Goal: Task Accomplishment & Management: Manage account settings

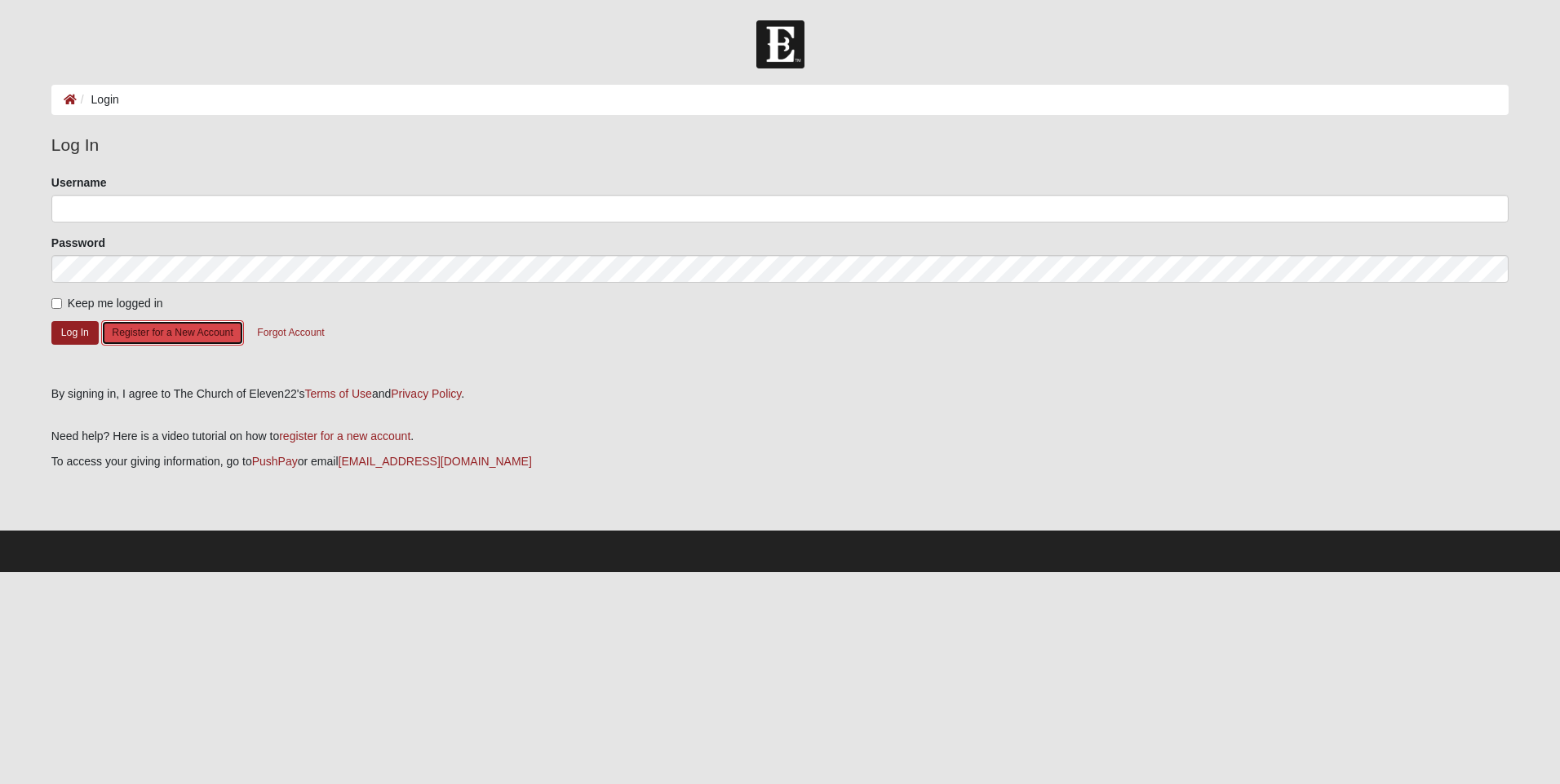
click at [149, 328] on button "Register for a New Account" at bounding box center [172, 333] width 142 height 25
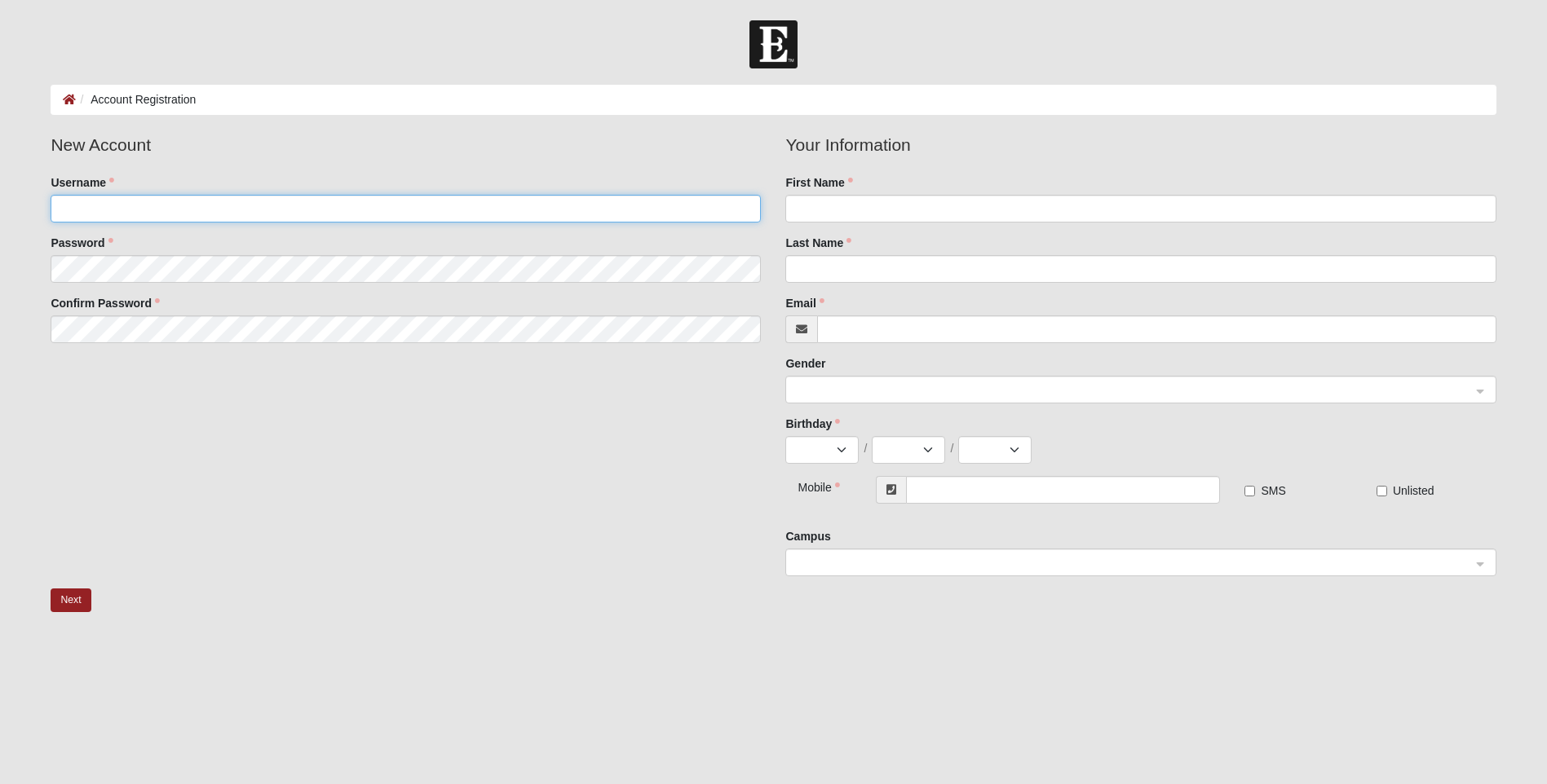
click at [152, 205] on input "Username" at bounding box center [405, 209] width 711 height 28
type input "LeahHead00"
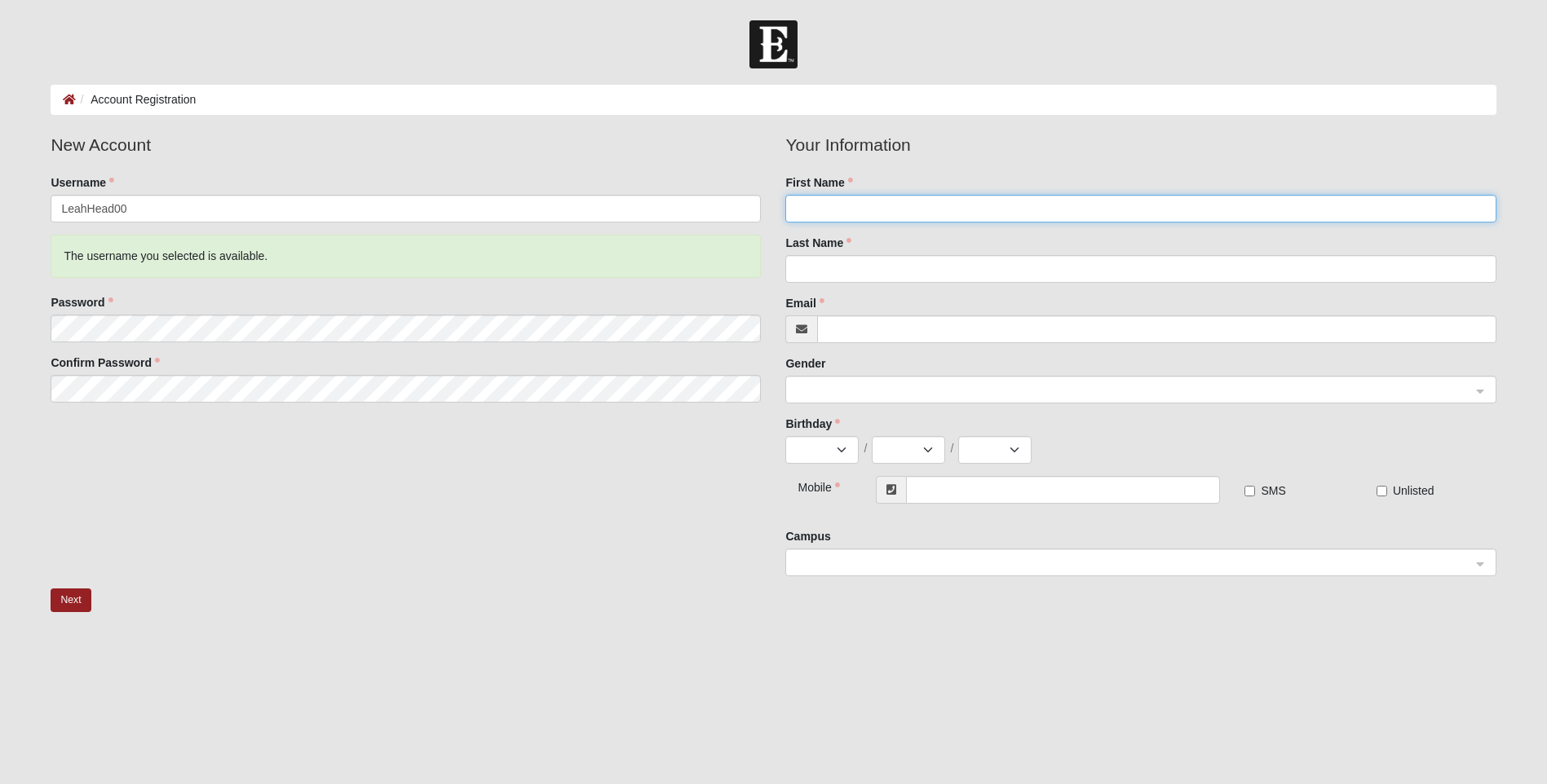
click at [1010, 206] on input "First Name" at bounding box center [1140, 209] width 711 height 28
type input "Leah"
drag, startPoint x: 1009, startPoint y: 205, endPoint x: 922, endPoint y: 267, distance: 106.8
click at [922, 264] on input "Last Name" at bounding box center [1140, 269] width 711 height 28
type input "Head"
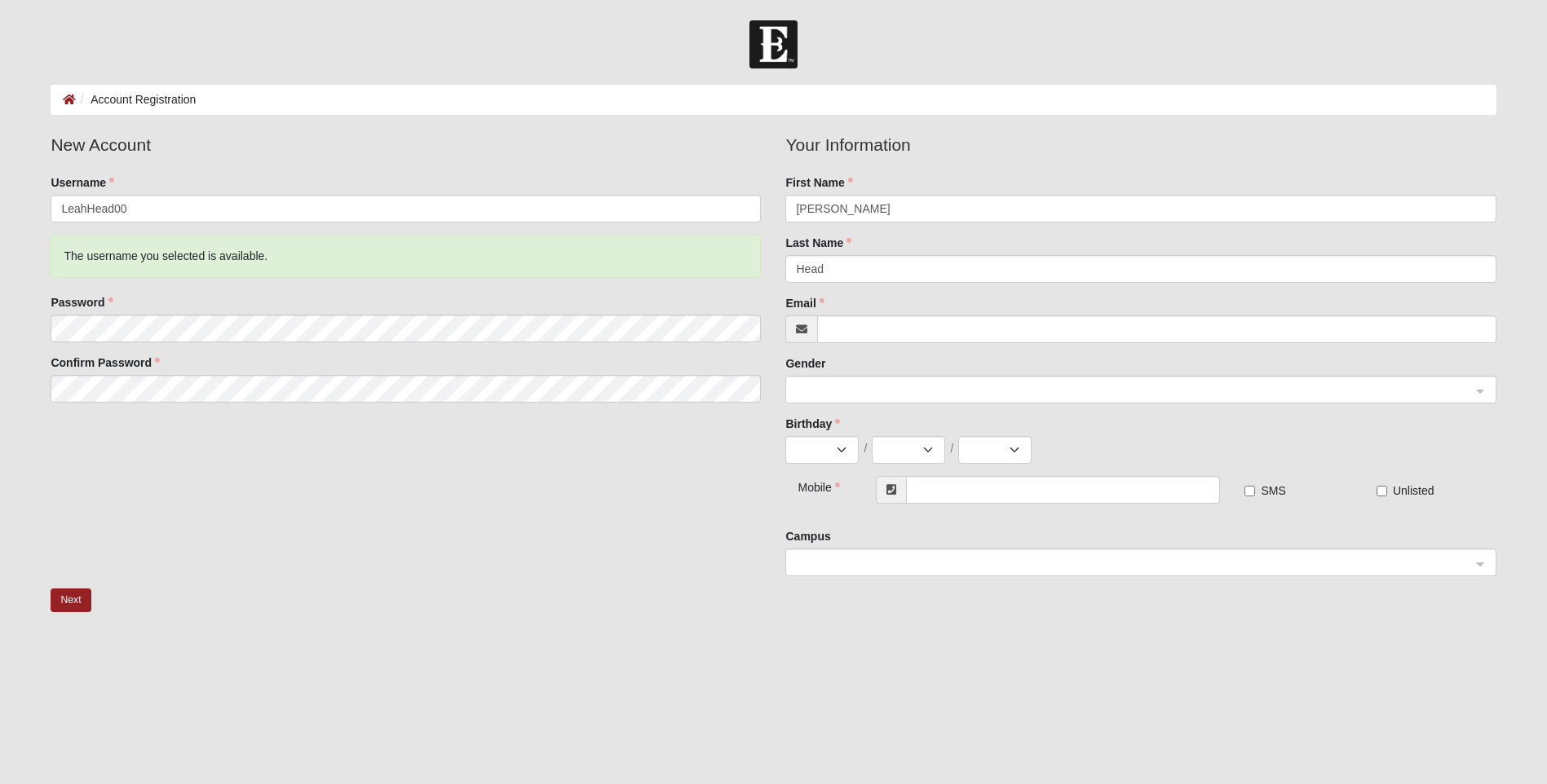
drag, startPoint x: 747, startPoint y: 418, endPoint x: 816, endPoint y: 367, distance: 85.8
click at [747, 418] on div "New Account Username LeahHead00 The username you selected is available. Passwor…" at bounding box center [774, 361] width 1470 height 456
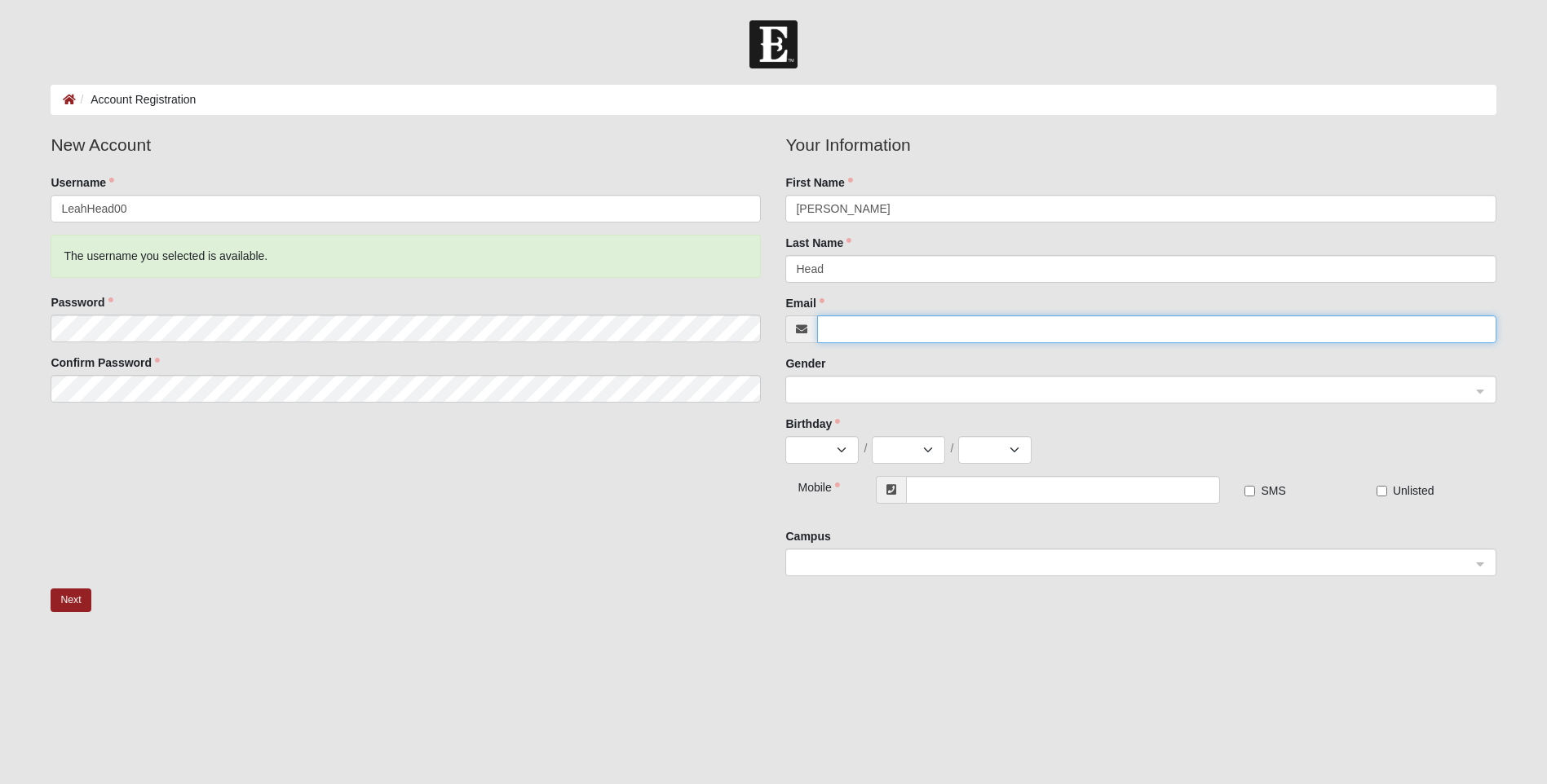
click at [878, 341] on input "Email" at bounding box center [1156, 329] width 679 height 28
type input "[EMAIL_ADDRESS][DOMAIN_NAME]"
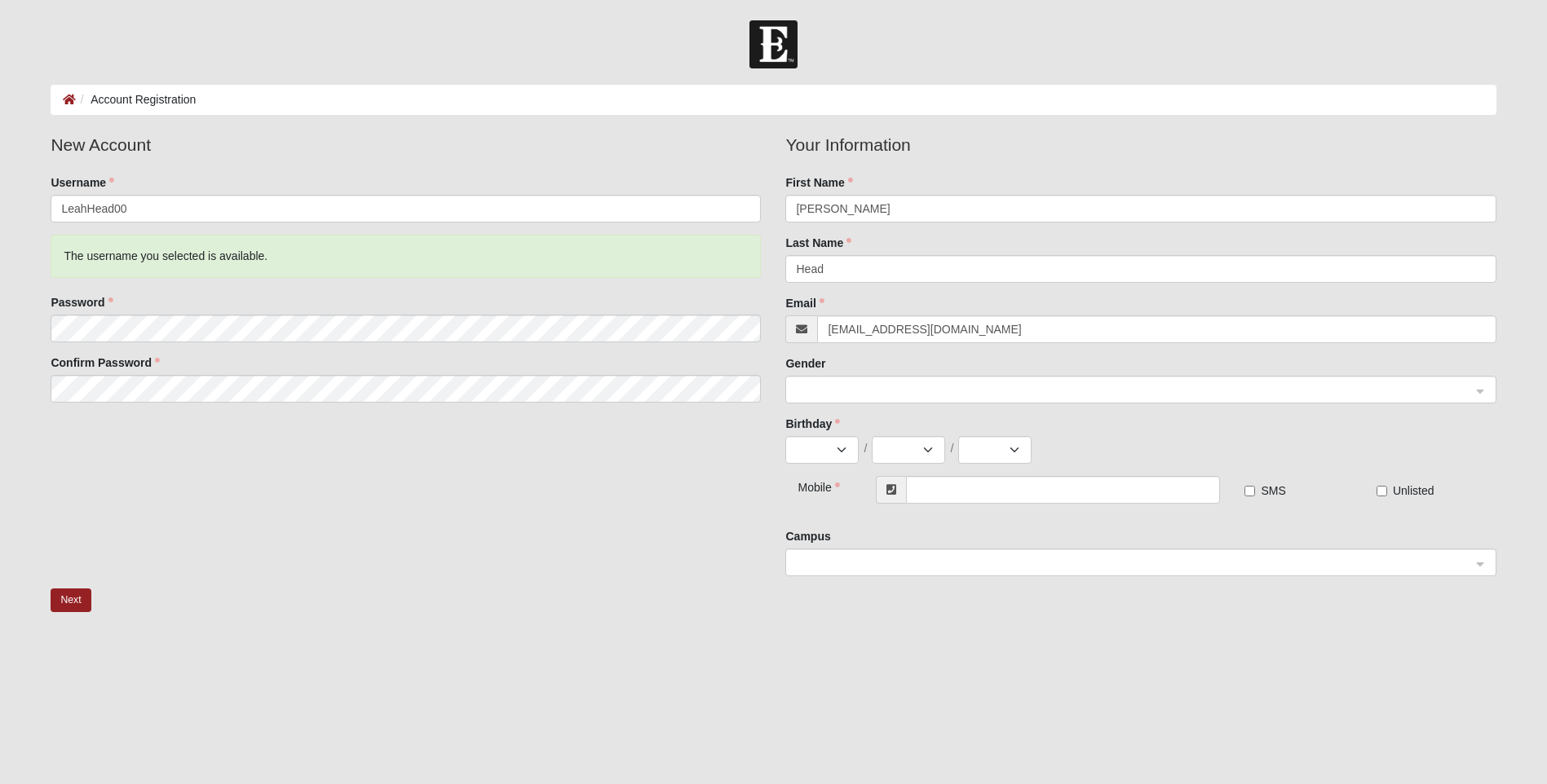
click at [780, 417] on div "Your Information First Name Leah Last Name Head Email leahworkdesk@gmail.com Ge…" at bounding box center [1141, 361] width 735 height 456
click at [813, 397] on span at bounding box center [1132, 391] width 674 height 18
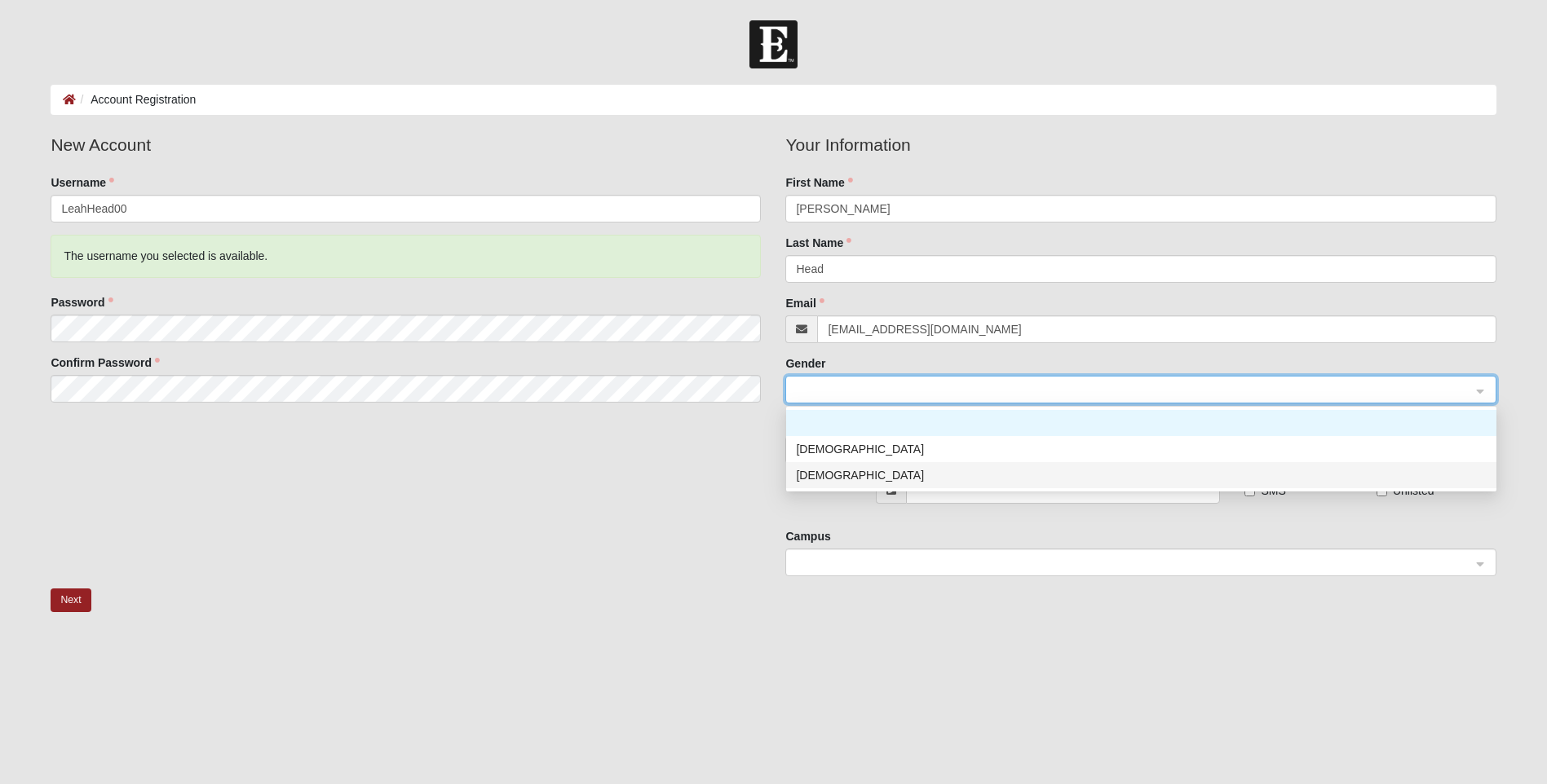
click at [883, 475] on div "Female" at bounding box center [1141, 475] width 690 height 18
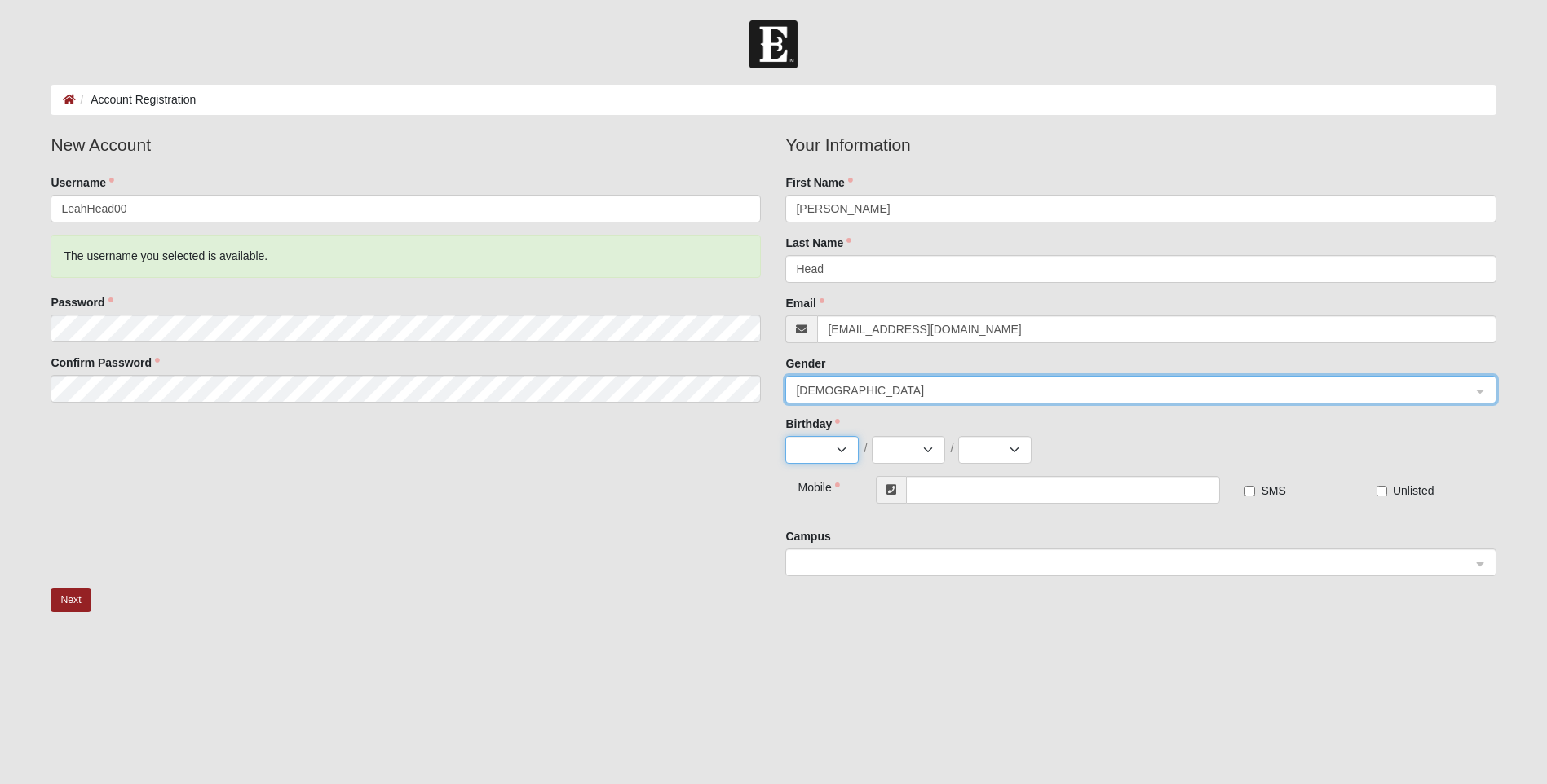
click at [825, 450] on select "Jan Feb Mar Apr May Jun Jul Aug Sep Oct Nov Dec" at bounding box center [822, 450] width 73 height 28
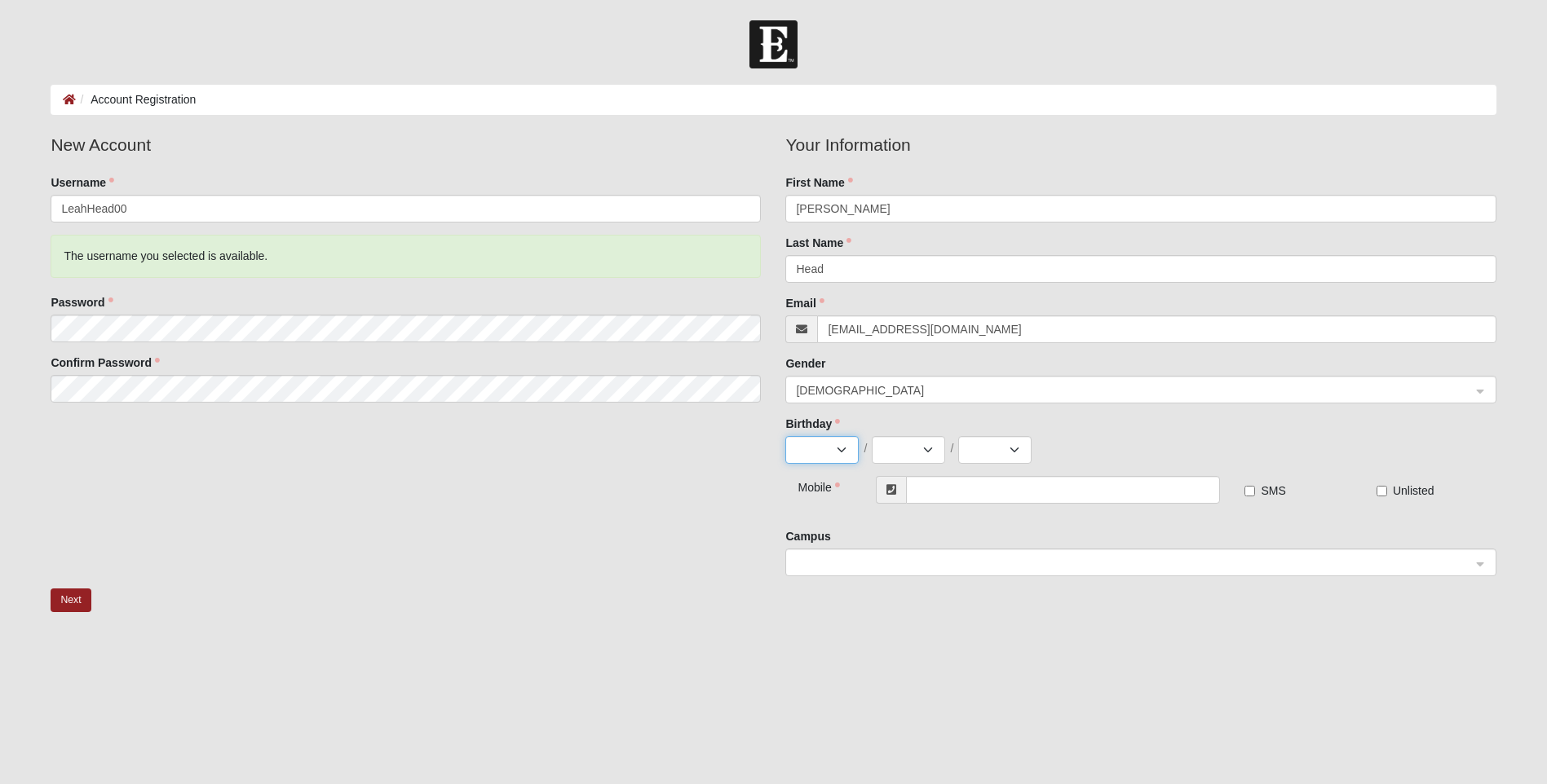
select select "8"
click at [785, 436] on select "Jan Feb Mar Apr May Jun Jul Aug Sep Oct Nov Dec" at bounding box center [822, 450] width 73 height 28
click at [919, 450] on select "1 2 3 4 5 6 7 8 9 10 11 12 13 14 15 16 17 18 19 20 21 22 23 24 25 26 27 28 29 3…" at bounding box center [909, 450] width 73 height 28
select select "29"
click at [872, 436] on select "1 2 3 4 5 6 7 8 9 10 11 12 13 14 15 16 17 18 19 20 21 22 23 24 25 26 27 28 29 3…" at bounding box center [909, 450] width 73 height 28
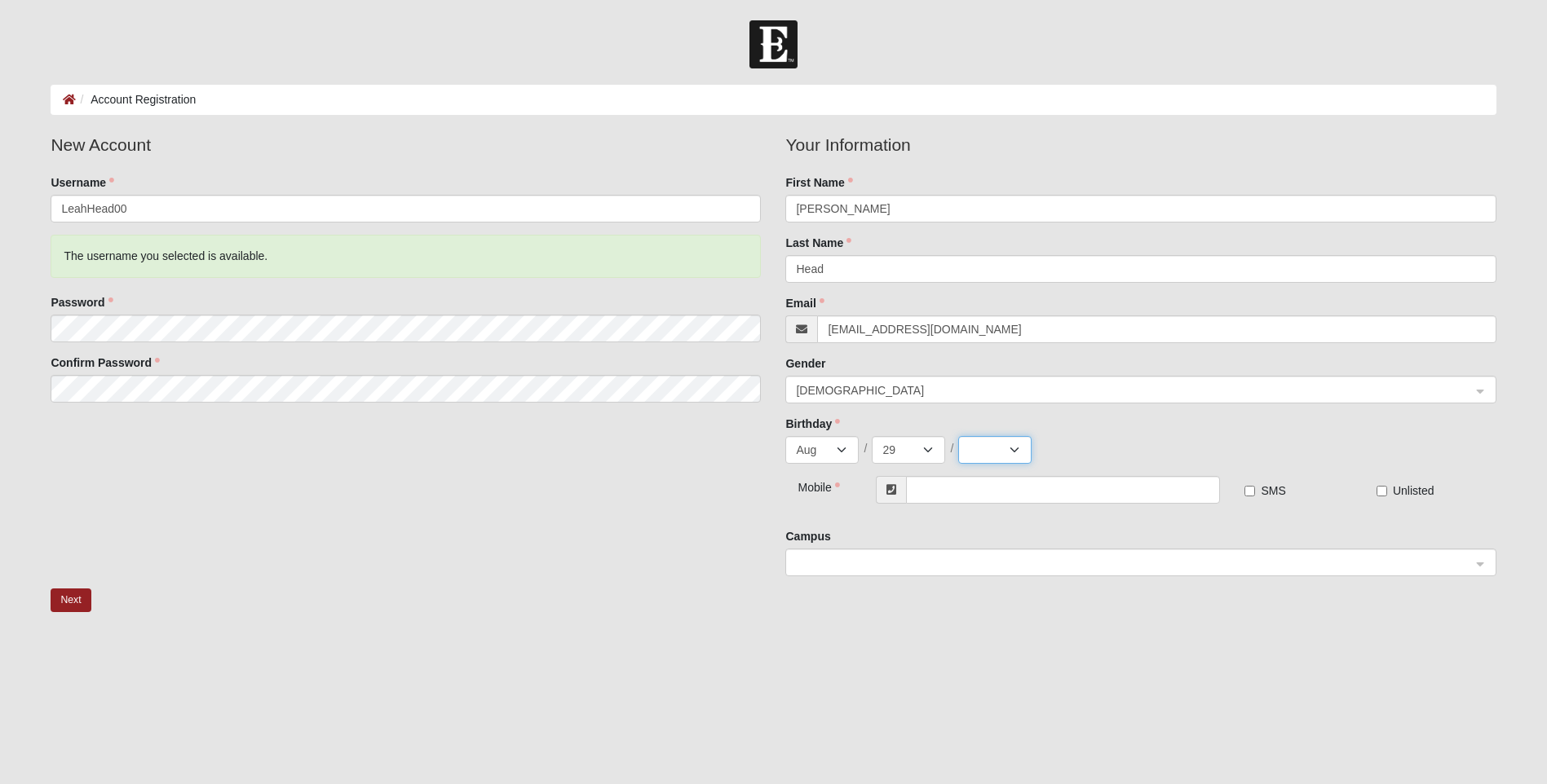
click at [1000, 450] on select "2025 2024 2023 2022 2021 2020 2019 2018 2017 2016 2015 2014 2013 2012 2011 2010…" at bounding box center [995, 450] width 73 height 28
select select "2000"
click at [958, 436] on select "2025 2024 2023 2022 2021 2020 2019 2018 2017 2016 2015 2014 2013 2012 2011 2010…" at bounding box center [995, 450] width 73 height 28
click at [945, 501] on input "text" at bounding box center [1063, 490] width 314 height 28
type input "(912) 278-7383"
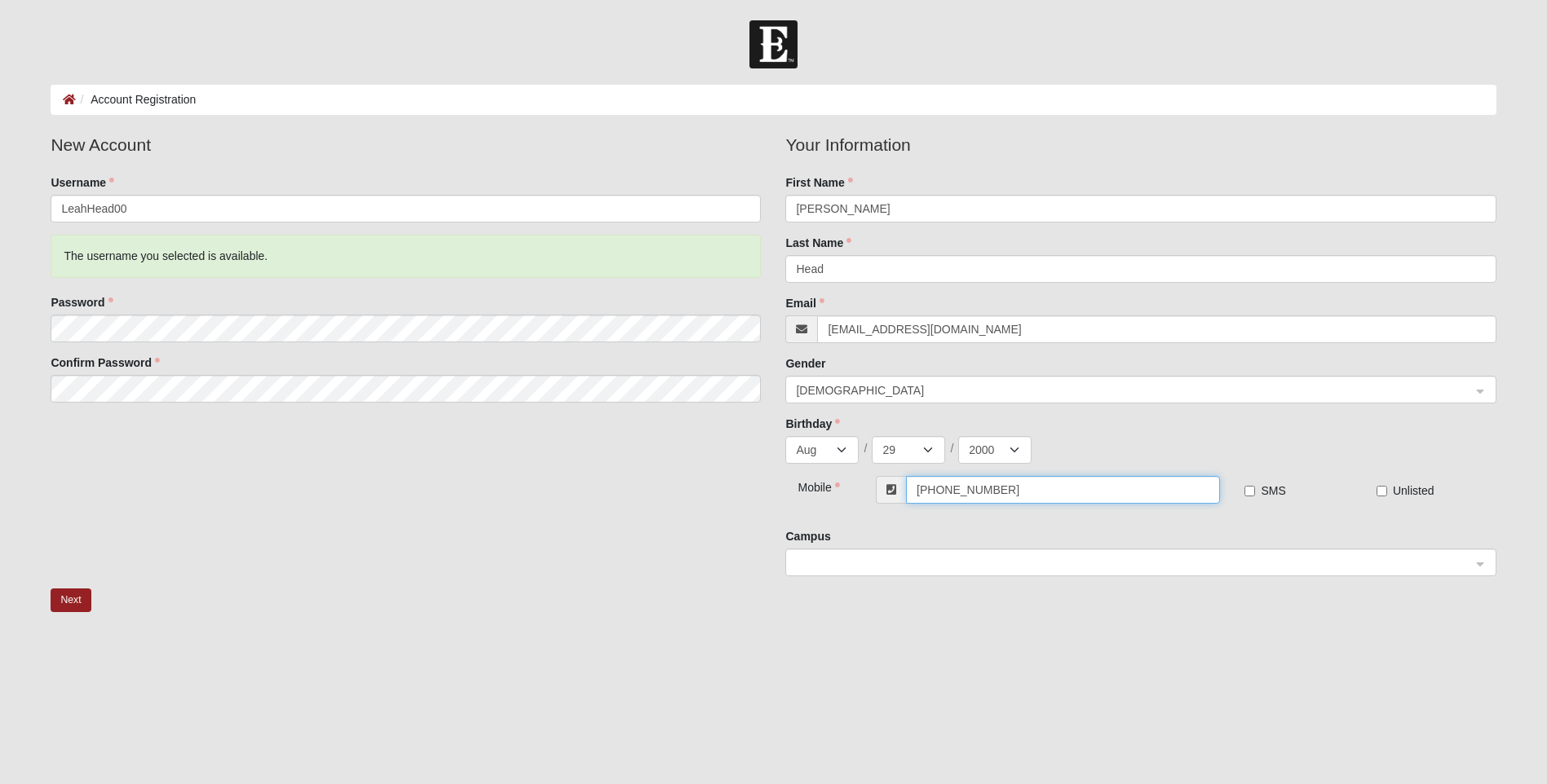
click at [926, 566] on span at bounding box center [1132, 563] width 674 height 18
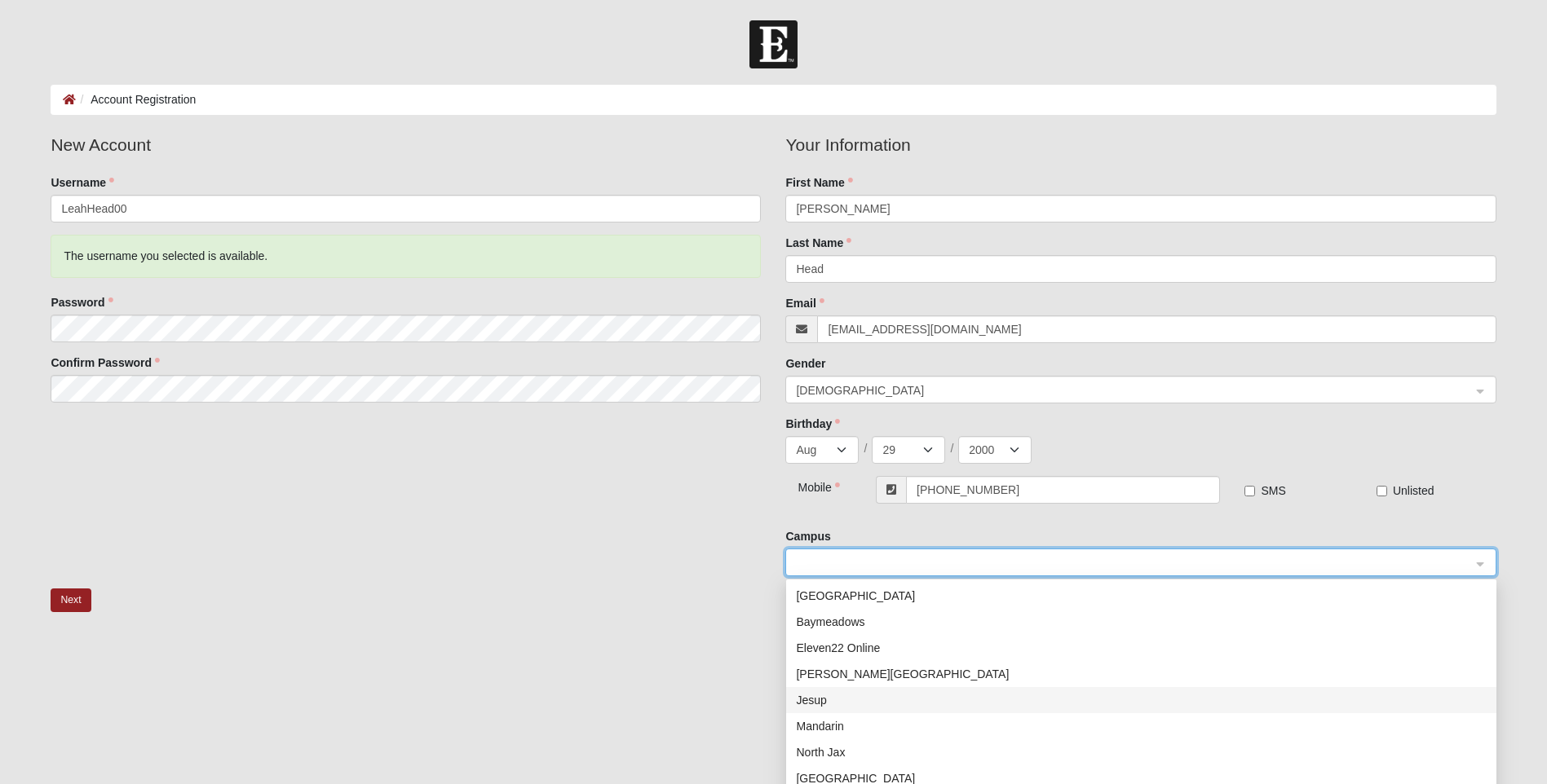
click at [859, 703] on div "Jesup" at bounding box center [1141, 700] width 690 height 18
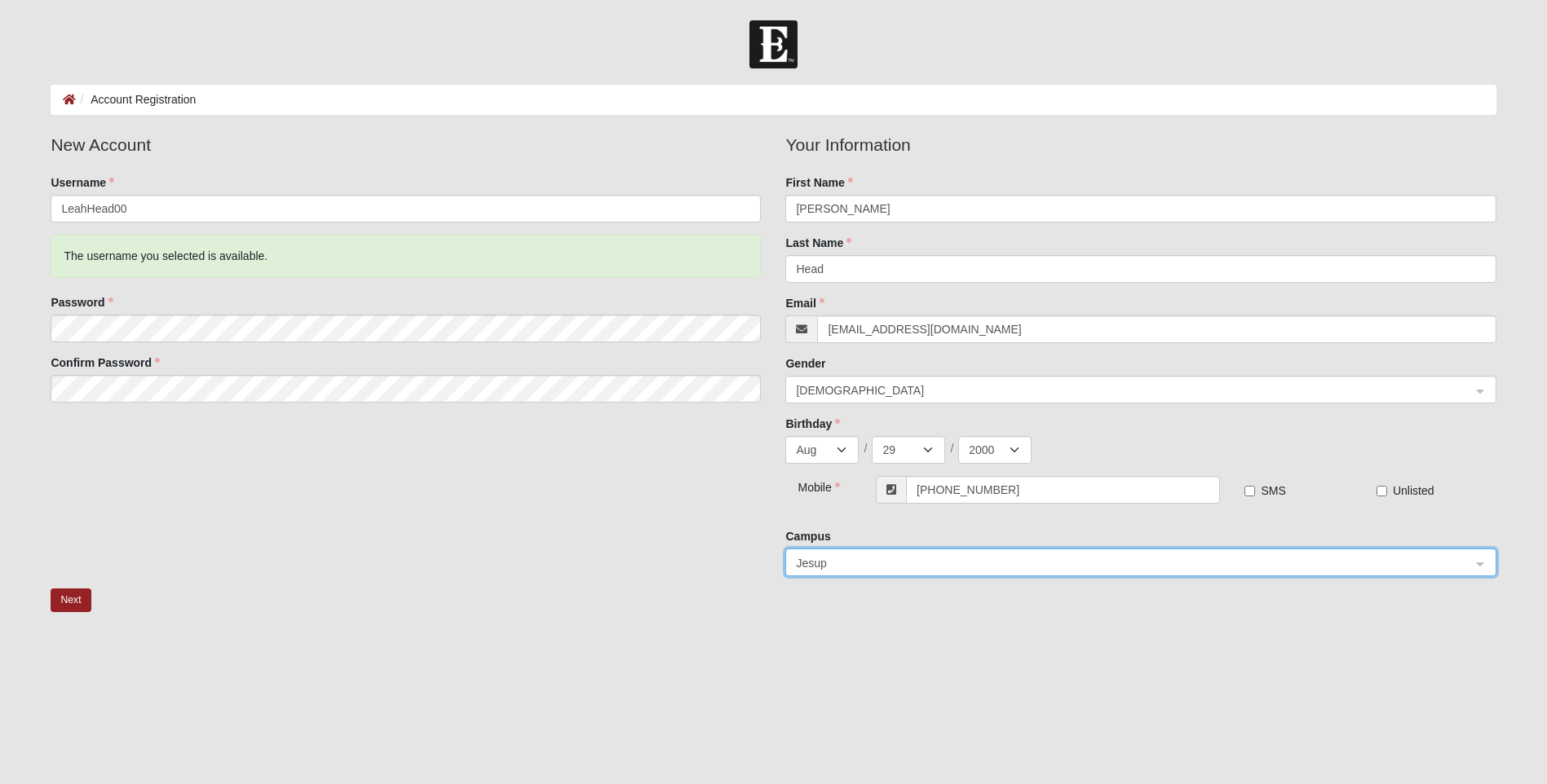
click at [1011, 618] on div "Next" at bounding box center [774, 615] width 1470 height 53
click at [1252, 491] on input "SMS" at bounding box center [1249, 491] width 11 height 11
checkbox input "true"
click at [68, 607] on button "Next" at bounding box center [70, 600] width 40 height 23
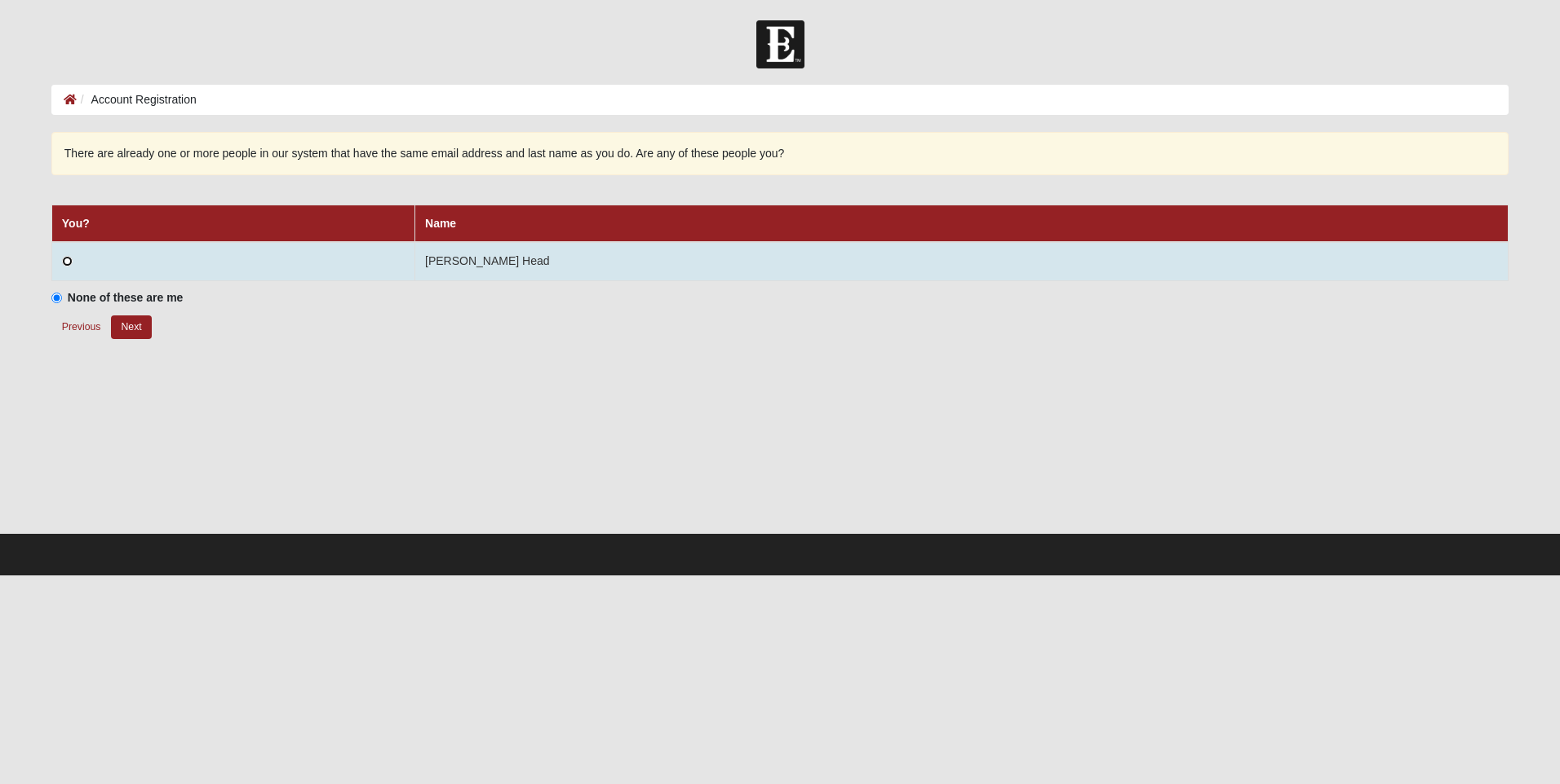
click at [69, 259] on input "radio" at bounding box center [67, 261] width 11 height 11
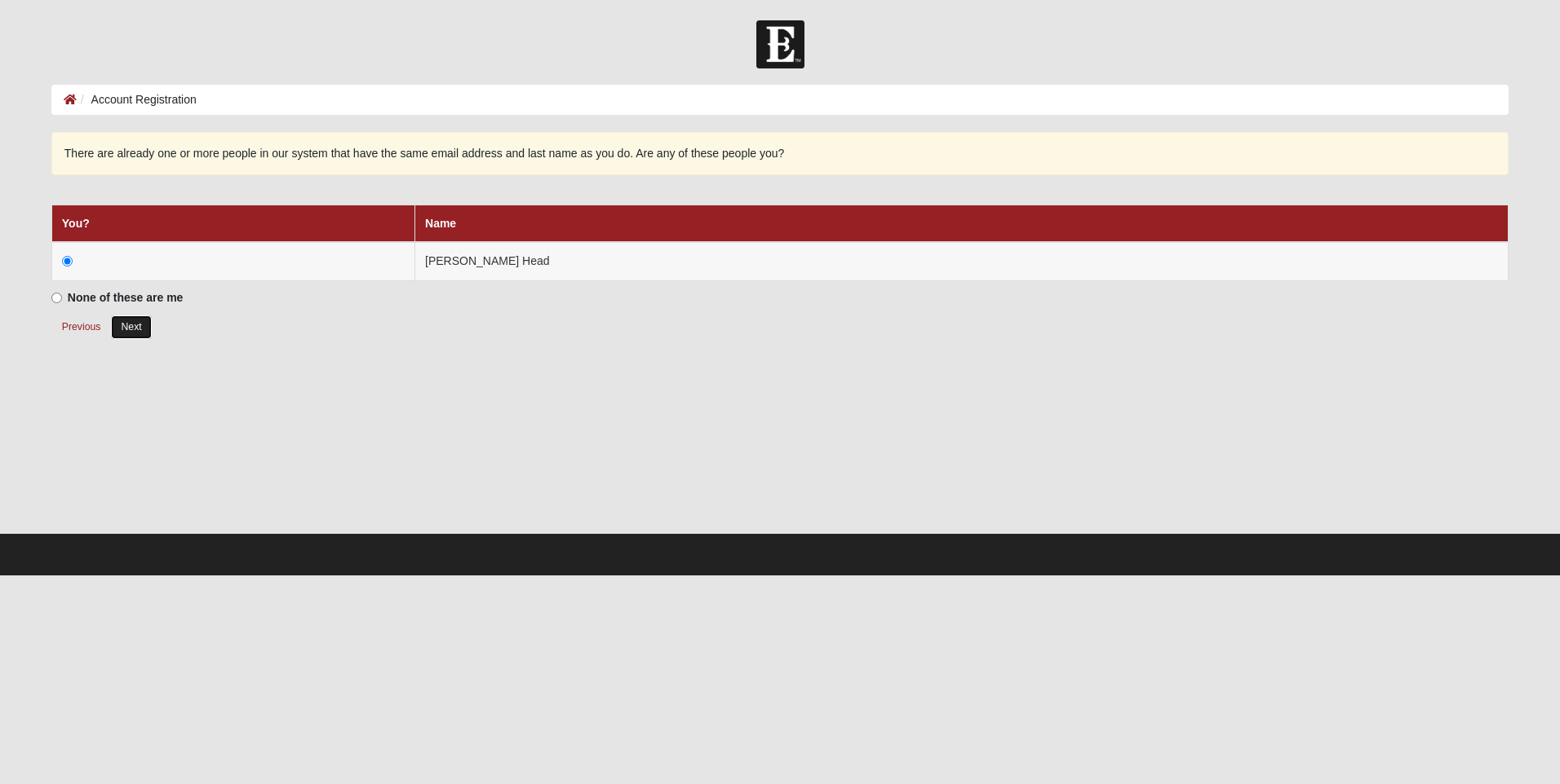
click at [138, 328] on button "Next" at bounding box center [131, 327] width 40 height 23
radio input "true"
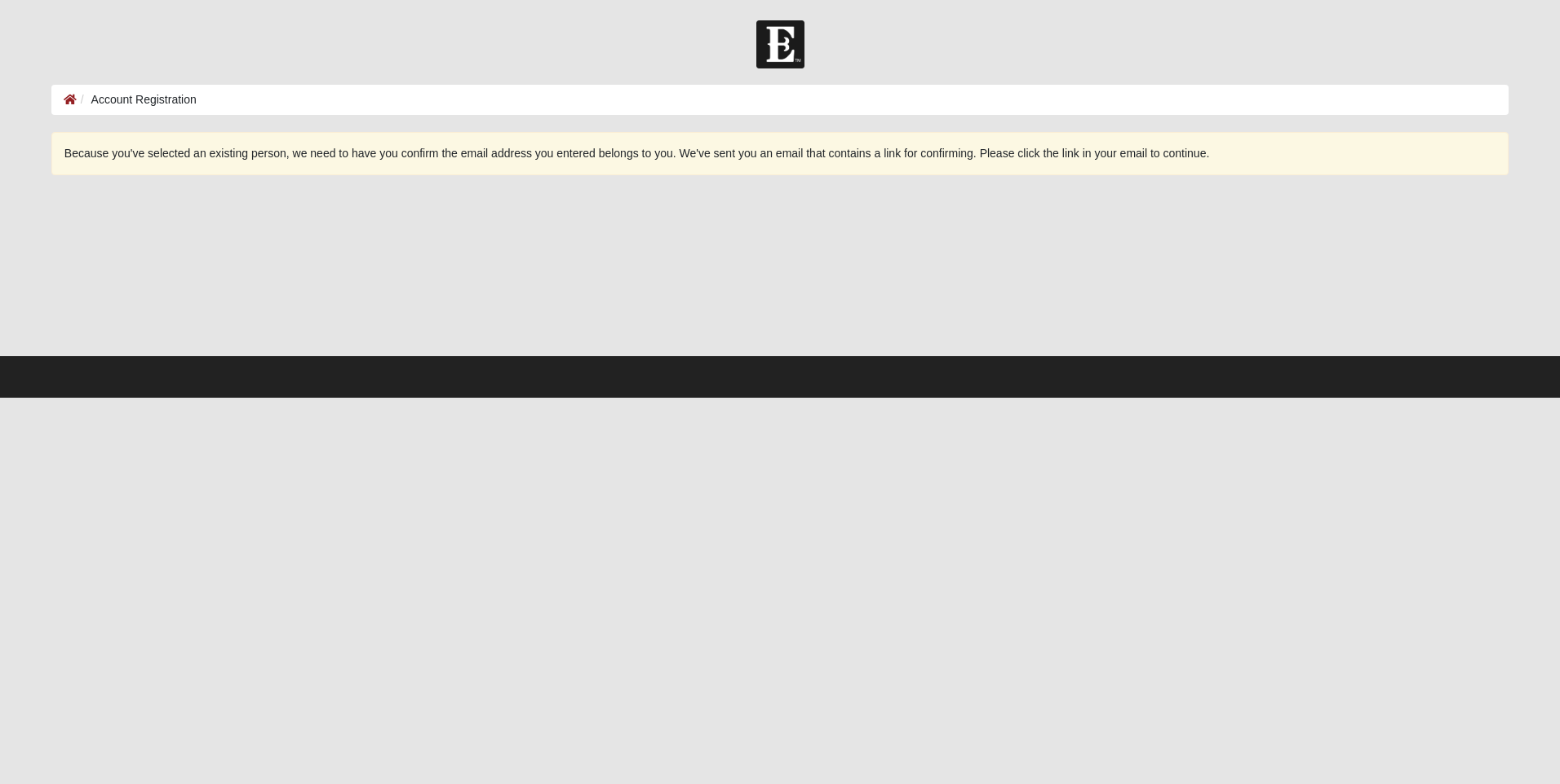
click at [951, 161] on div "Because you've selected an existing person, we need to have you confirm the ema…" at bounding box center [780, 154] width 1457 height 44
click at [72, 100] on icon at bounding box center [70, 100] width 13 height 12
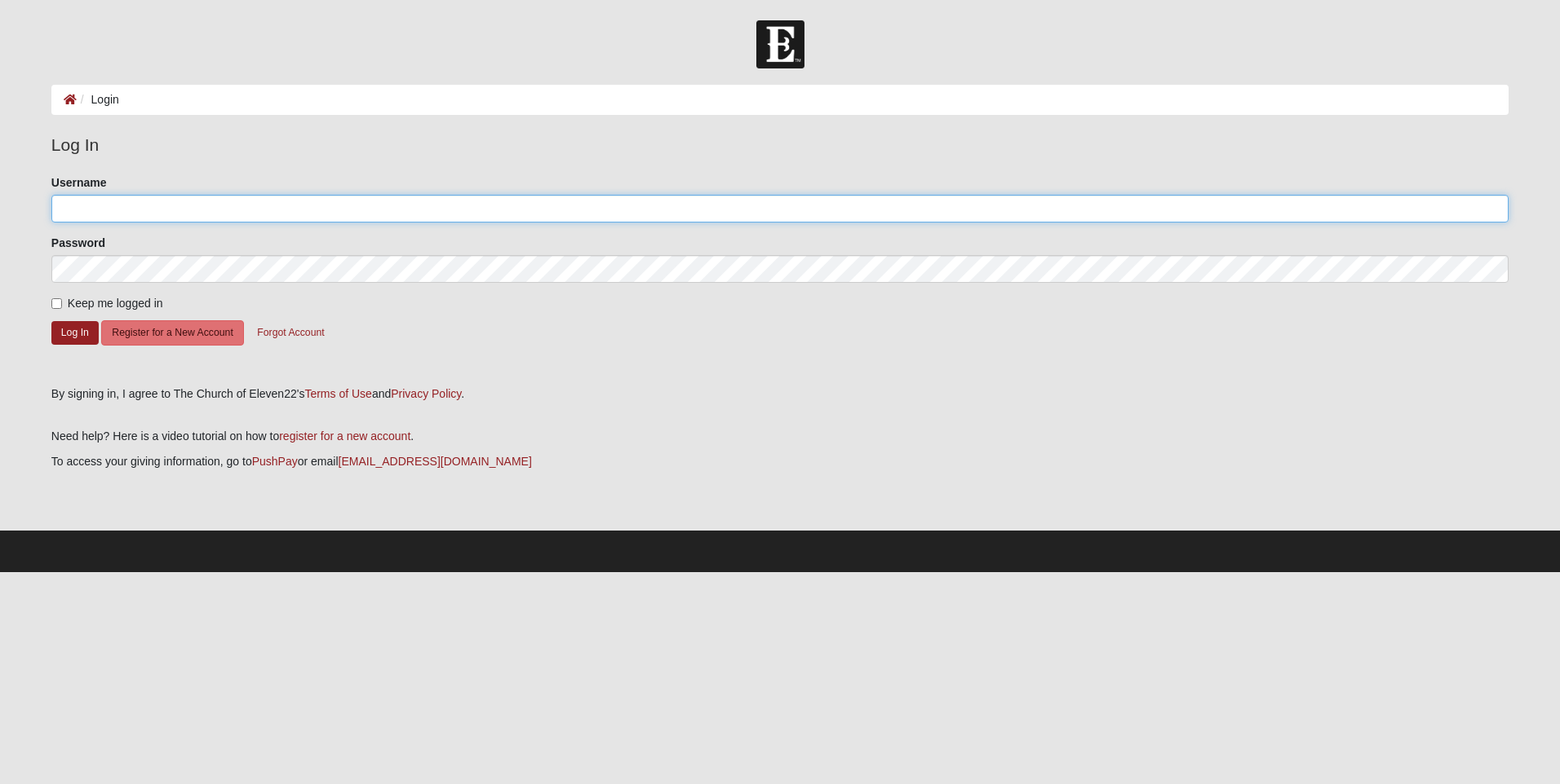
click at [221, 217] on input "Username" at bounding box center [780, 209] width 1457 height 28
type input "LeahHead00"
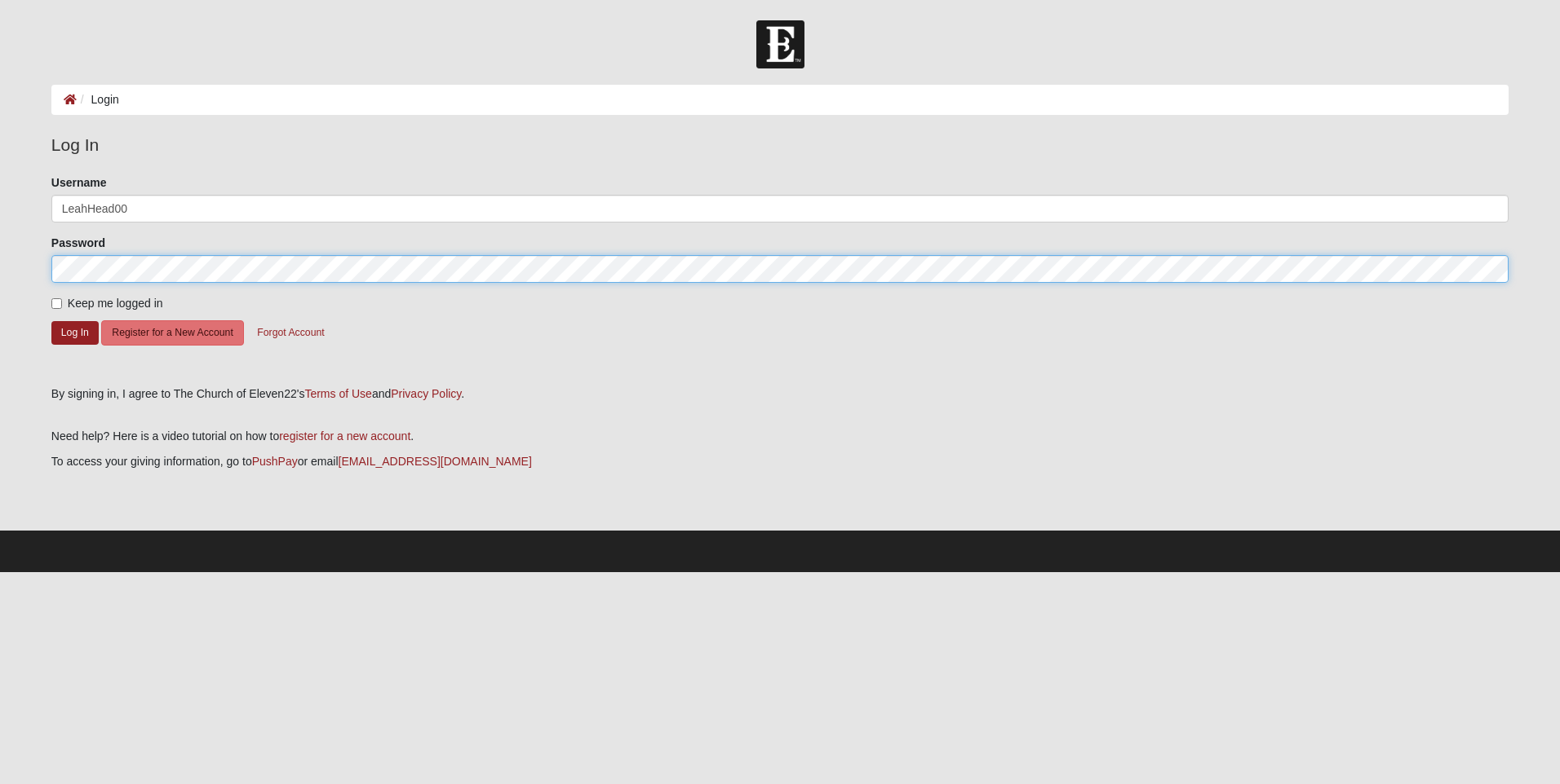
click at [51, 321] on button "Log In" at bounding box center [74, 333] width 47 height 23
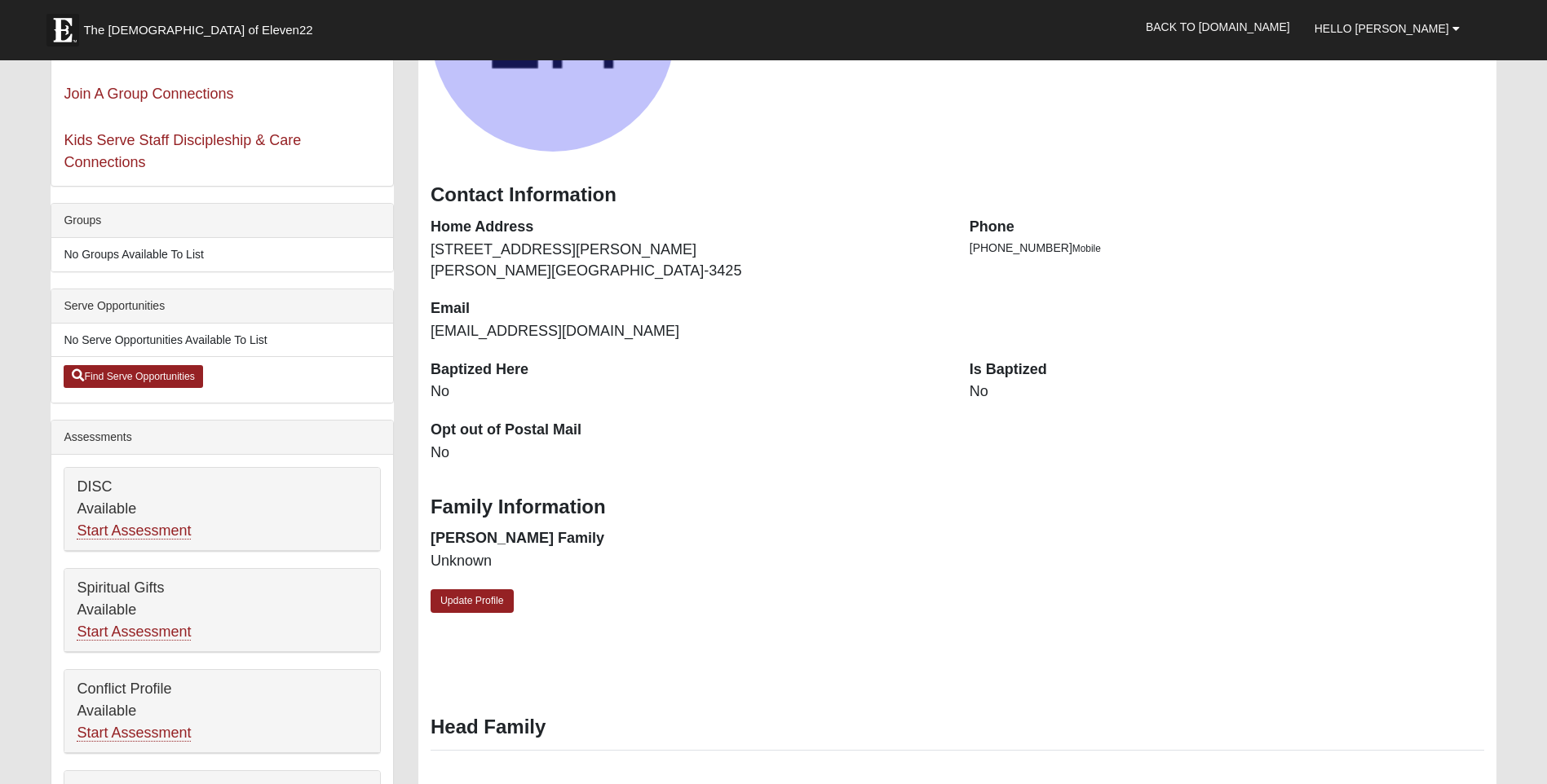
scroll to position [326, 0]
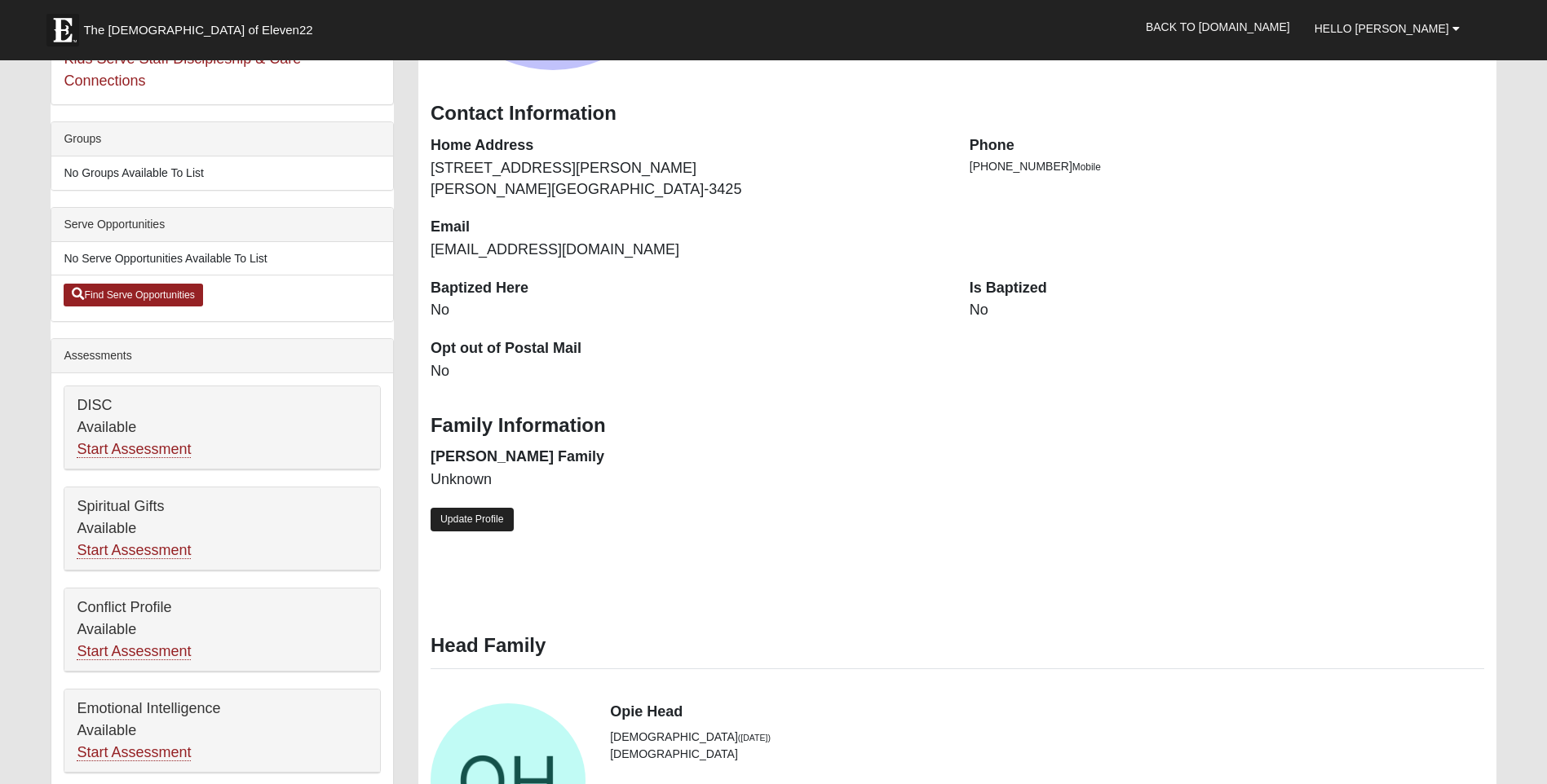
click at [491, 518] on link "Update Profile" at bounding box center [472, 519] width 83 height 23
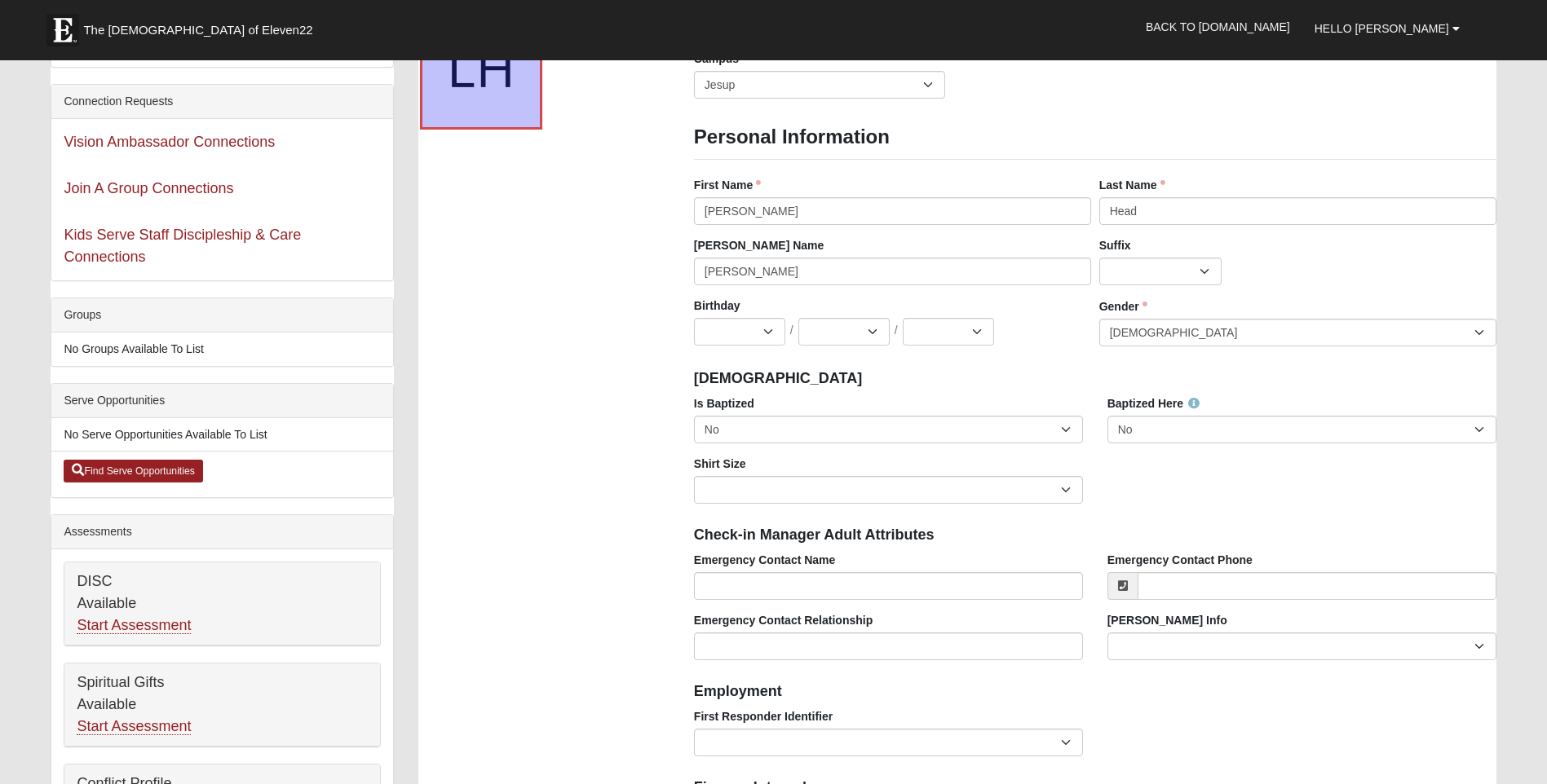
scroll to position [163, 0]
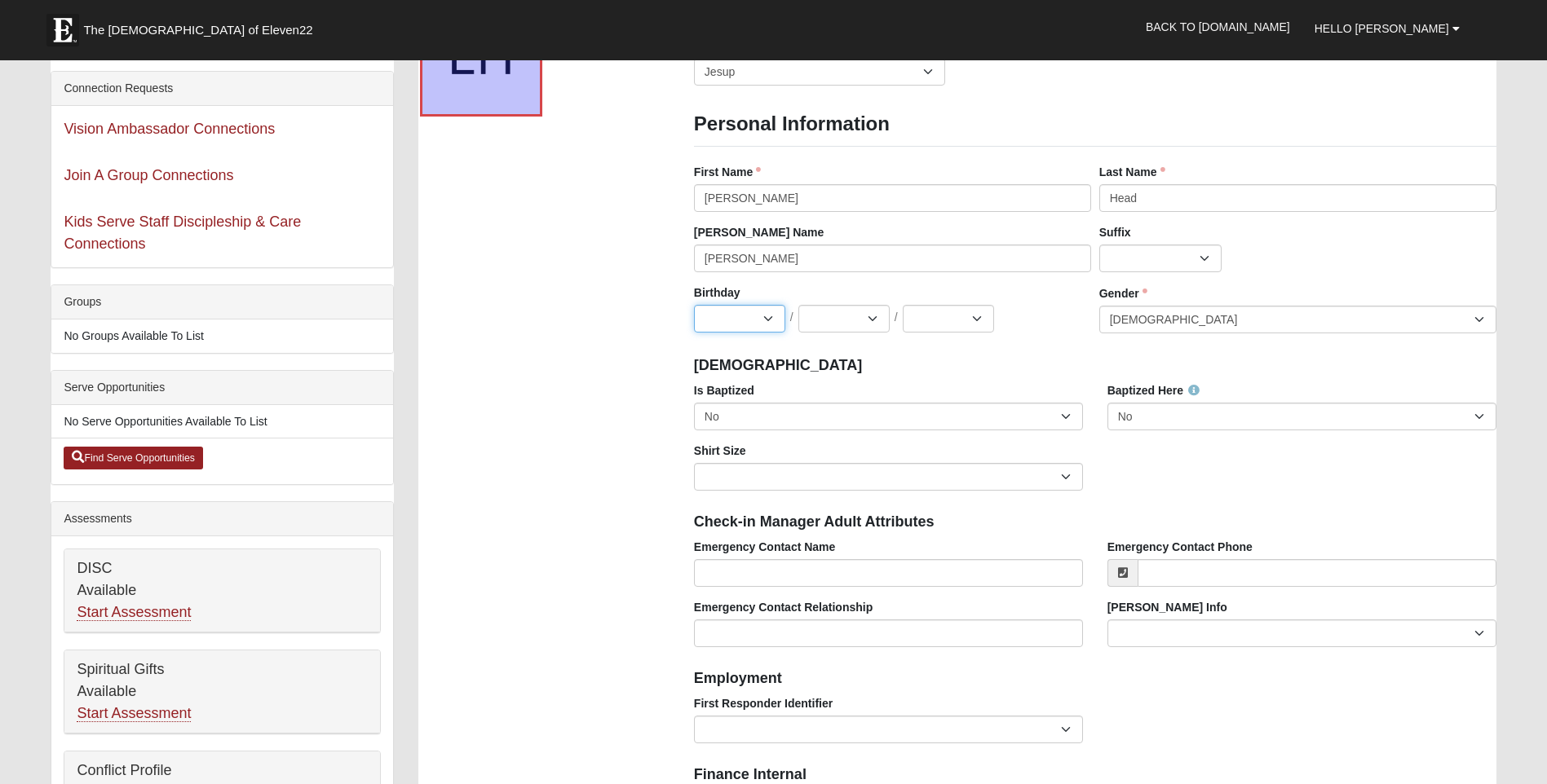
click at [761, 317] on select "Jan Feb Mar Apr May Jun Jul Aug Sep Oct Nov Dec" at bounding box center [740, 318] width 91 height 28
select select "8"
click at [694, 305] on select "Jan Feb Mar Apr May Jun Jul Aug Sep Oct Nov Dec" at bounding box center [740, 318] width 91 height 28
click at [874, 308] on select "1 2 3 4 5 6 7 8 9 10 11 12 13 14 15 16 17 18 19 20 21 22 23 24 25 26 27 28 29 3…" at bounding box center [844, 318] width 91 height 28
select select "29"
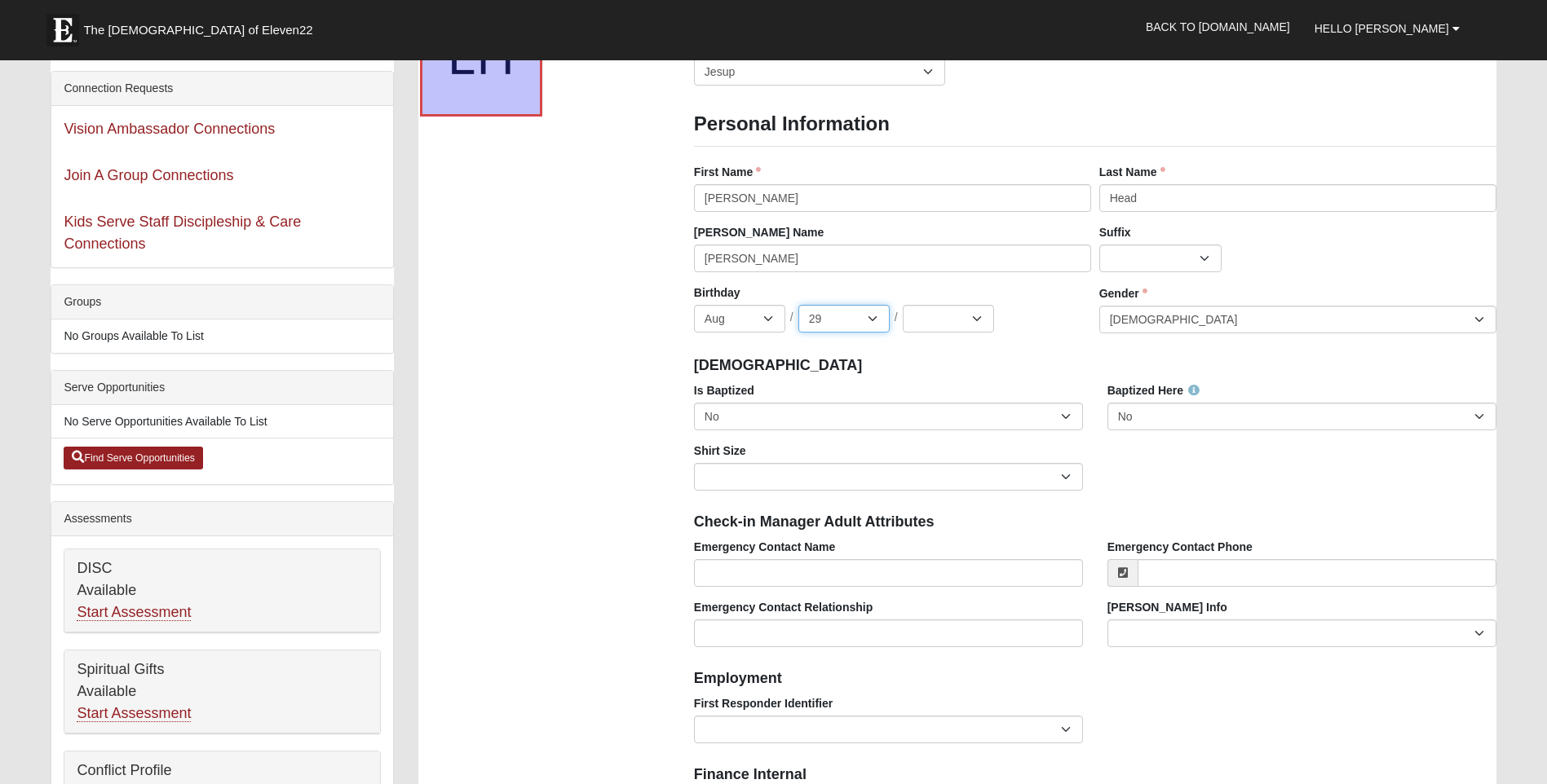
click at [799, 305] on select "1 2 3 4 5 6 7 8 9 10 11 12 13 14 15 16 17 18 19 20 21 22 23 24 25 26 27 28 29 3…" at bounding box center [844, 318] width 91 height 28
click at [952, 321] on select "2025 2024 2023 2022 2021 2020 2019 2018 2017 2016 2015 2014 2013 2012 2011 2010…" at bounding box center [949, 318] width 91 height 28
select select "2000"
click at [903, 305] on select "2025 2024 2023 2022 2021 2020 2019 2018 2017 2016 2015 2014 2013 2012 2011 2010…" at bounding box center [949, 318] width 91 height 28
click at [1048, 372] on h4 "Baptism" at bounding box center [1095, 365] width 803 height 18
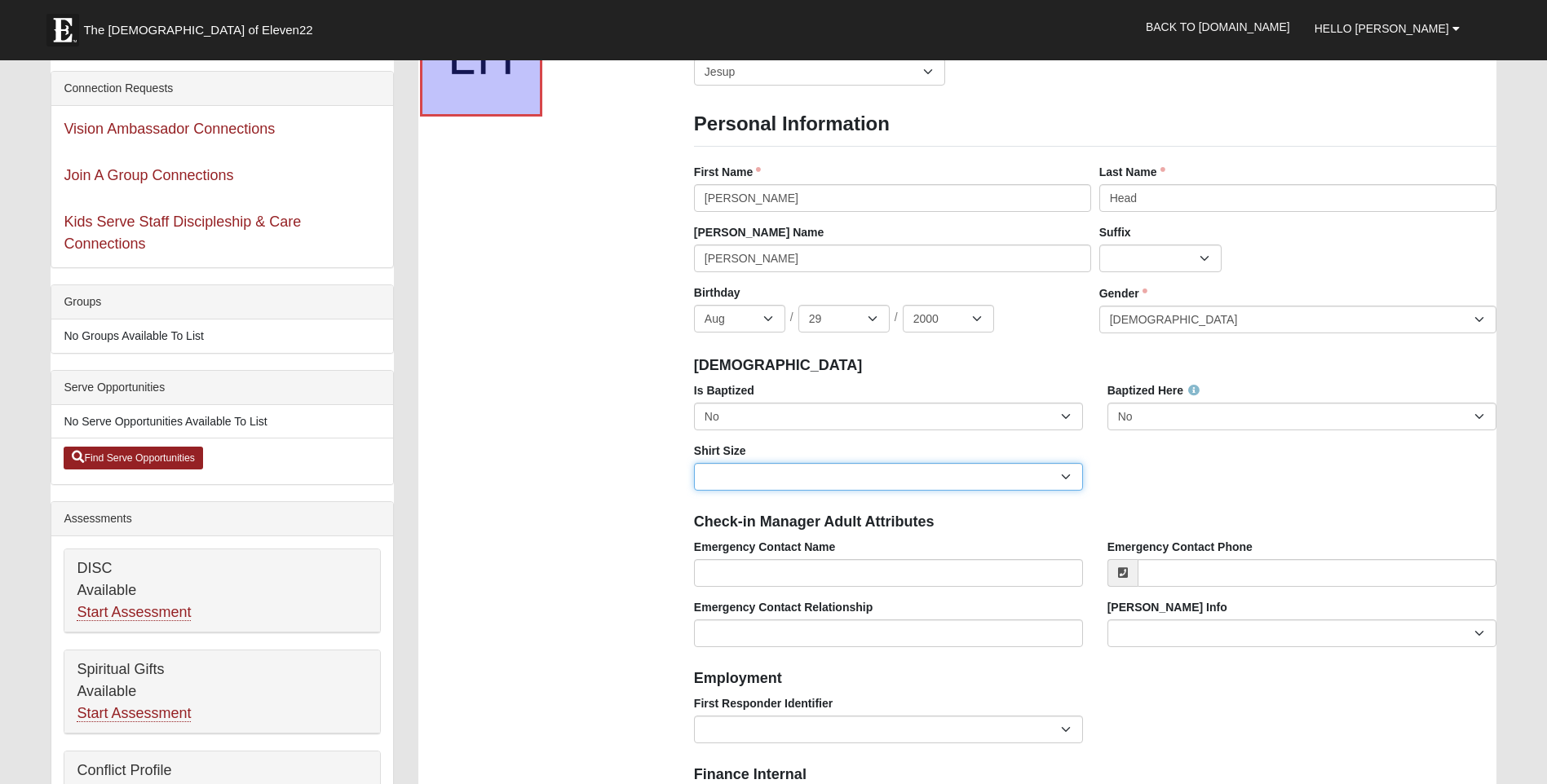
click at [754, 477] on select "Adult Small Adult Medium Adult Large Adult XL Adult XXL Adult 3XL Adult 4XL You…" at bounding box center [889, 477] width 389 height 28
select select "Adult XXL"
click at [694, 463] on select "Adult Small Adult Medium Adult Large Adult XL Adult XXL Adult 3XL Adult 4XL You…" at bounding box center [889, 477] width 389 height 28
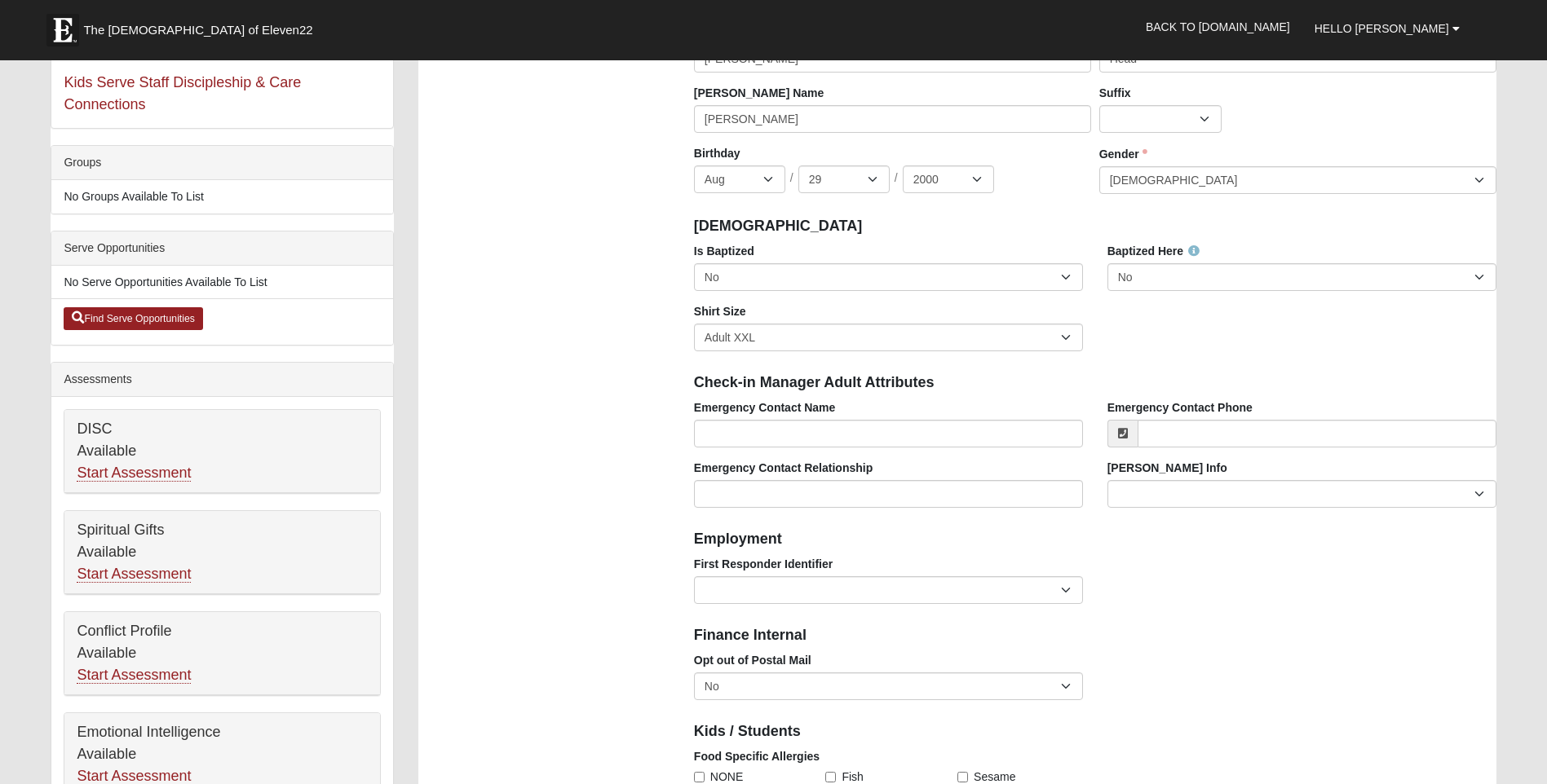
scroll to position [326, 0]
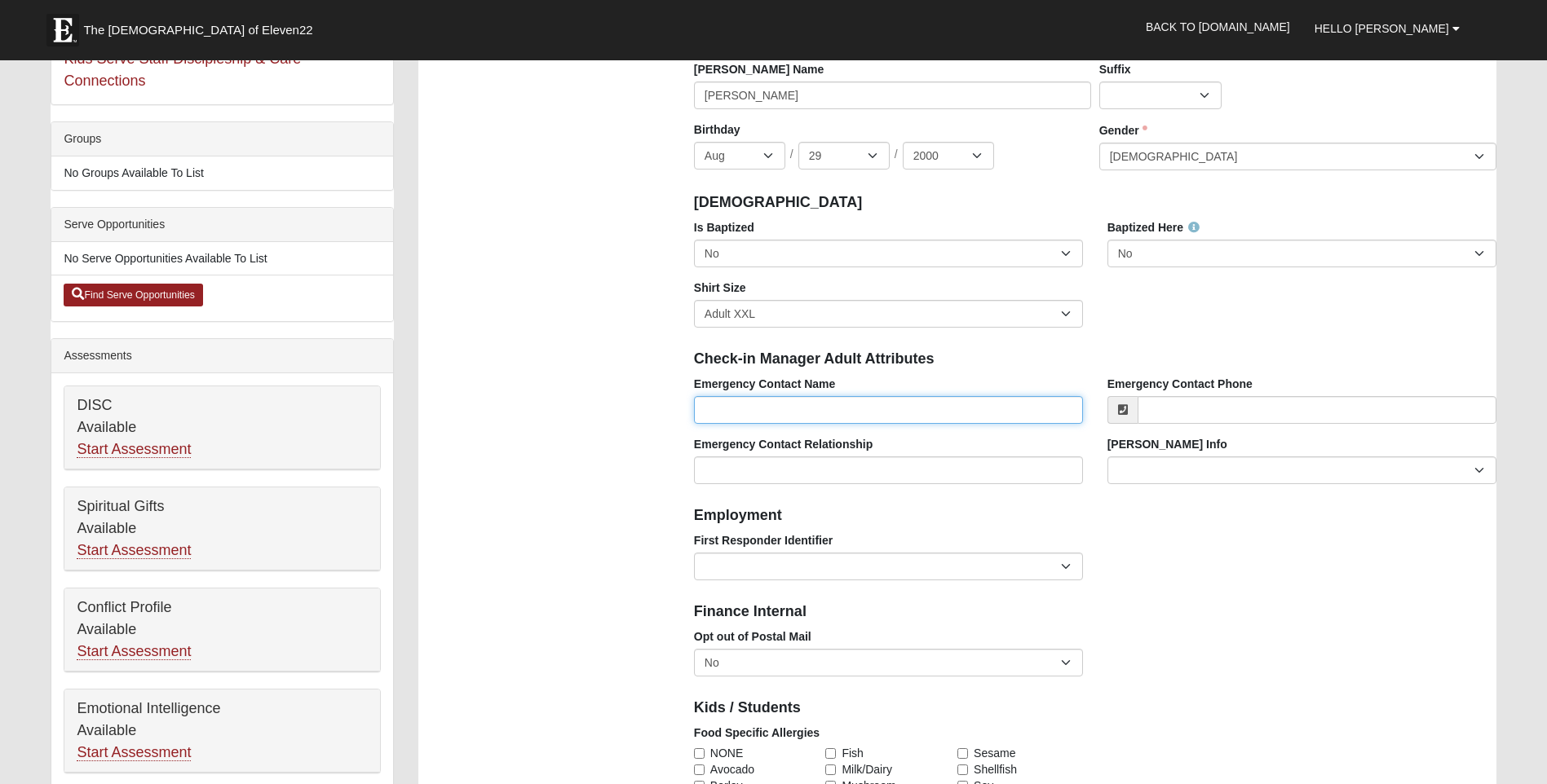
click at [740, 414] on input "Emergency Contact Name" at bounding box center [889, 410] width 389 height 28
type input "Donald Head"
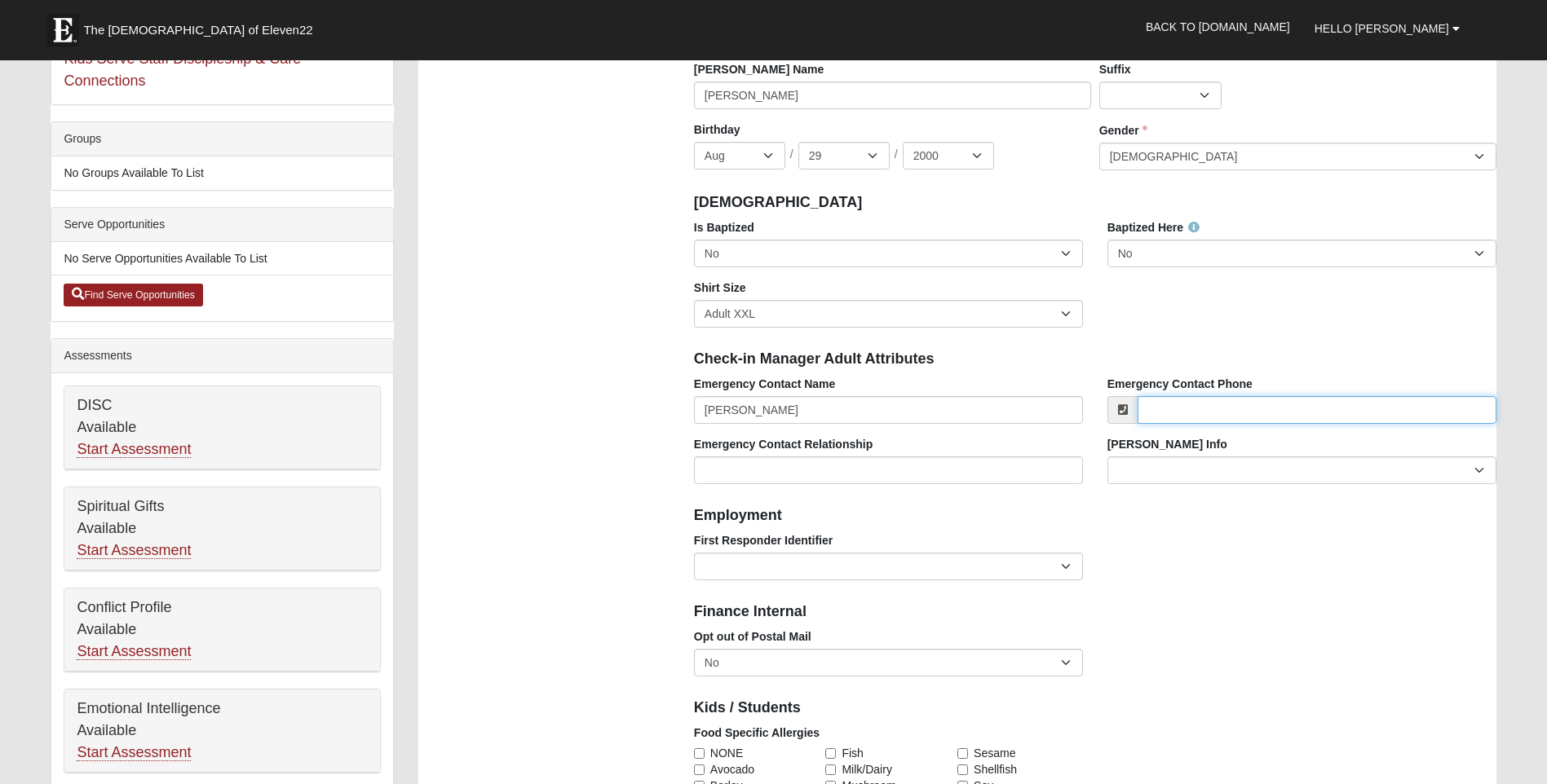
click at [1319, 414] on input "Emergency Contact Phone" at bounding box center [1316, 410] width 359 height 28
type input "(912) 307-7659"
click at [1211, 566] on div "First Responder Identifier EMT | Paramedic | Medical Firefighter | Fire Departm…" at bounding box center [1095, 563] width 827 height 60
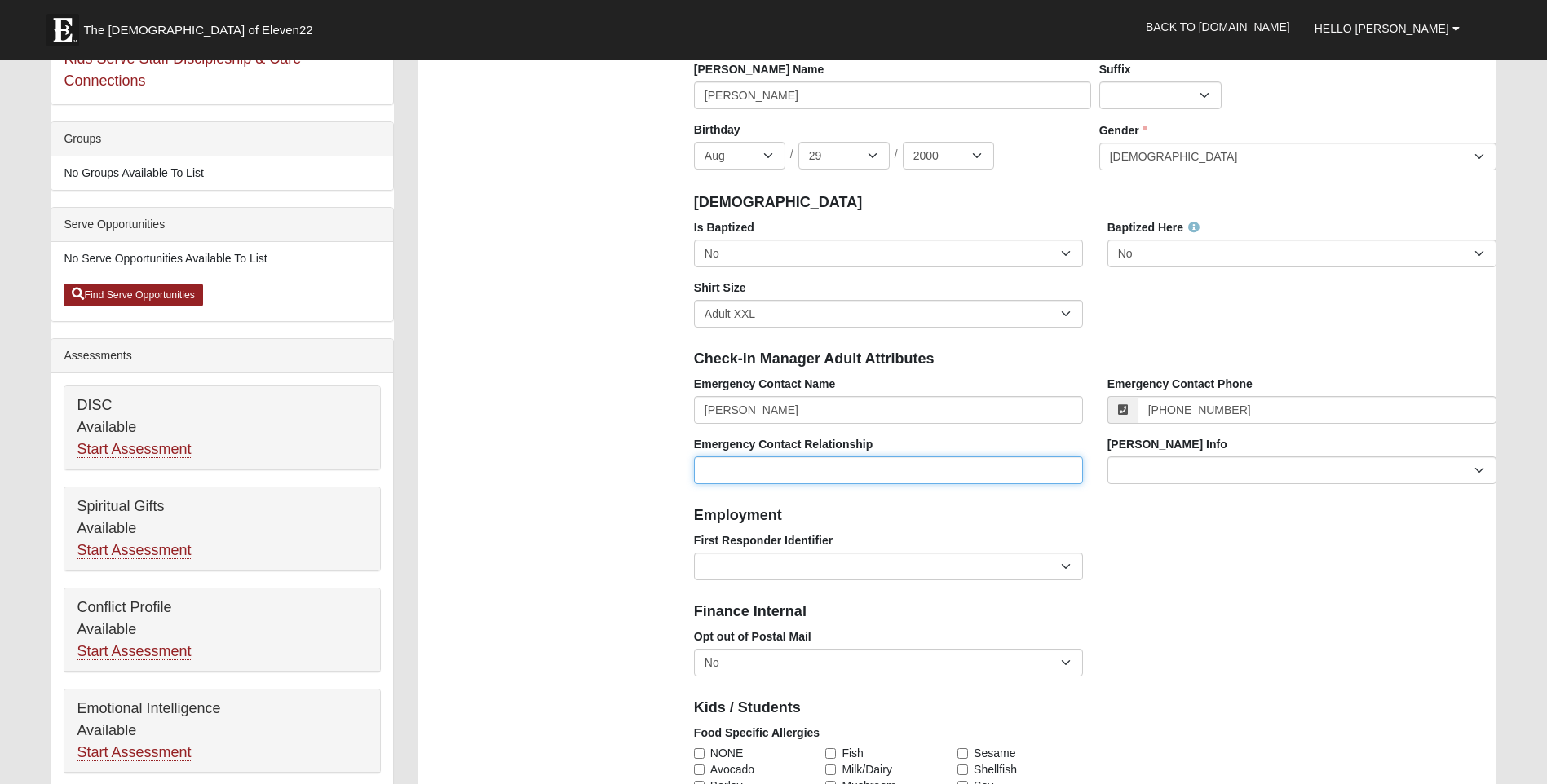
click at [915, 478] on input "Emergency Contact Relationship" at bounding box center [889, 470] width 389 height 28
type input "Husband"
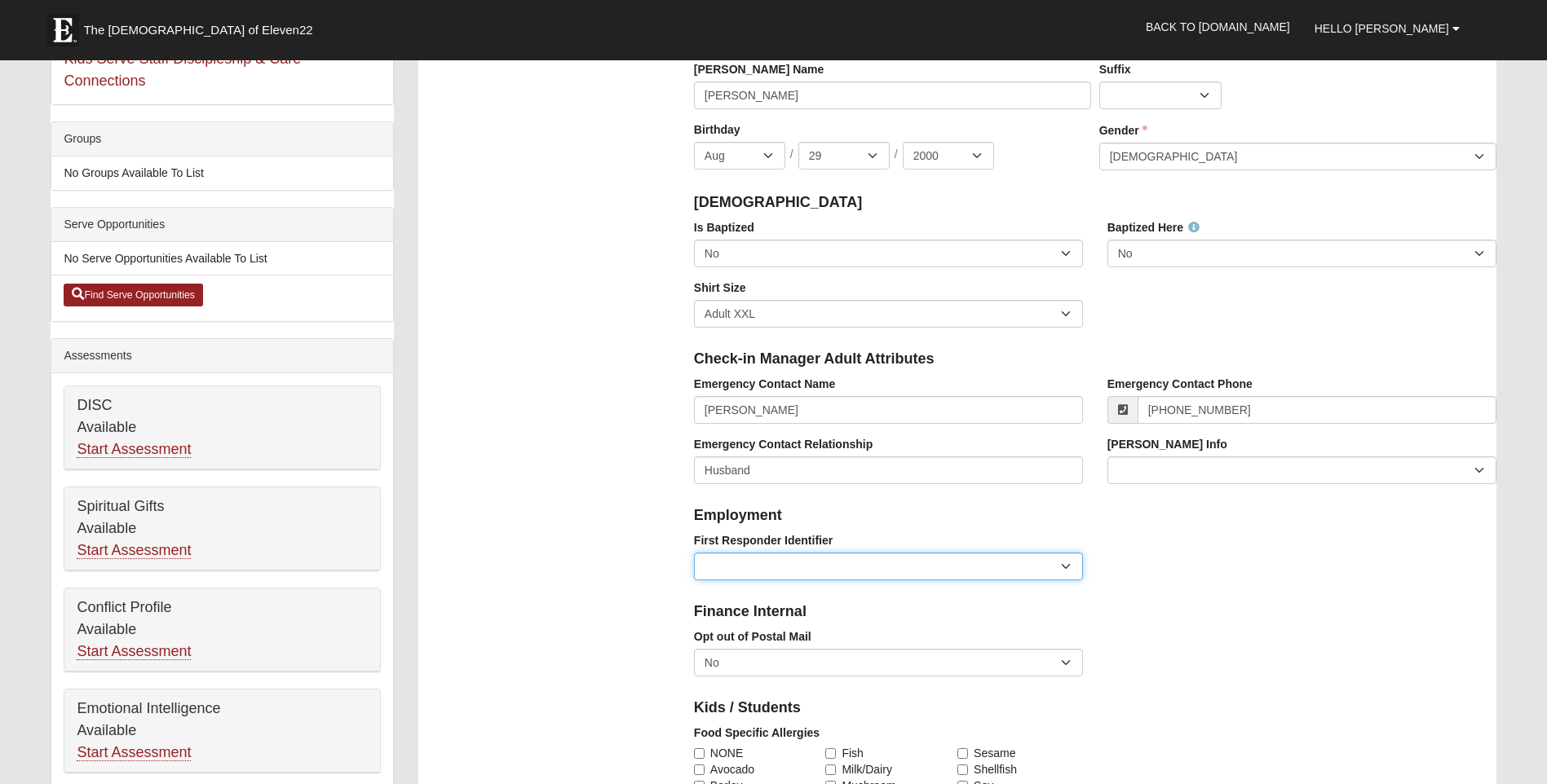
click at [775, 566] on select "EMT | Paramedic | Medical Firefighter | Fire Department Police Officer | Sherif…" at bounding box center [889, 566] width 389 height 28
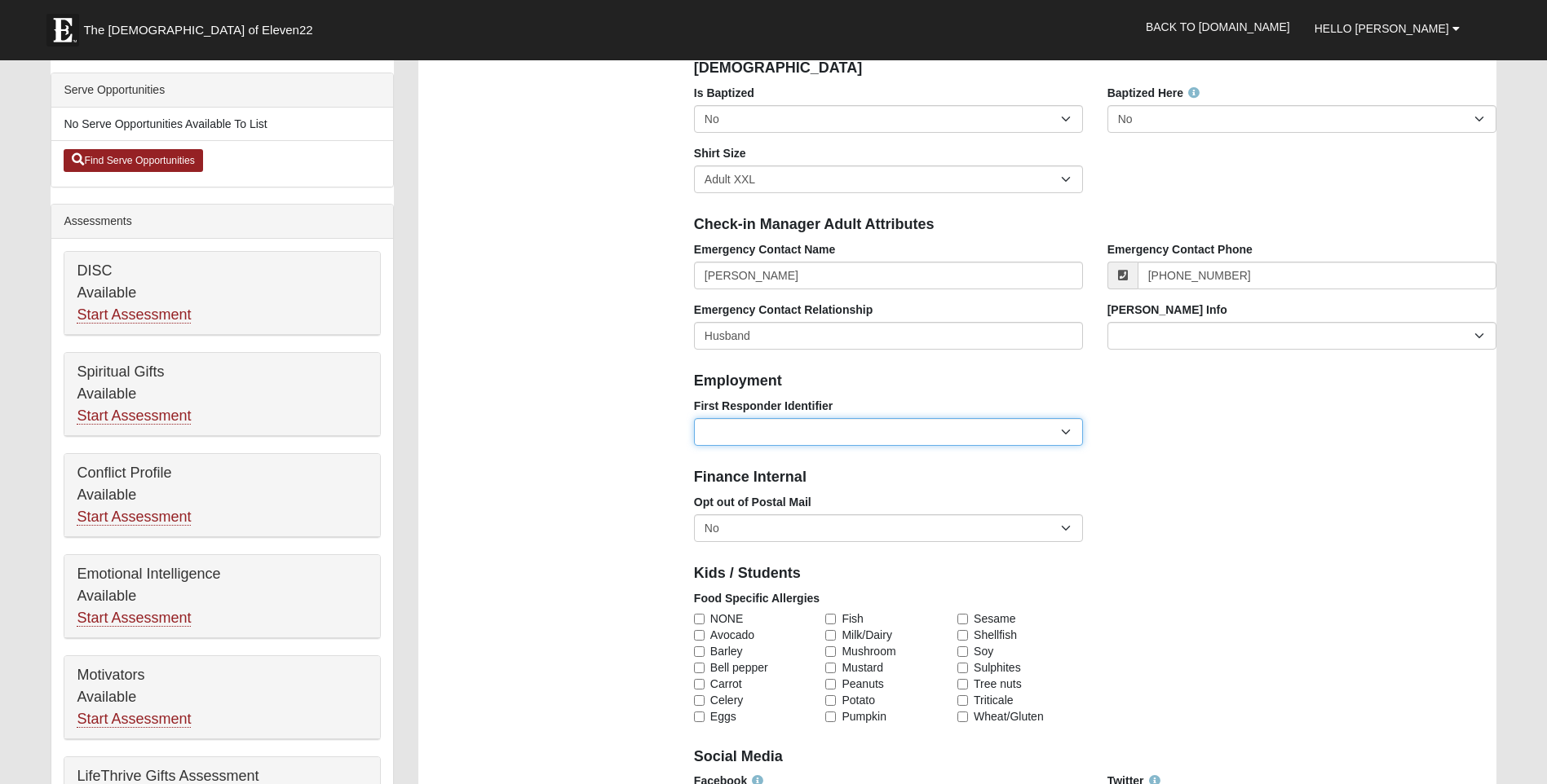
scroll to position [489, 0]
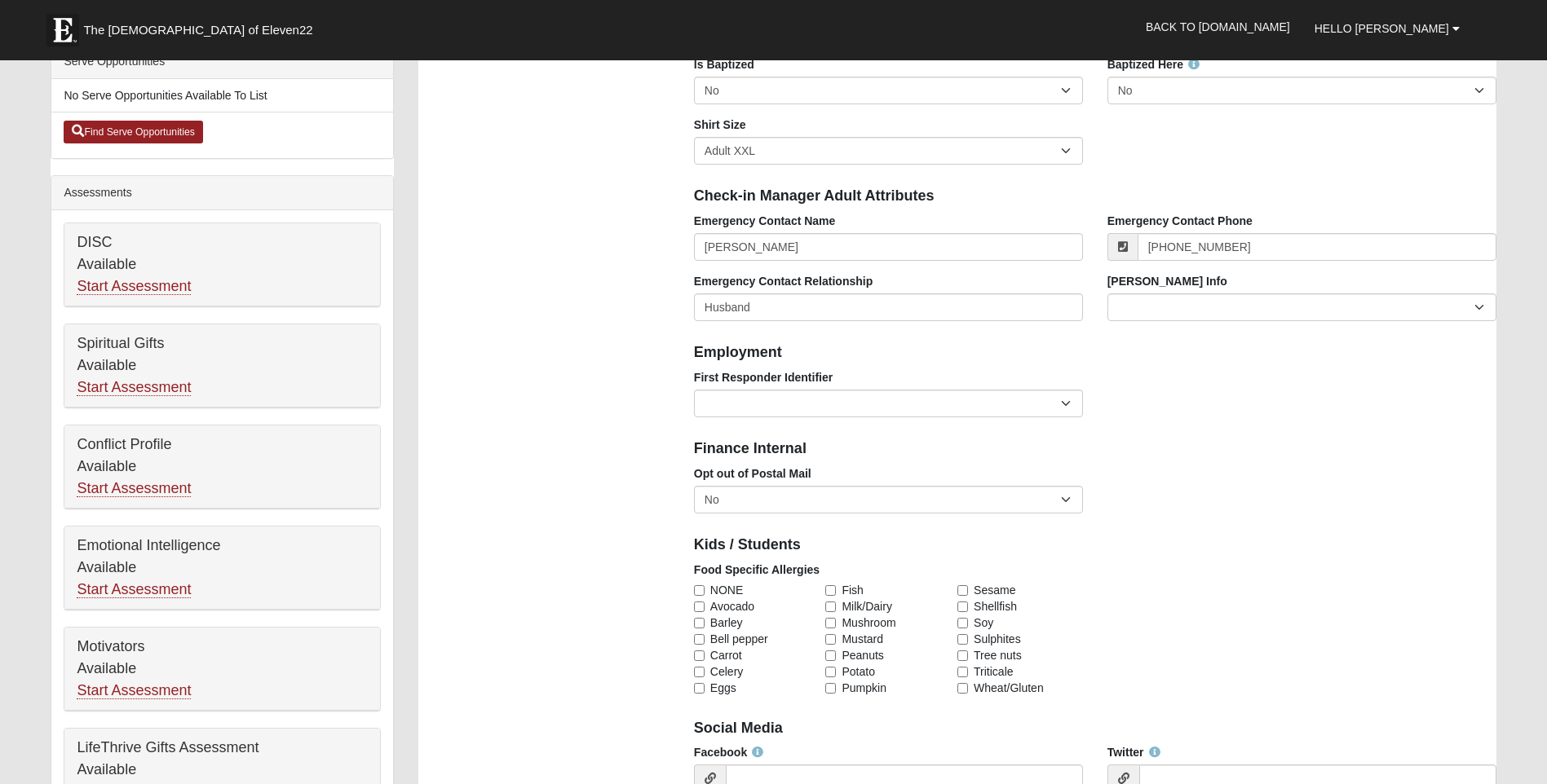
click at [610, 591] on div "Photo Family Information Campus Arlington Baymeadows Eleven22 Online Fleming Is…" at bounding box center [957, 740] width 1102 height 2189
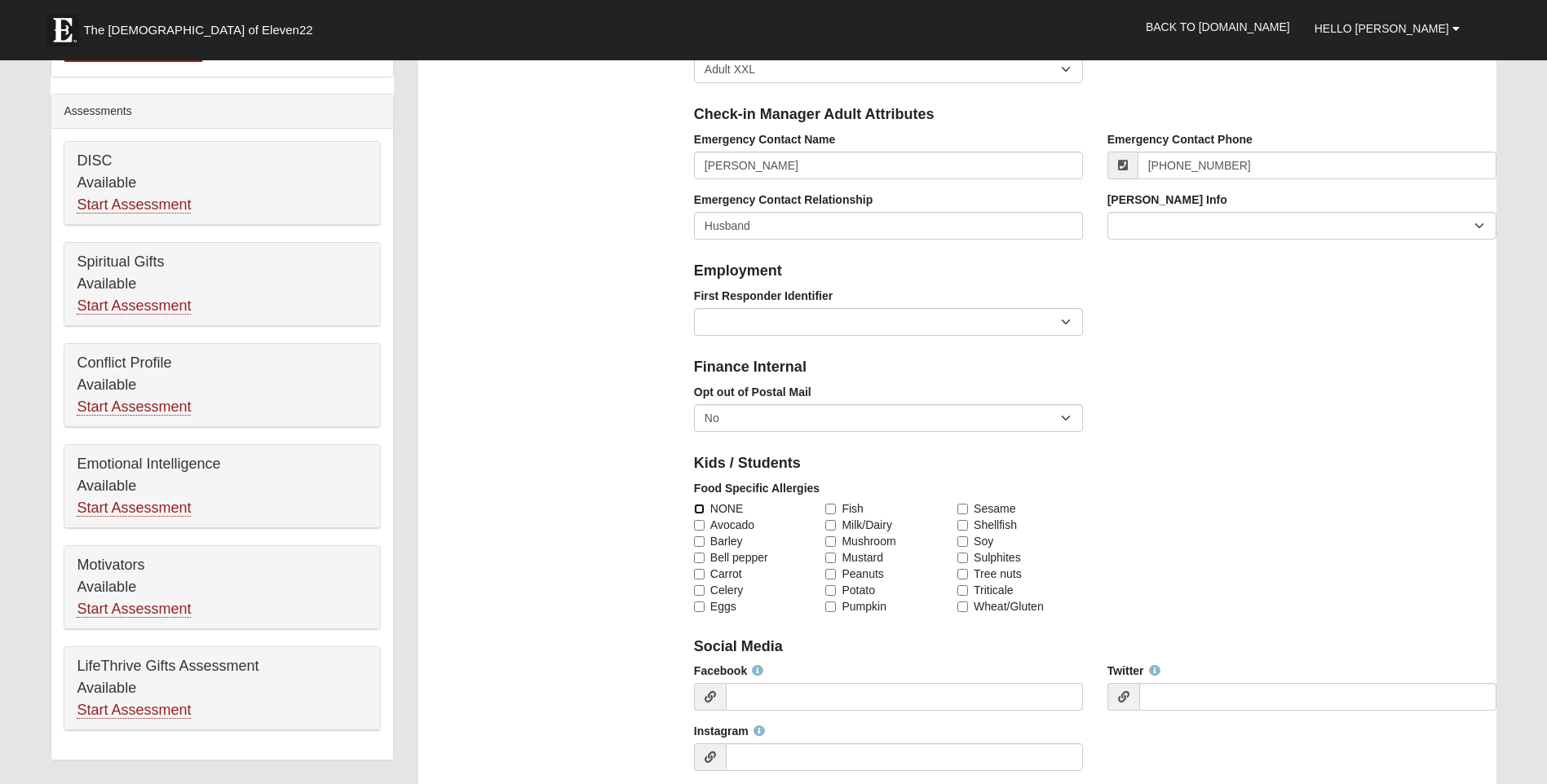
click at [699, 512] on input "NONE" at bounding box center [699, 508] width 11 height 11
checkbox input "true"
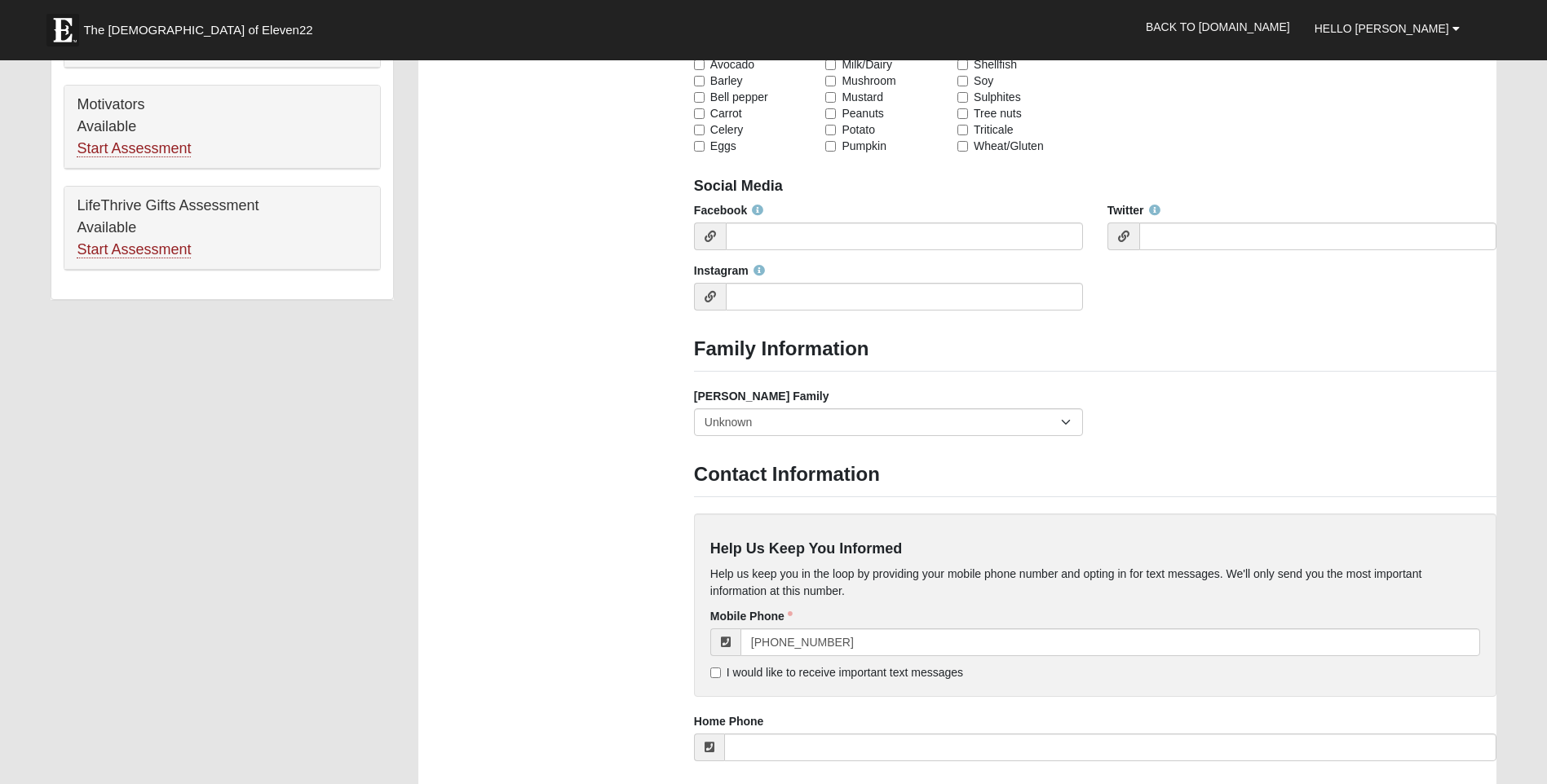
scroll to position [1060, 0]
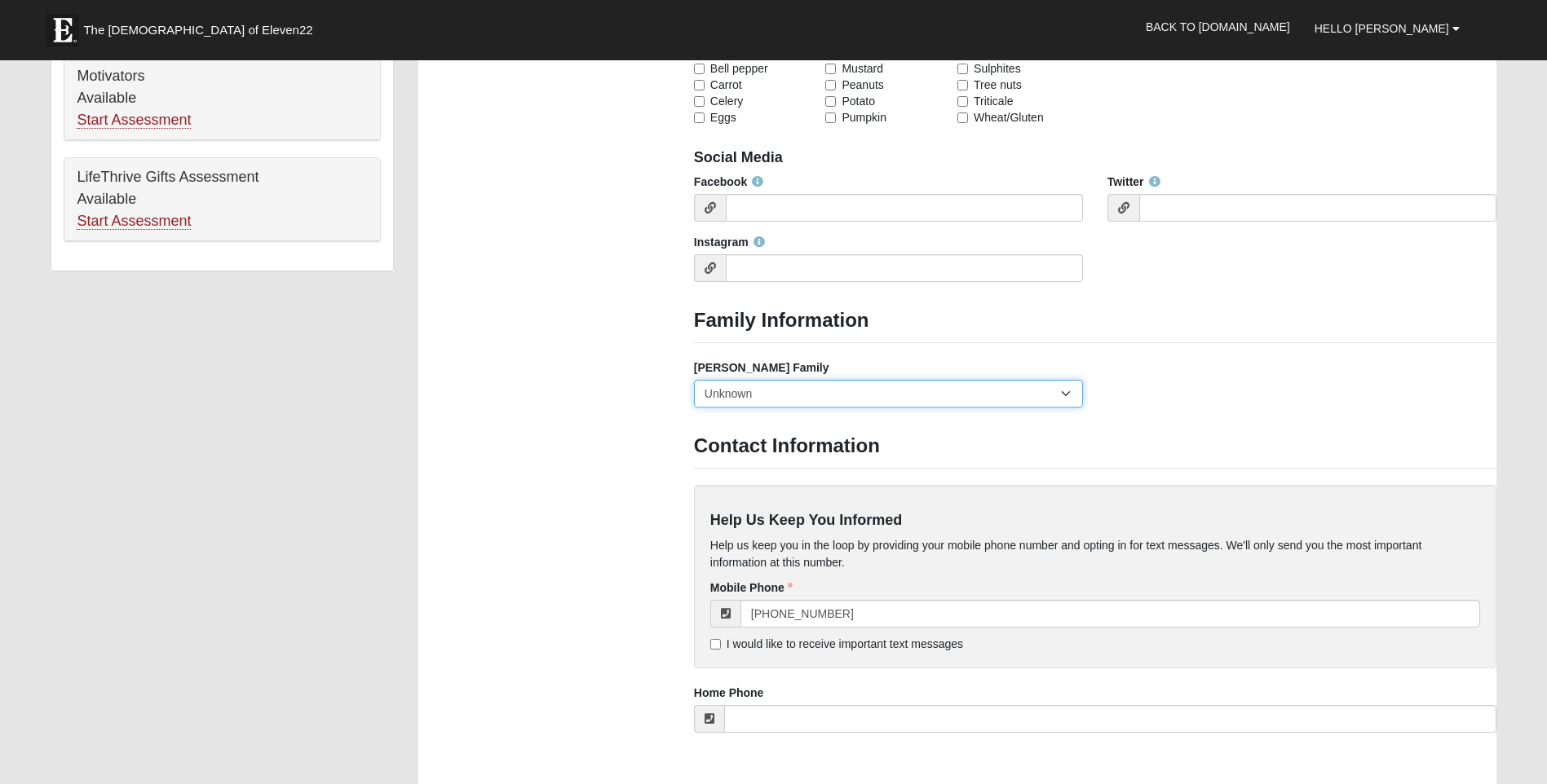
click at [780, 394] on select "Yes, we are a current foster family No, we are a former foster family No, we ha…" at bounding box center [889, 393] width 389 height 28
select select "2891"
click at [694, 380] on select "Yes, we are a current foster family No, we are a former foster family No, we ha…" at bounding box center [889, 393] width 389 height 28
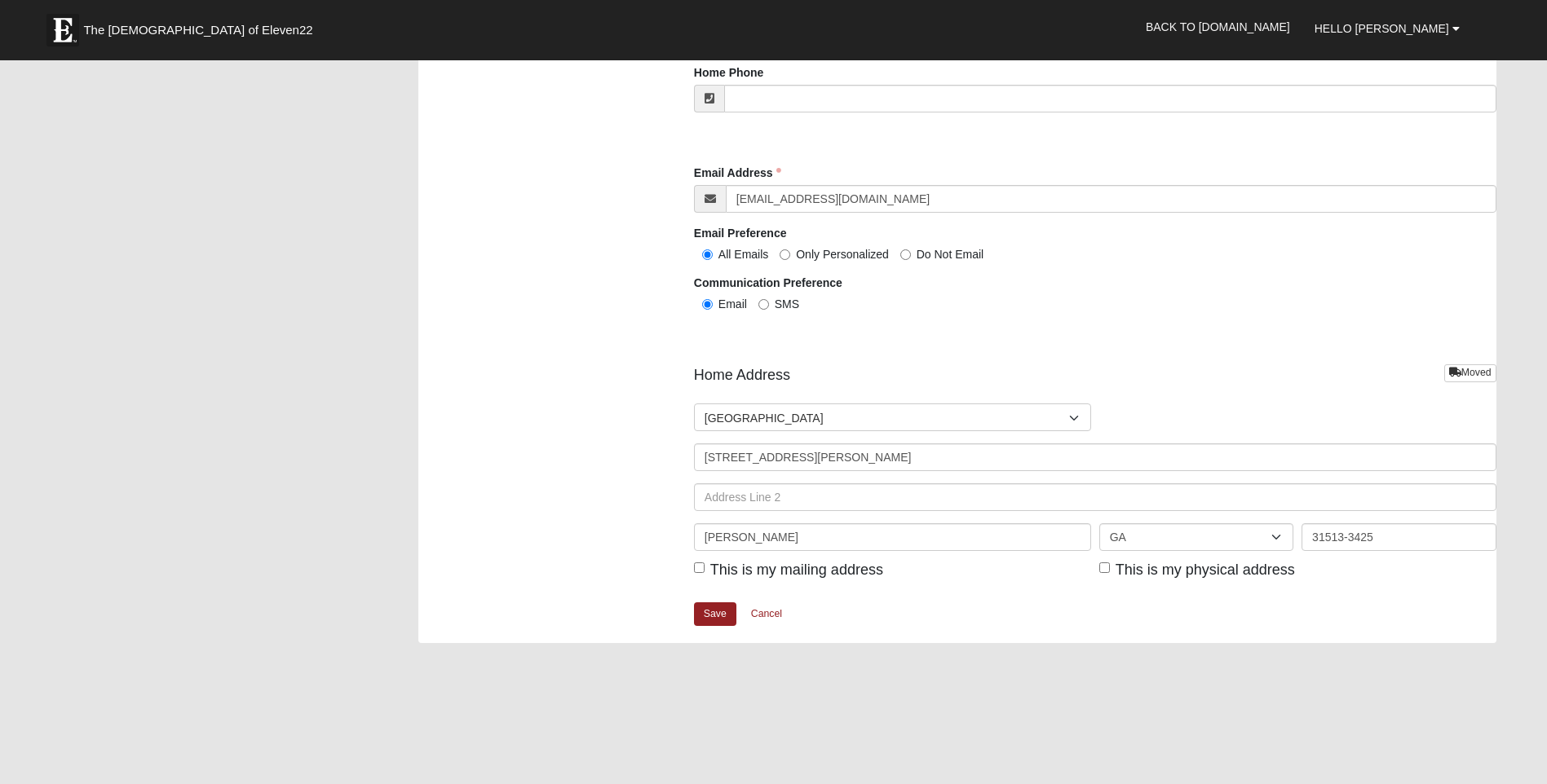
scroll to position [1712, 0]
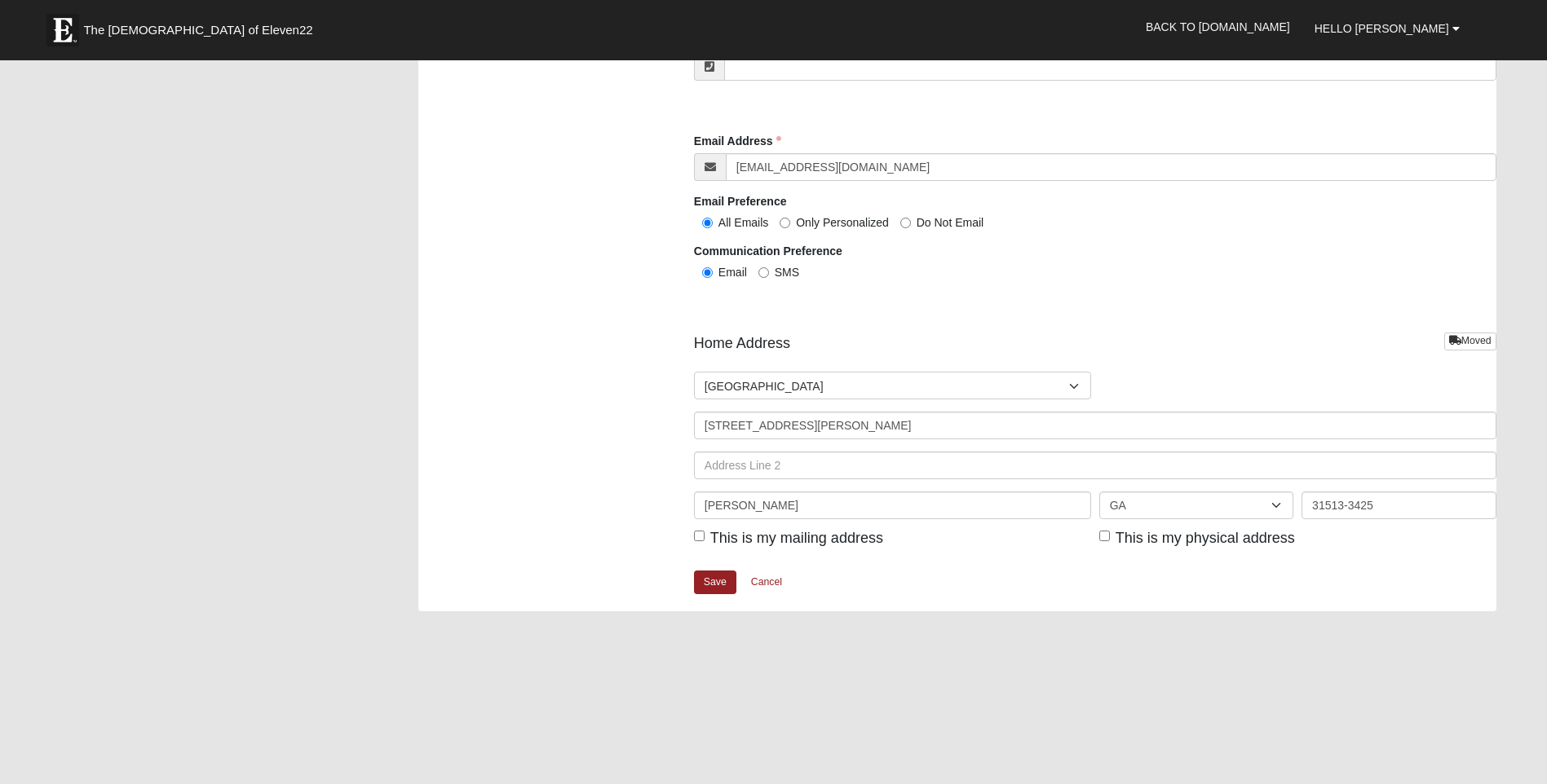
click at [711, 535] on span "This is my mailing address" at bounding box center [797, 537] width 173 height 16
click at [705, 535] on input "This is my mailing address" at bounding box center [699, 536] width 11 height 11
checkbox input "true"
click at [1100, 533] on input "This is my physical address" at bounding box center [1104, 536] width 11 height 11
checkbox input "true"
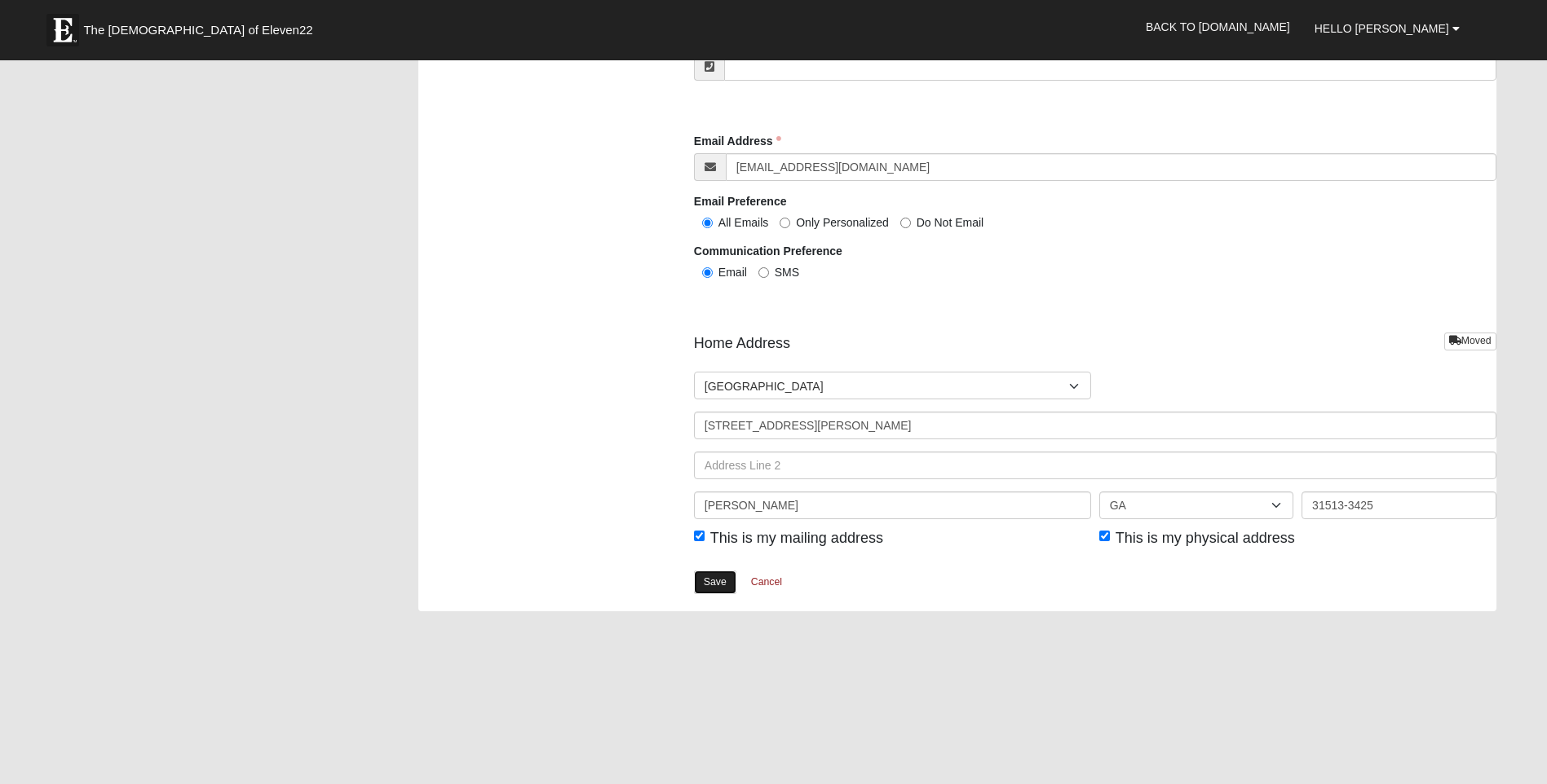
click at [708, 584] on link "Save" at bounding box center [715, 582] width 43 height 23
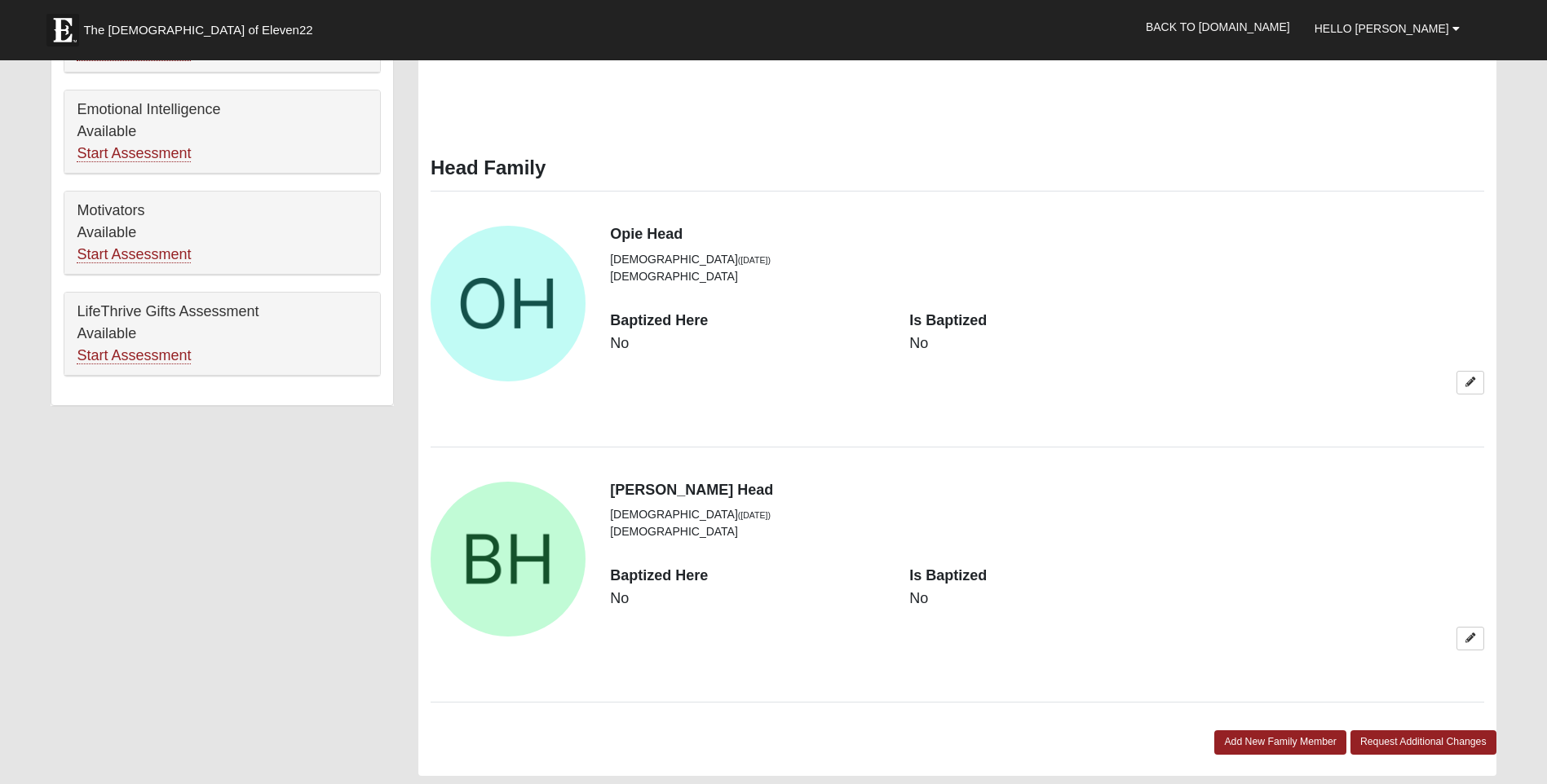
scroll to position [978, 0]
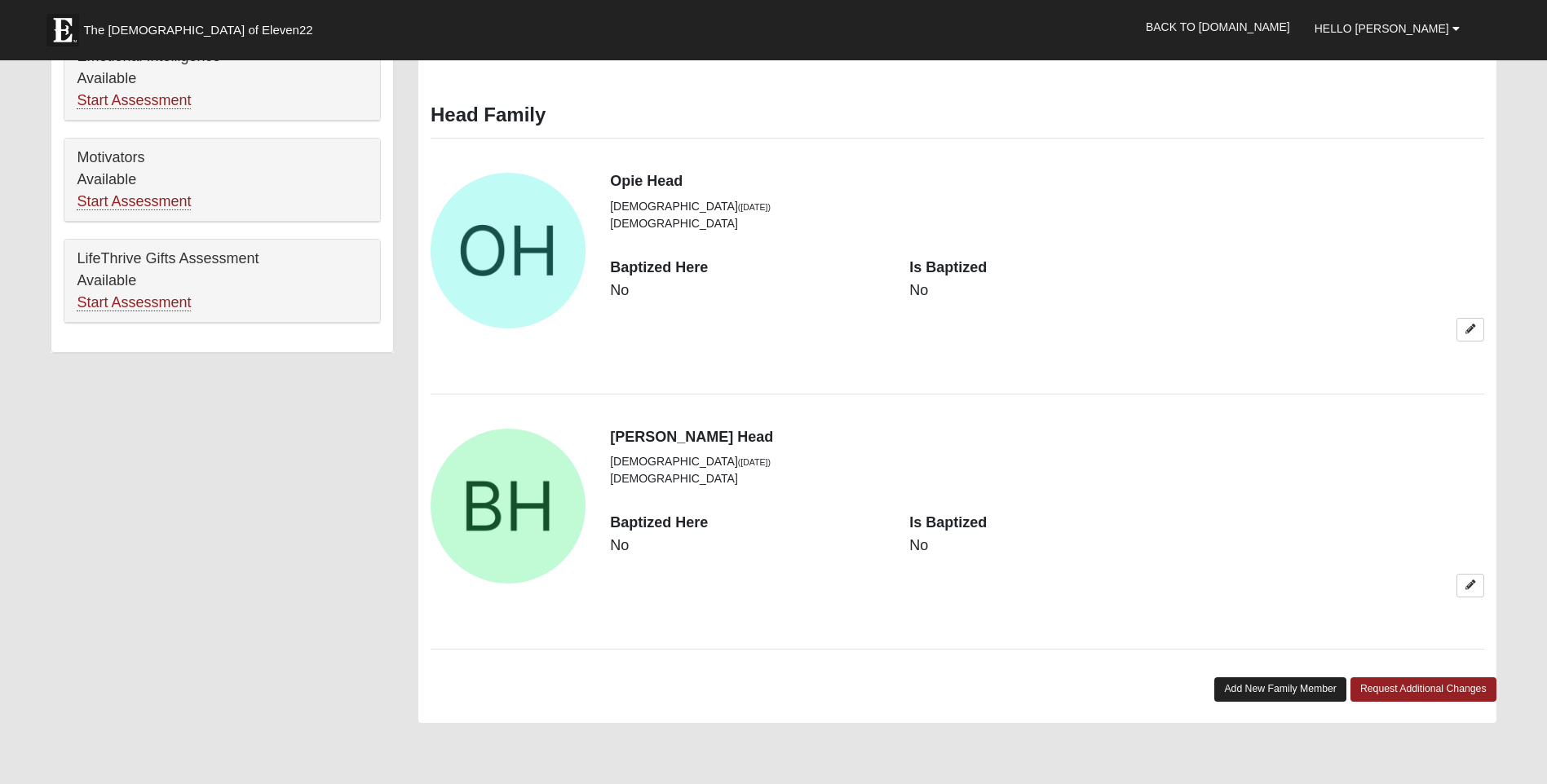
click at [1298, 689] on link "Add New Family Member" at bounding box center [1280, 689] width 132 height 23
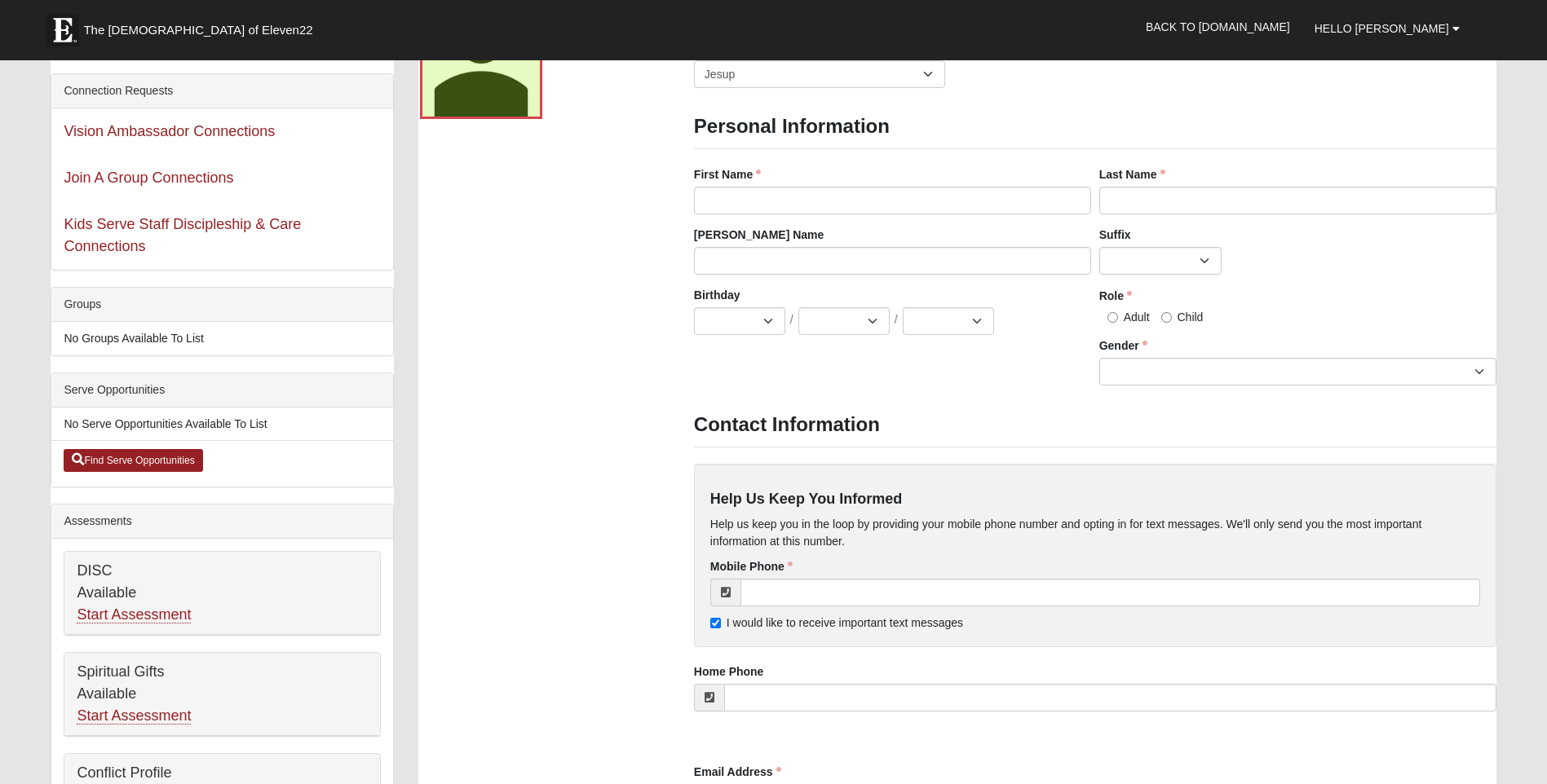
scroll to position [0, 0]
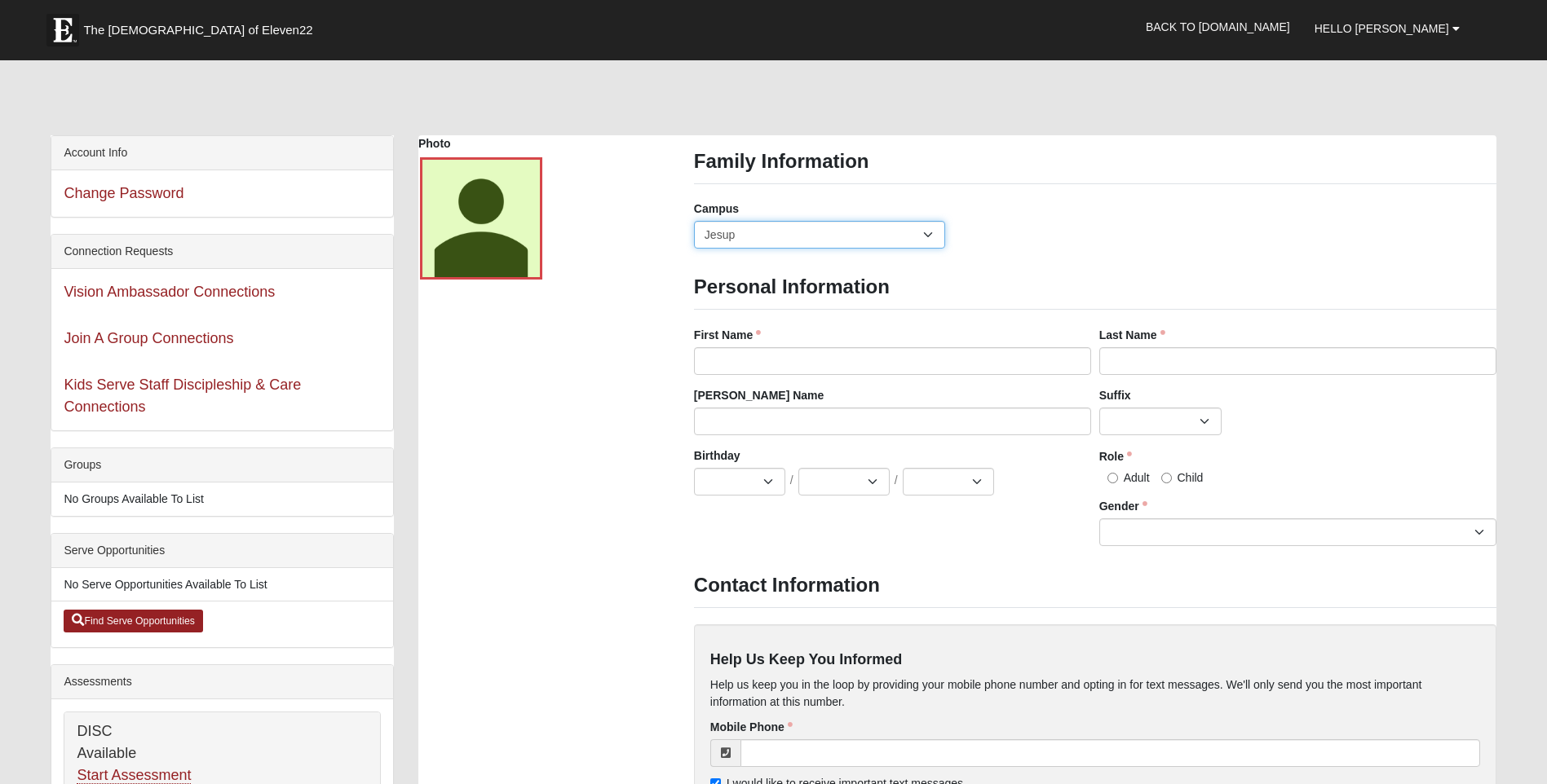
click at [767, 237] on select "Arlington Baymeadows Eleven22 Online Fleming Island Jesup Mandarin North Jax Or…" at bounding box center [820, 235] width 251 height 28
click at [694, 221] on select "Arlington Baymeadows Eleven22 Online Fleming Island Jesup Mandarin North Jax Or…" at bounding box center [820, 235] width 251 height 28
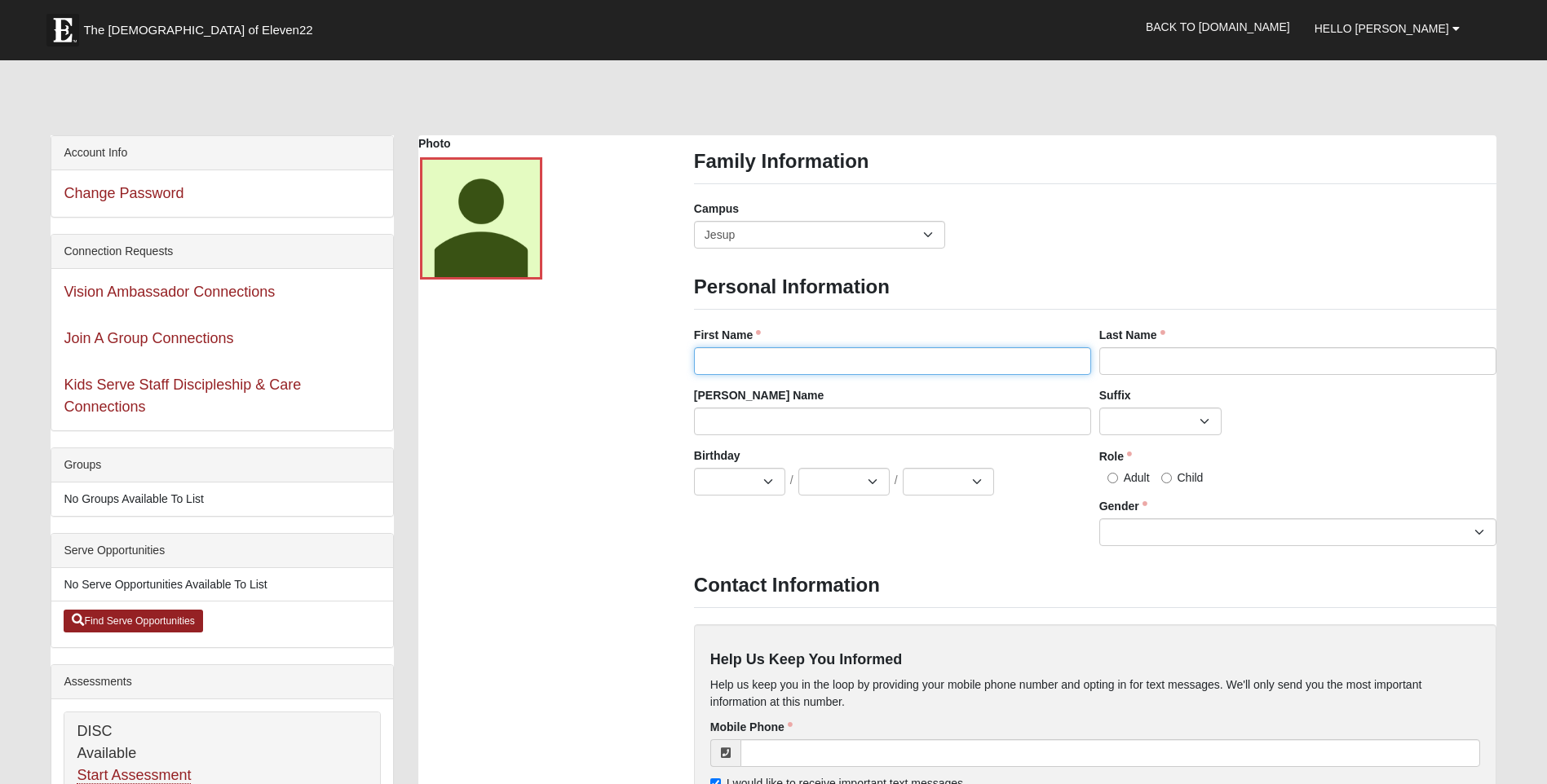
click at [759, 357] on input "First Name" at bounding box center [892, 361] width 397 height 28
type input "Donald"
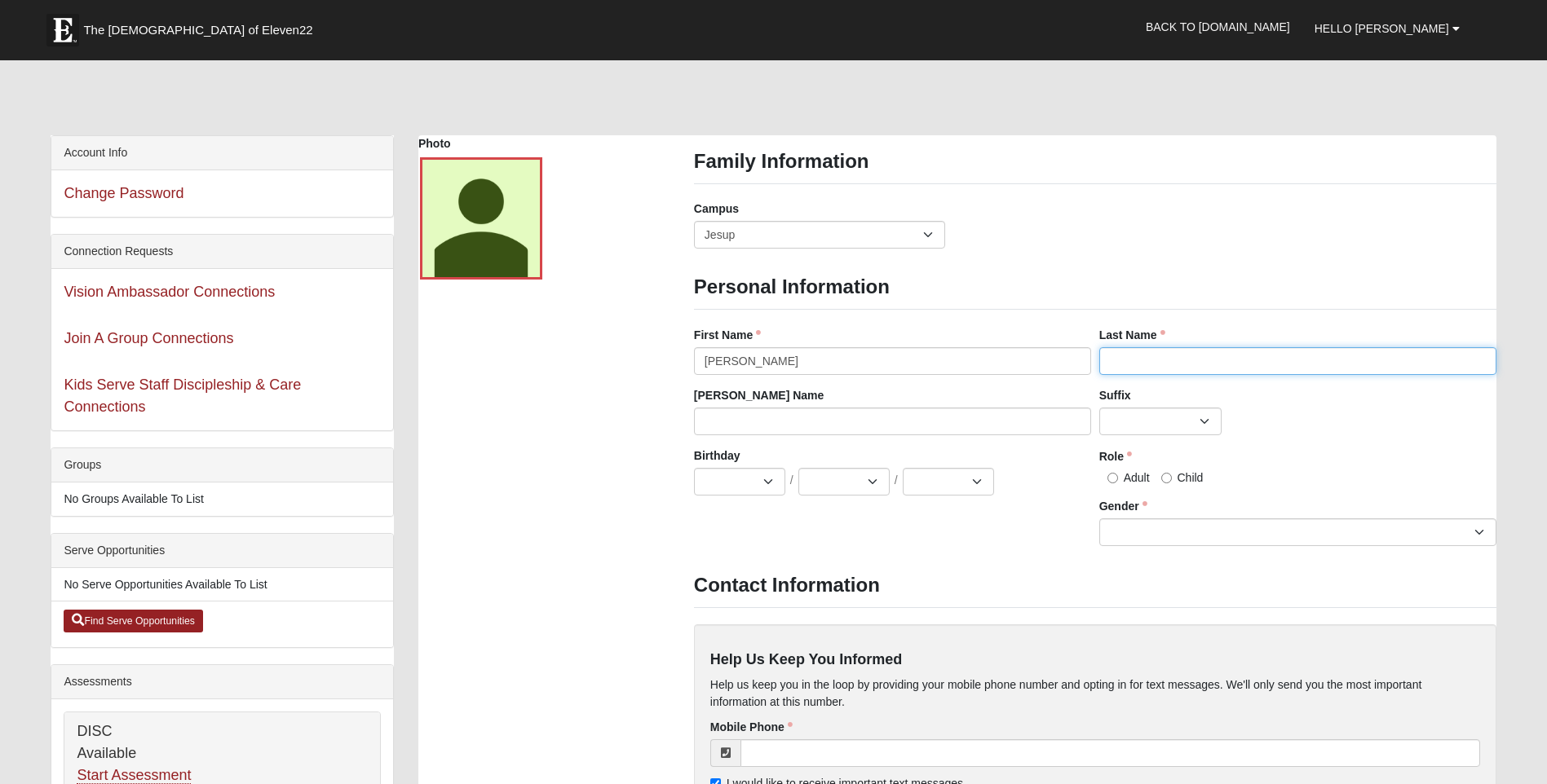
click at [1135, 364] on input "Last Name" at bounding box center [1298, 361] width 397 height 28
type input "Head"
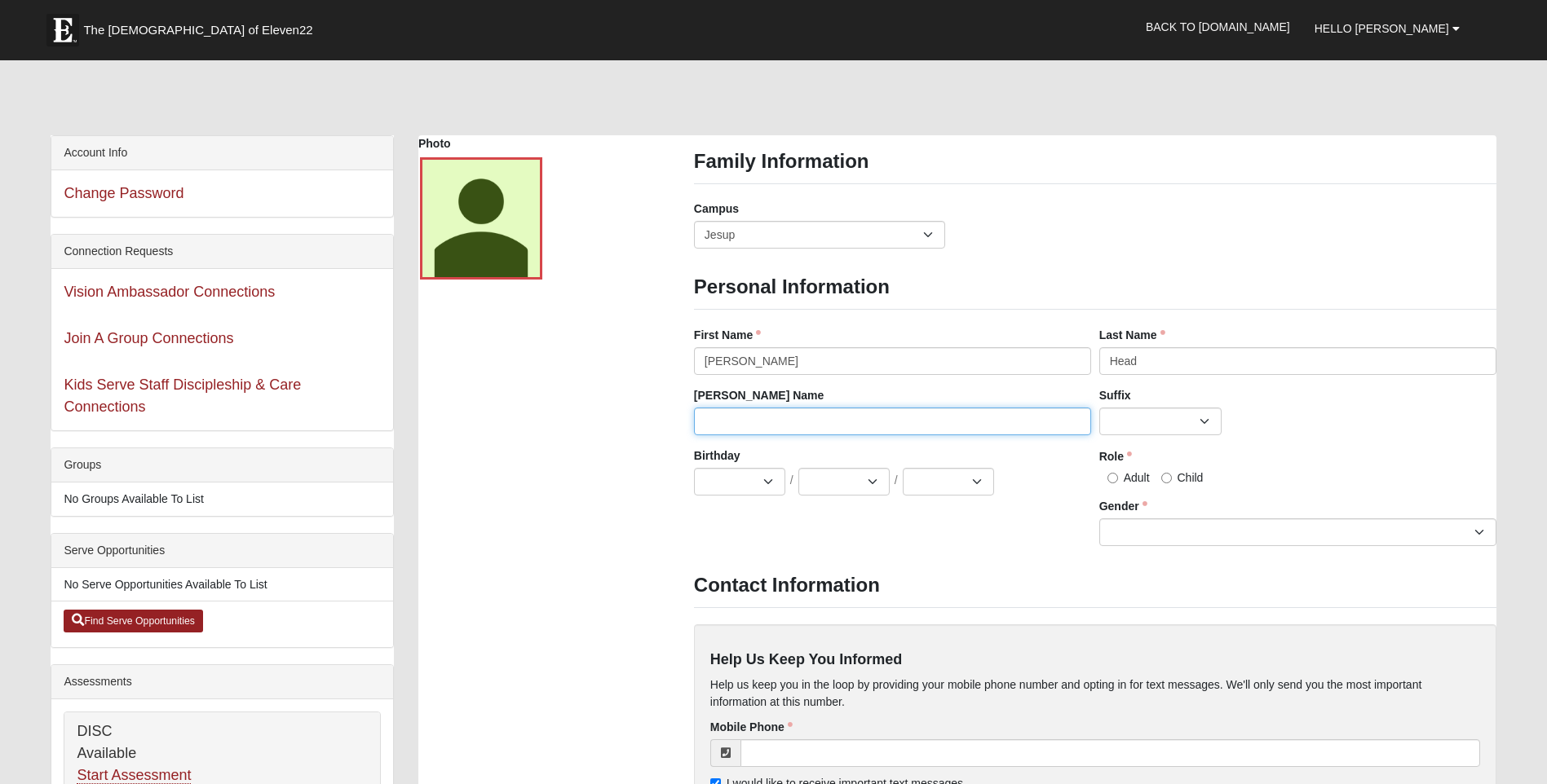
click at [803, 425] on input "Nick Name" at bounding box center [892, 421] width 397 height 28
type input "Trent"
click at [695, 538] on div "Birthday Jan Feb Mar Apr May Jun Jul Aug Sep Oct Nov Dec / 1 2 3 4 5 6 7 8 9 10…" at bounding box center [1095, 503] width 810 height 111
click at [735, 489] on select "Jan Feb Mar Apr May Jun Jul Aug Sep Oct Nov Dec" at bounding box center [740, 481] width 91 height 28
select select "1"
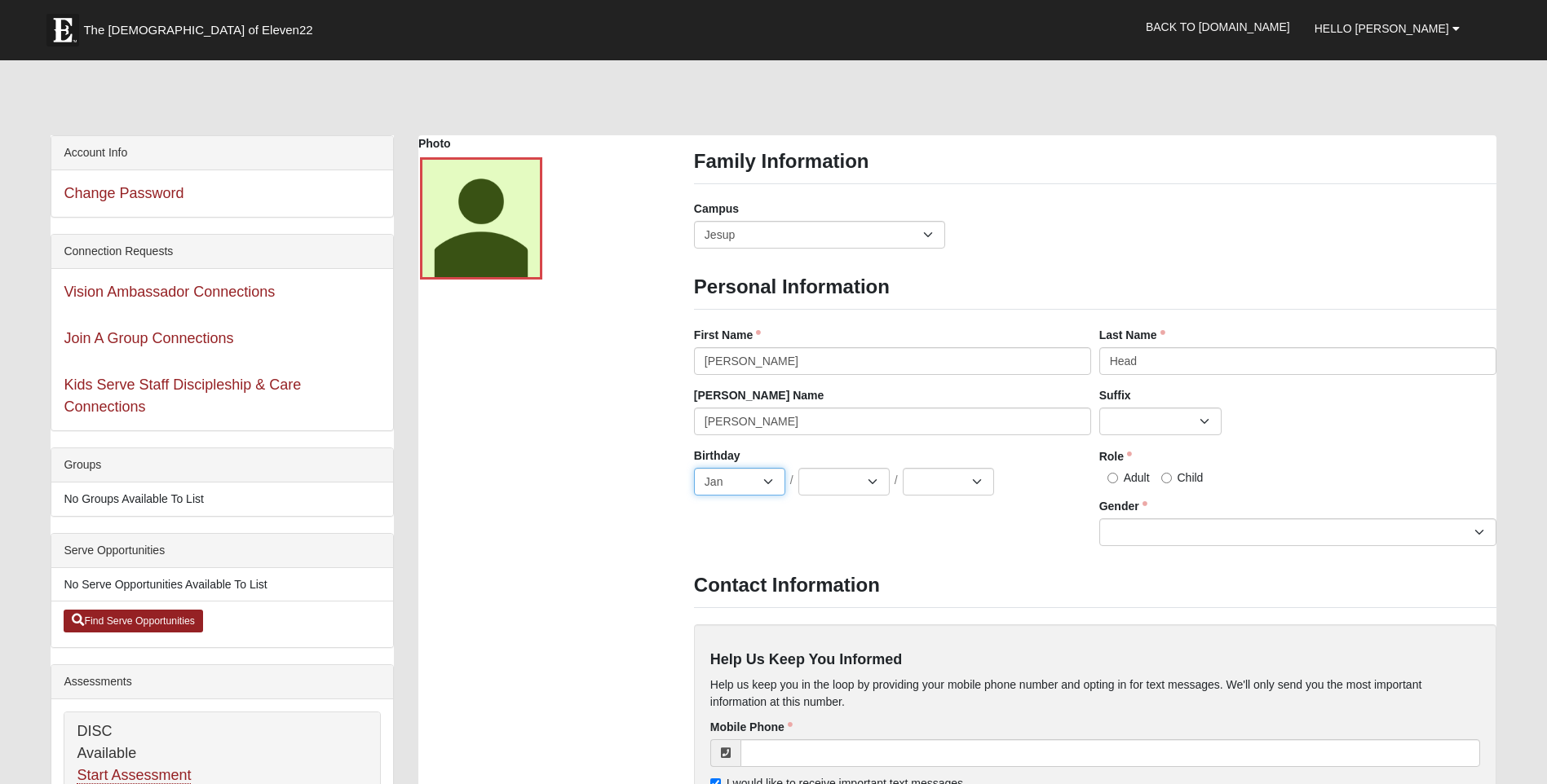
click at [694, 468] on select "Jan Feb Mar Apr May Jun Jul Aug Sep Oct Nov Dec" at bounding box center [740, 481] width 91 height 28
click at [846, 489] on select "1 2 3 4 5 6 7 8 9 10 11 12 13 14 15 16 17 18 19 20 21 22 23 24 25 26 27 28 29 3…" at bounding box center [844, 481] width 91 height 28
select select "24"
click at [799, 468] on select "1 2 3 4 5 6 7 8 9 10 11 12 13 14 15 16 17 18 19 20 21 22 23 24 25 26 27 28 29 3…" at bounding box center [844, 481] width 91 height 28
click at [956, 490] on select "2025 2024 2023 2022 2021 2020 2019 2018 2017 2016 2015 2014 2013 2012 2011 2010…" at bounding box center [949, 481] width 91 height 28
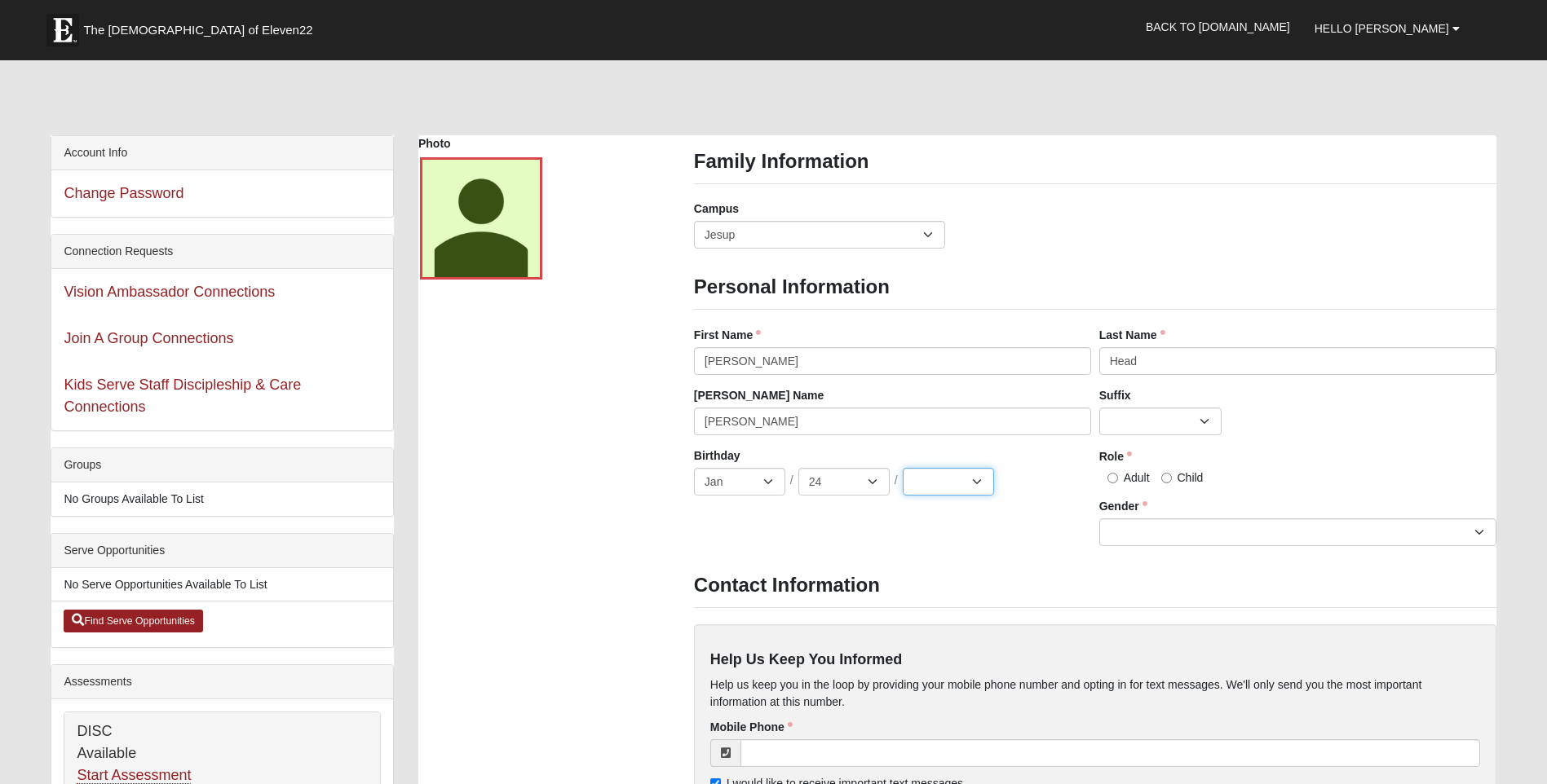
select select "2001"
click at [903, 468] on select "2025 2024 2023 2022 2021 2020 2019 2018 2017 2016 2015 2014 2013 2012 2011 2010…" at bounding box center [949, 481] width 91 height 28
click at [1019, 567] on div "Family Information Campus Arlington Baymeadows Eleven22 Online Fleming Island J…" at bounding box center [1095, 651] width 827 height 1031
click at [1124, 534] on select "Male Female" at bounding box center [1298, 532] width 397 height 28
select select "Male"
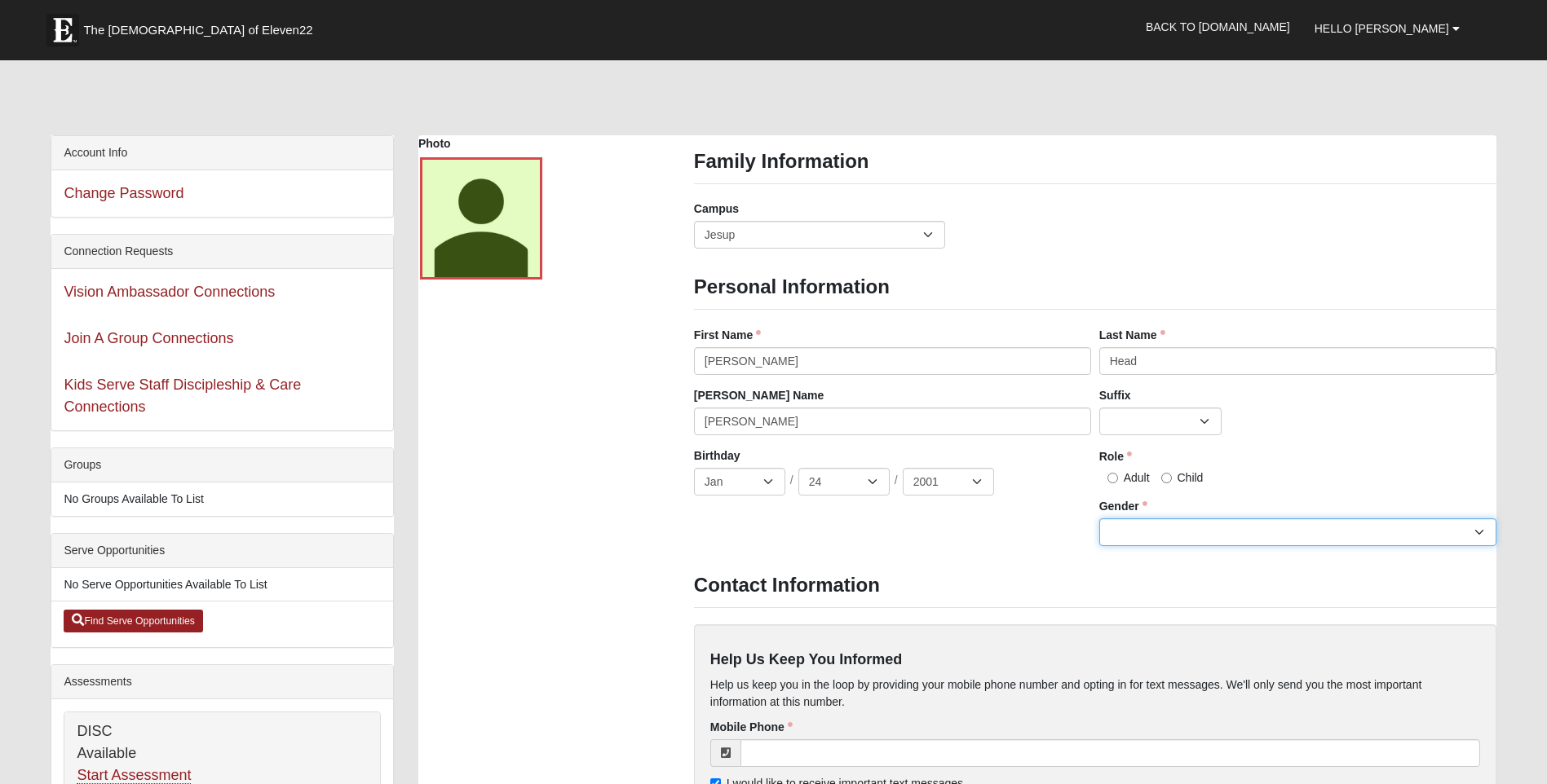
click at [1099, 518] on select "Male Female" at bounding box center [1298, 532] width 397 height 28
click at [1112, 480] on input "Adult" at bounding box center [1112, 478] width 11 height 11
radio input "true"
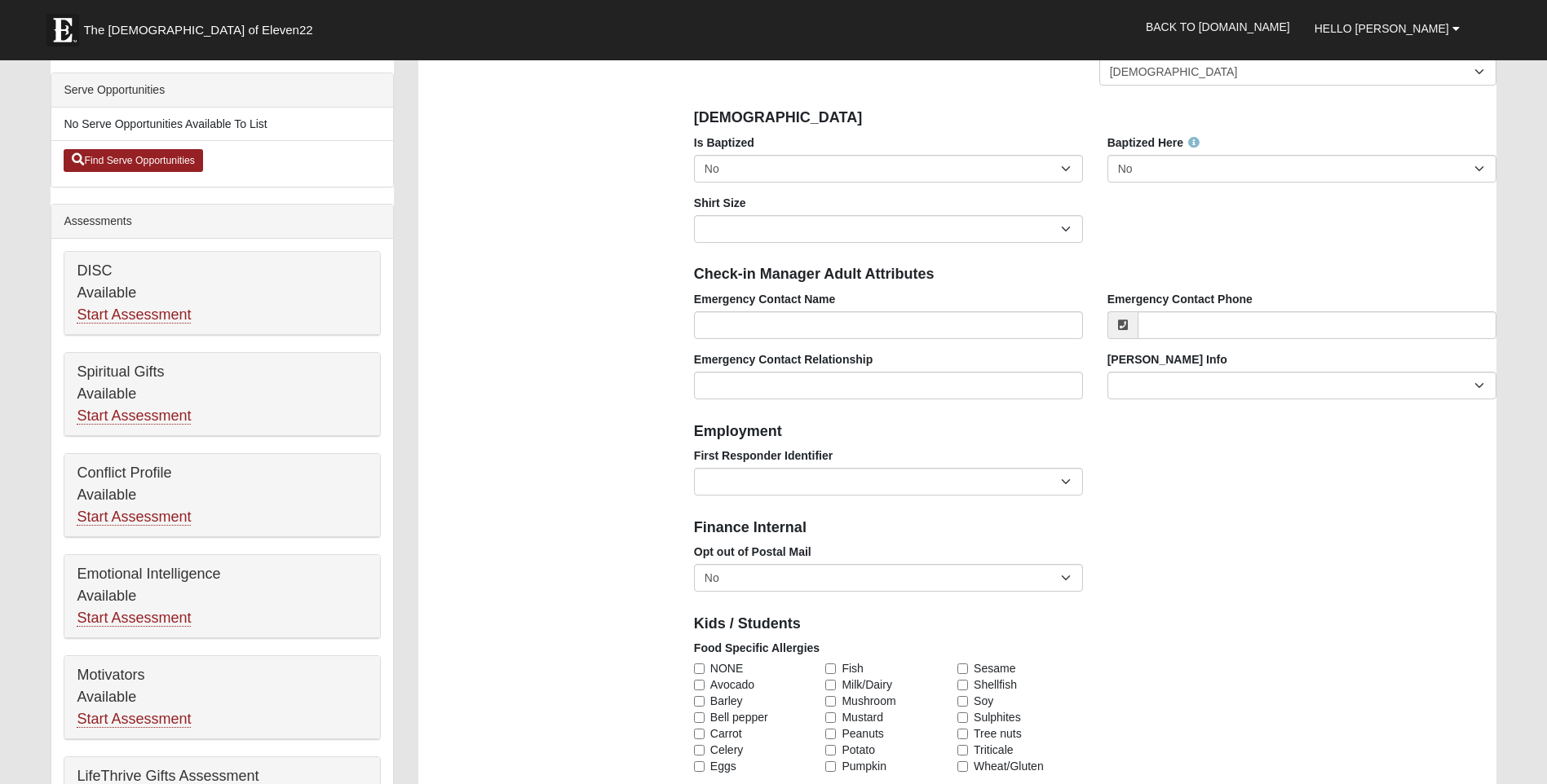
scroll to position [489, 0]
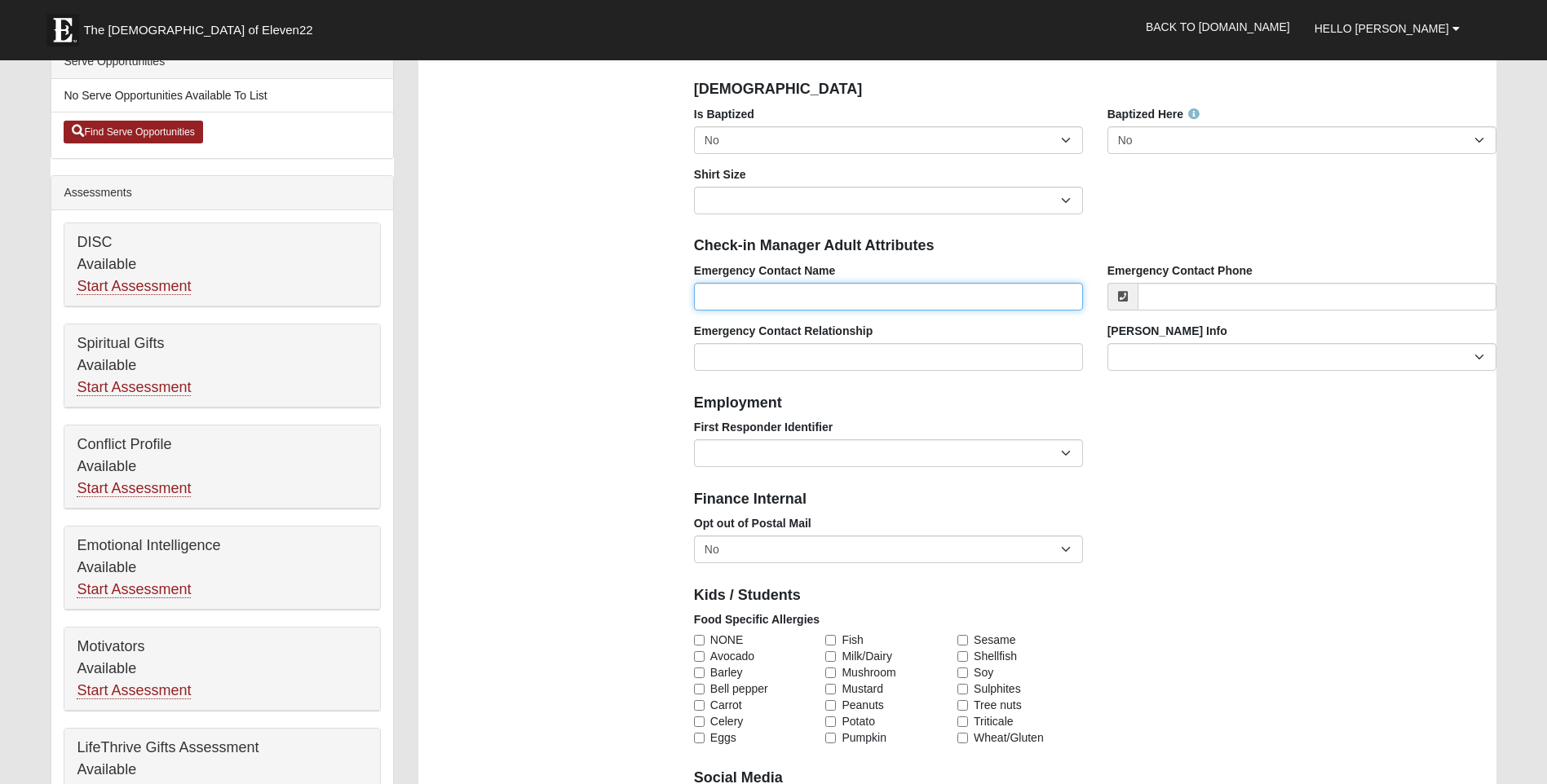
click at [868, 298] on input "Emergency Contact Name" at bounding box center [889, 297] width 389 height 28
type input "[PERSON_NAME] Head"
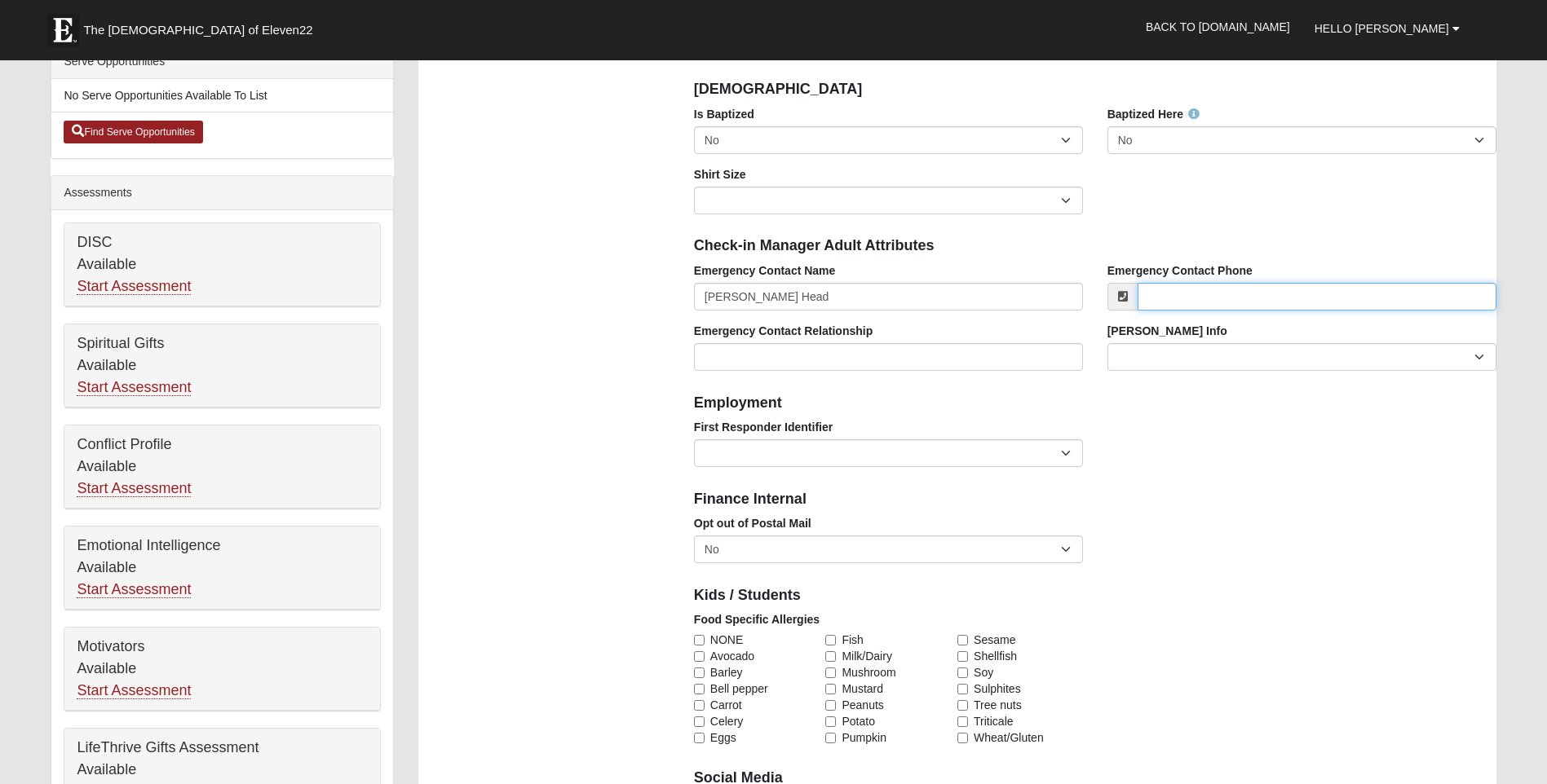
click at [1220, 297] on input "Emergency Contact Phone" at bounding box center [1316, 297] width 359 height 28
type input "[PHONE_NUMBER]"
click at [1095, 414] on div "Employment" at bounding box center [1095, 400] width 827 height 36
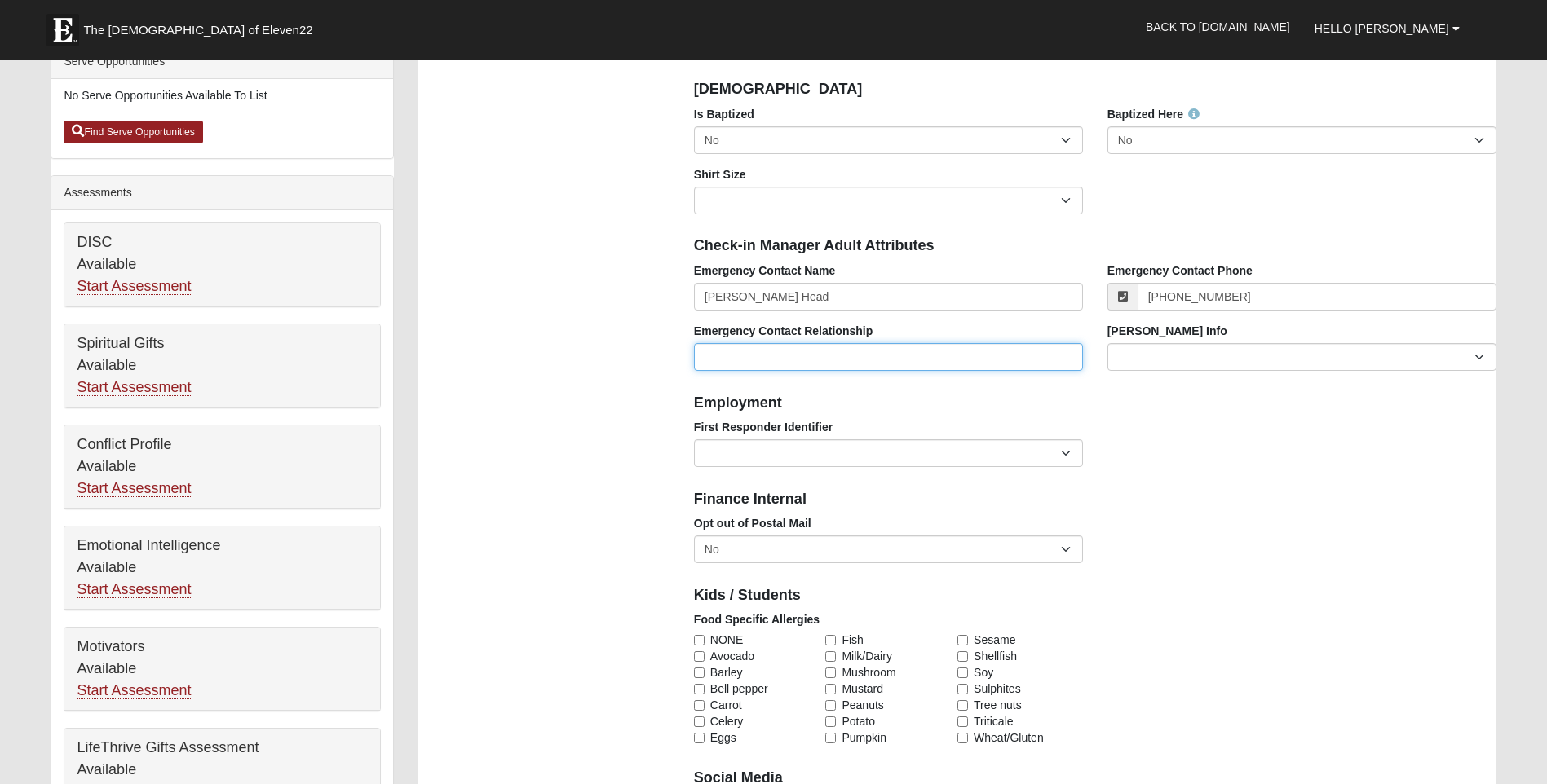
click at [936, 363] on input "Emergency Contact Relationship" at bounding box center [889, 357] width 389 height 28
type input "S"
type input "Wife"
click at [604, 480] on div "Photo Family Information Campus Arlington Baymeadows Eleven22 Online Fleming Is…" at bounding box center [957, 584] width 1102 height 1876
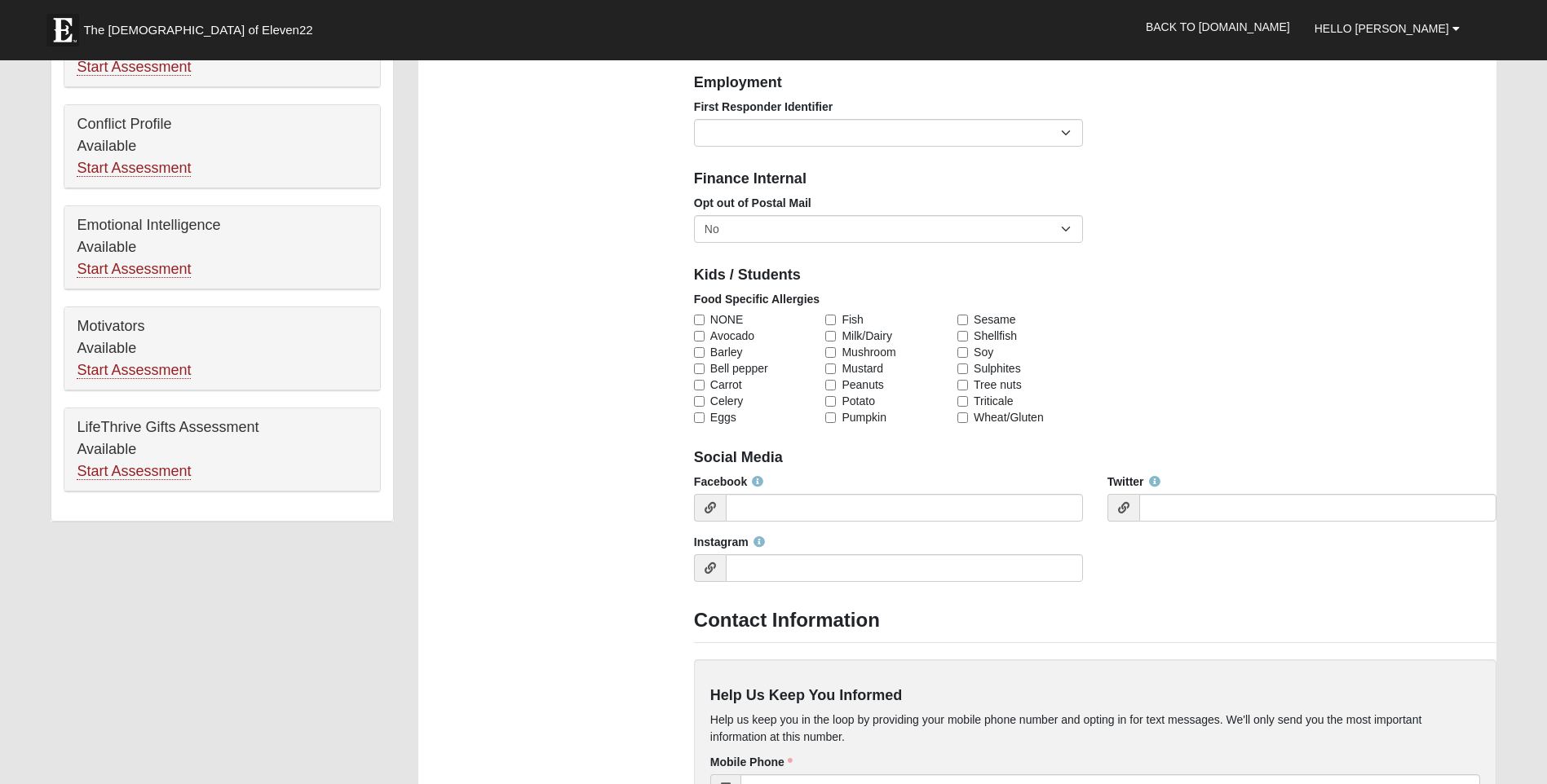
scroll to position [815, 0]
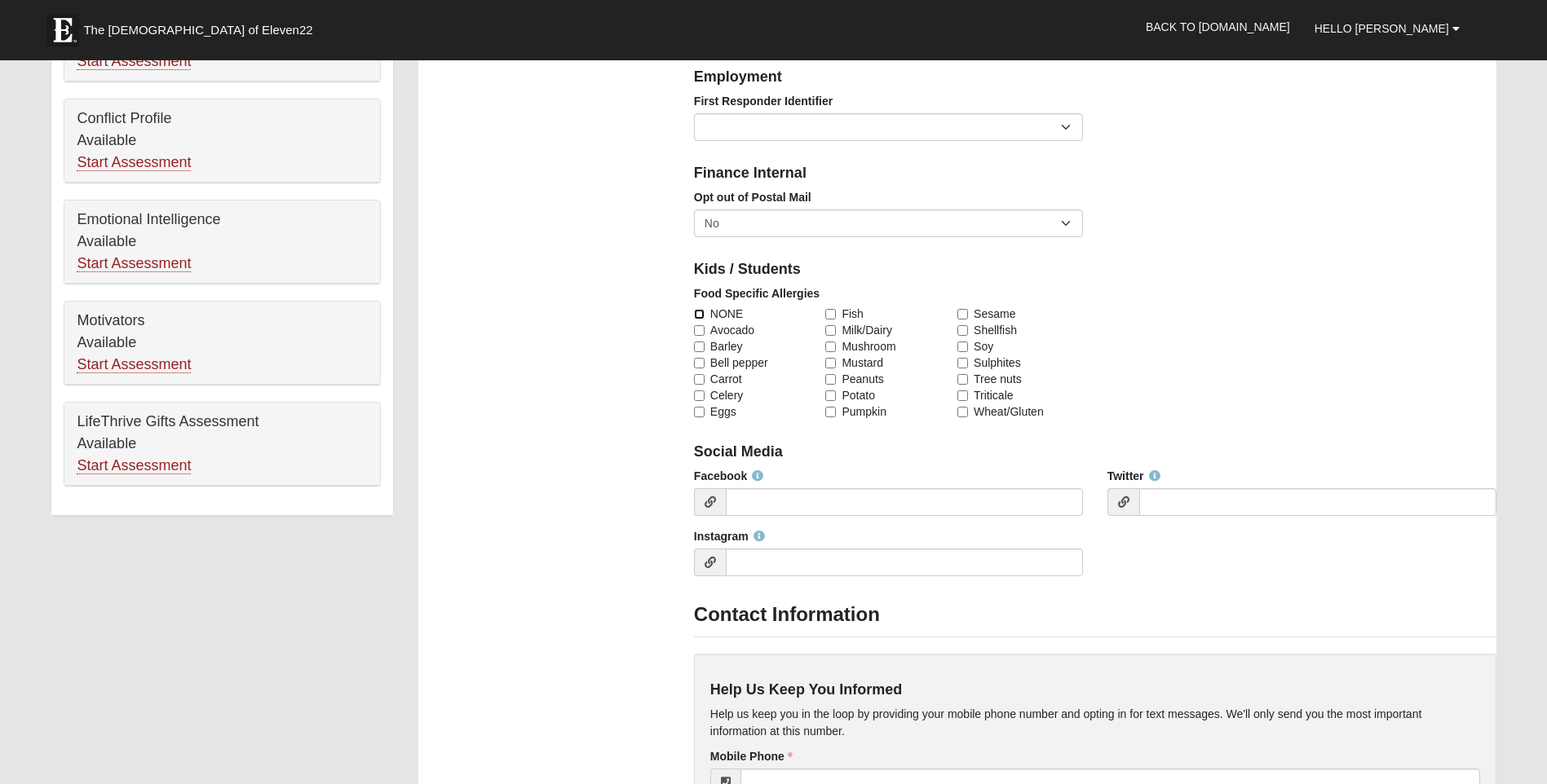
click at [697, 315] on input "NONE" at bounding box center [699, 314] width 11 height 11
checkbox input "true"
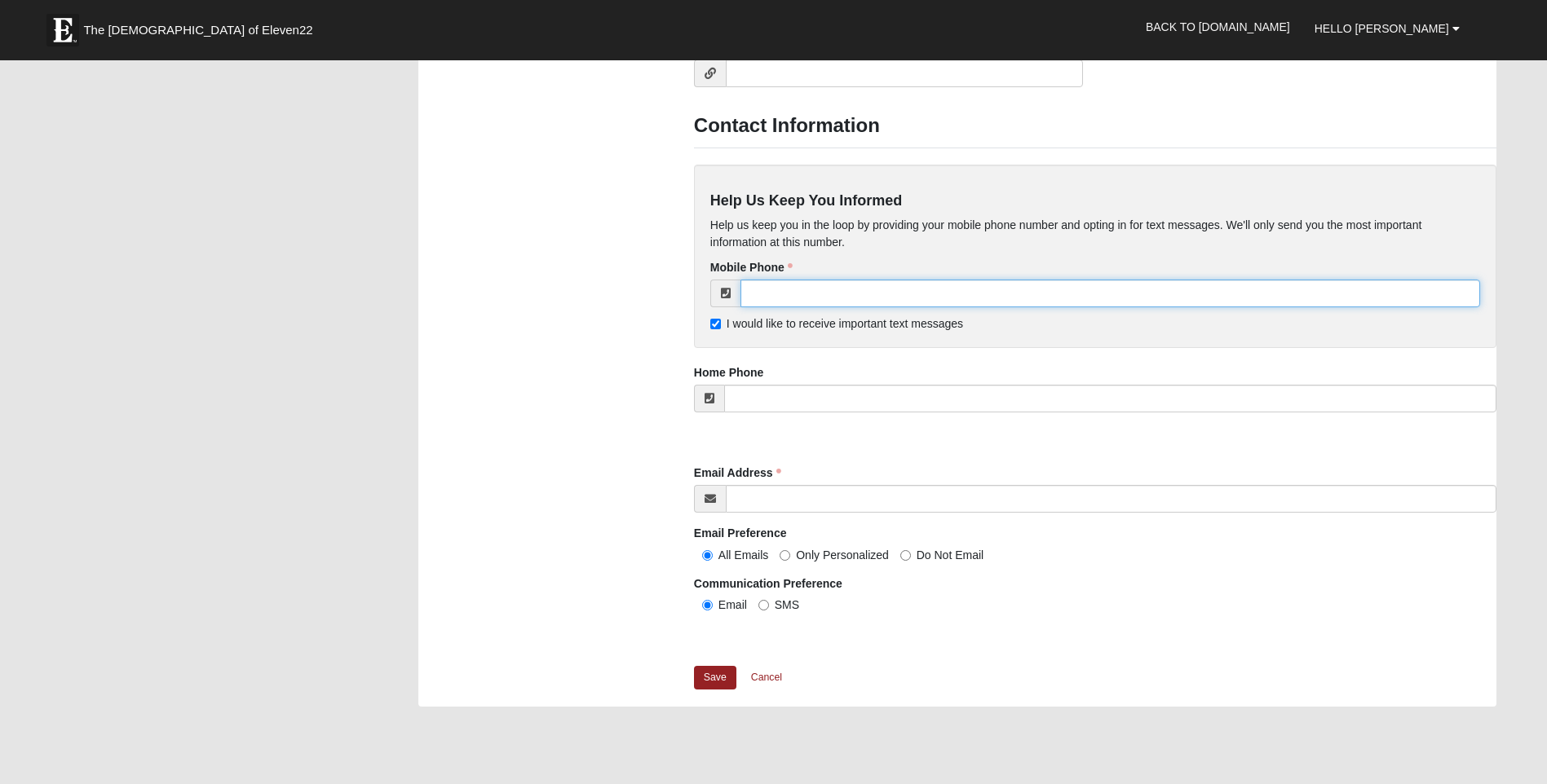
click at [842, 292] on input "tel" at bounding box center [1110, 293] width 740 height 28
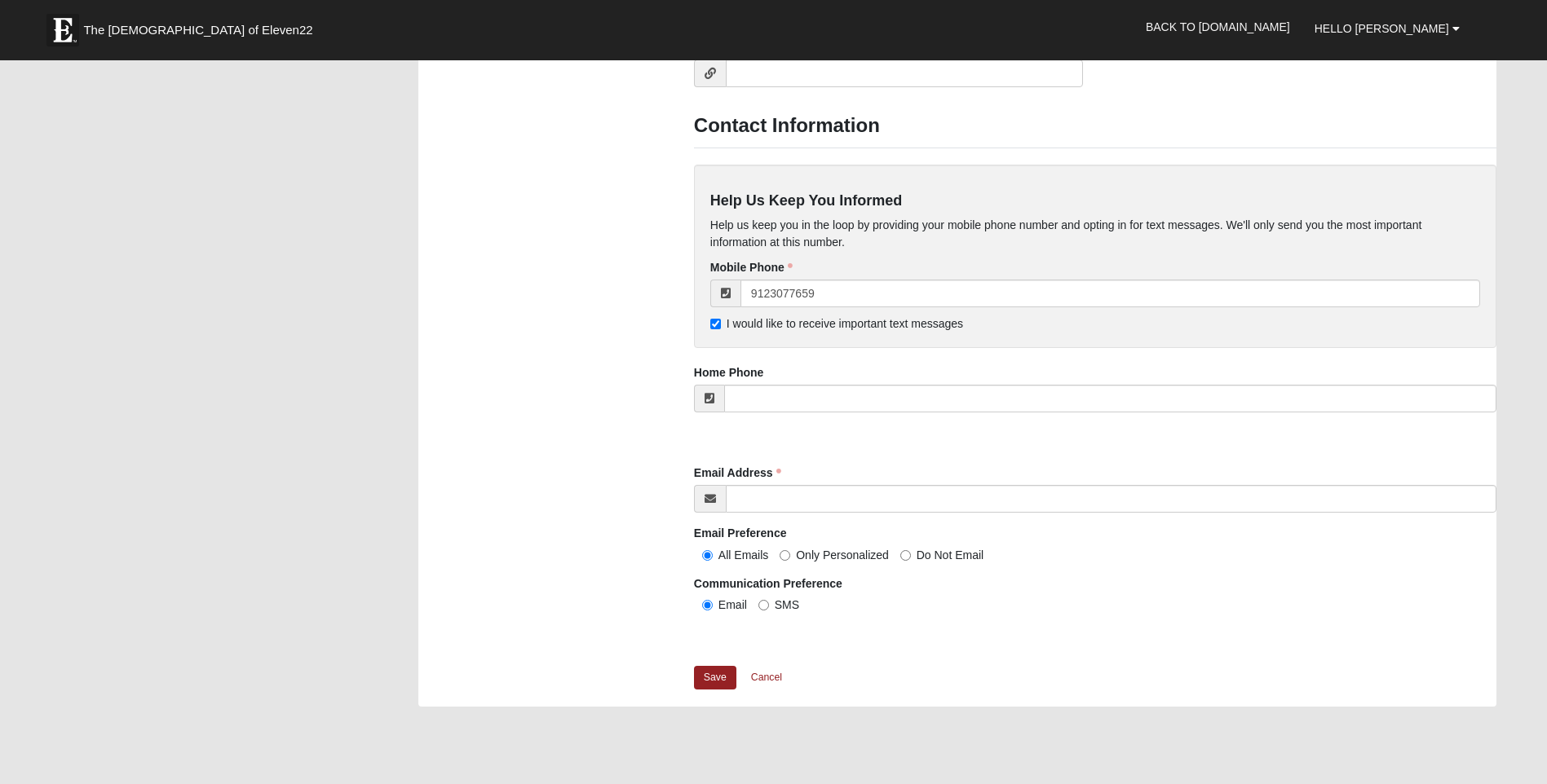
type input "(912) 307-7659"
click at [746, 501] on input "Email Address" at bounding box center [1111, 499] width 771 height 28
type input "head8001@icloud.com"
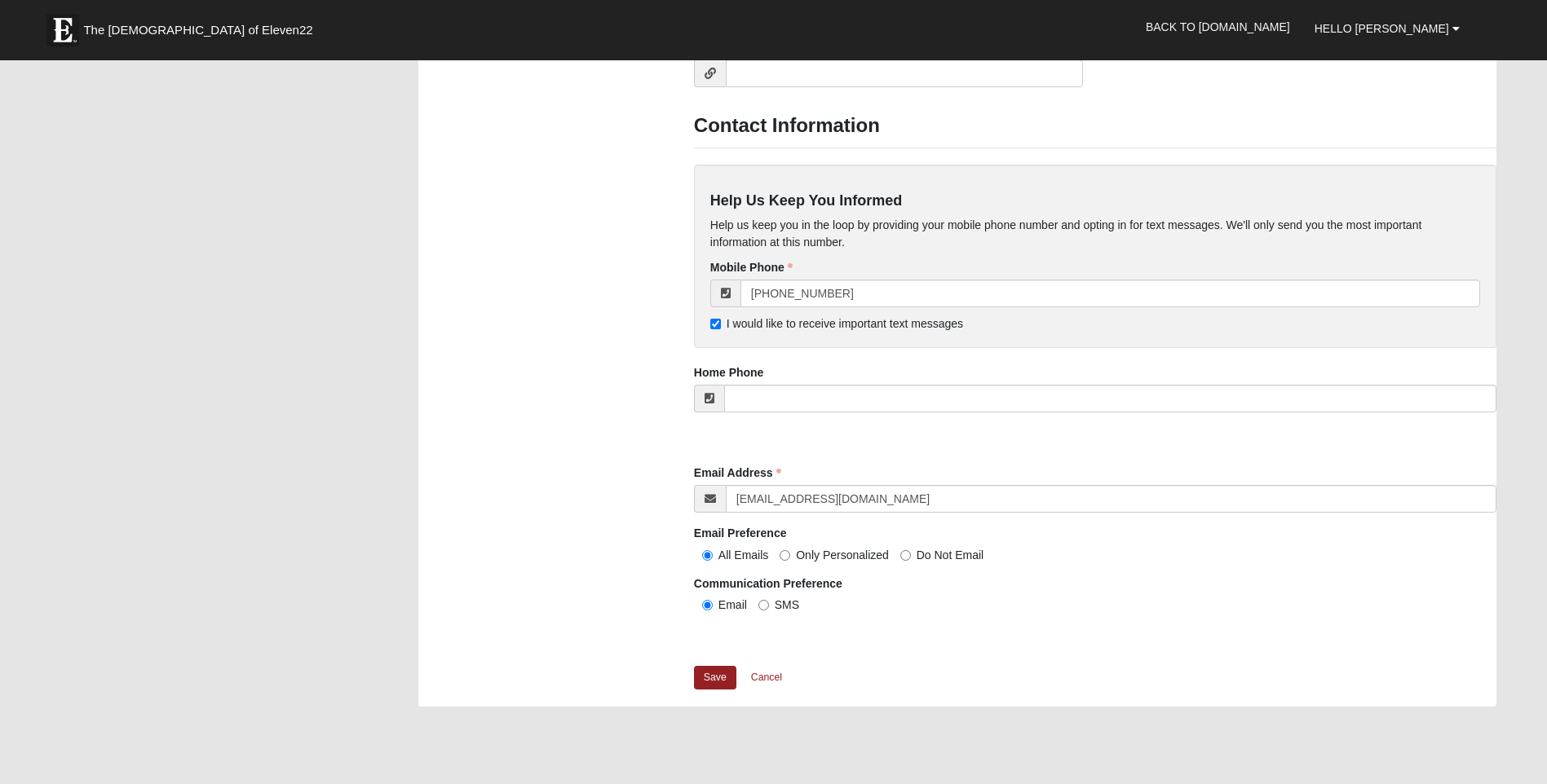
drag, startPoint x: 618, startPoint y: 588, endPoint x: 720, endPoint y: 676, distance: 134.7
click at [720, 676] on link "Save" at bounding box center [715, 678] width 43 height 23
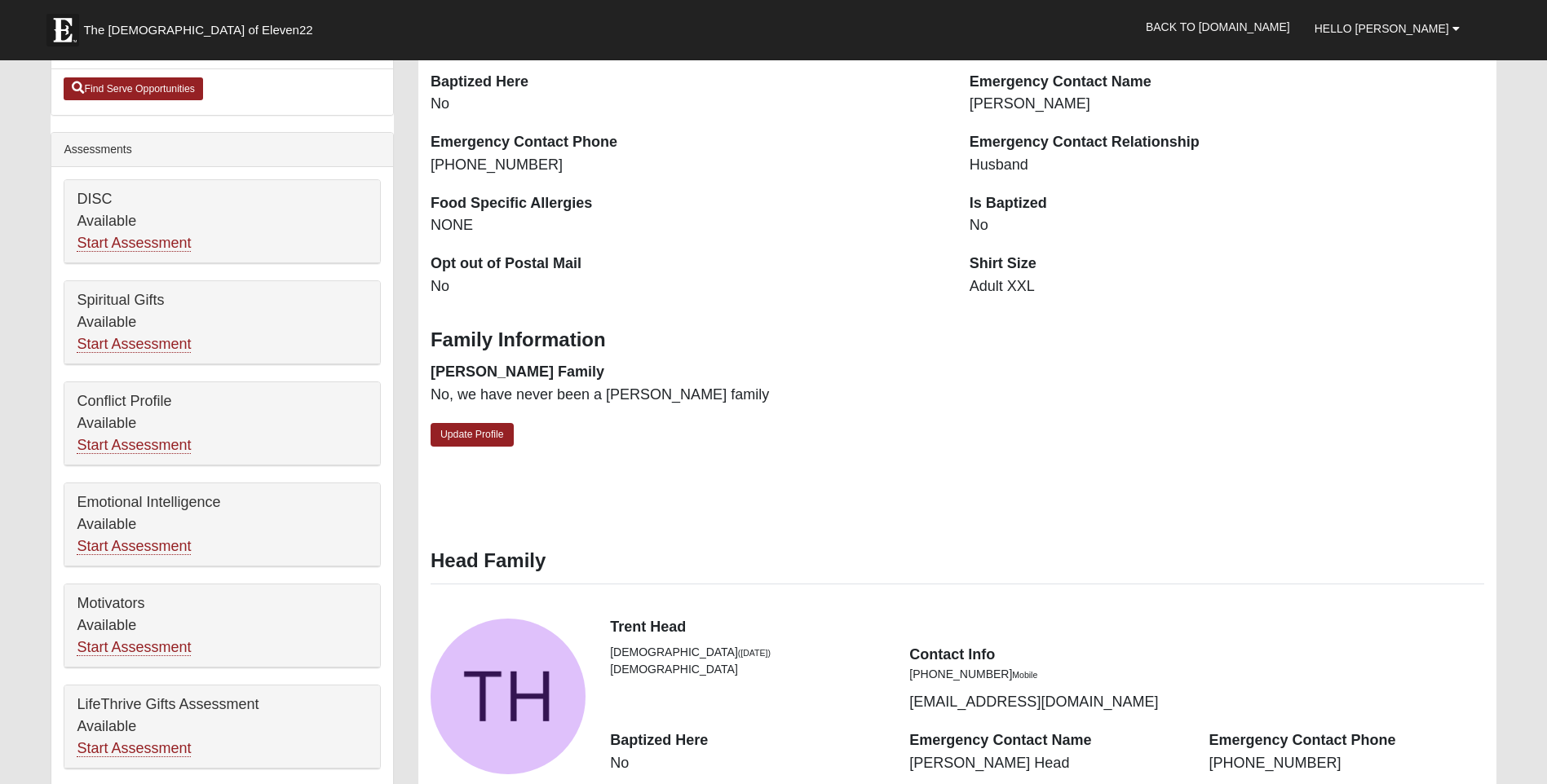
scroll to position [489, 0]
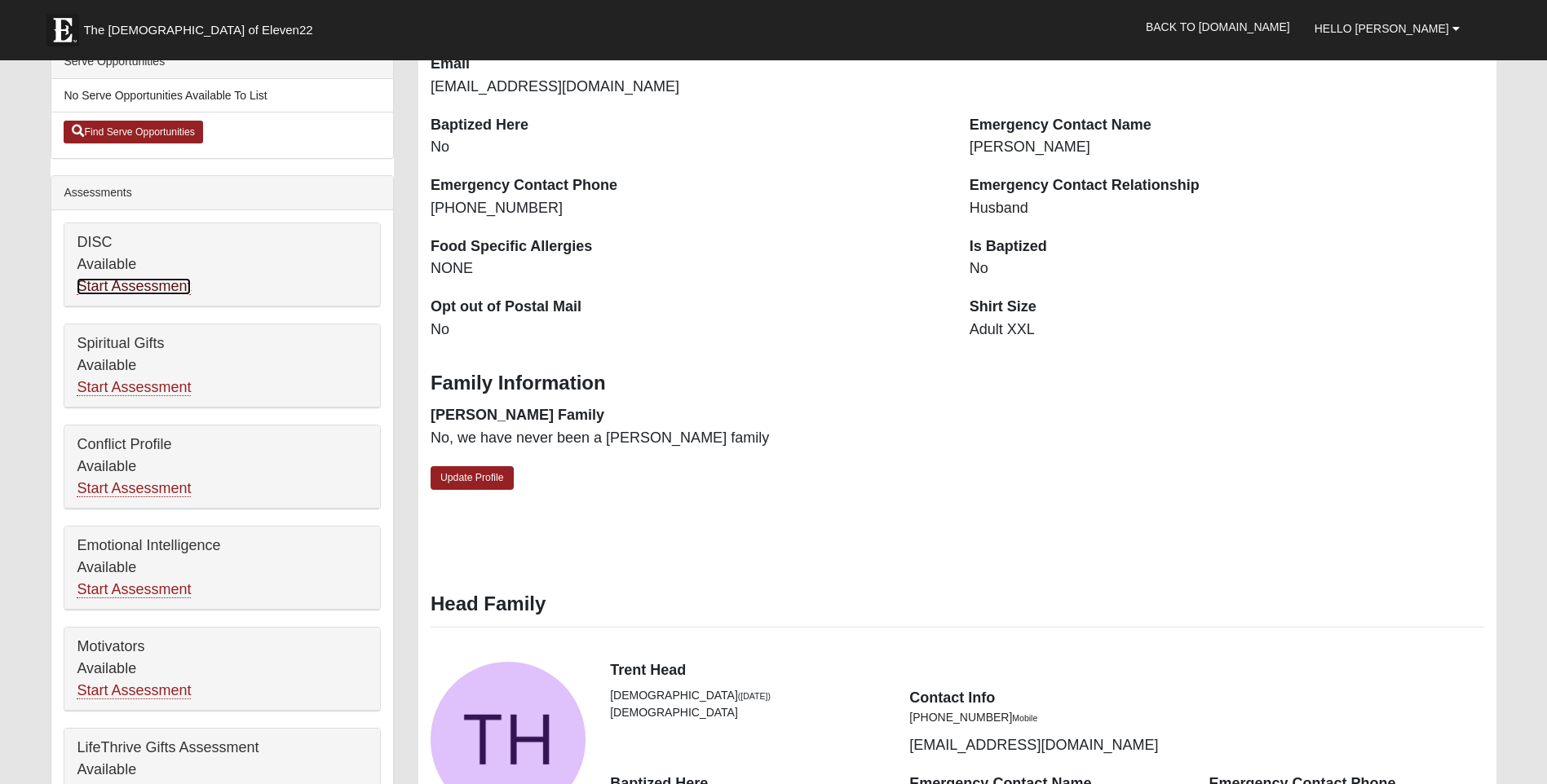
click at [98, 288] on link "Start Assessment" at bounding box center [133, 287] width 114 height 17
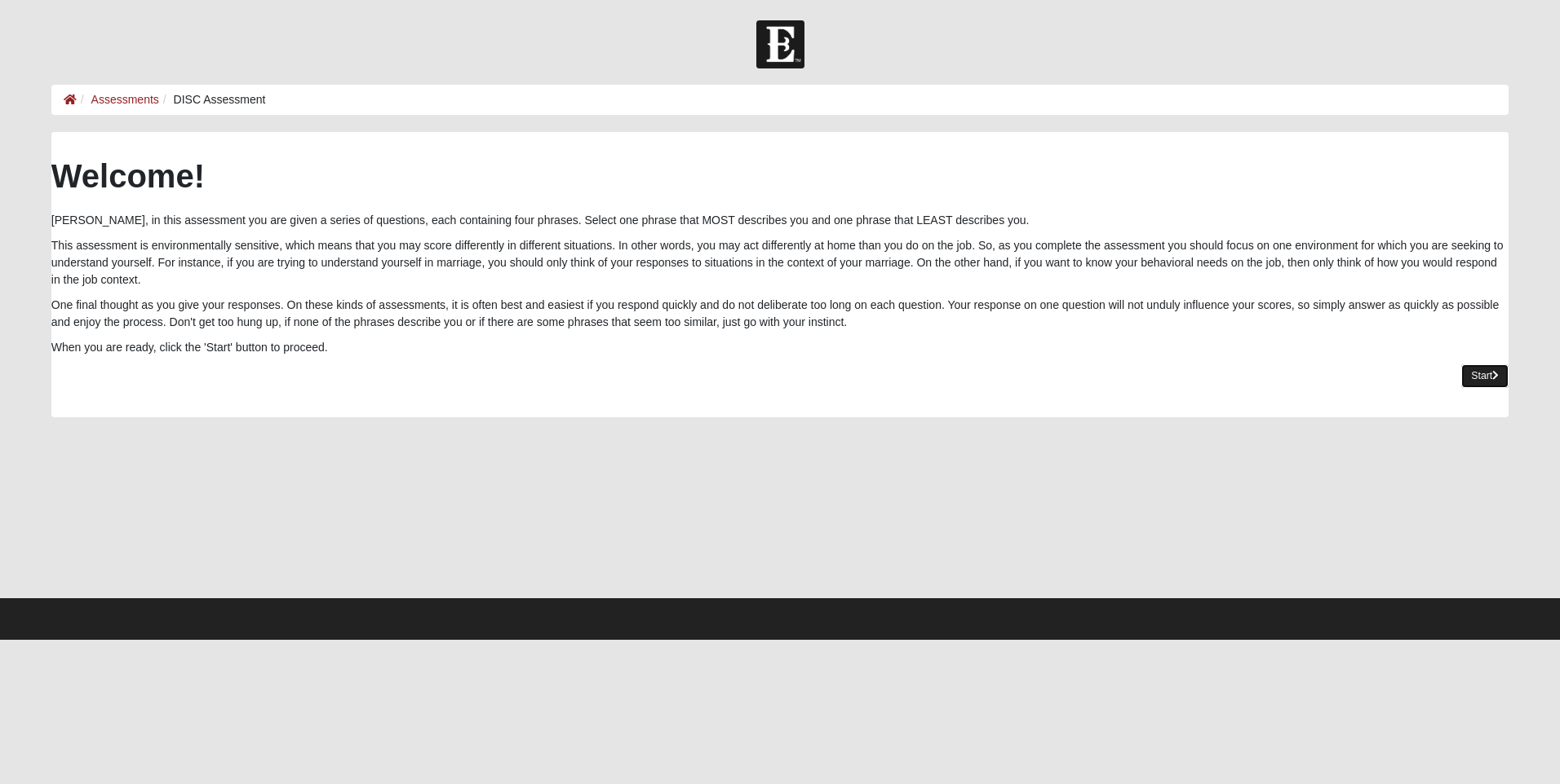
click at [1486, 381] on link "Start" at bounding box center [1484, 376] width 47 height 23
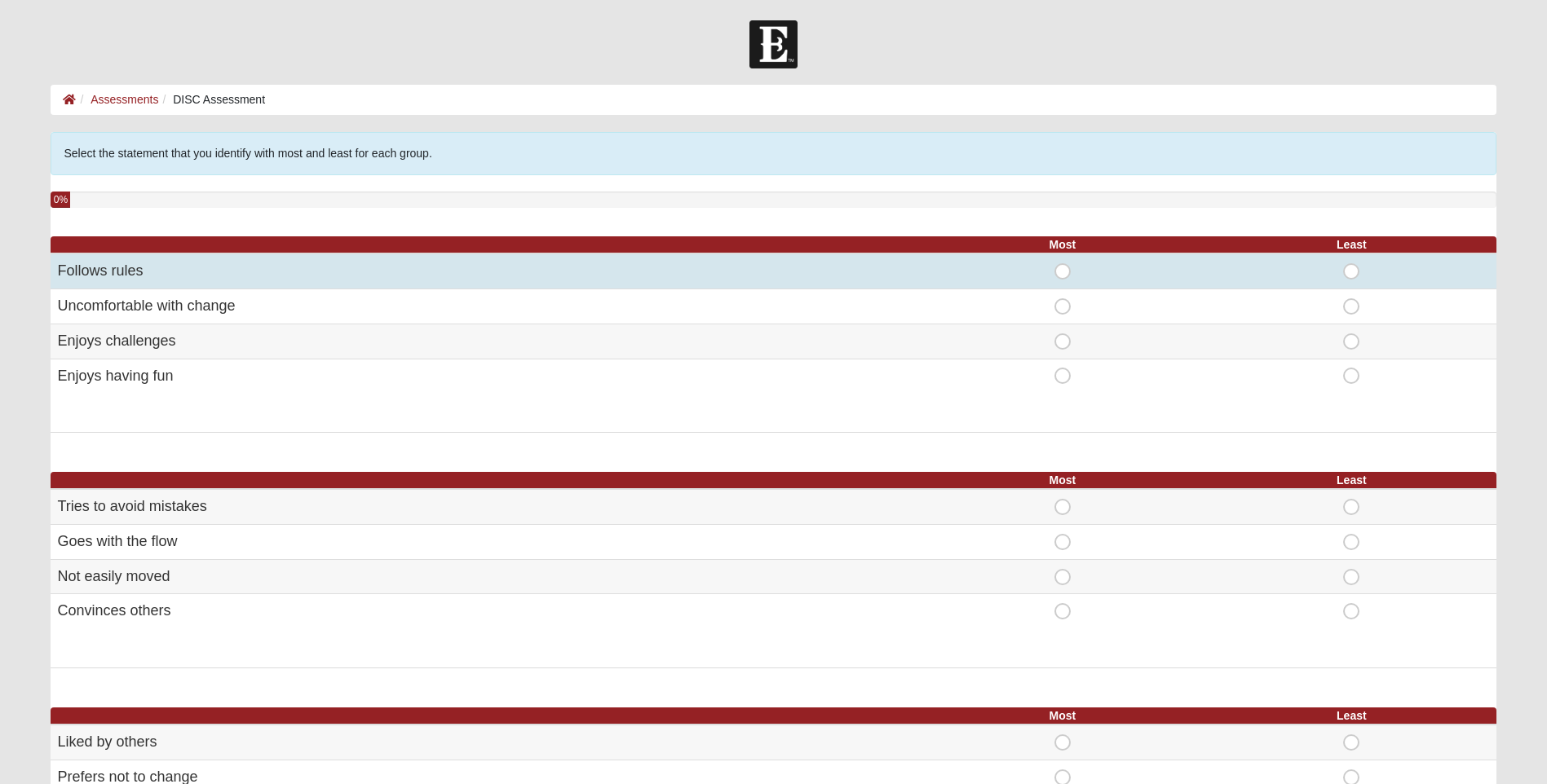
click at [1063, 263] on span "Most" at bounding box center [1063, 263] width 0 height 0
click at [1063, 274] on input "Most" at bounding box center [1067, 271] width 11 height 16
radio input "true"
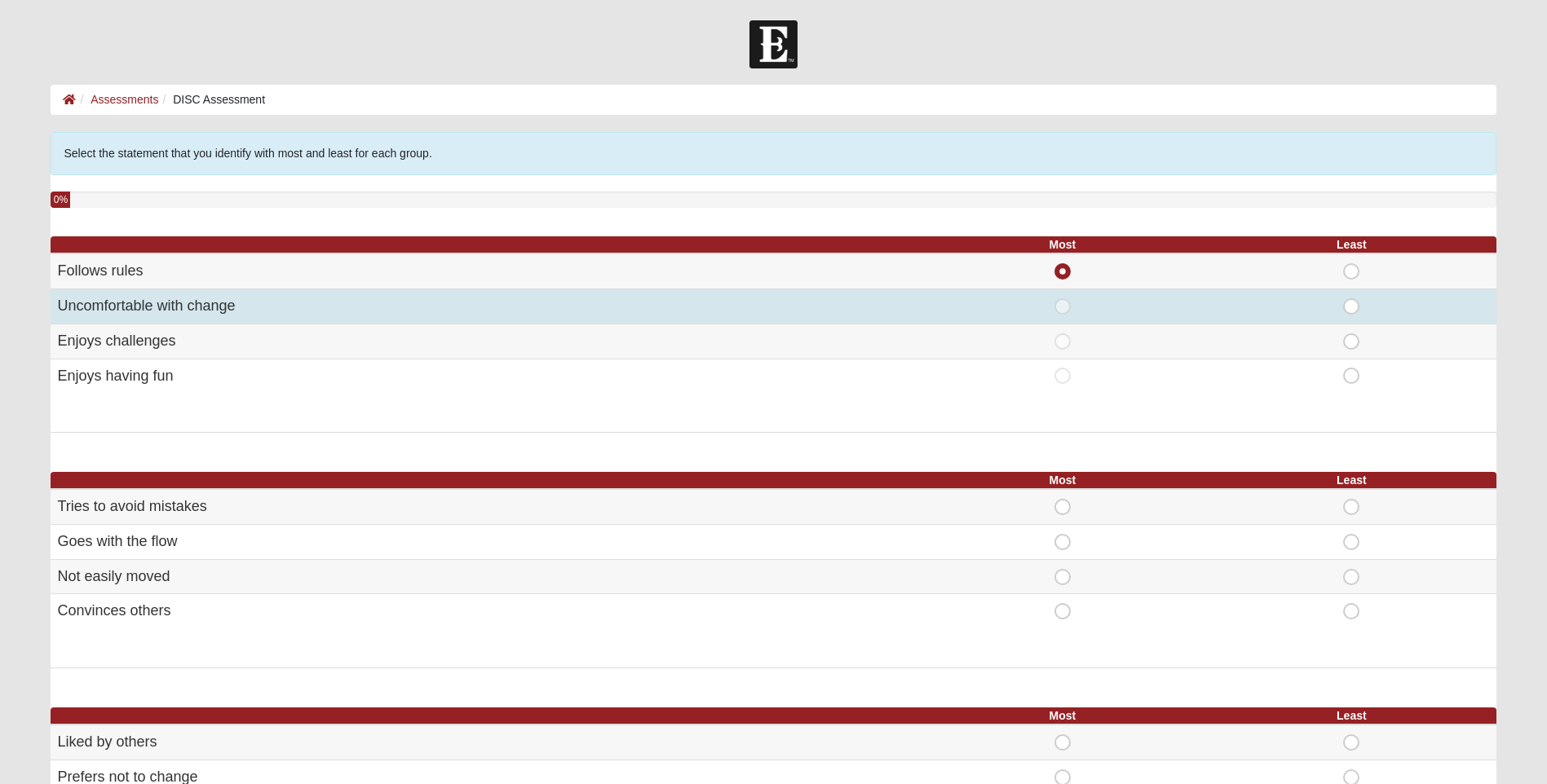
click at [1351, 299] on span "Least" at bounding box center [1351, 299] width 0 height 0
click at [1353, 305] on input "Least" at bounding box center [1356, 306] width 11 height 16
radio input "true"
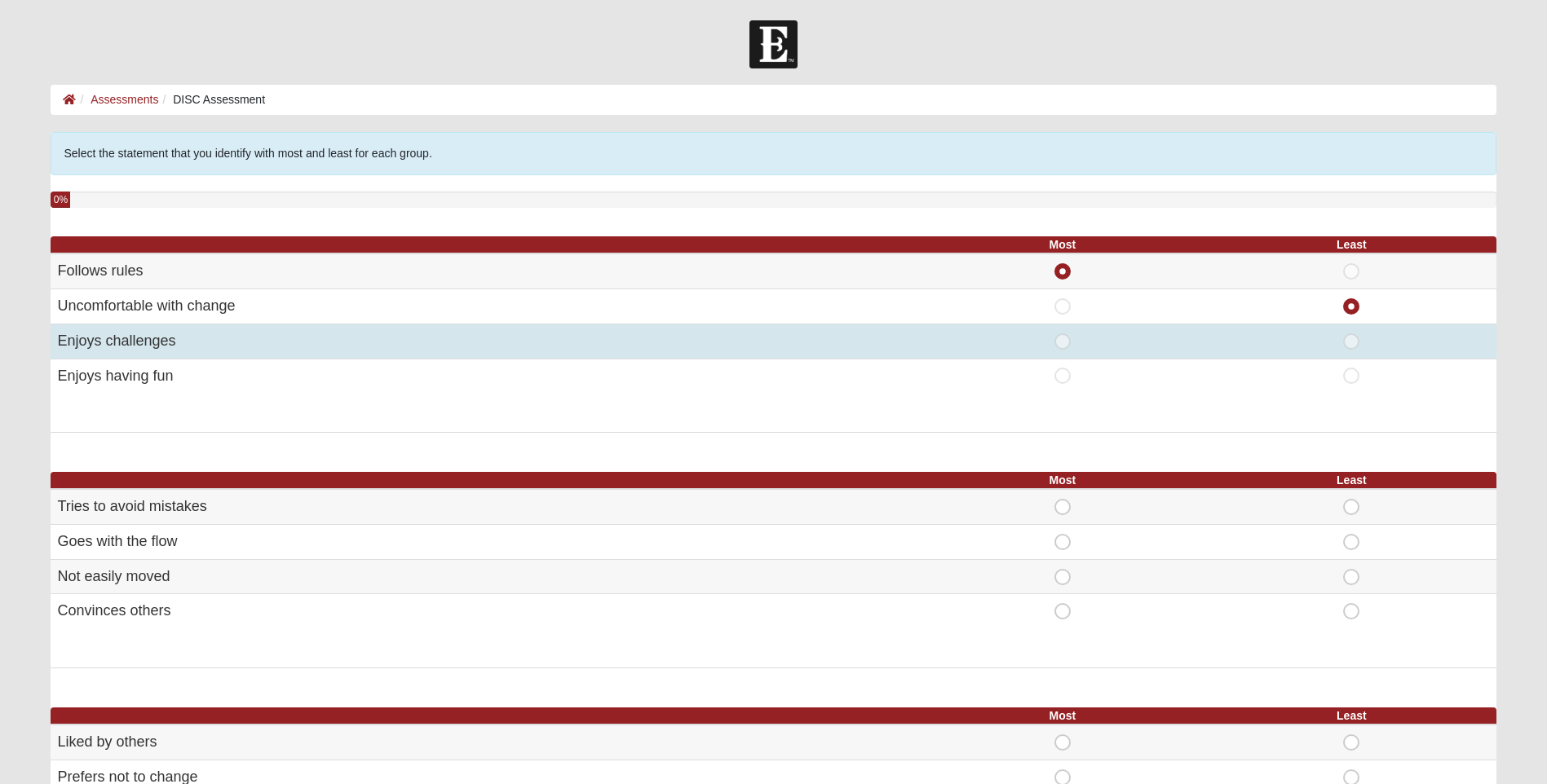
click at [1063, 334] on span "Most" at bounding box center [1063, 334] width 0 height 0
click at [1063, 344] on input "Most" at bounding box center [1067, 341] width 11 height 16
radio input "true"
radio input "false"
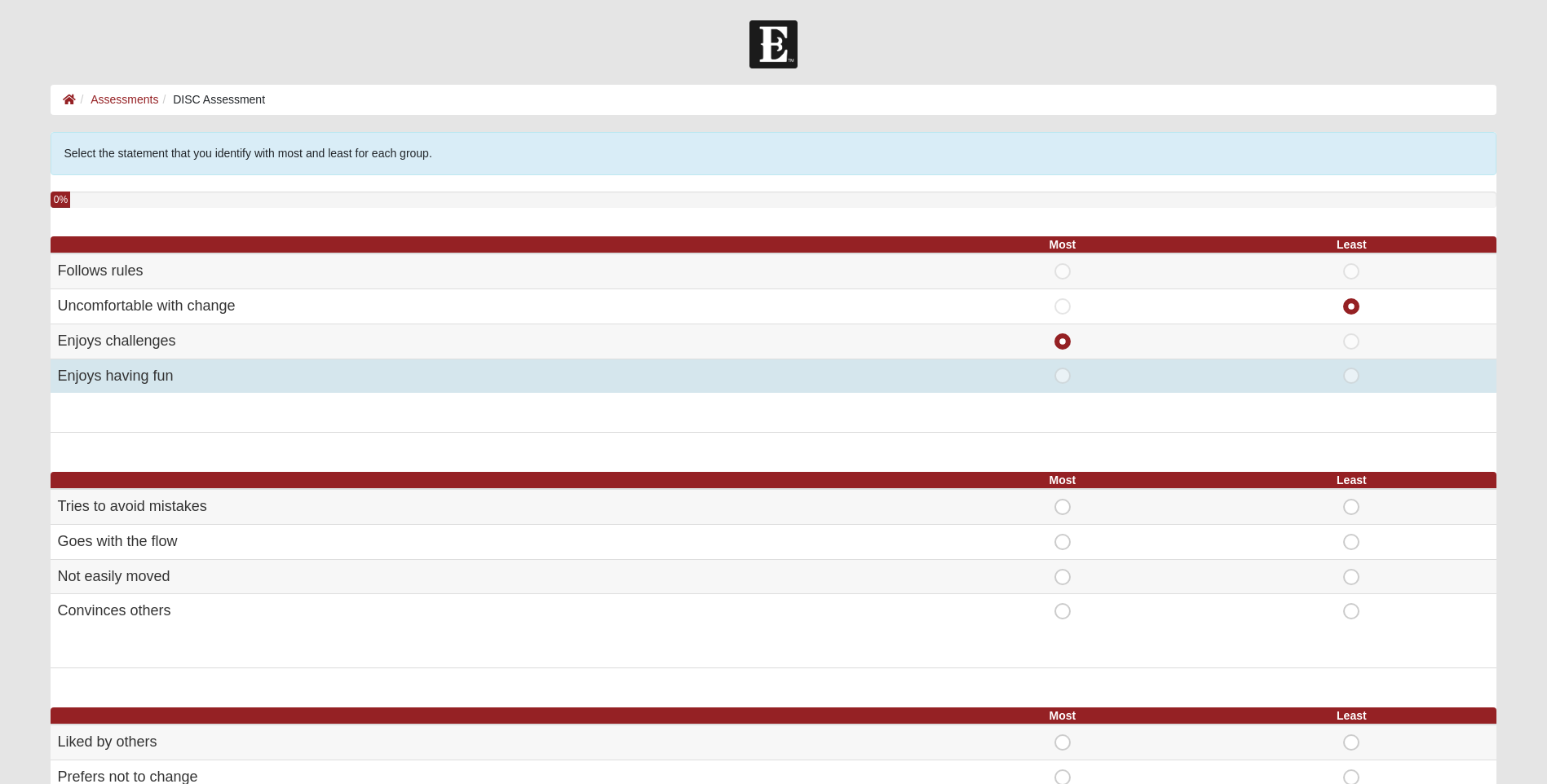
click at [1063, 367] on span "Most" at bounding box center [1063, 367] width 0 height 0
click at [1063, 372] on input "Most" at bounding box center [1067, 375] width 11 height 16
radio input "true"
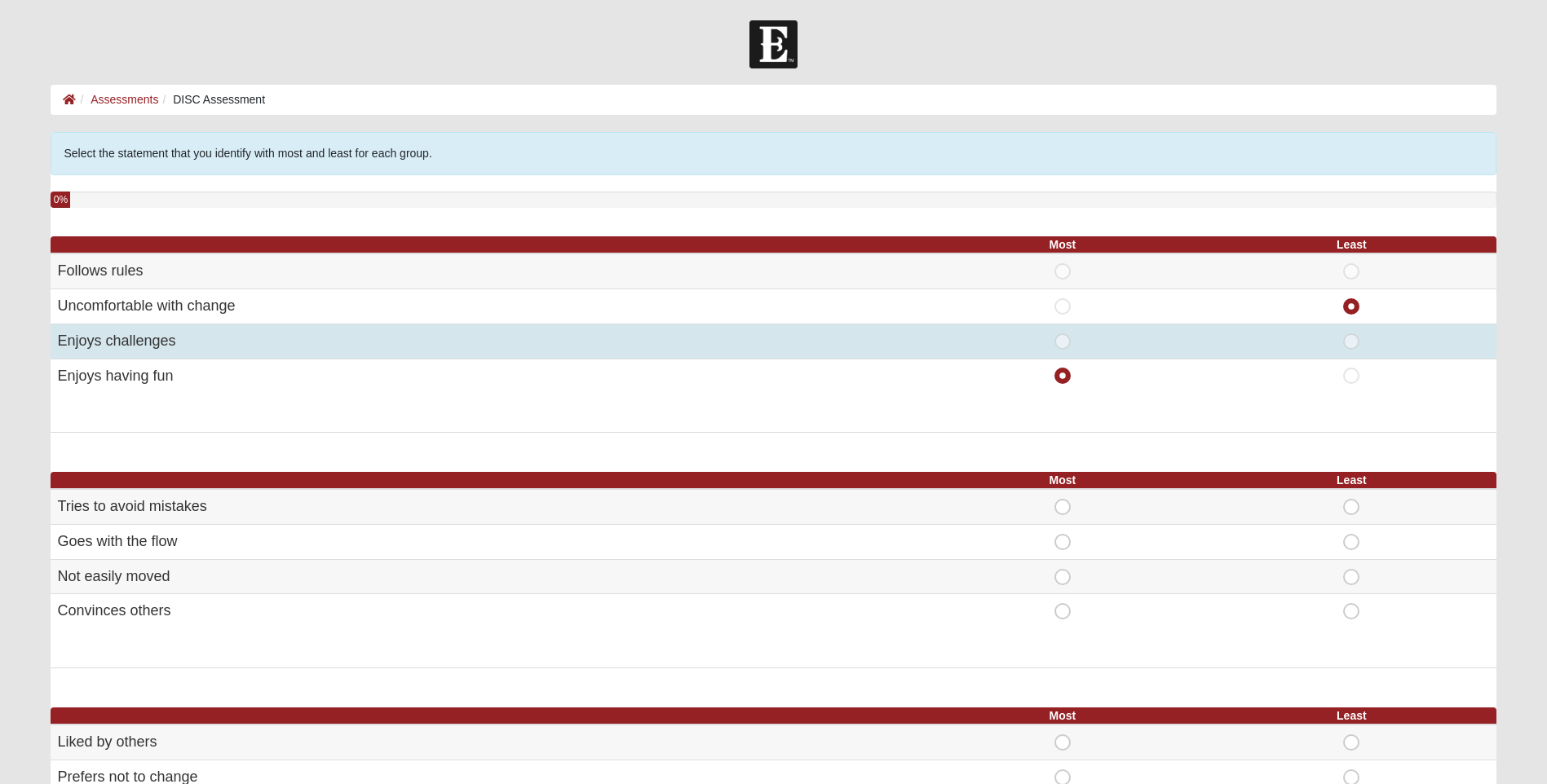
click at [1063, 334] on span "Most" at bounding box center [1063, 334] width 0 height 0
click at [1063, 341] on input "Most" at bounding box center [1067, 341] width 11 height 16
radio input "true"
radio input "false"
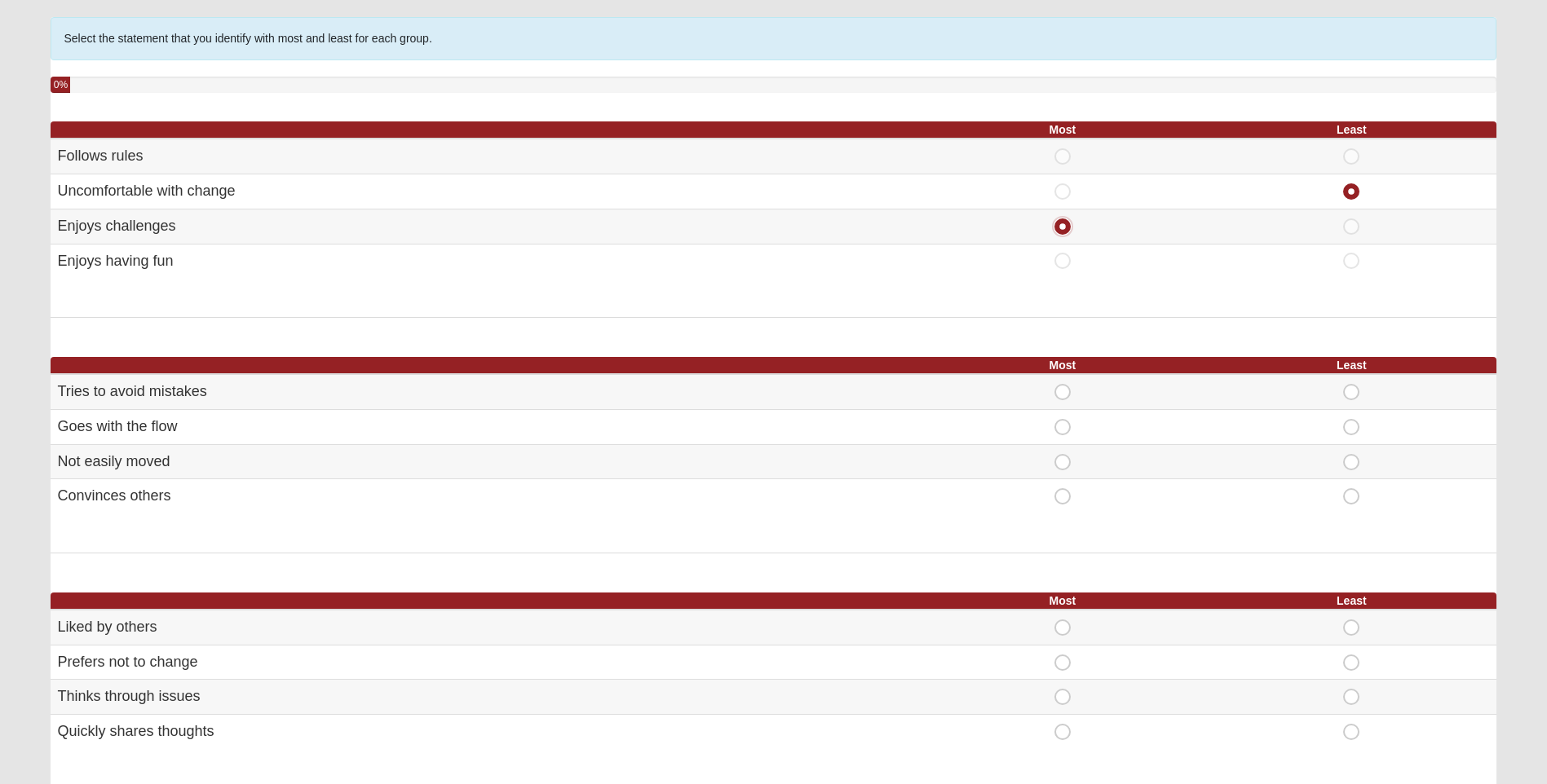
scroll to position [163, 0]
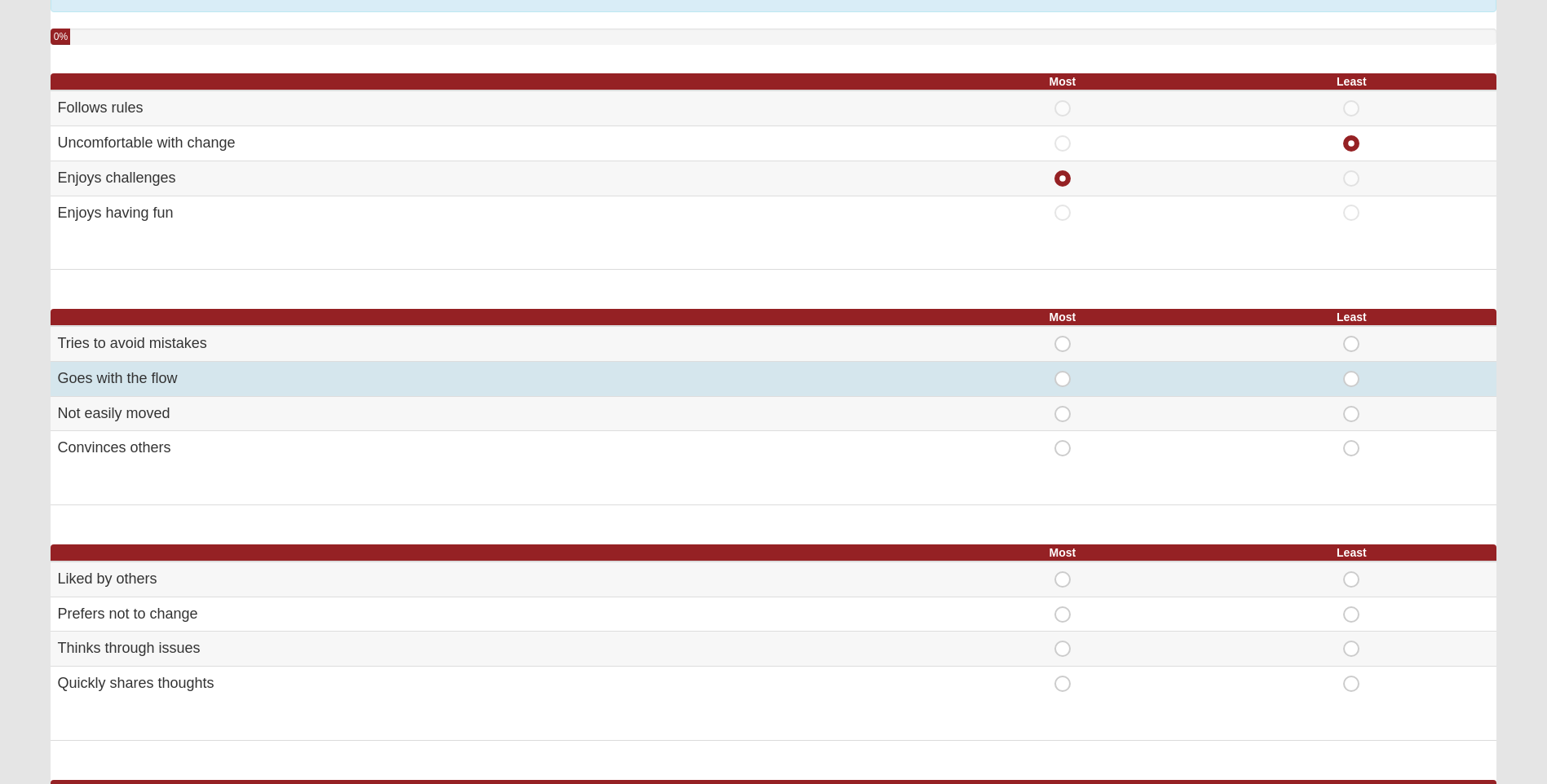
click at [1063, 371] on span "Most" at bounding box center [1063, 371] width 0 height 0
click at [1063, 379] on input "Most" at bounding box center [1067, 379] width 11 height 16
radio input "true"
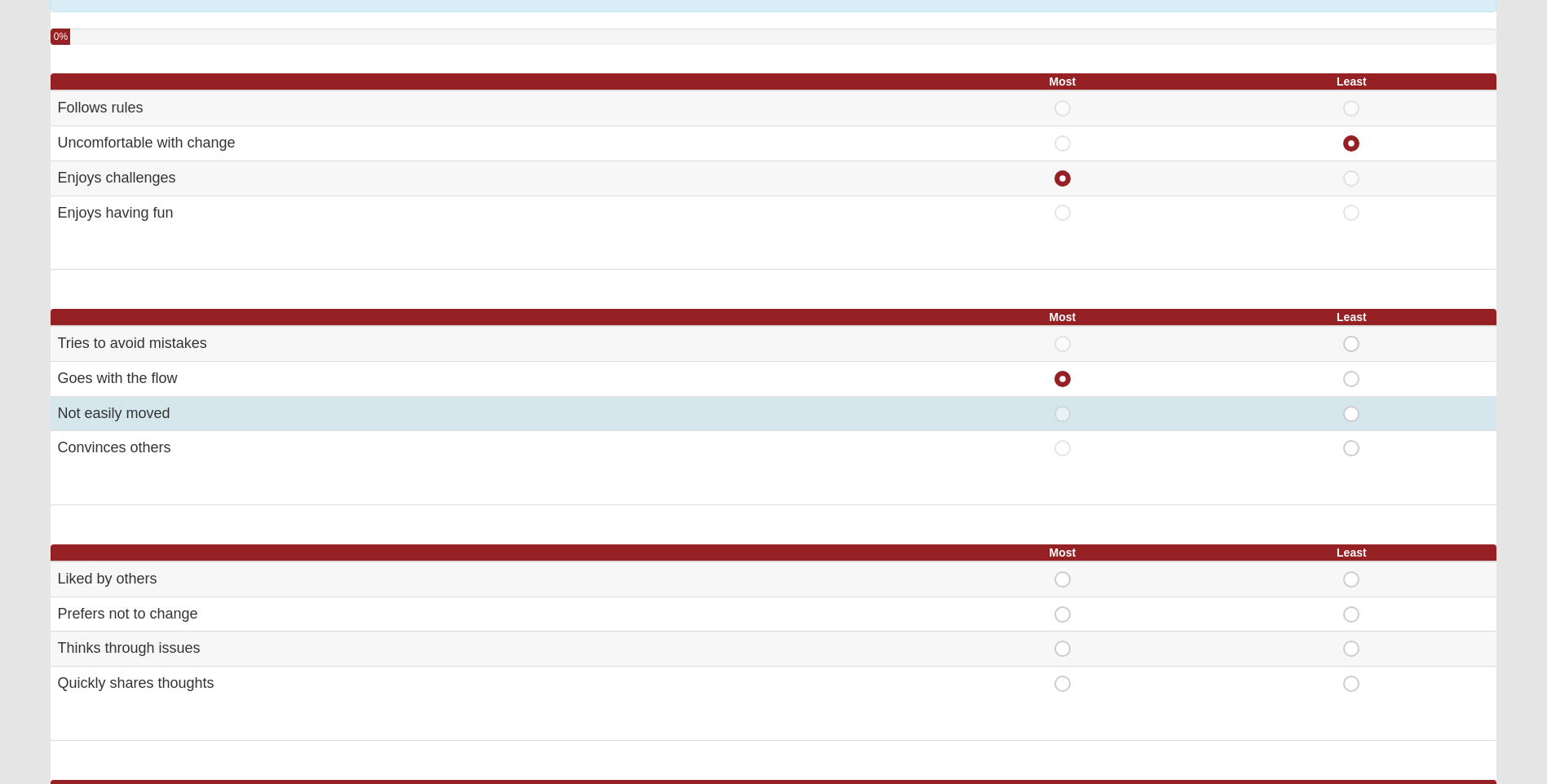
click at [1063, 406] on span "Most" at bounding box center [1063, 406] width 0 height 0
click at [1063, 414] on input "Most" at bounding box center [1067, 414] width 11 height 16
radio input "true"
radio input "false"
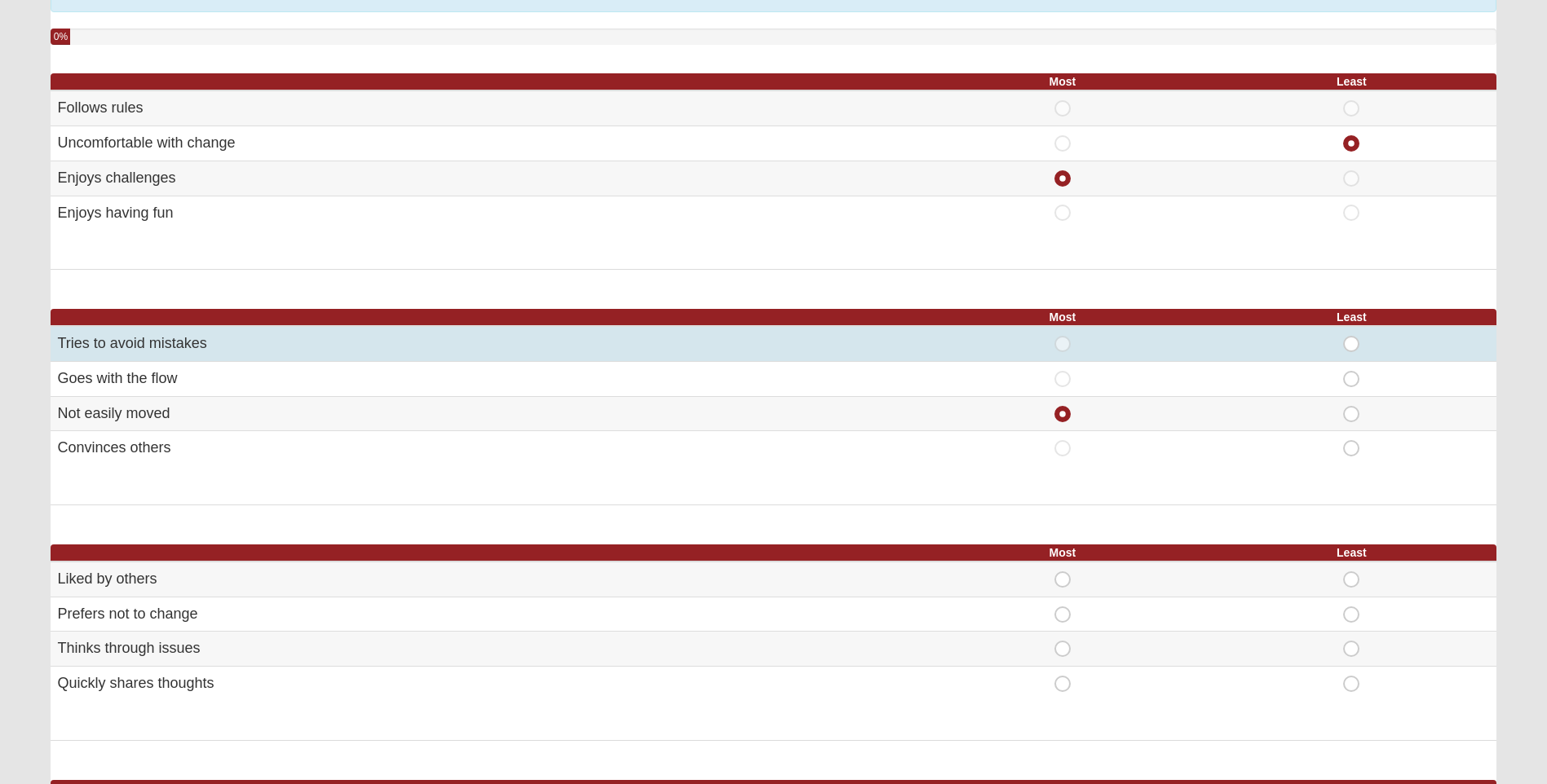
click at [1351, 335] on span "Least" at bounding box center [1351, 335] width 0 height 0
click at [1351, 338] on input "Least" at bounding box center [1356, 343] width 11 height 16
radio input "true"
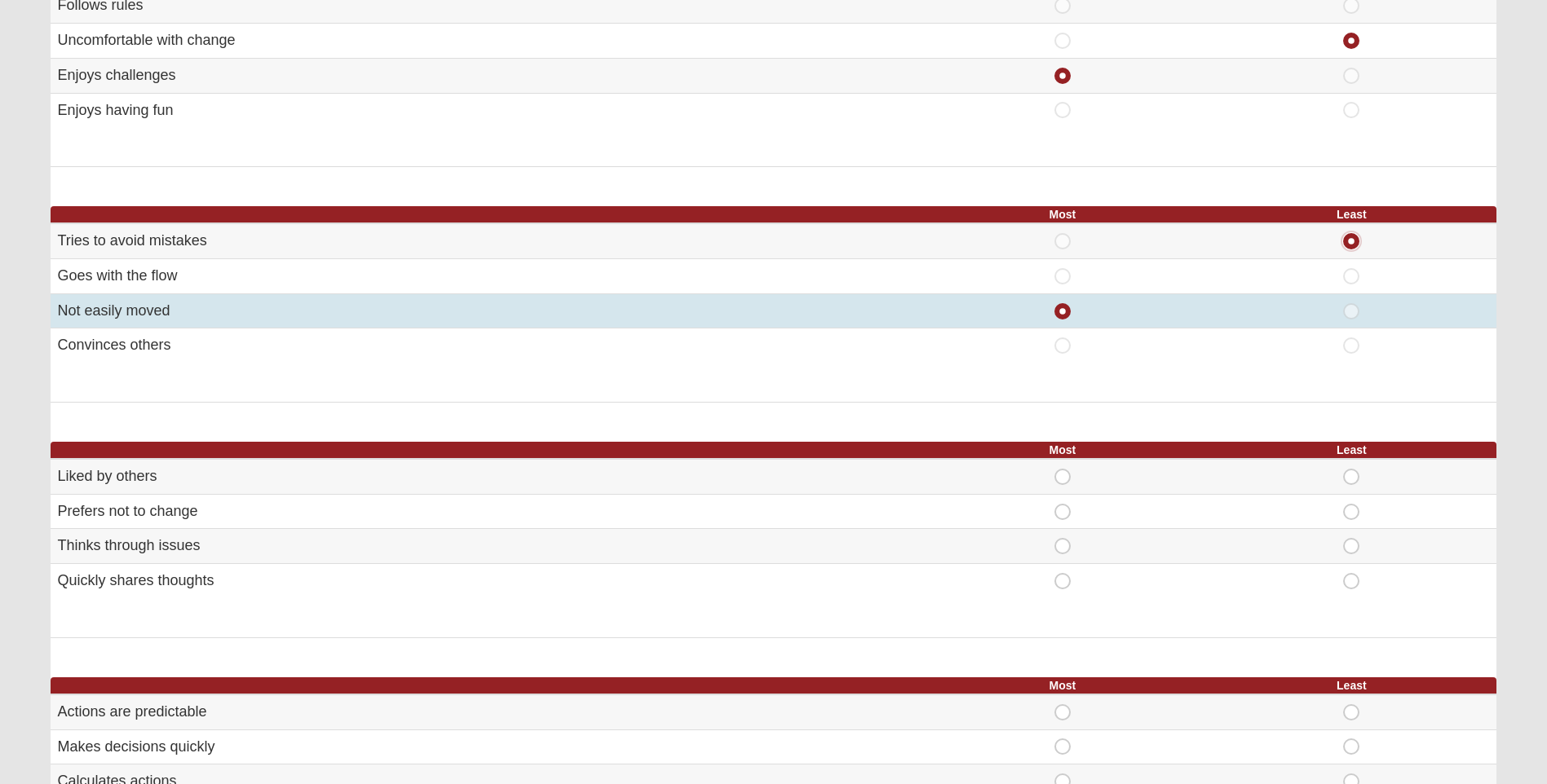
scroll to position [408, 0]
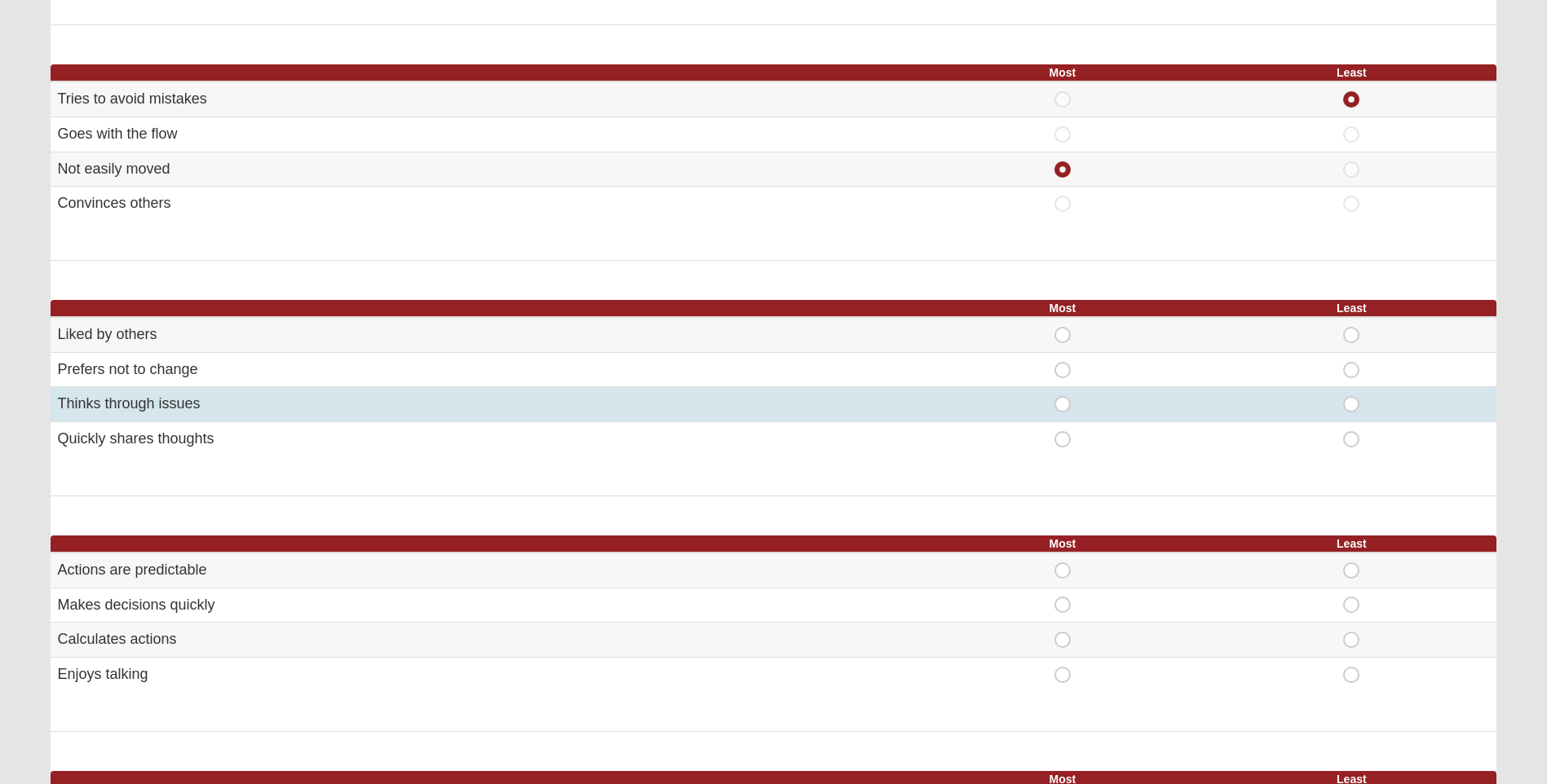
click at [1063, 396] on span "Most" at bounding box center [1063, 396] width 0 height 0
click at [1065, 404] on input "Most" at bounding box center [1067, 404] width 11 height 16
radio input "true"
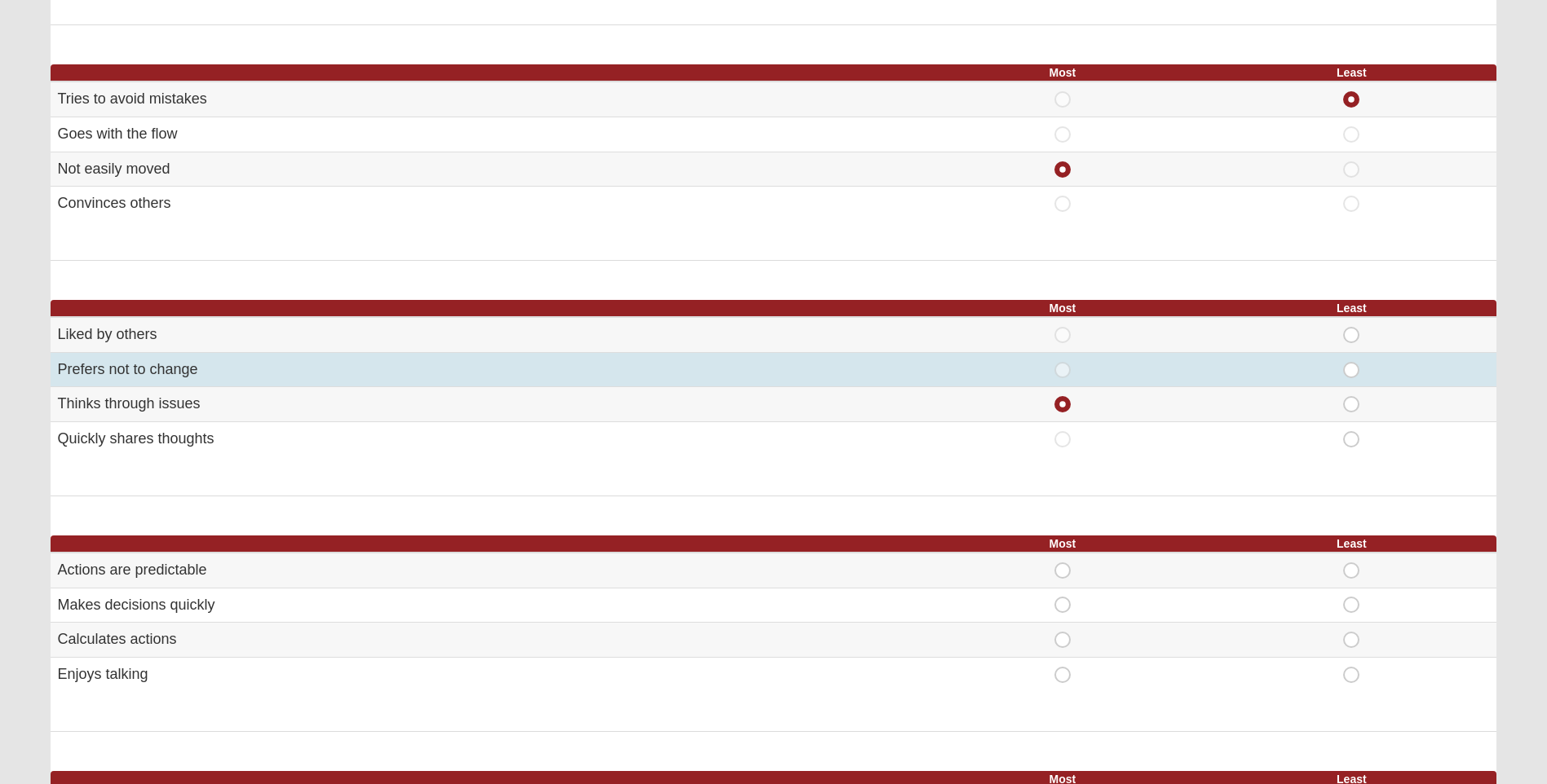
click at [1351, 362] on span "Least" at bounding box center [1351, 362] width 0 height 0
click at [1355, 366] on input "Least" at bounding box center [1356, 369] width 11 height 16
radio input "true"
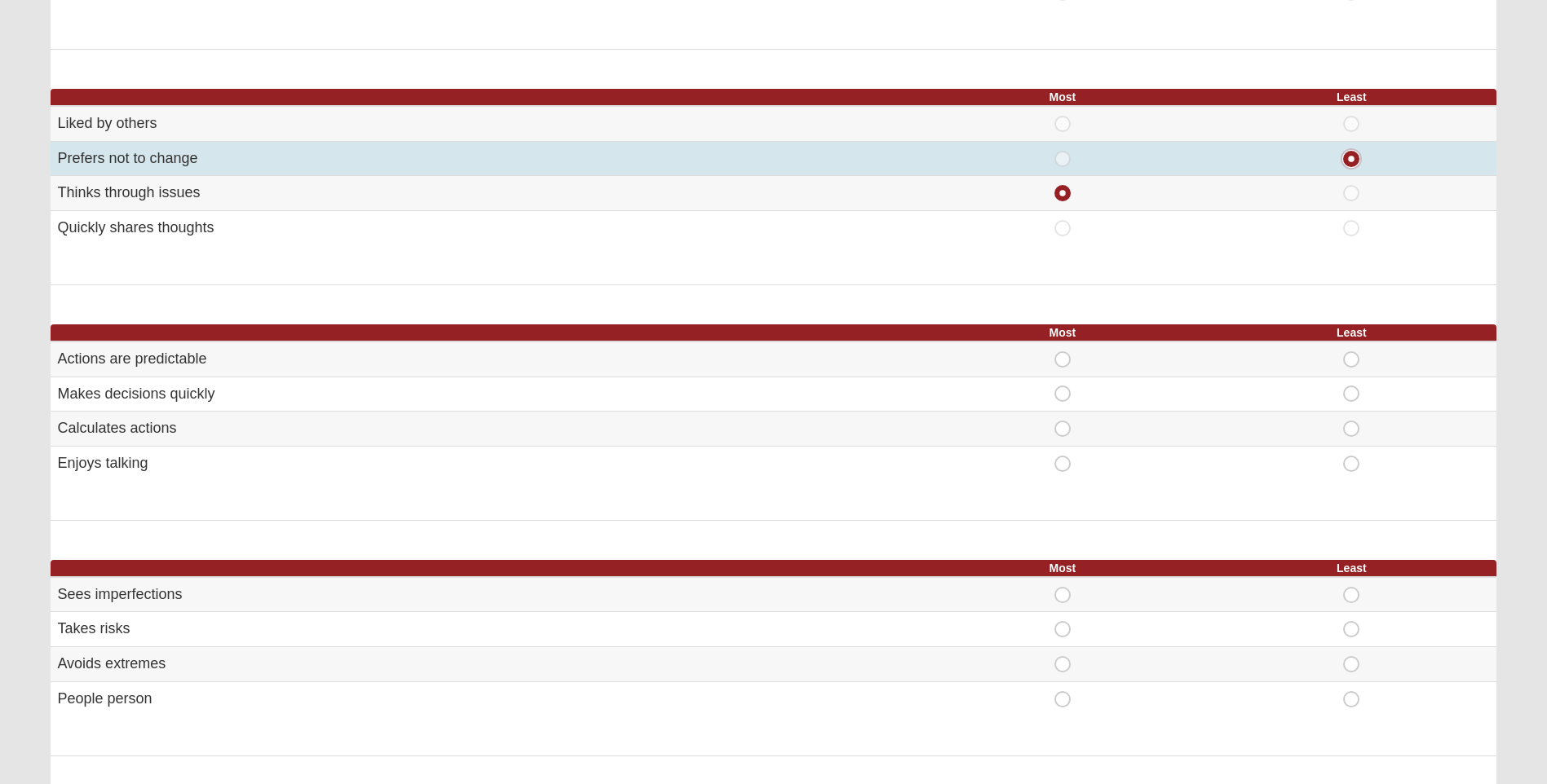
scroll to position [653, 0]
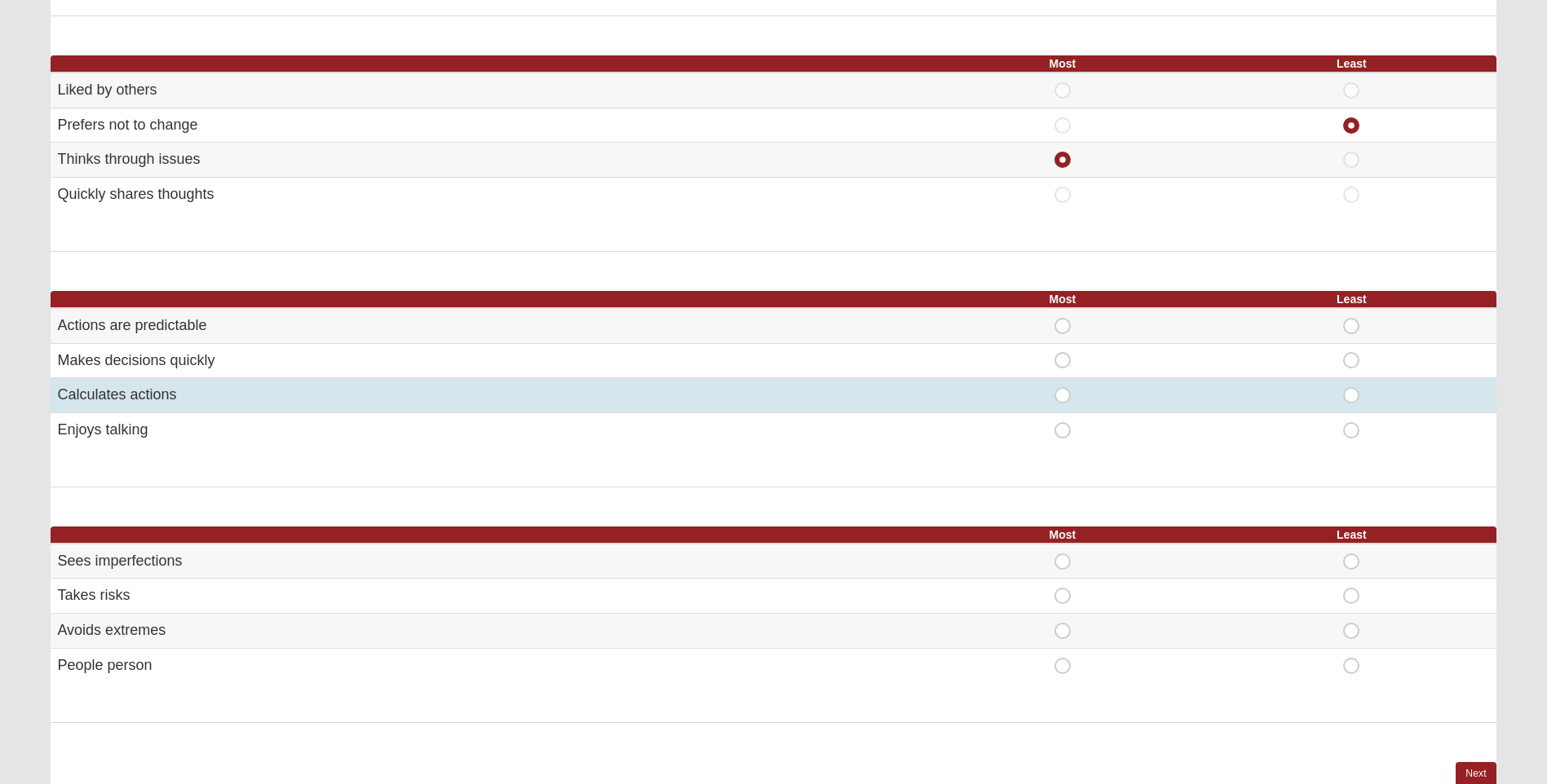
click at [1063, 388] on span "Most" at bounding box center [1063, 388] width 0 height 0
click at [1063, 395] on input "Most" at bounding box center [1067, 395] width 11 height 16
radio input "true"
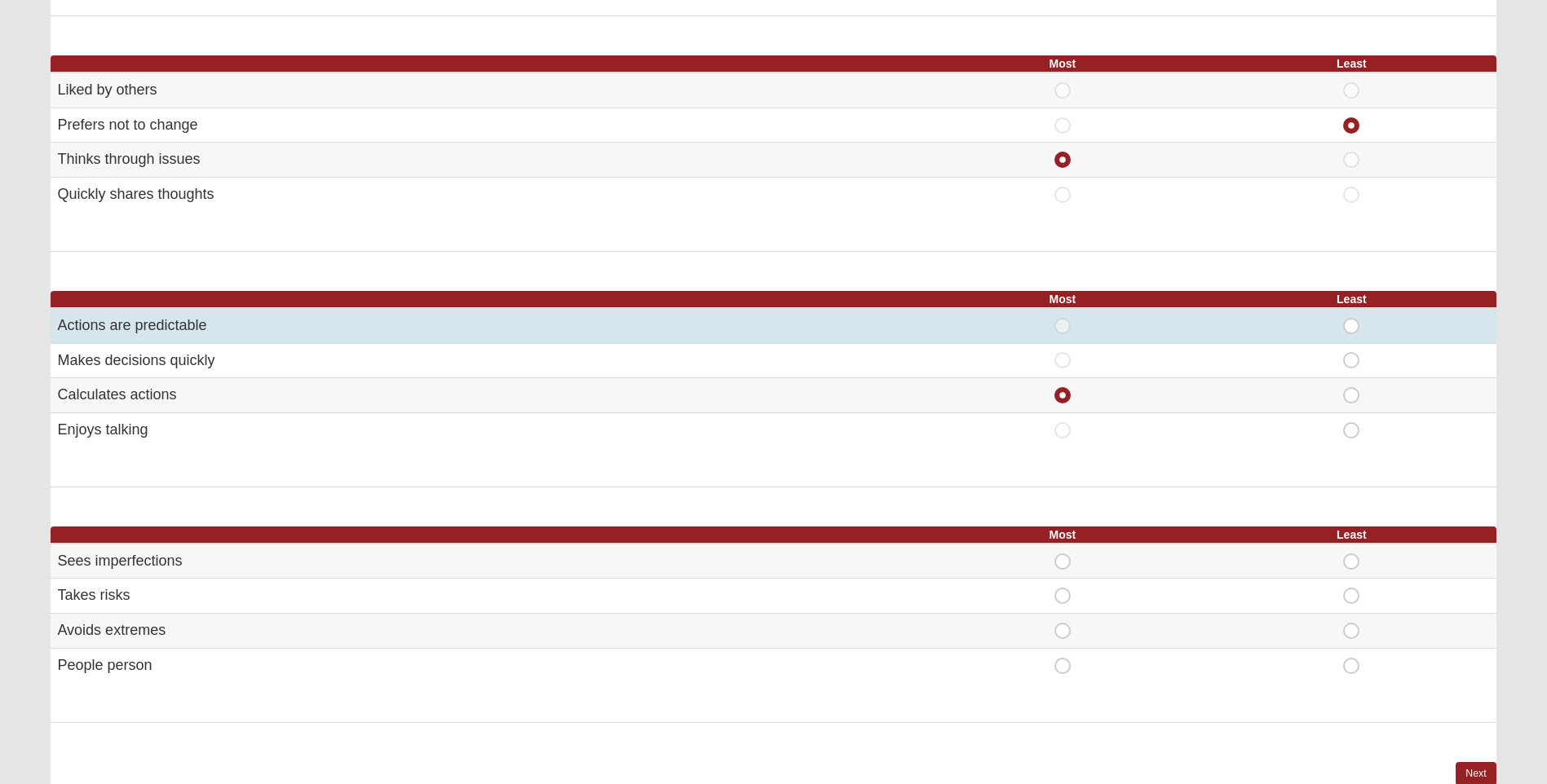
click at [1351, 318] on span "Least" at bounding box center [1351, 318] width 0 height 0
click at [1352, 326] on input "Least" at bounding box center [1356, 326] width 11 height 16
radio input "true"
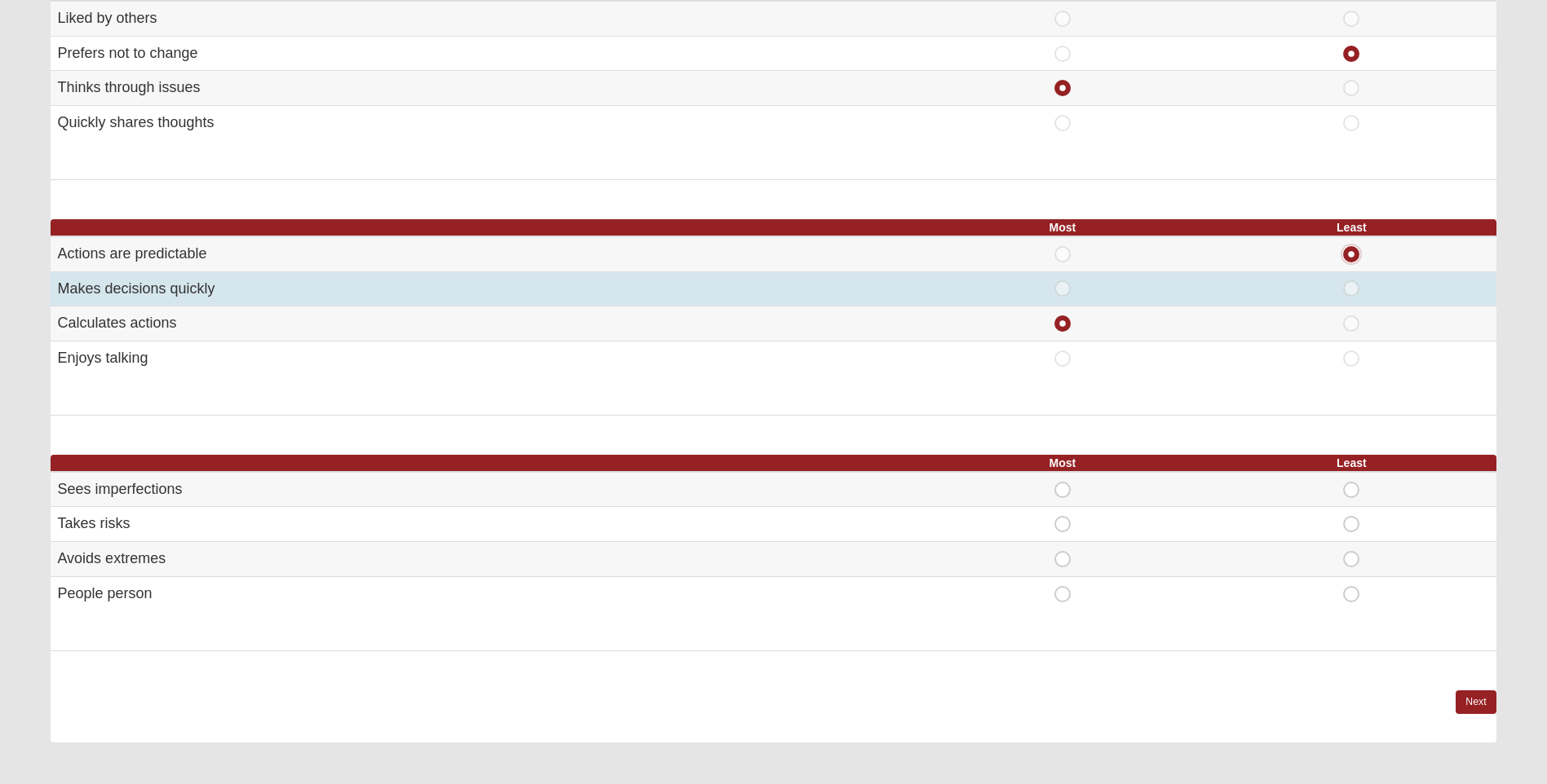
scroll to position [815, 0]
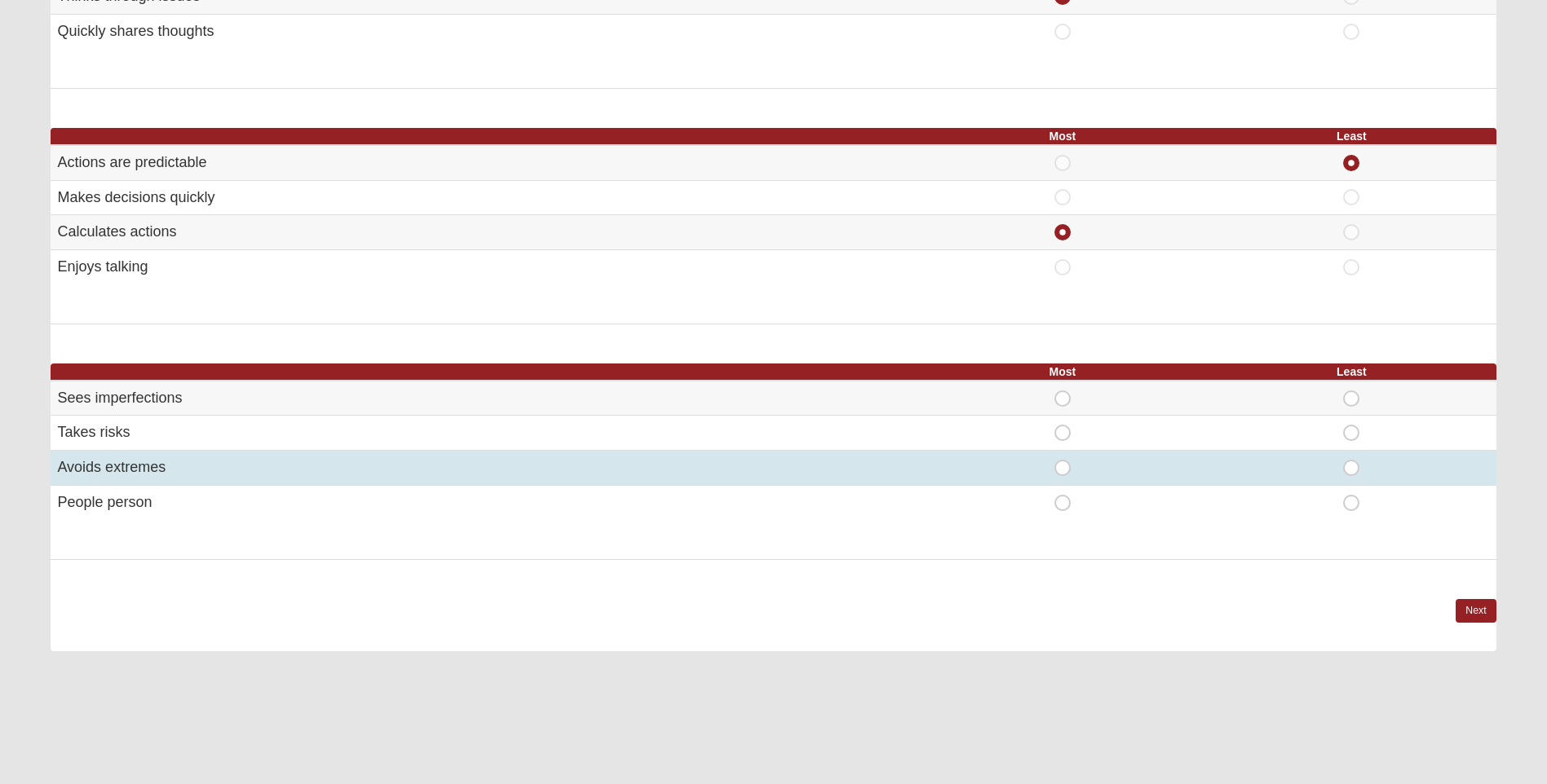
click at [1063, 460] on span "Most" at bounding box center [1063, 460] width 0 height 0
click at [1065, 468] on input "Most" at bounding box center [1067, 468] width 11 height 16
radio input "true"
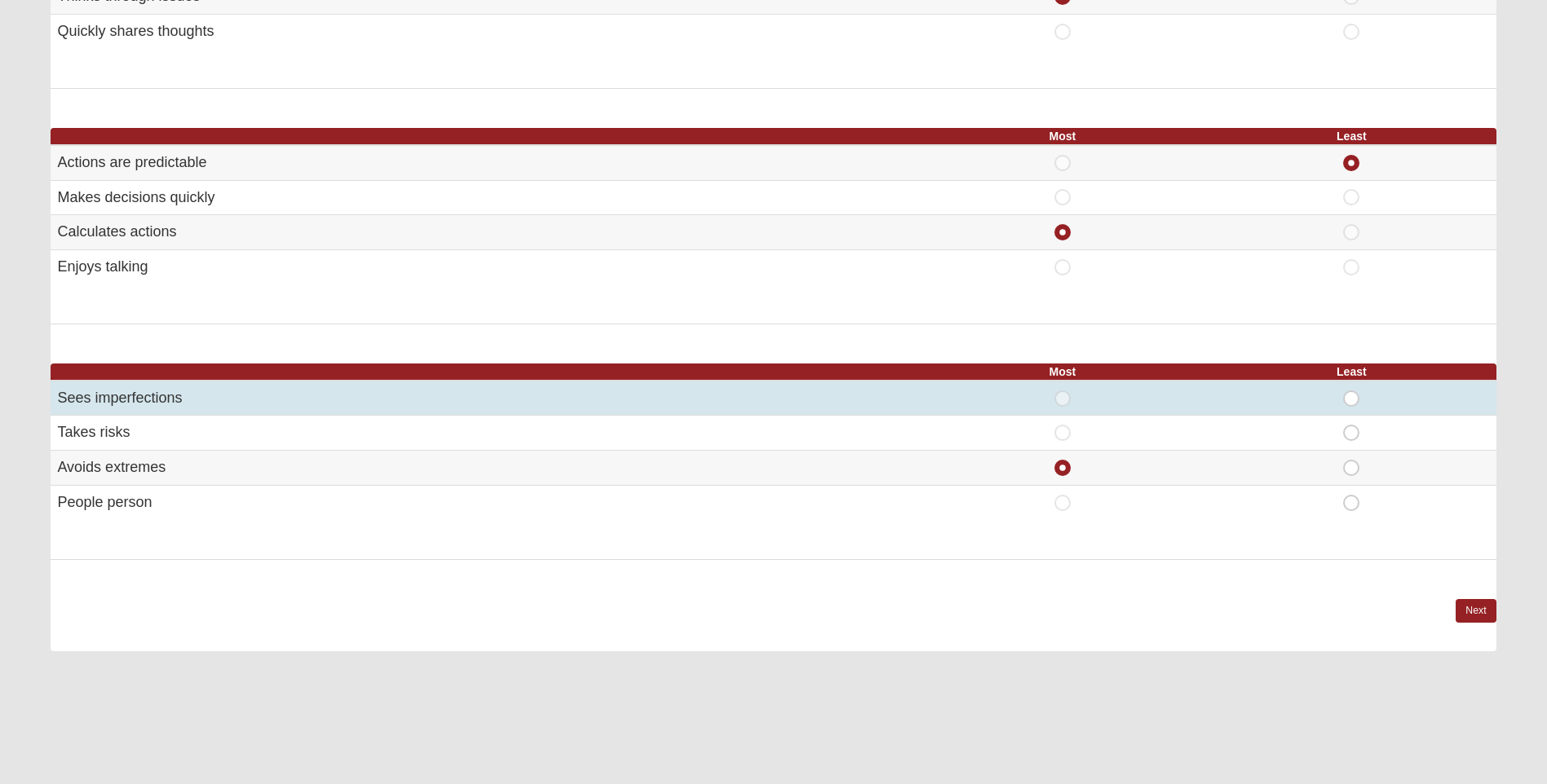
click at [1351, 391] on span "Least" at bounding box center [1351, 391] width 0 height 0
click at [1351, 400] on input "Least" at bounding box center [1356, 398] width 11 height 16
radio input "true"
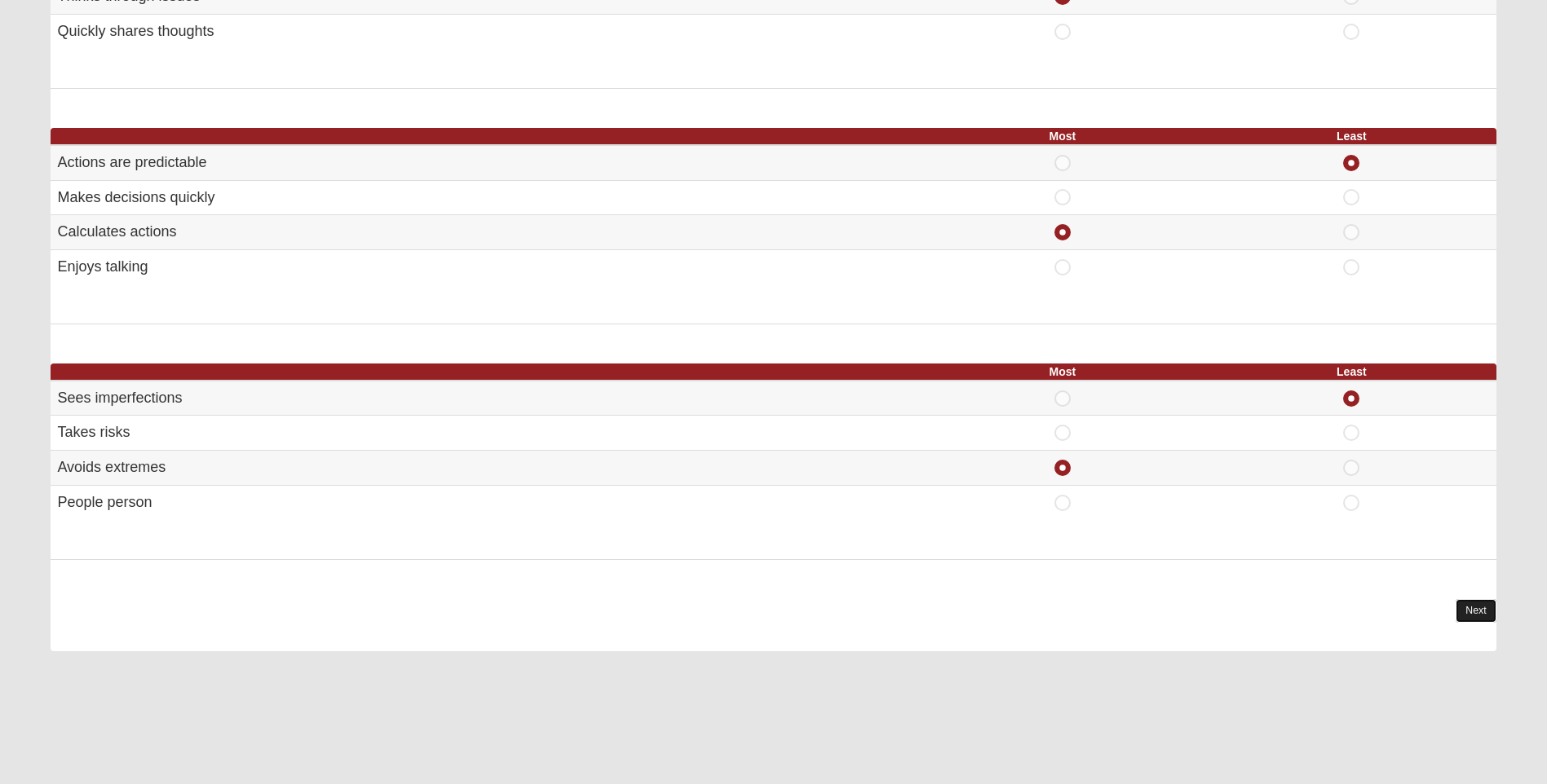
click at [1474, 604] on link "Next" at bounding box center [1474, 611] width 40 height 23
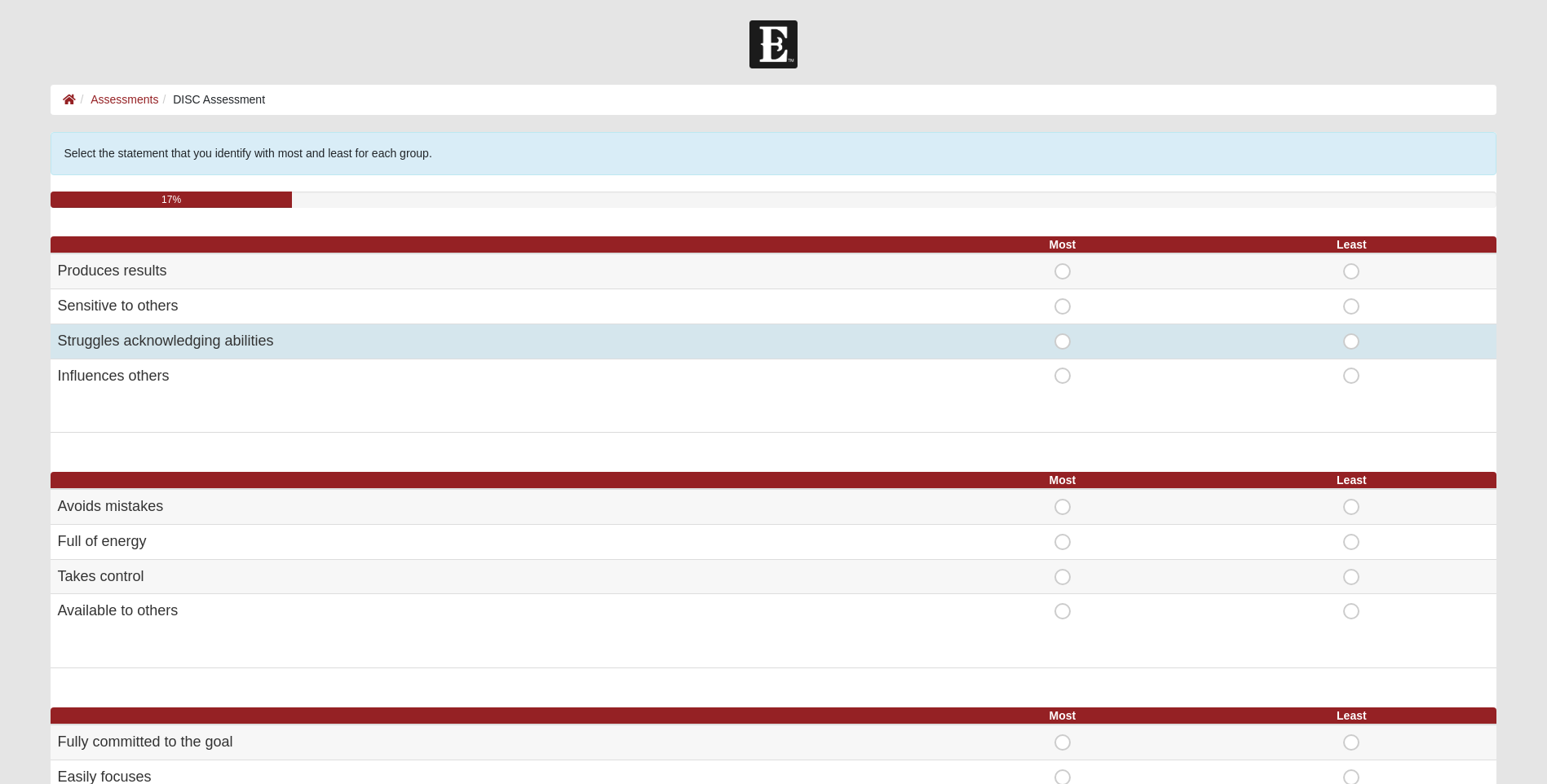
click at [1063, 334] on span "Most" at bounding box center [1063, 334] width 0 height 0
click at [1065, 344] on input "Most" at bounding box center [1067, 341] width 11 height 16
radio input "true"
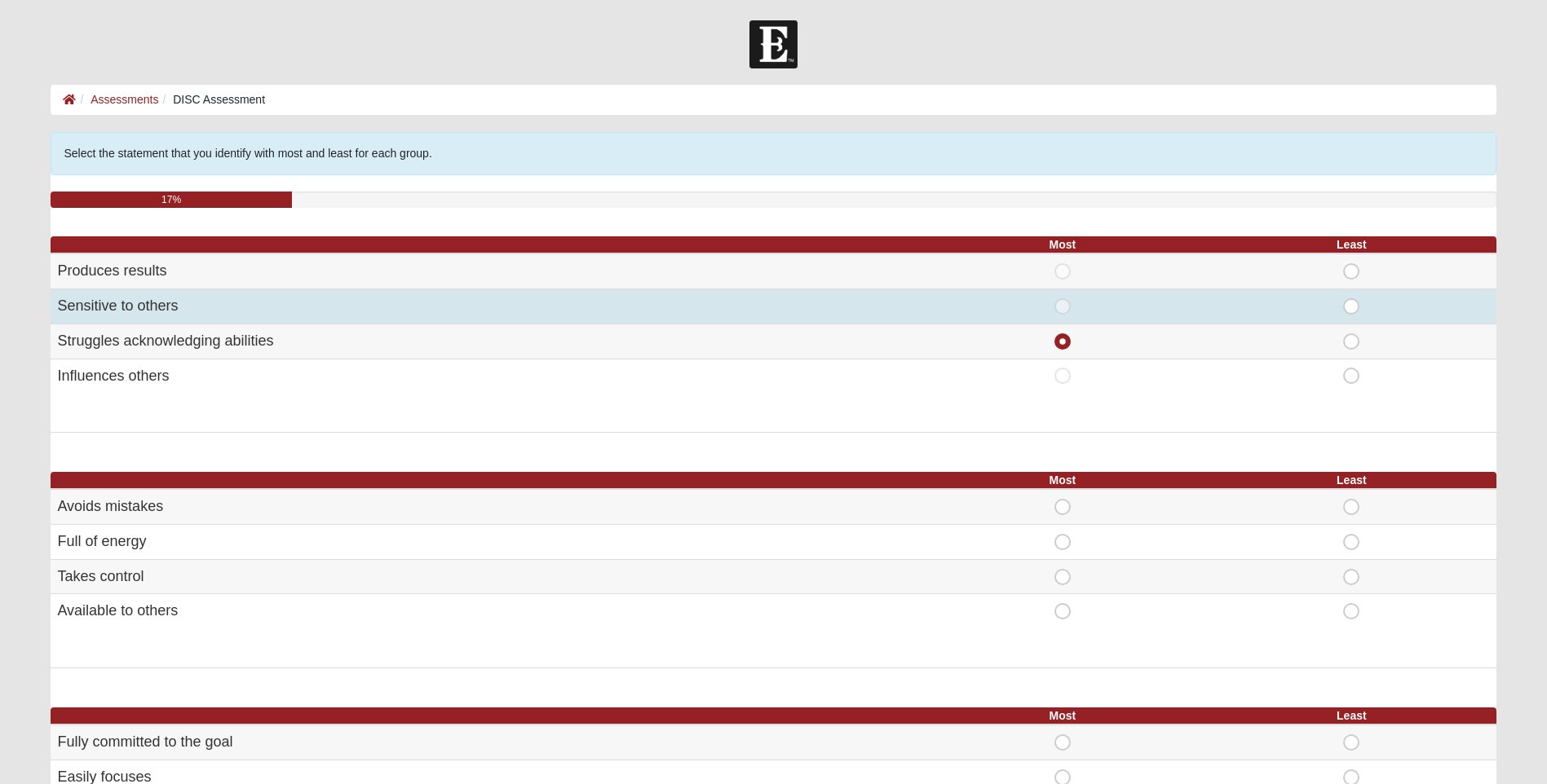
click at [1063, 299] on span "Most" at bounding box center [1063, 299] width 0 height 0
click at [1063, 305] on input "Most" at bounding box center [1067, 306] width 11 height 16
radio input "true"
radio input "false"
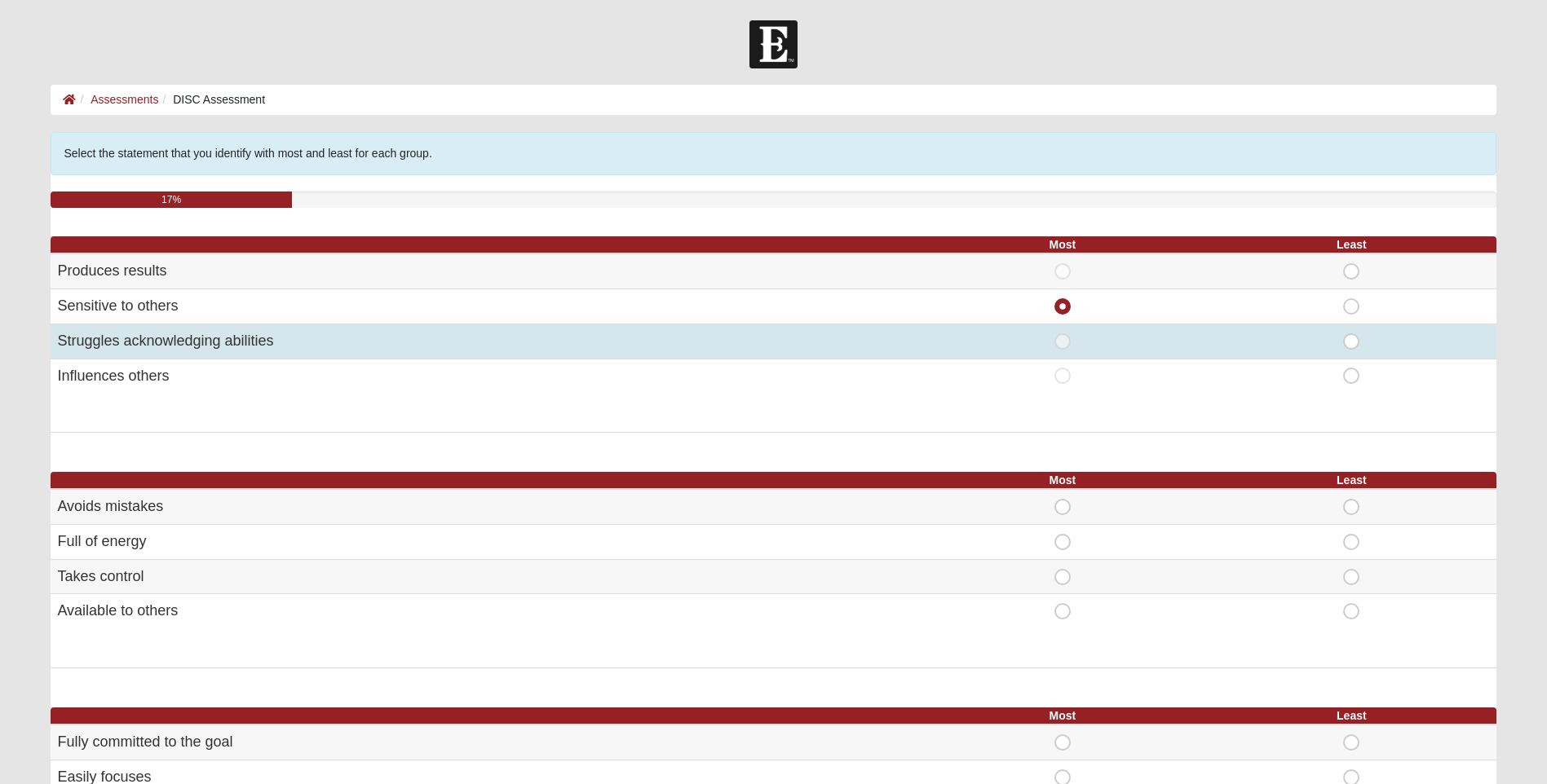
click at [1351, 334] on span "Least" at bounding box center [1351, 334] width 0 height 0
click at [1351, 340] on input "Least" at bounding box center [1356, 341] width 11 height 16
radio input "true"
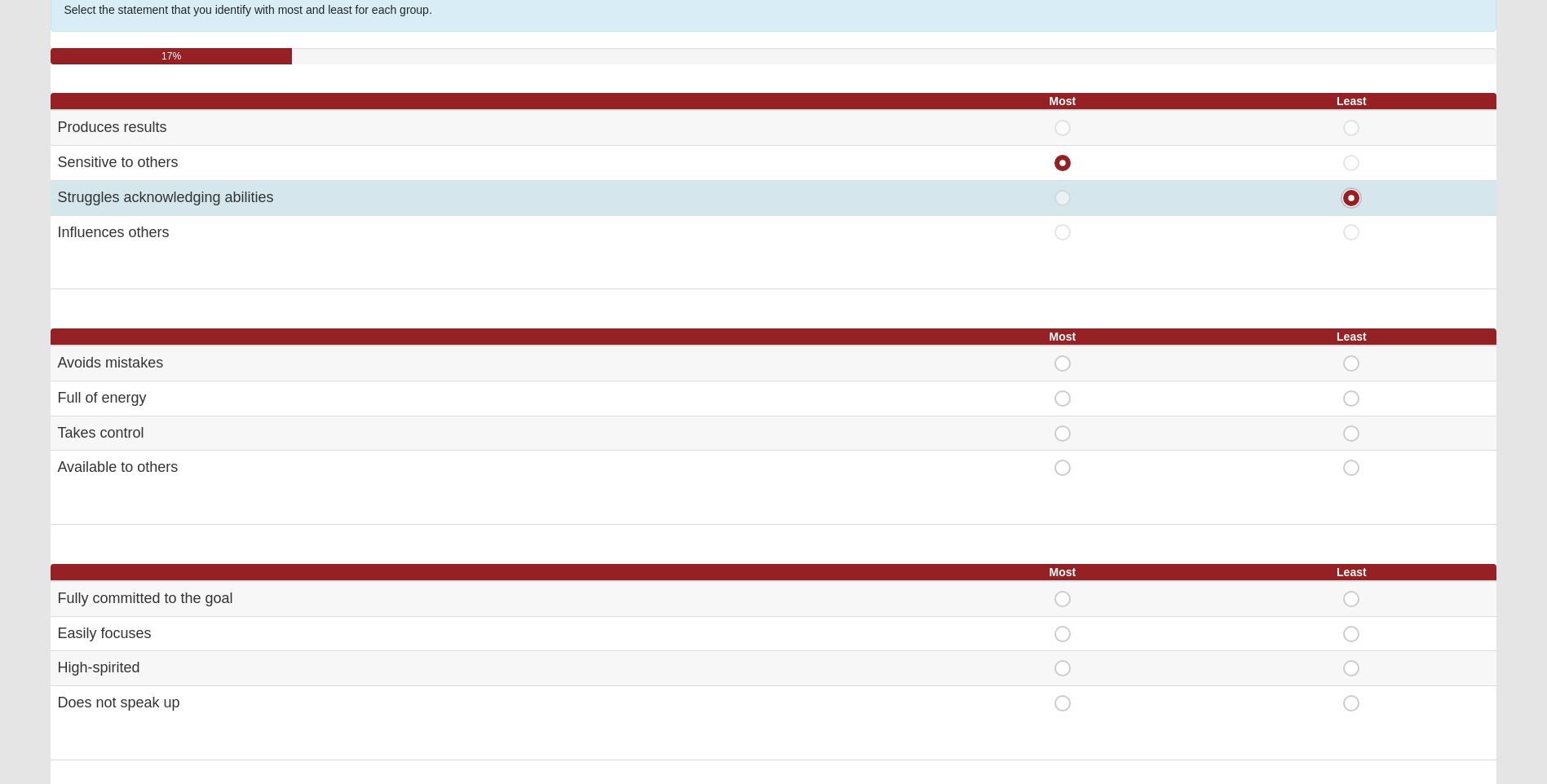
scroll to position [163, 0]
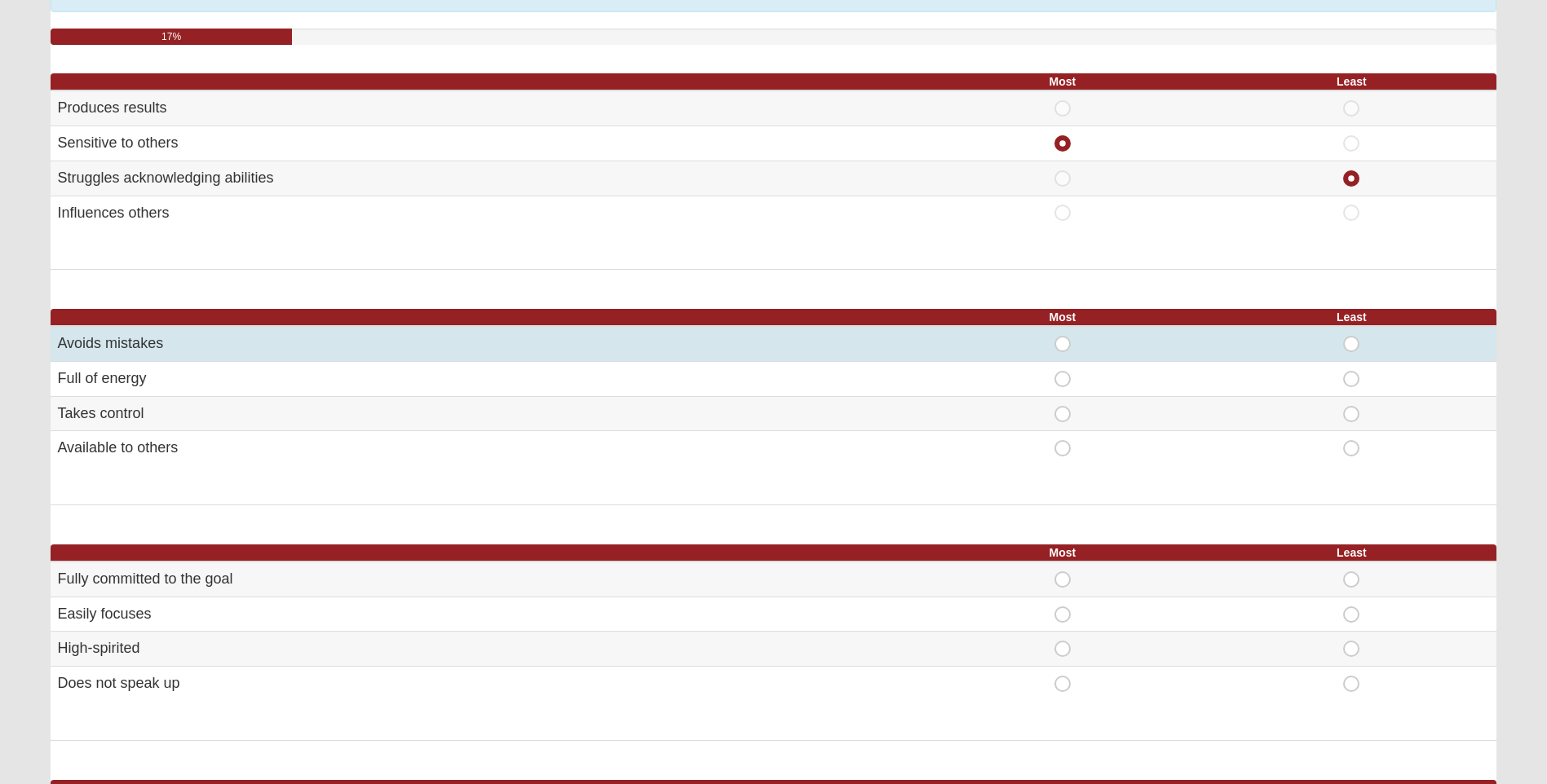
click at [1351, 335] on span "Least" at bounding box center [1351, 335] width 0 height 0
click at [1354, 344] on input "Least" at bounding box center [1356, 343] width 11 height 16
radio input "true"
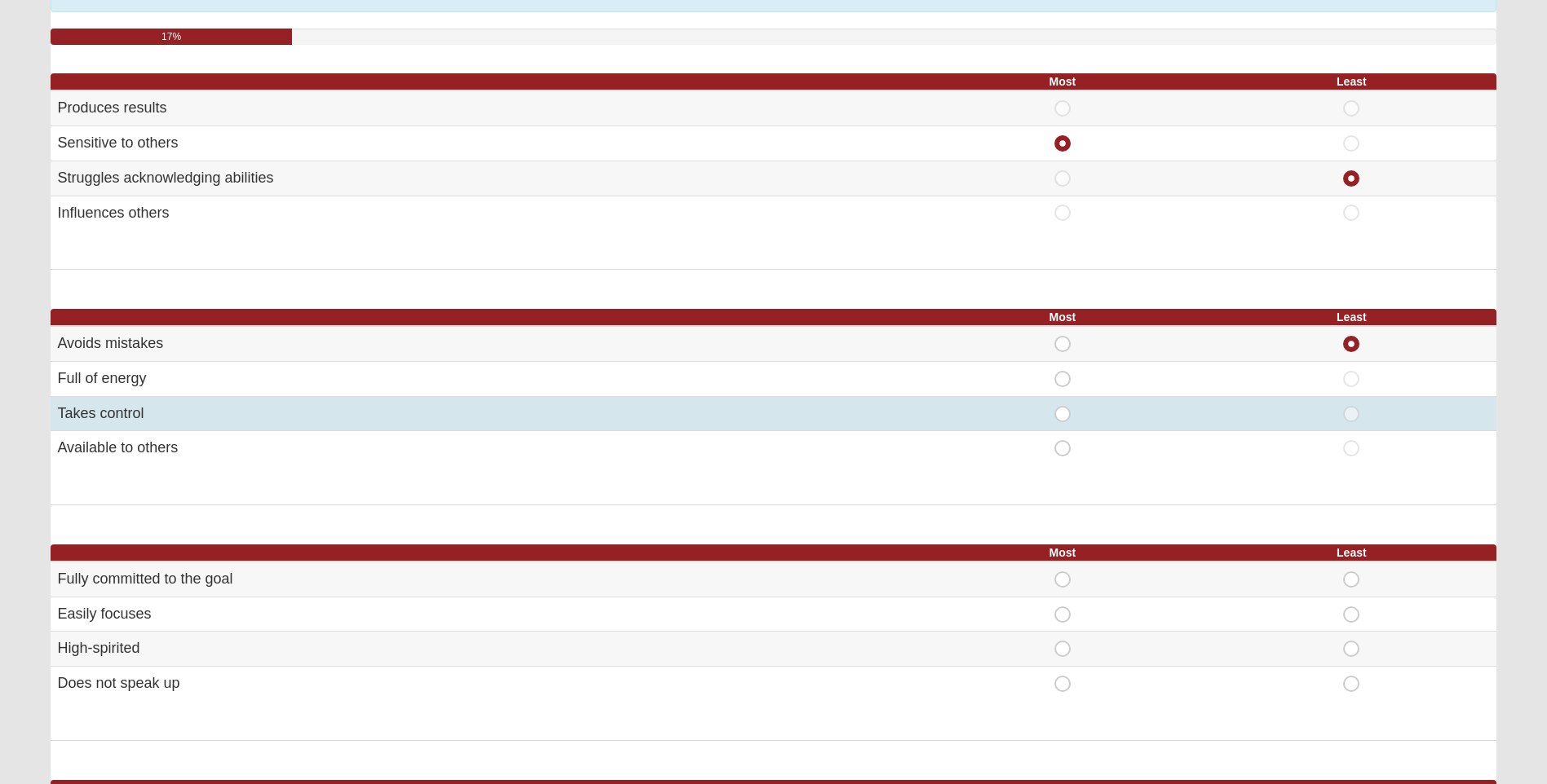
click at [1063, 406] on span "Most" at bounding box center [1063, 406] width 0 height 0
click at [1064, 410] on input "Most" at bounding box center [1067, 414] width 11 height 16
radio input "true"
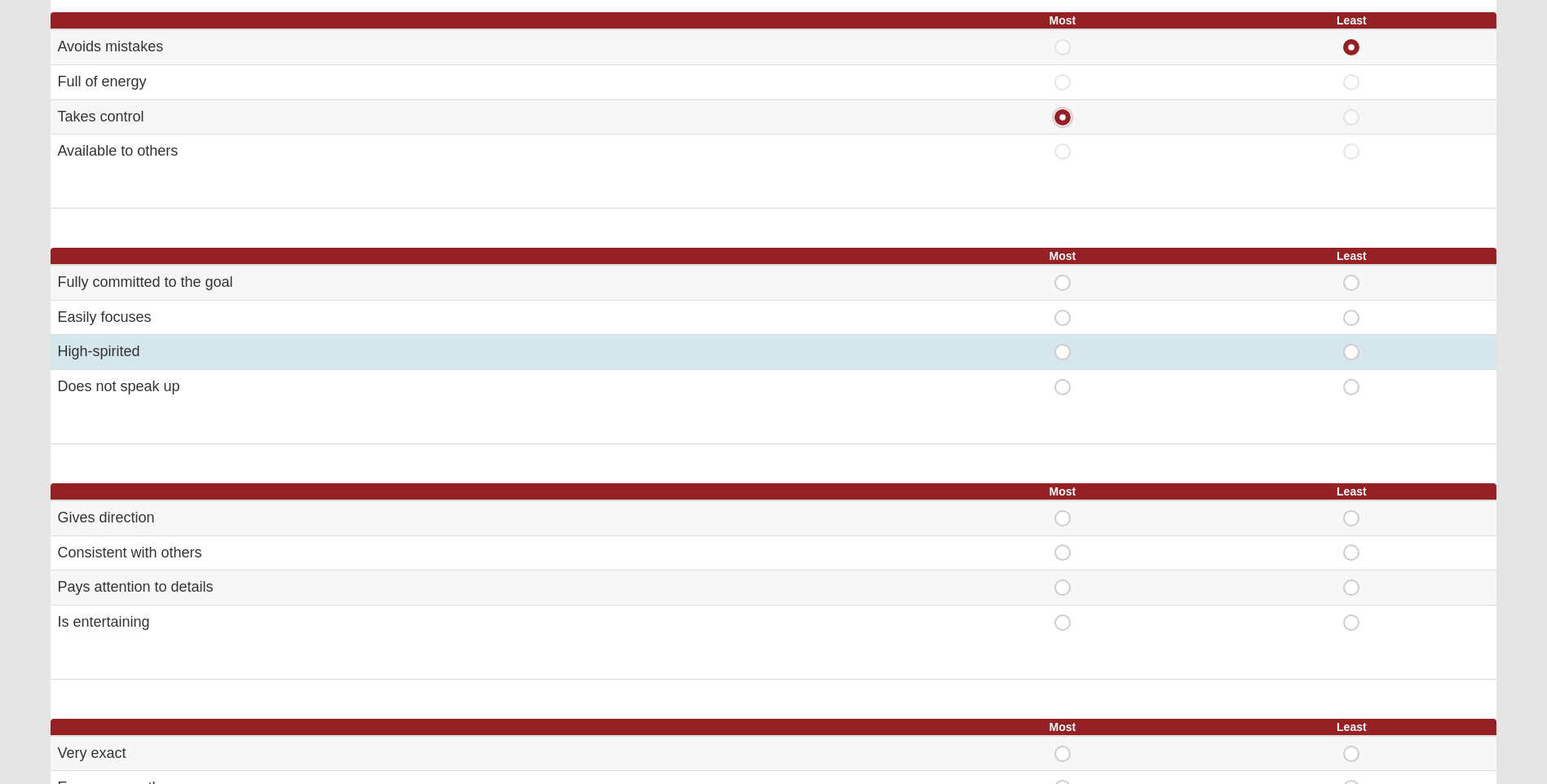
scroll to position [489, 0]
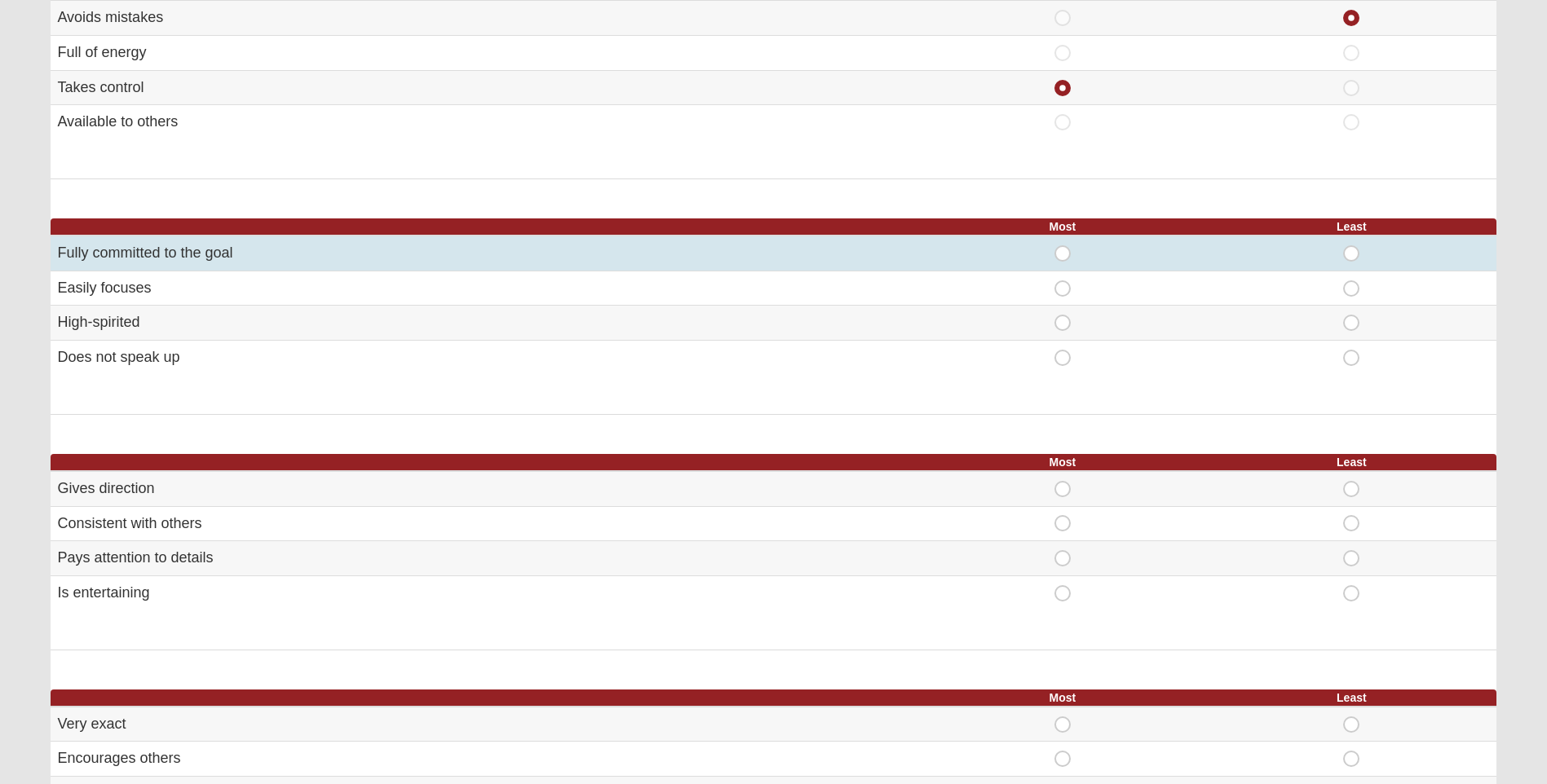
click at [1063, 246] on span "Most" at bounding box center [1063, 246] width 0 height 0
click at [1063, 255] on input "Most" at bounding box center [1067, 253] width 11 height 16
radio input "true"
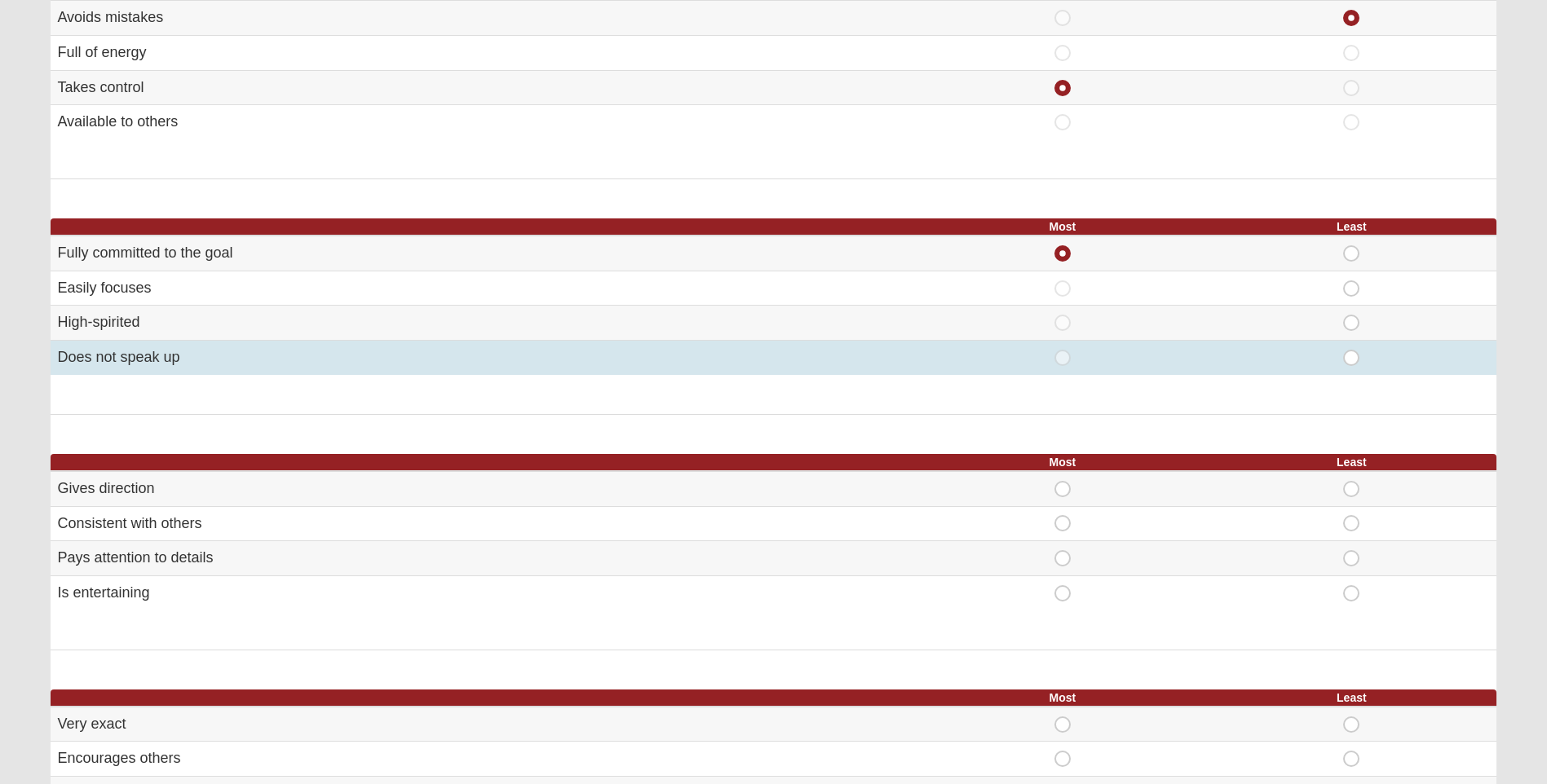
click at [1351, 350] on span "Least" at bounding box center [1351, 350] width 0 height 0
click at [1351, 362] on input "Least" at bounding box center [1356, 358] width 11 height 16
radio input "true"
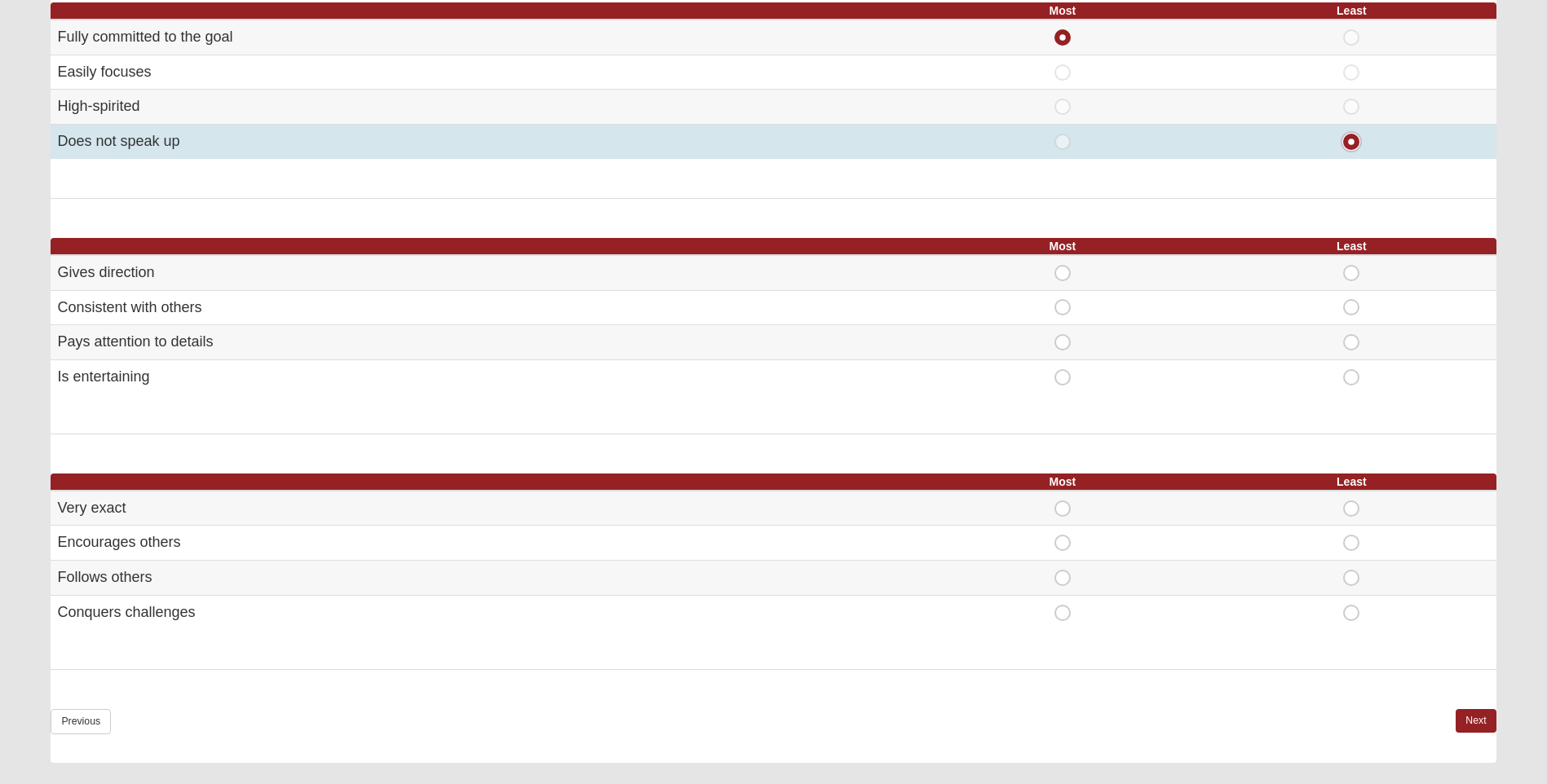
scroll to position [734, 0]
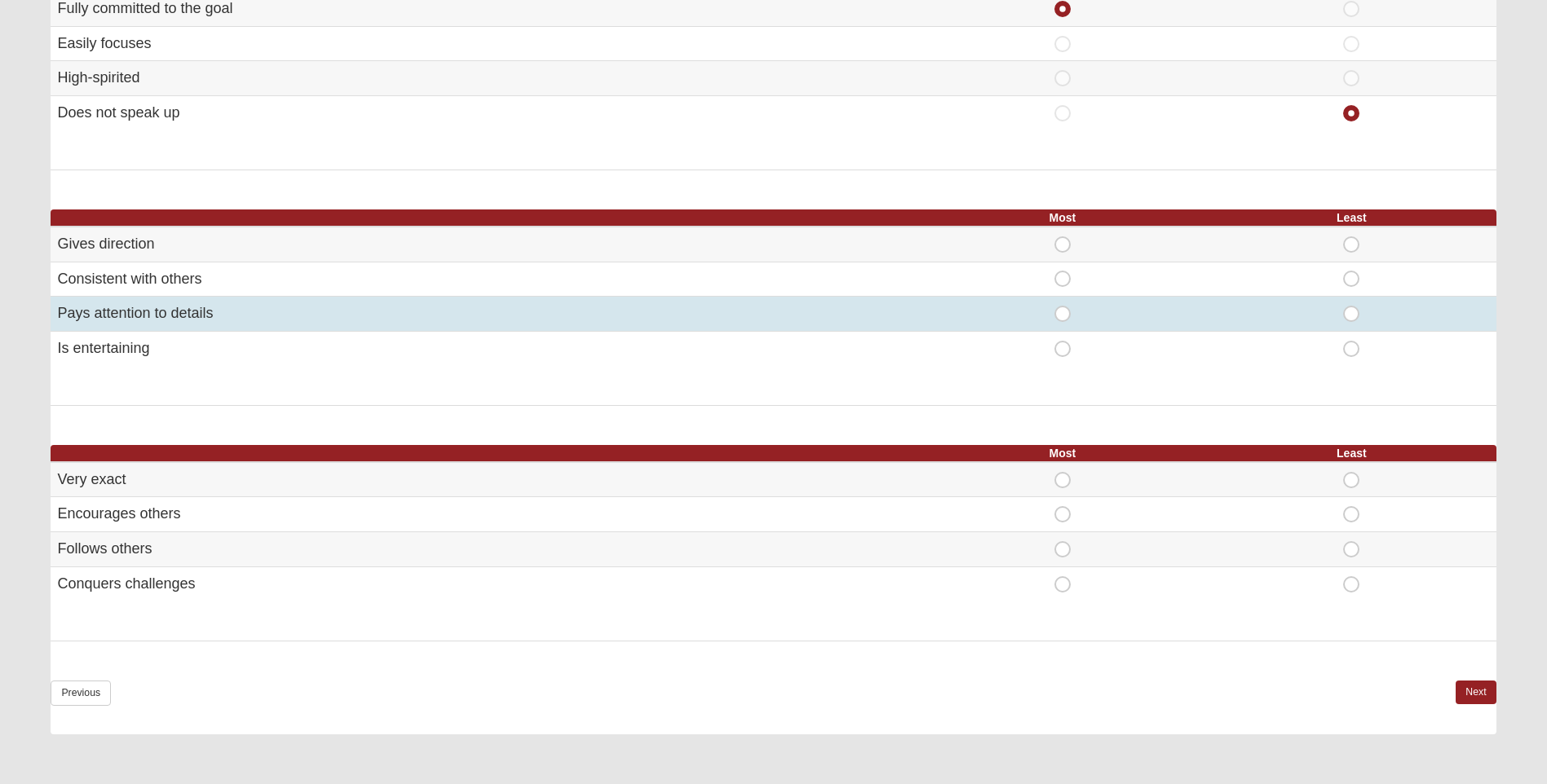
click at [1063, 305] on span "Most" at bounding box center [1063, 305] width 0 height 0
click at [1065, 319] on input "Most" at bounding box center [1067, 313] width 11 height 16
radio input "true"
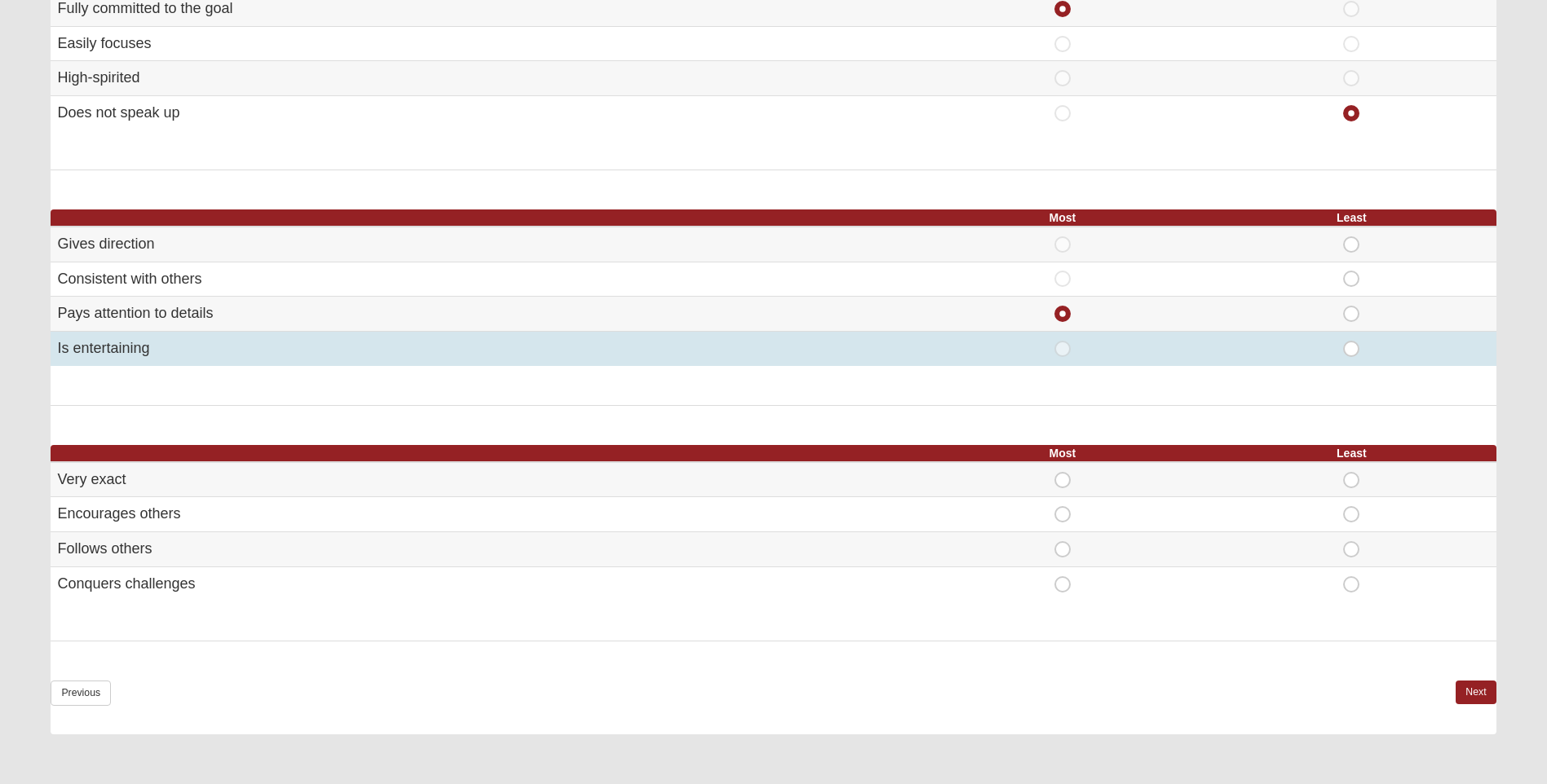
click at [1351, 341] on span "Least" at bounding box center [1351, 341] width 0 height 0
click at [1355, 349] on input "Least" at bounding box center [1356, 349] width 11 height 16
radio input "true"
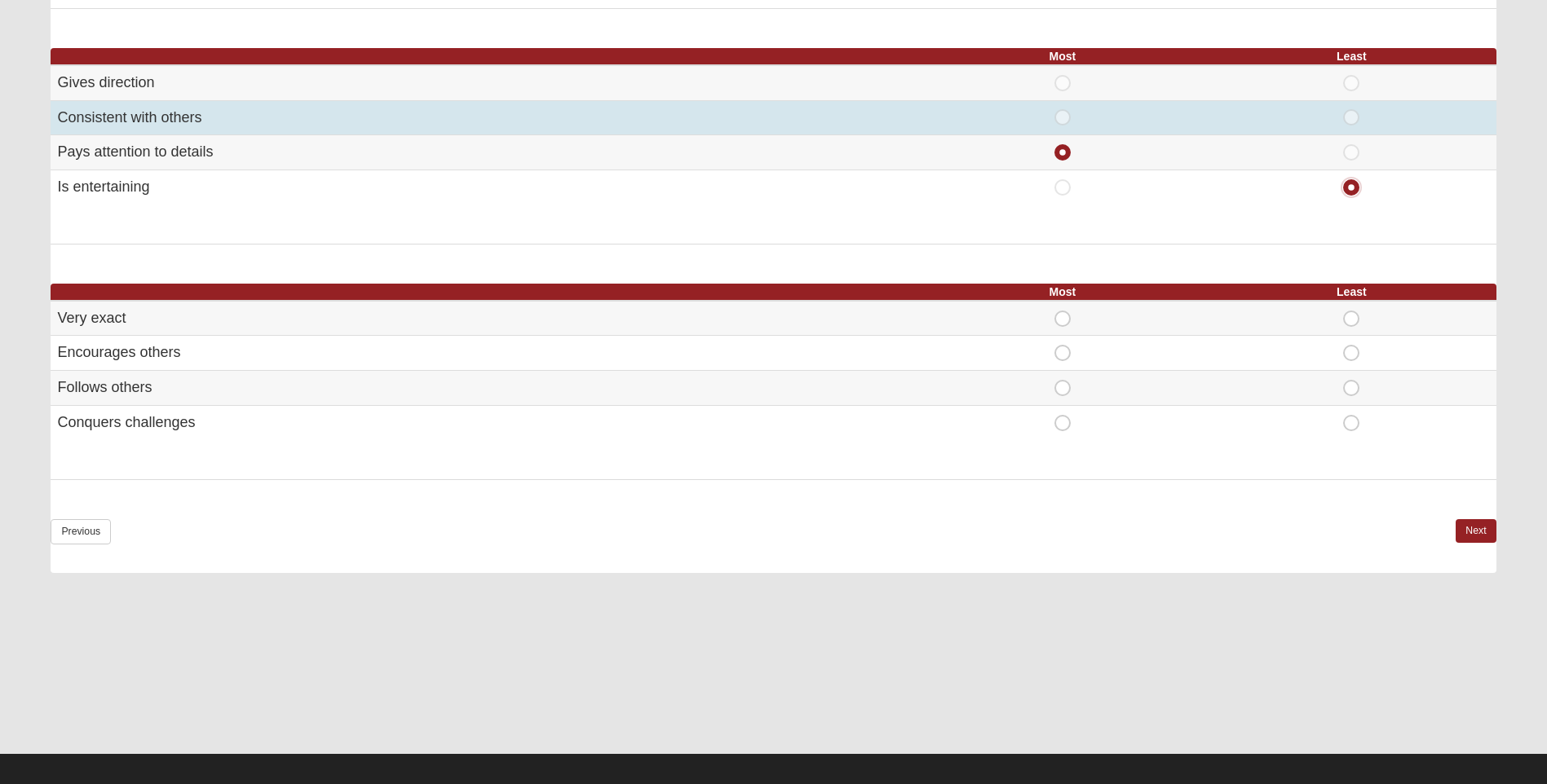
scroll to position [897, 0]
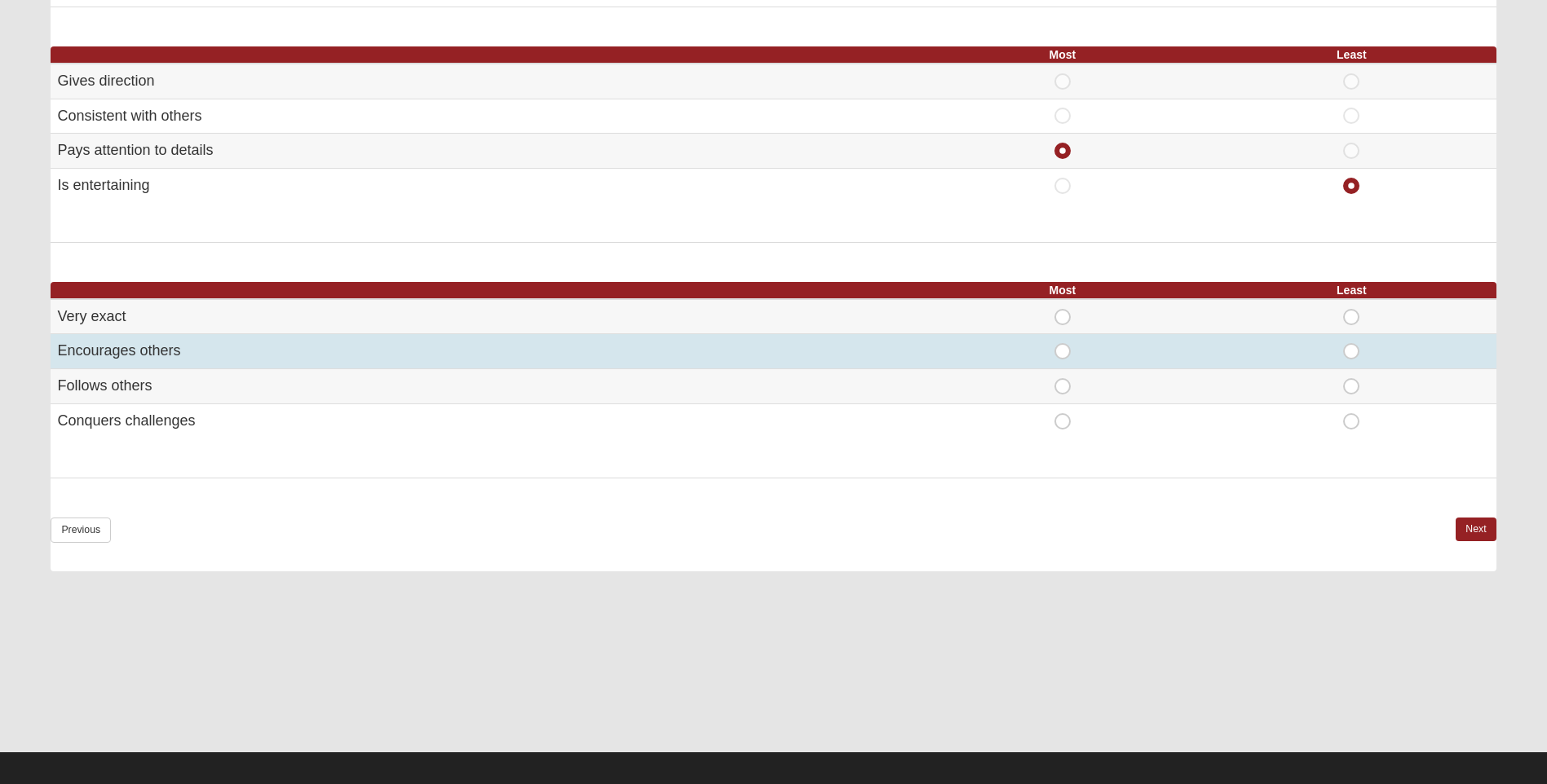
click at [1063, 343] on span "Most" at bounding box center [1063, 343] width 0 height 0
click at [1069, 354] on input "Most" at bounding box center [1067, 351] width 11 height 16
radio input "true"
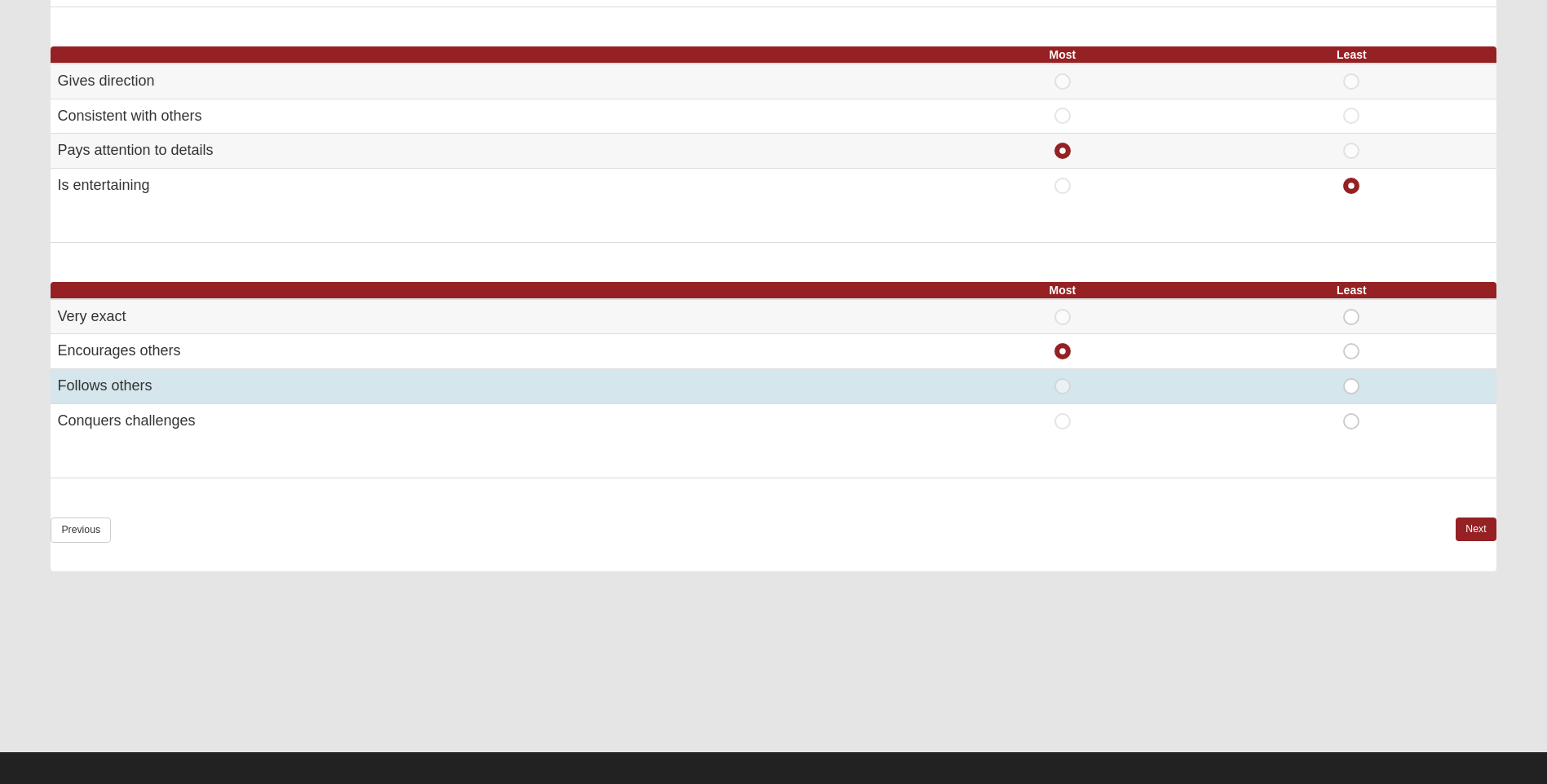
click at [1351, 378] on span "Least" at bounding box center [1351, 378] width 0 height 0
click at [1354, 384] on input "Least" at bounding box center [1356, 386] width 11 height 16
radio input "true"
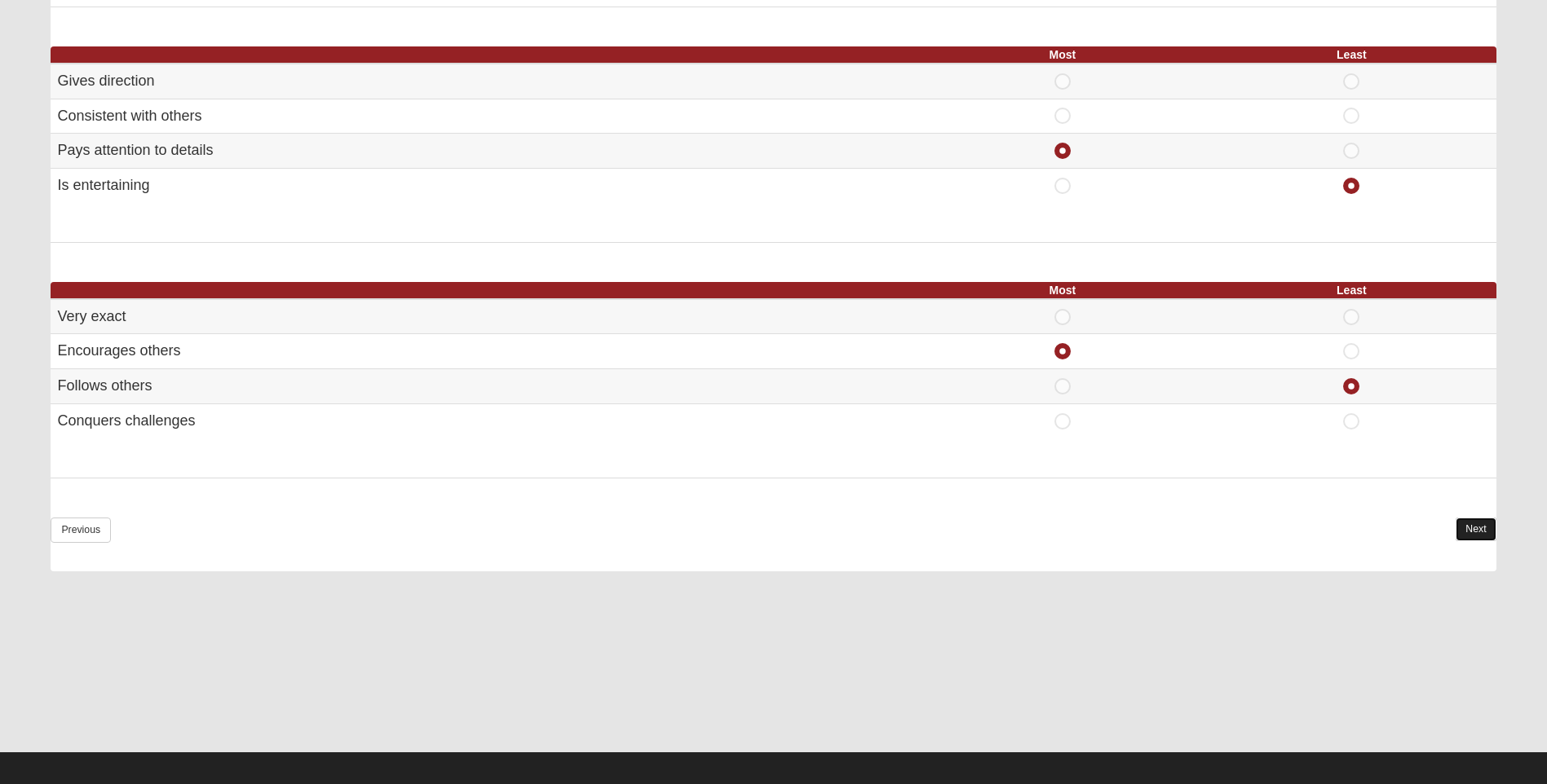
click at [1485, 534] on link "Next" at bounding box center [1474, 530] width 40 height 23
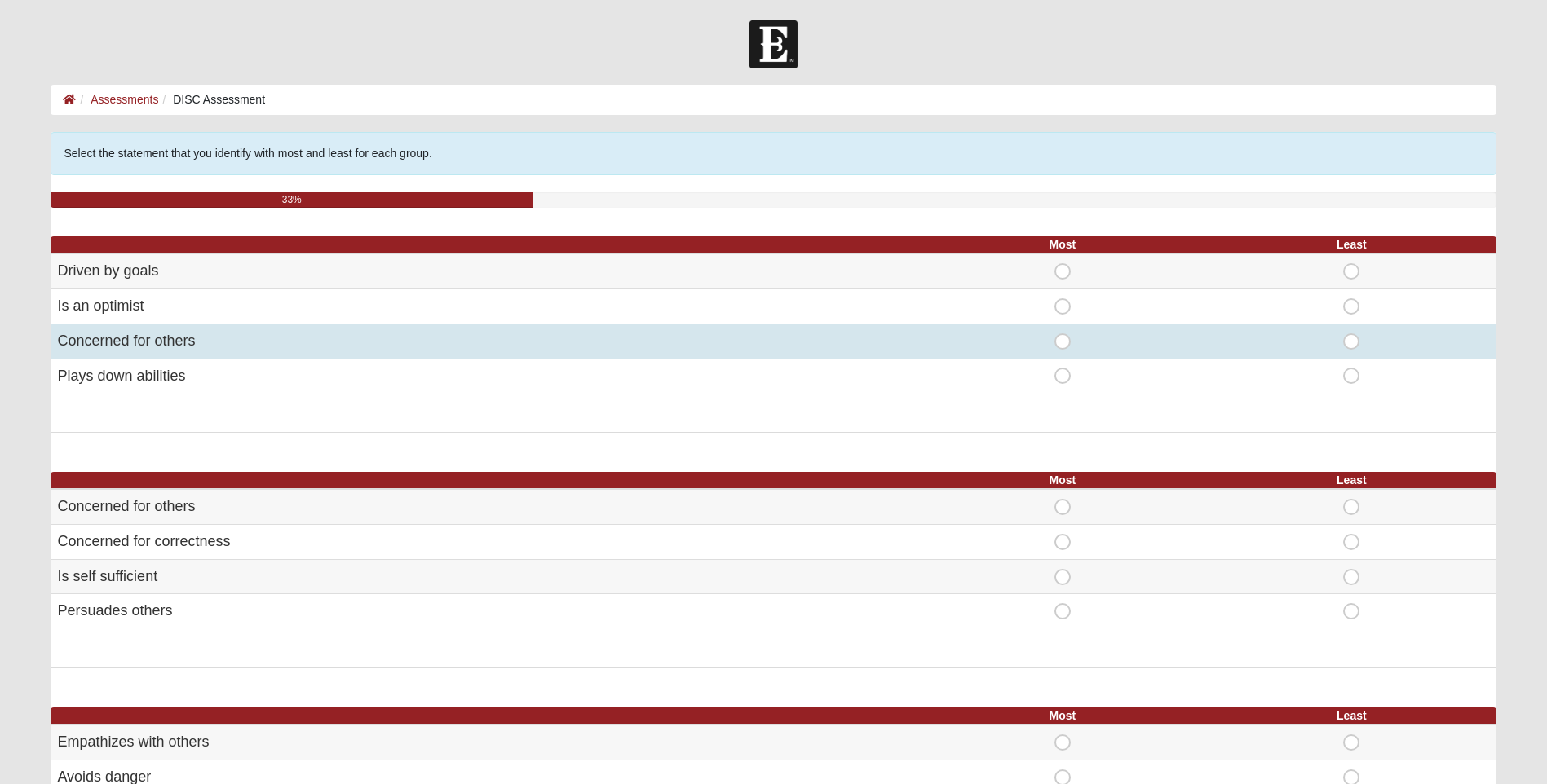
click at [1063, 334] on span "Most" at bounding box center [1063, 334] width 0 height 0
click at [1067, 341] on input "Most" at bounding box center [1067, 341] width 11 height 16
radio input "true"
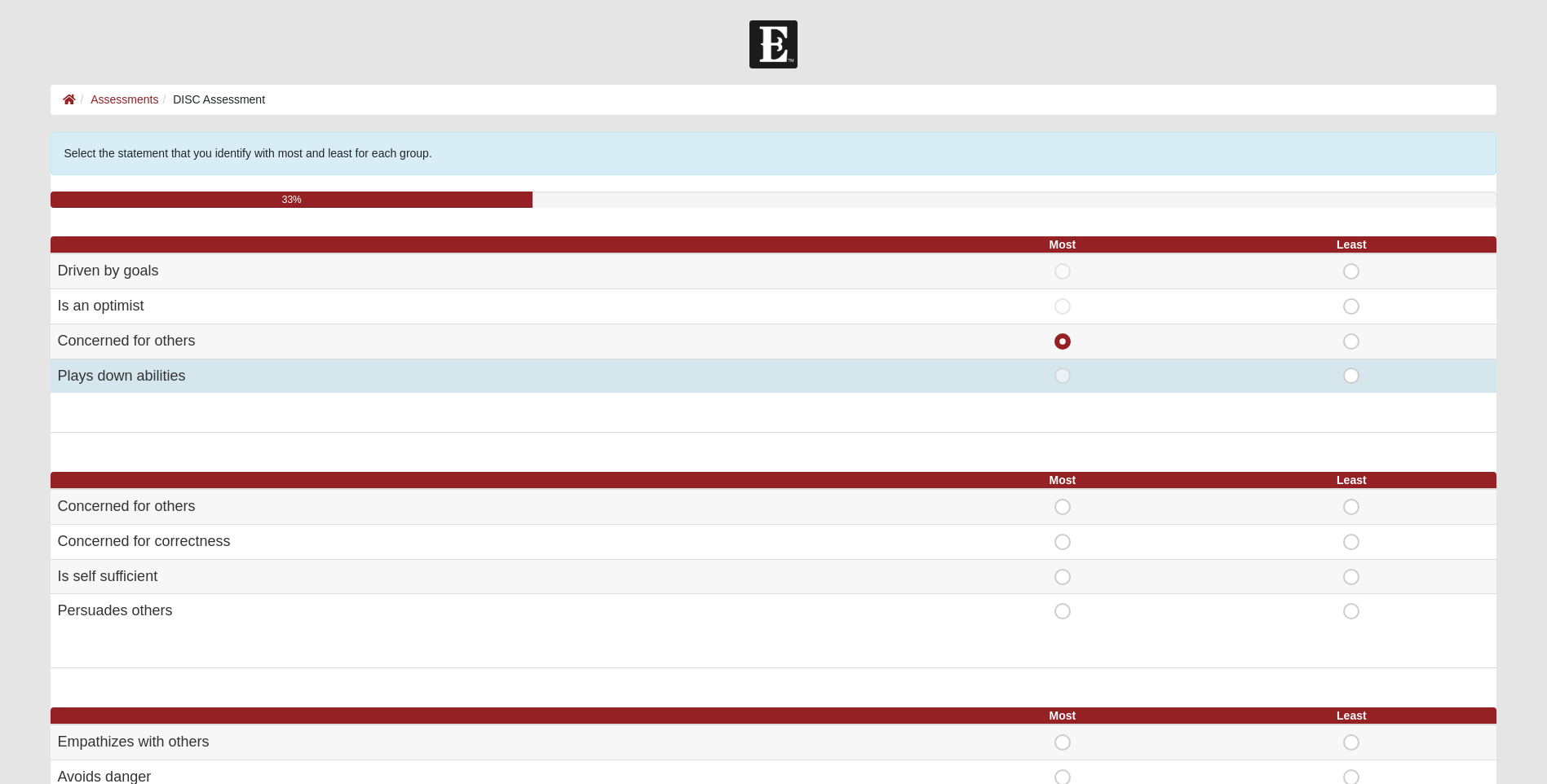
click at [1351, 367] on span "Least" at bounding box center [1351, 367] width 0 height 0
click at [1351, 375] on input "Least" at bounding box center [1356, 375] width 11 height 16
radio input "true"
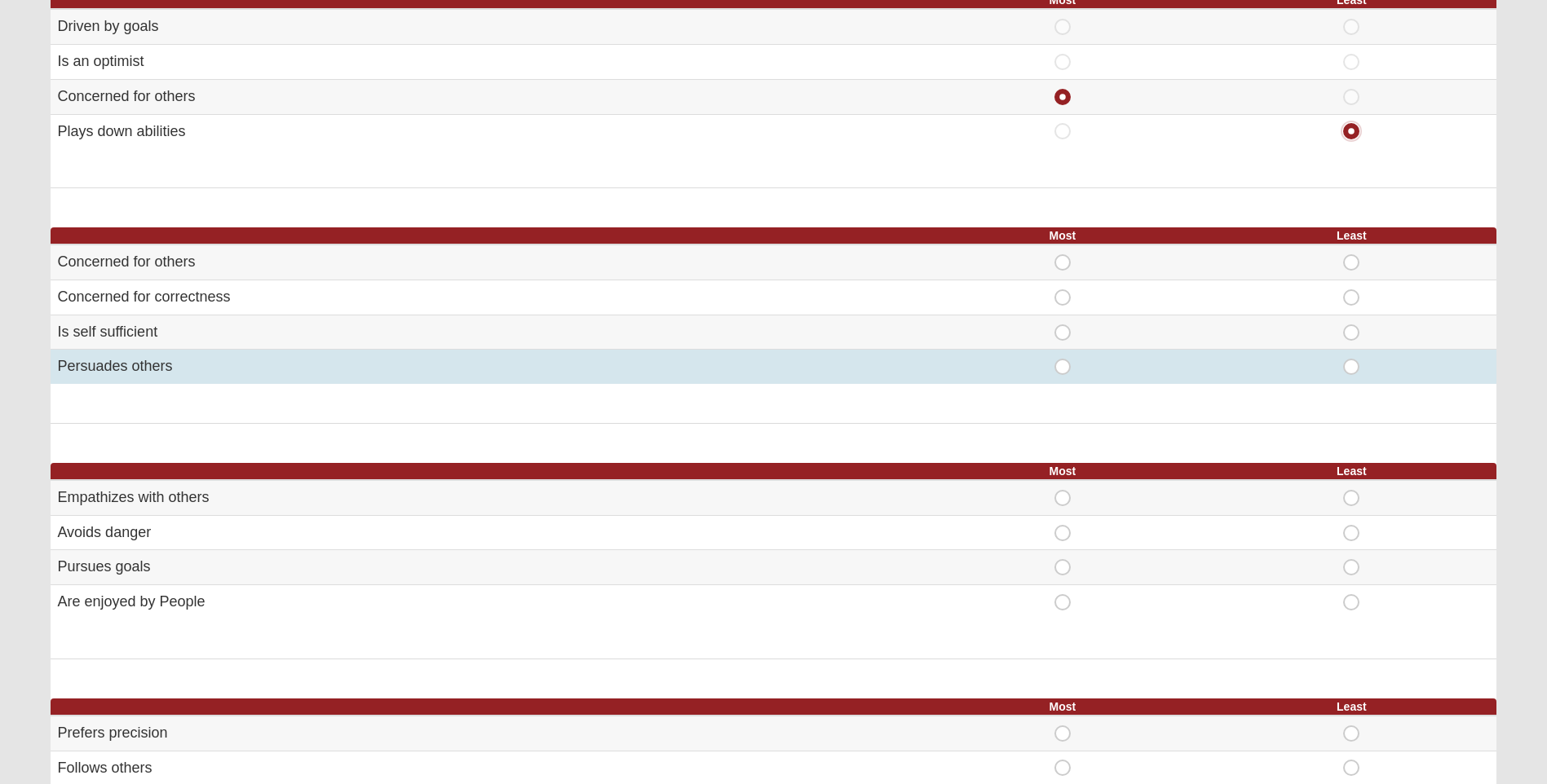
scroll to position [81, 0]
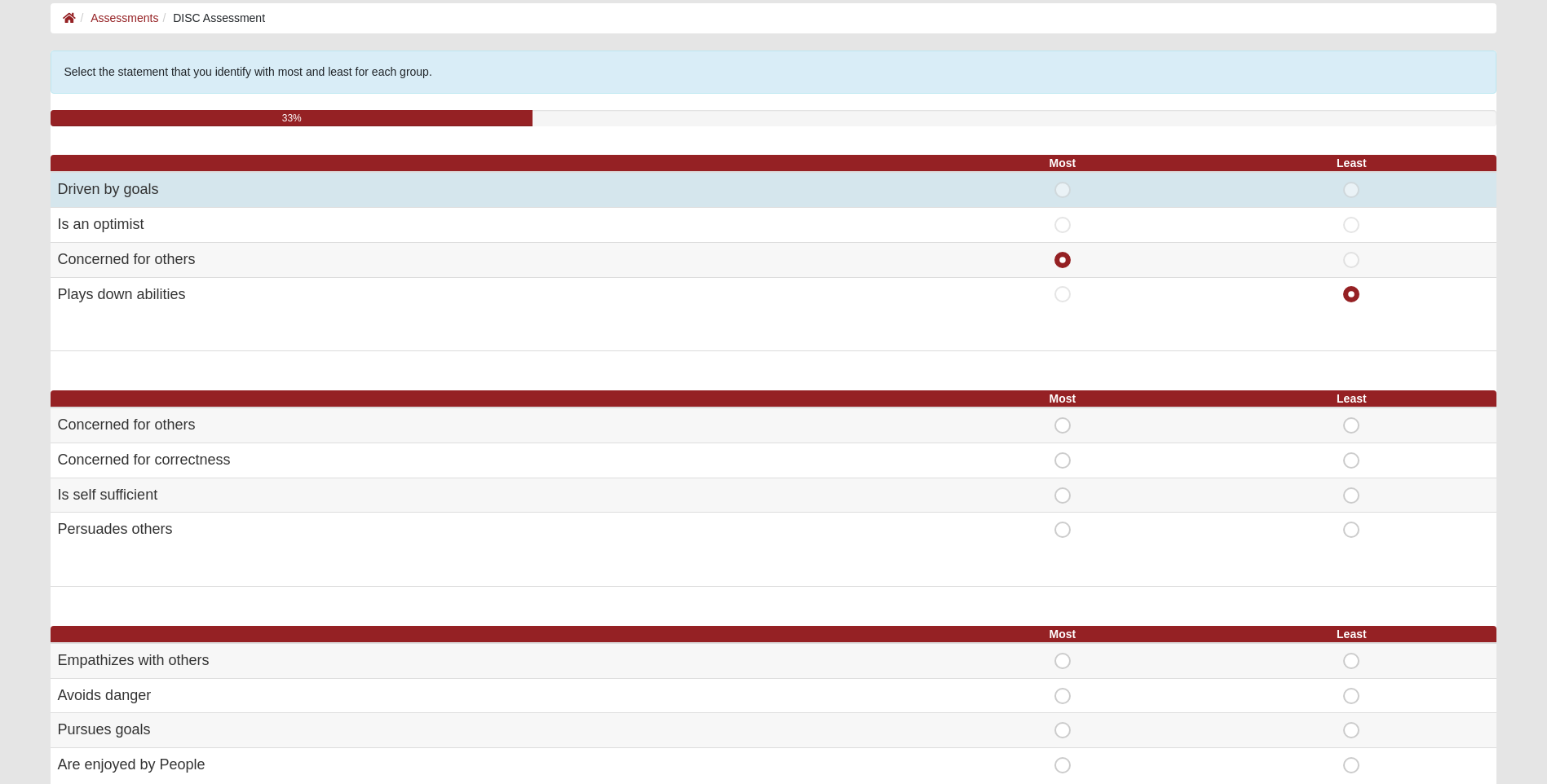
click at [1351, 182] on span "Least" at bounding box center [1351, 182] width 0 height 0
click at [1352, 188] on input "Least" at bounding box center [1356, 189] width 11 height 16
radio input "true"
radio input "false"
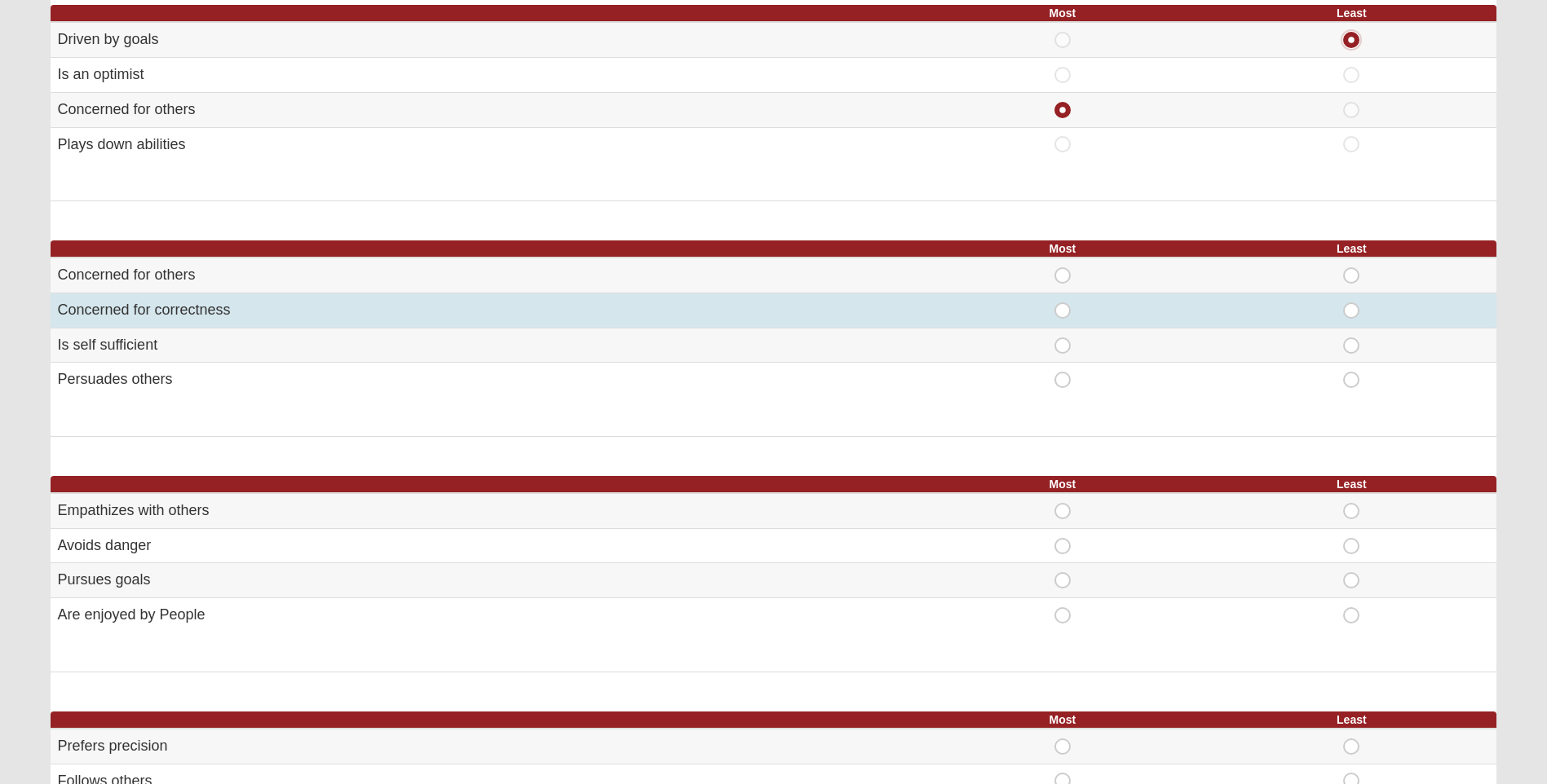
scroll to position [245, 0]
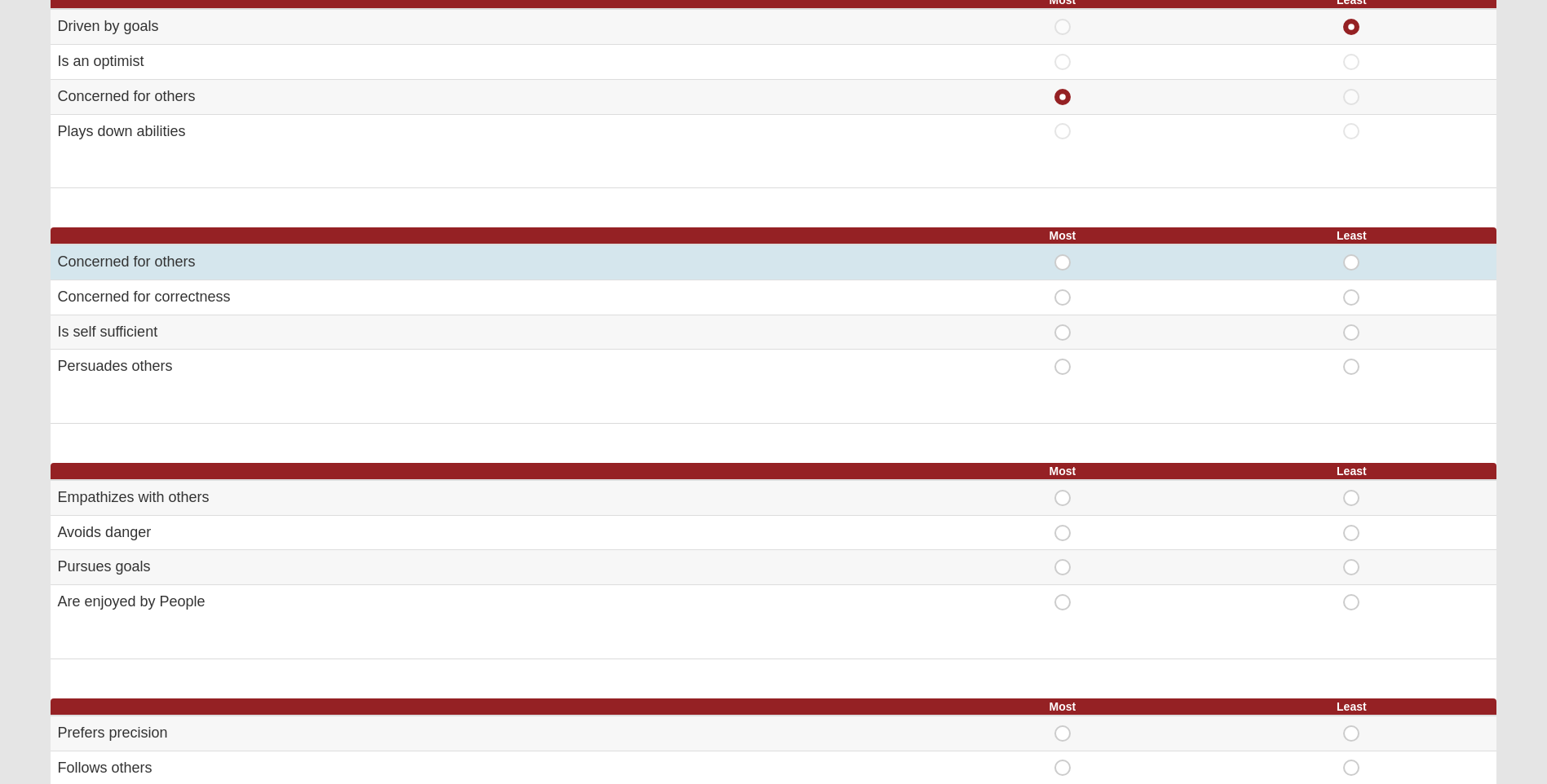
click at [1063, 254] on span "Most" at bounding box center [1063, 254] width 0 height 0
click at [1067, 258] on input "Most" at bounding box center [1067, 262] width 11 height 16
radio input "true"
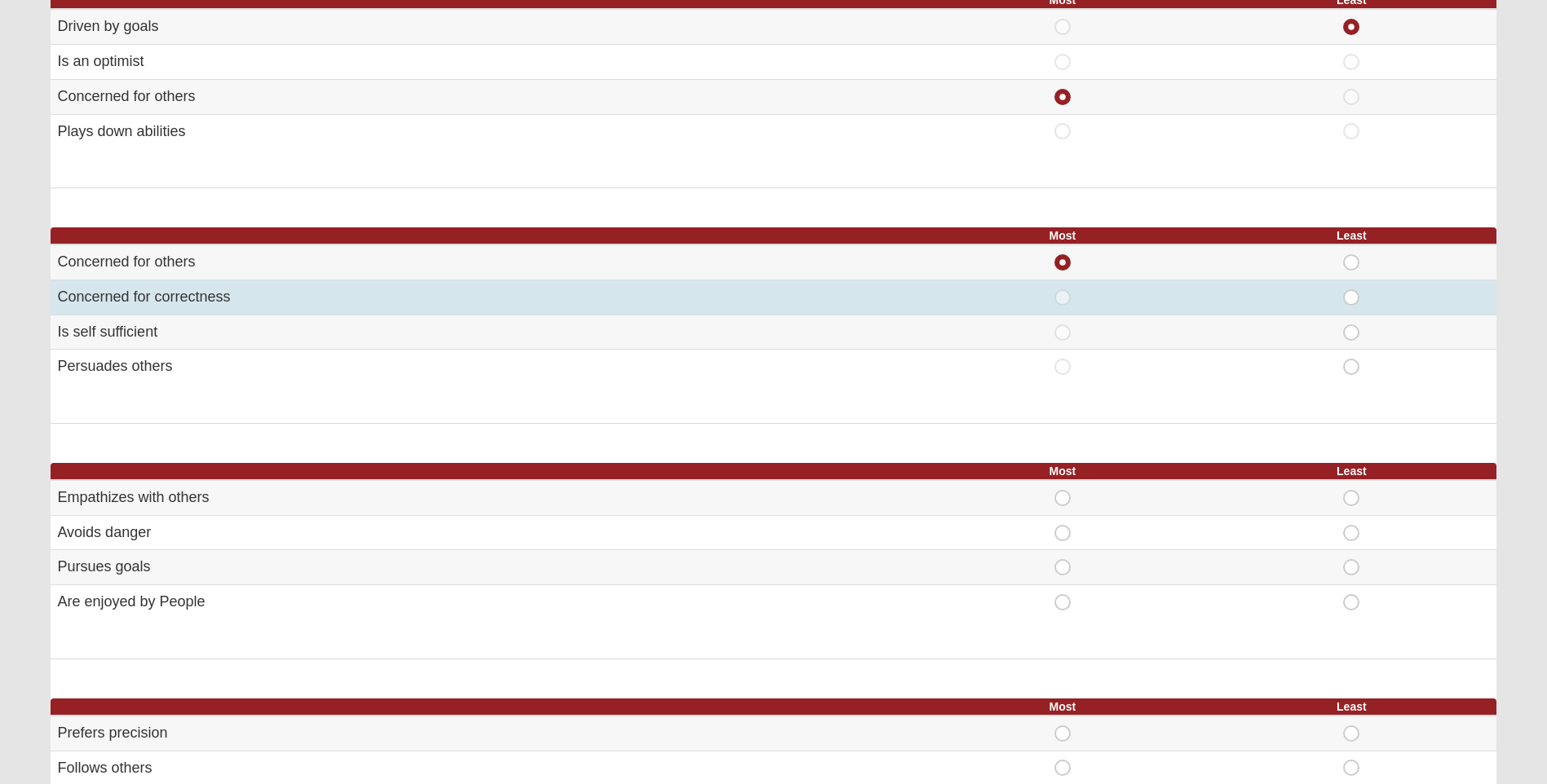
click at [1351, 289] on span "Least" at bounding box center [1351, 289] width 0 height 0
click at [1354, 300] on input "Least" at bounding box center [1356, 297] width 11 height 16
radio input "true"
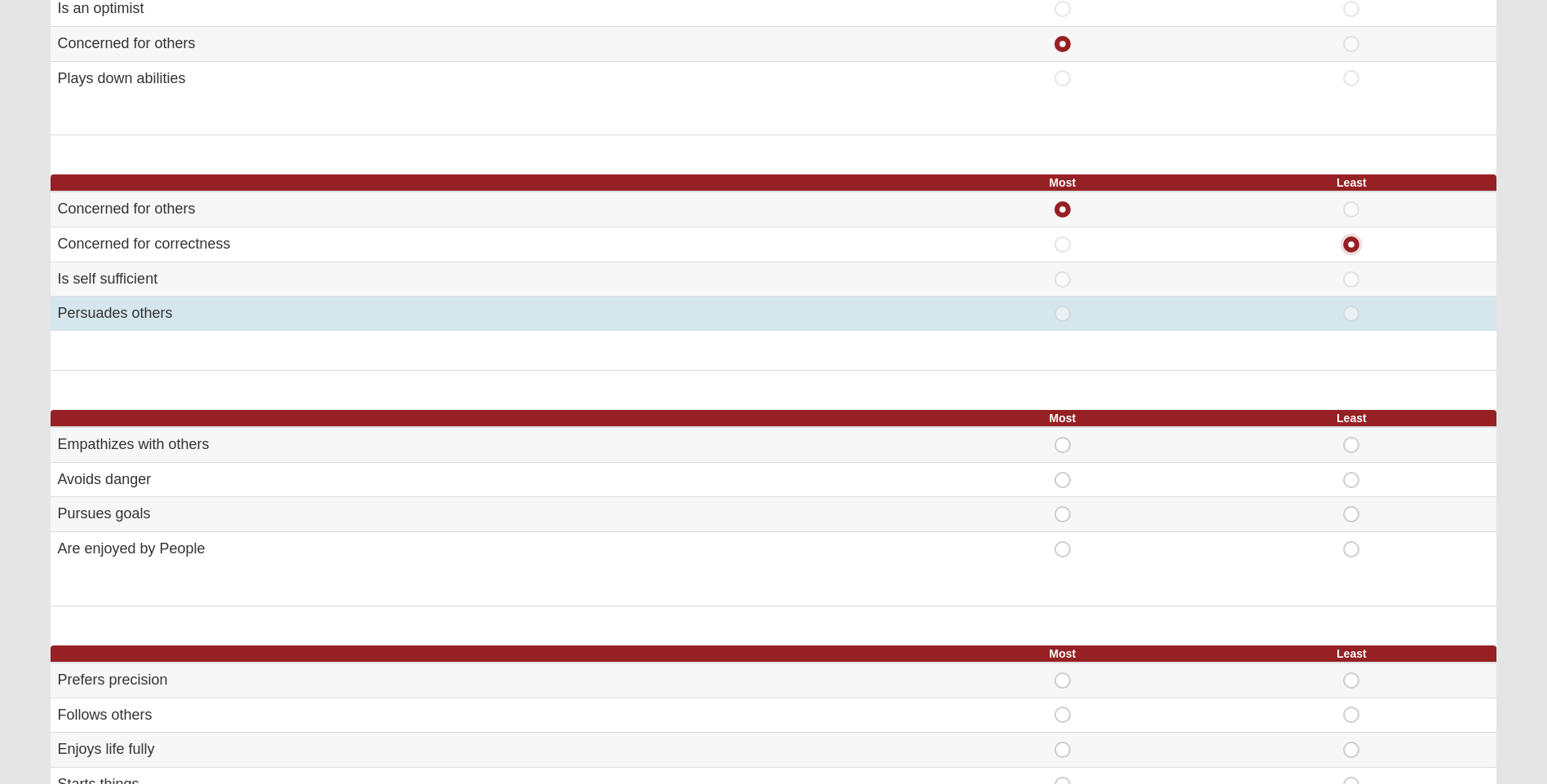
scroll to position [408, 0]
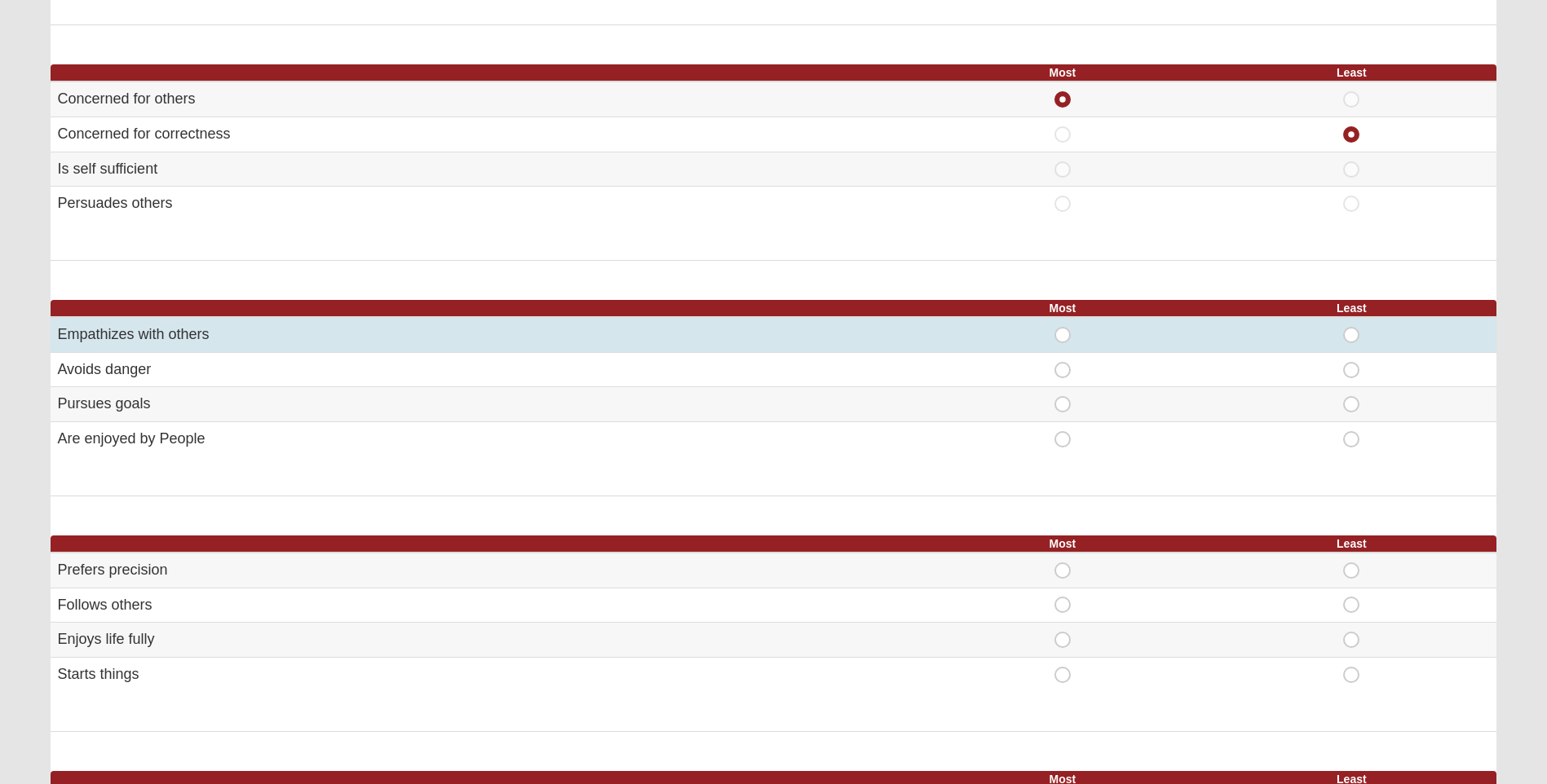
click at [1063, 327] on span "Most" at bounding box center [1063, 327] width 0 height 0
click at [1065, 334] on input "Most" at bounding box center [1067, 334] width 11 height 16
radio input "true"
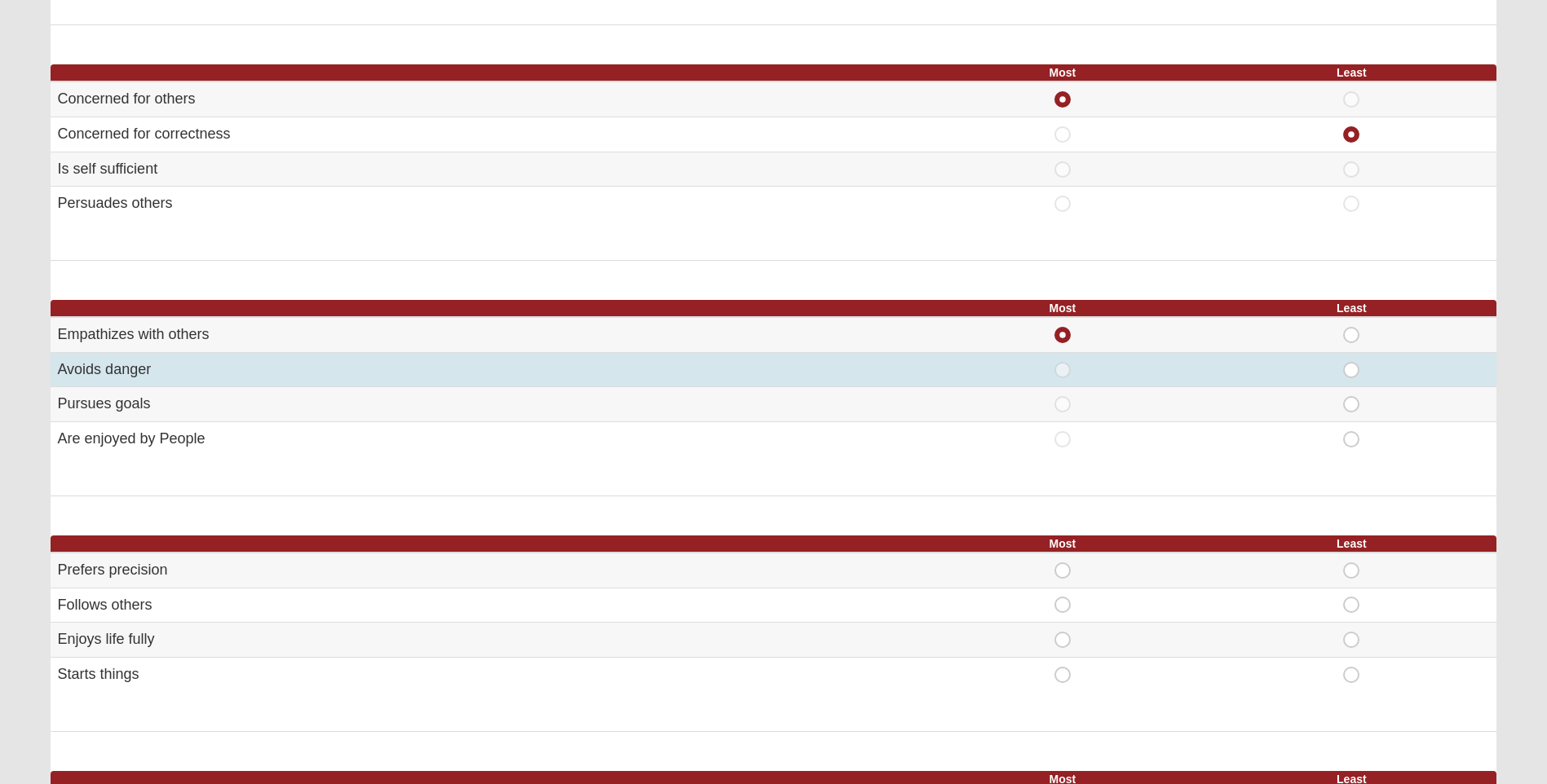
click at [1351, 362] on span "Least" at bounding box center [1351, 362] width 0 height 0
click at [1352, 370] on input "Least" at bounding box center [1356, 369] width 11 height 16
radio input "true"
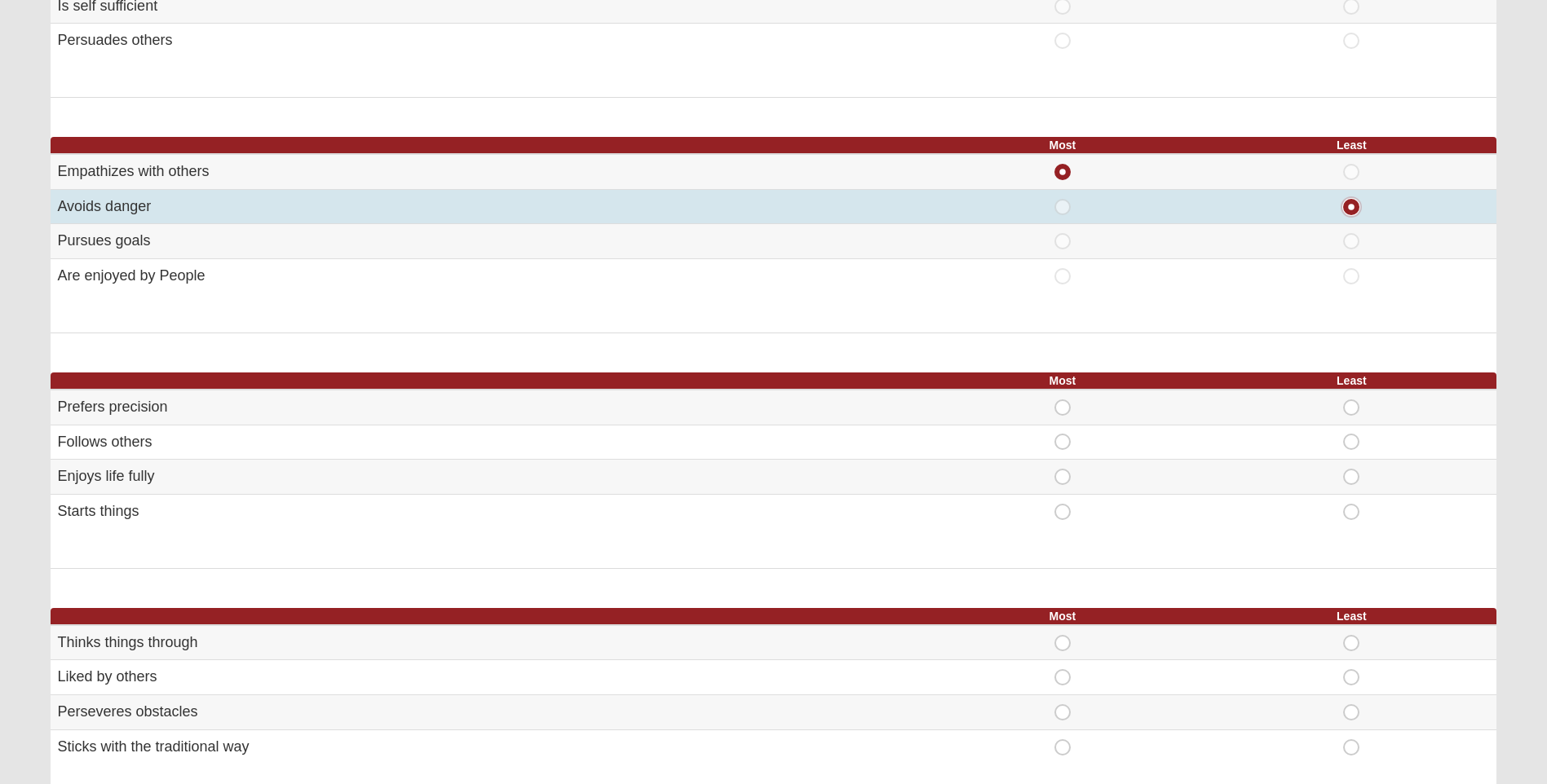
scroll to position [653, 0]
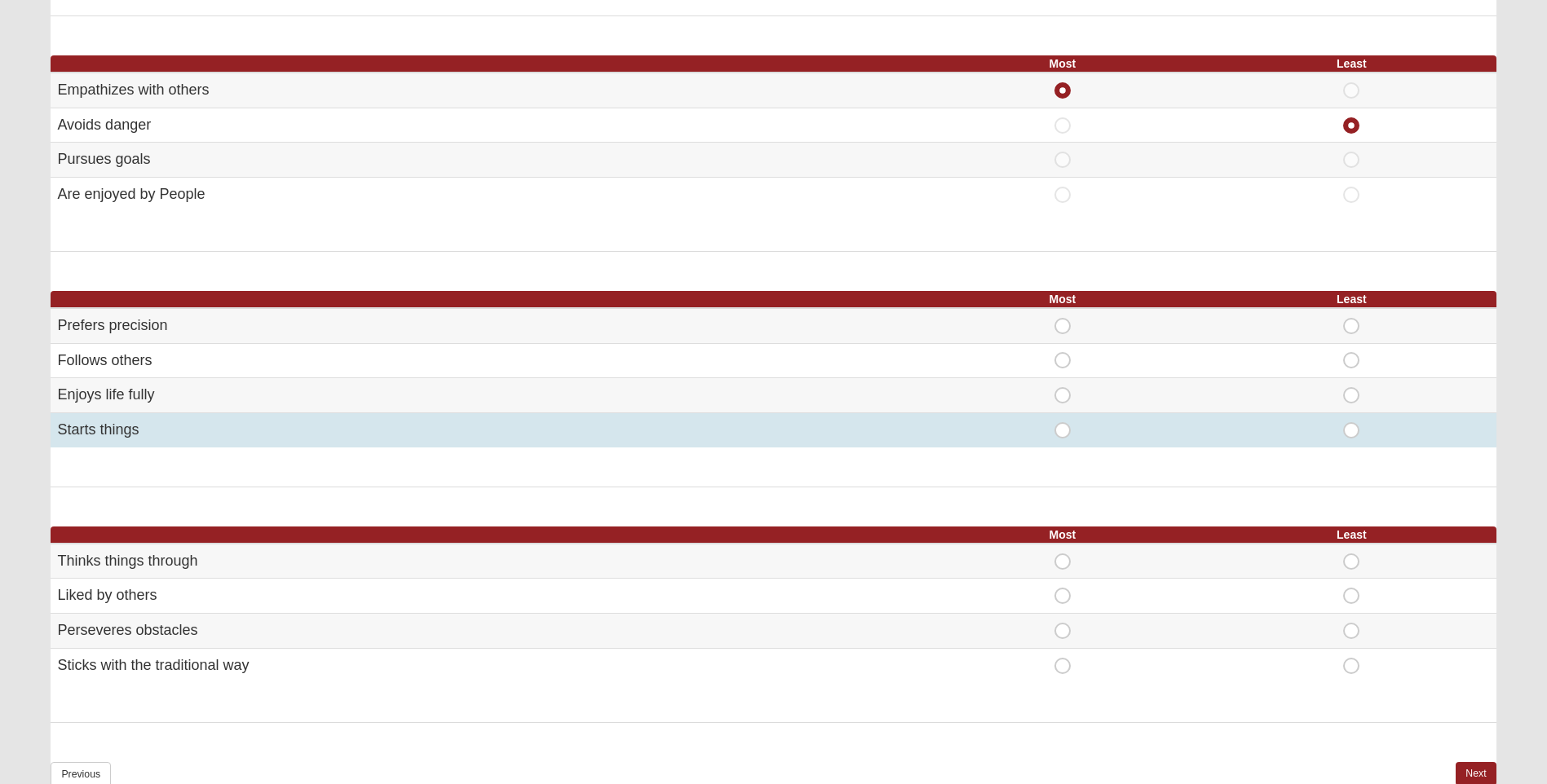
click at [1063, 422] on span "Most" at bounding box center [1063, 422] width 0 height 0
click at [1065, 433] on input "Most" at bounding box center [1067, 430] width 11 height 16
radio input "true"
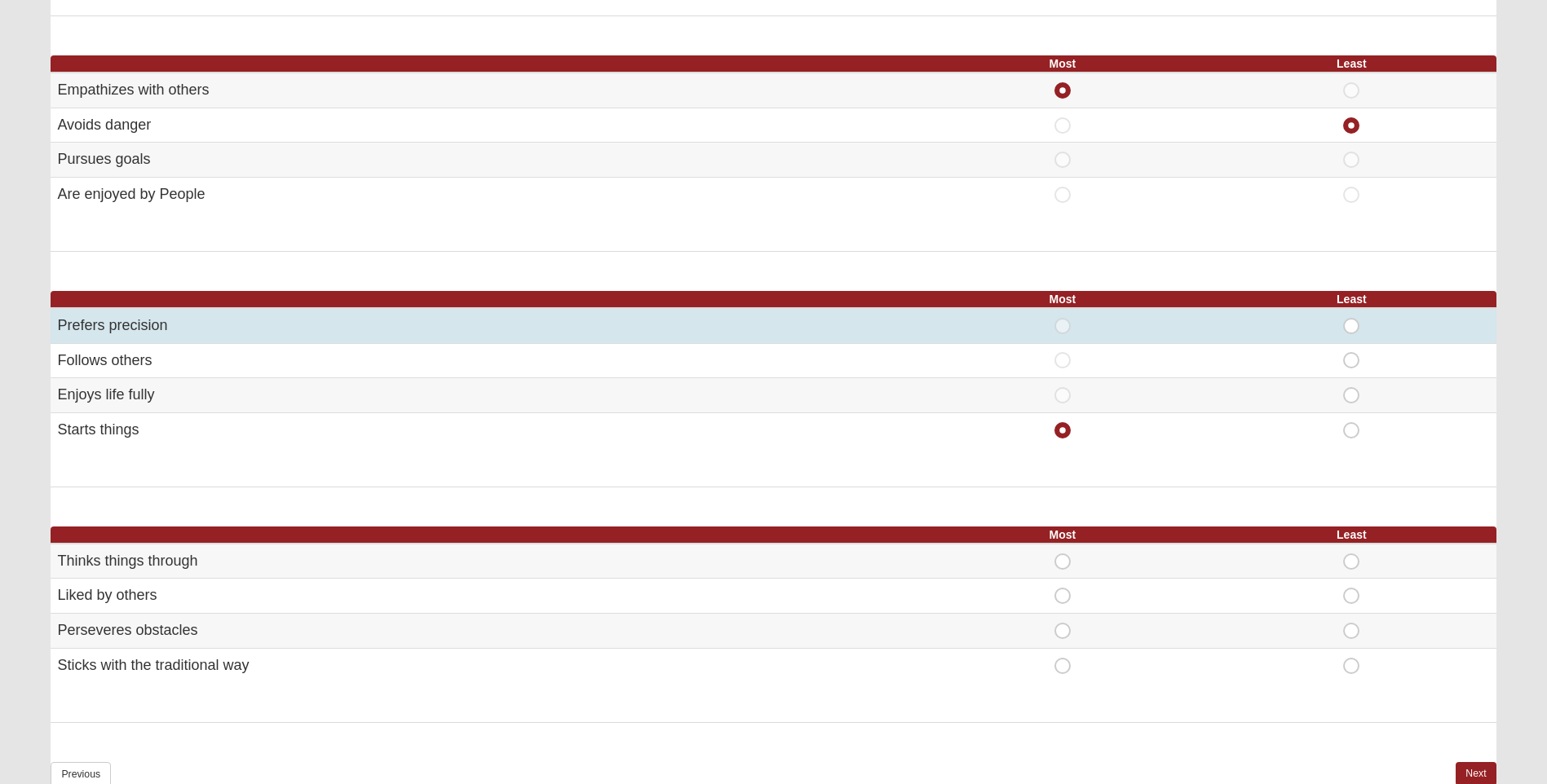
click at [1351, 318] on span "Least" at bounding box center [1351, 318] width 0 height 0
click at [1354, 329] on input "Least" at bounding box center [1356, 326] width 11 height 16
radio input "true"
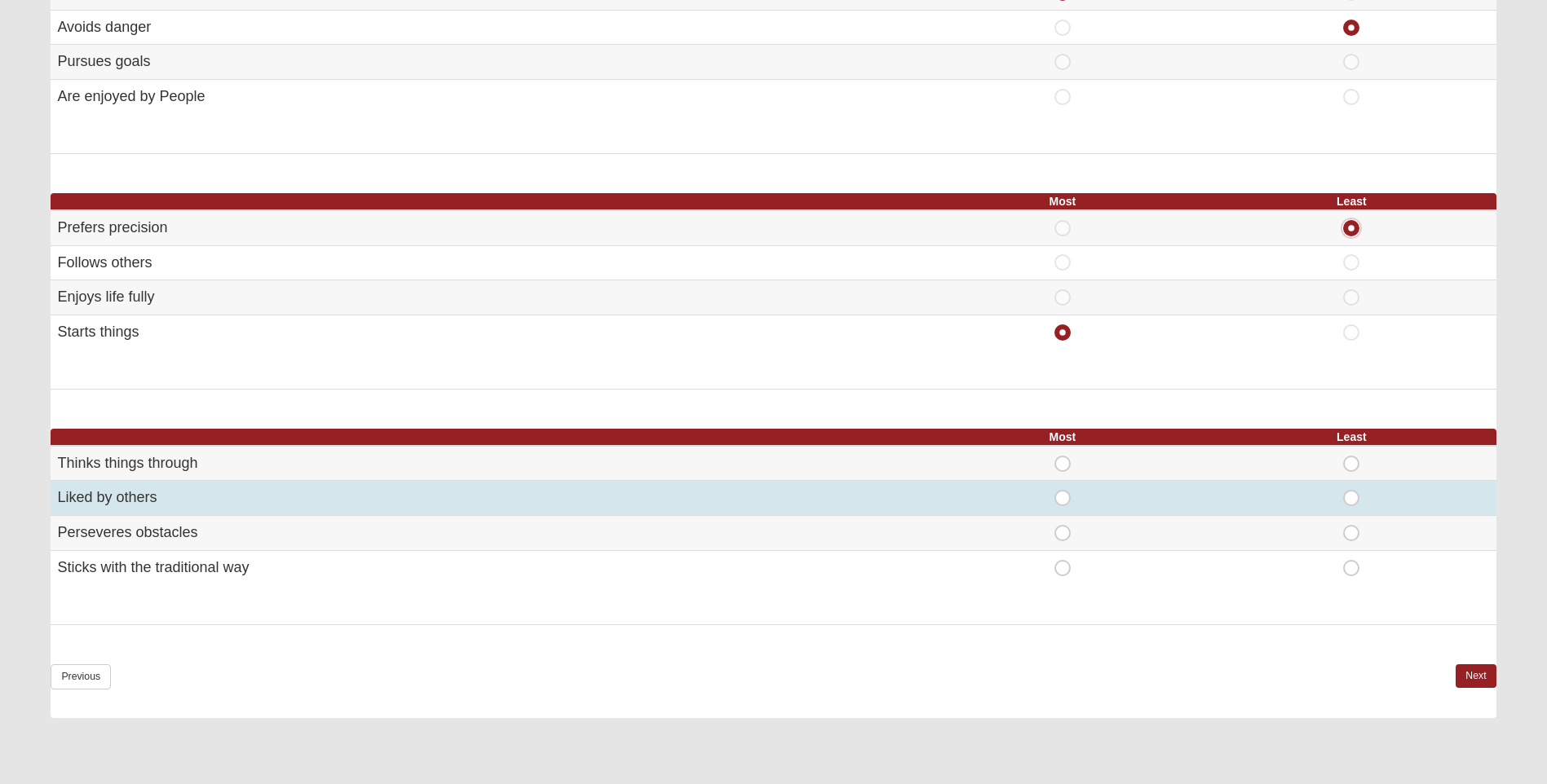
scroll to position [897, 0]
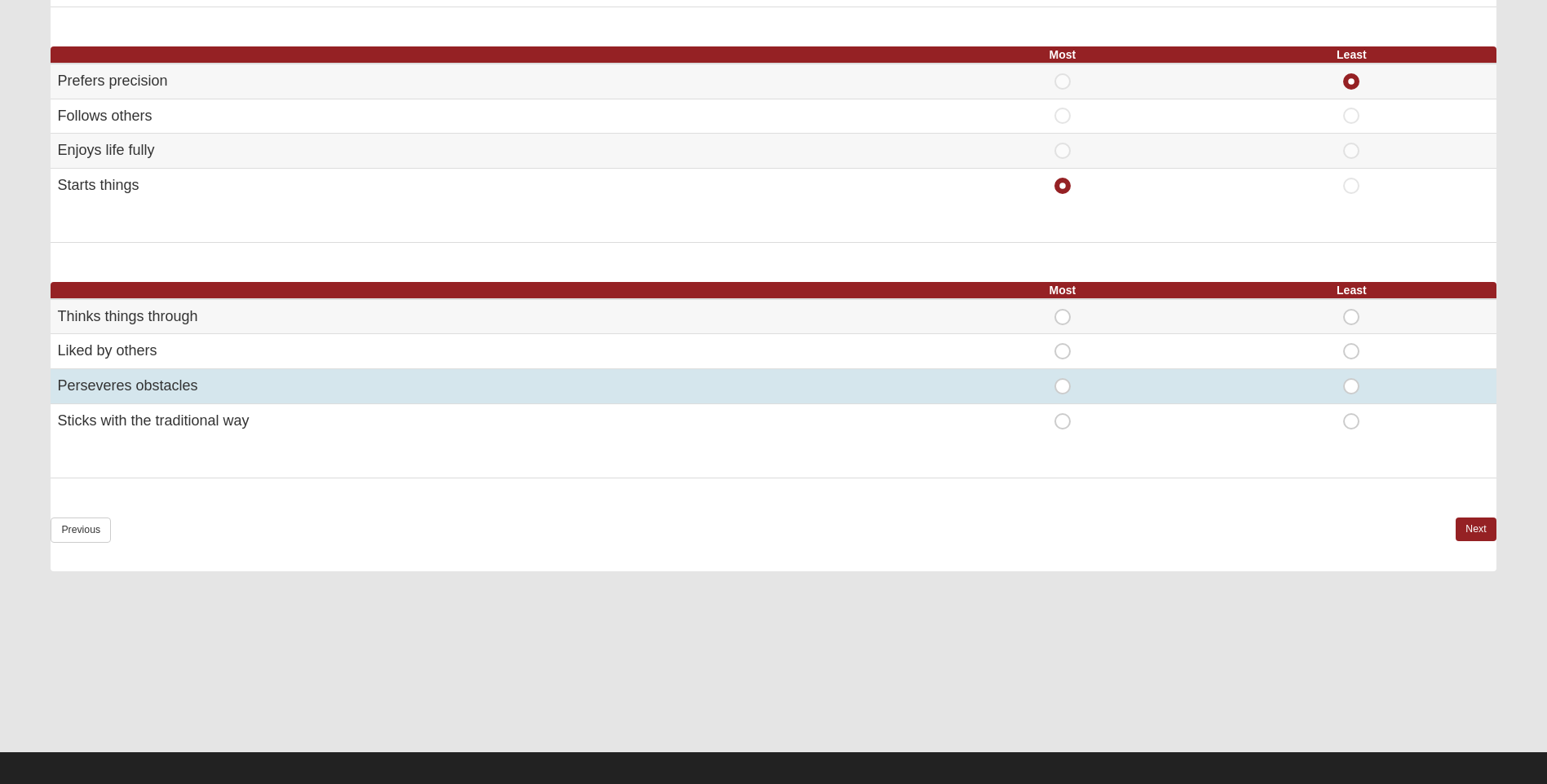
click at [1063, 378] on span "Most" at bounding box center [1063, 378] width 0 height 0
click at [1065, 388] on input "Most" at bounding box center [1067, 386] width 11 height 16
radio input "true"
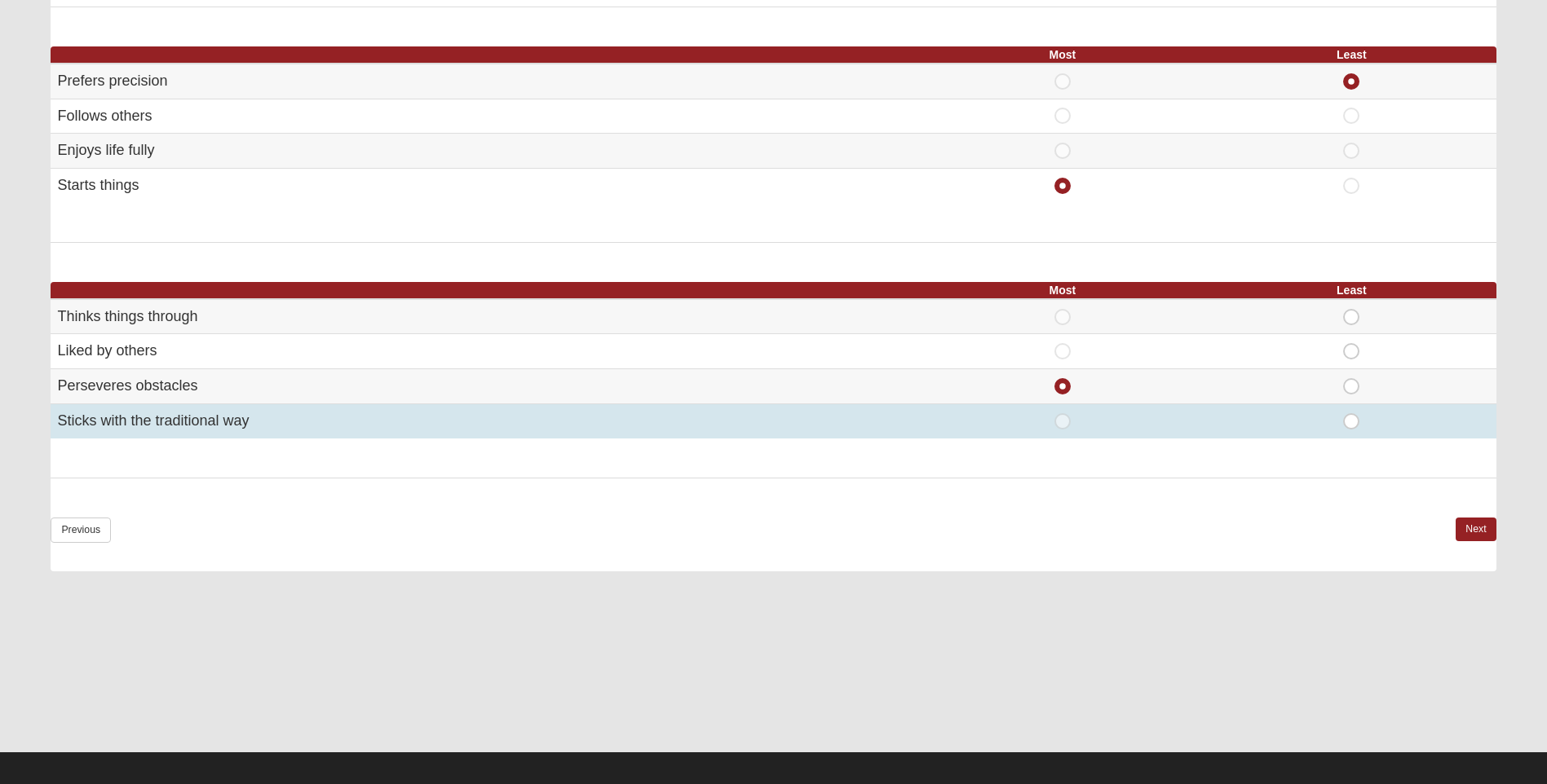
click at [1351, 414] on span "Least" at bounding box center [1351, 414] width 0 height 0
click at [1354, 419] on input "Least" at bounding box center [1356, 421] width 11 height 16
radio input "true"
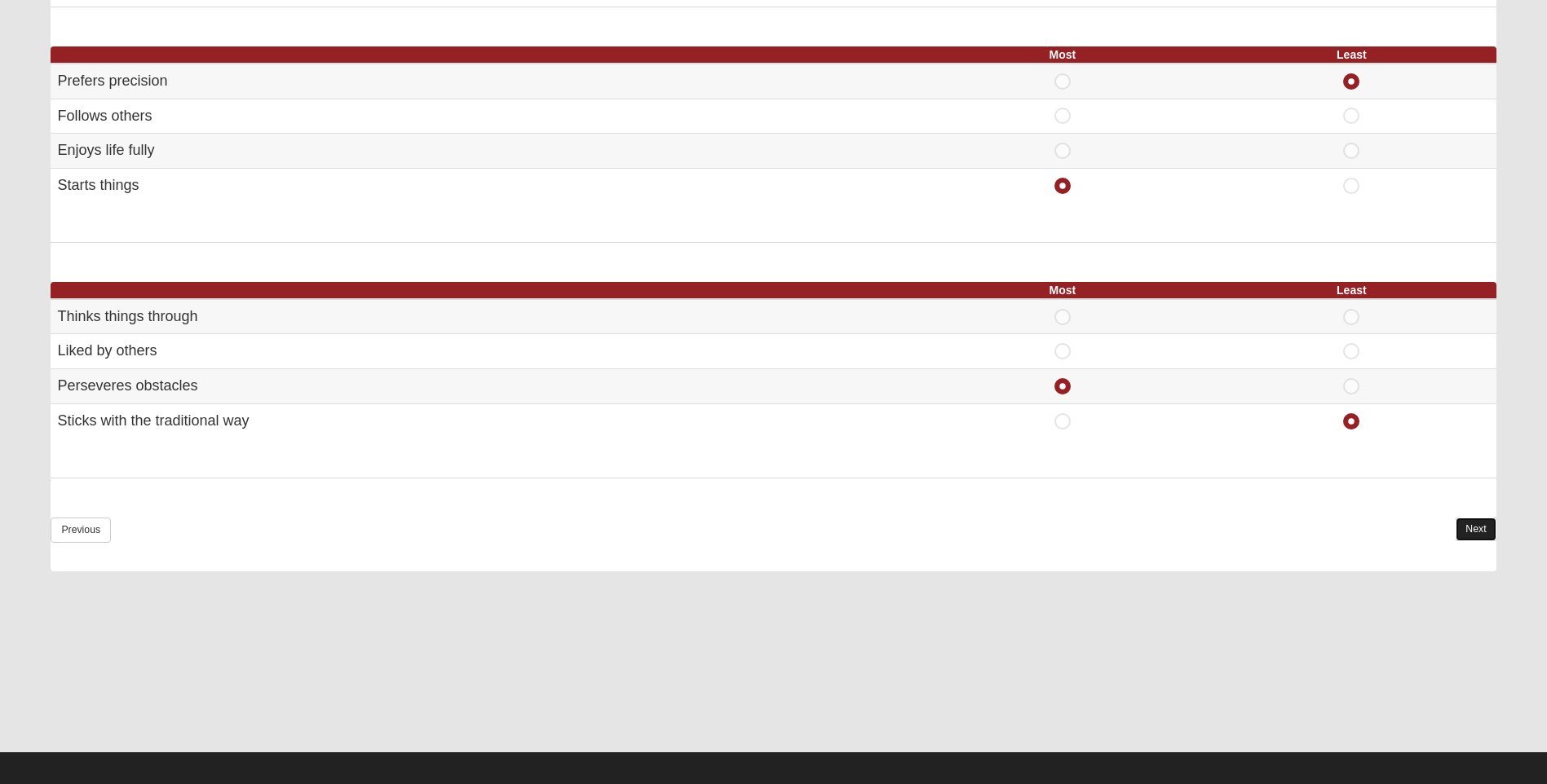
click at [1481, 530] on link "Next" at bounding box center [1474, 530] width 40 height 23
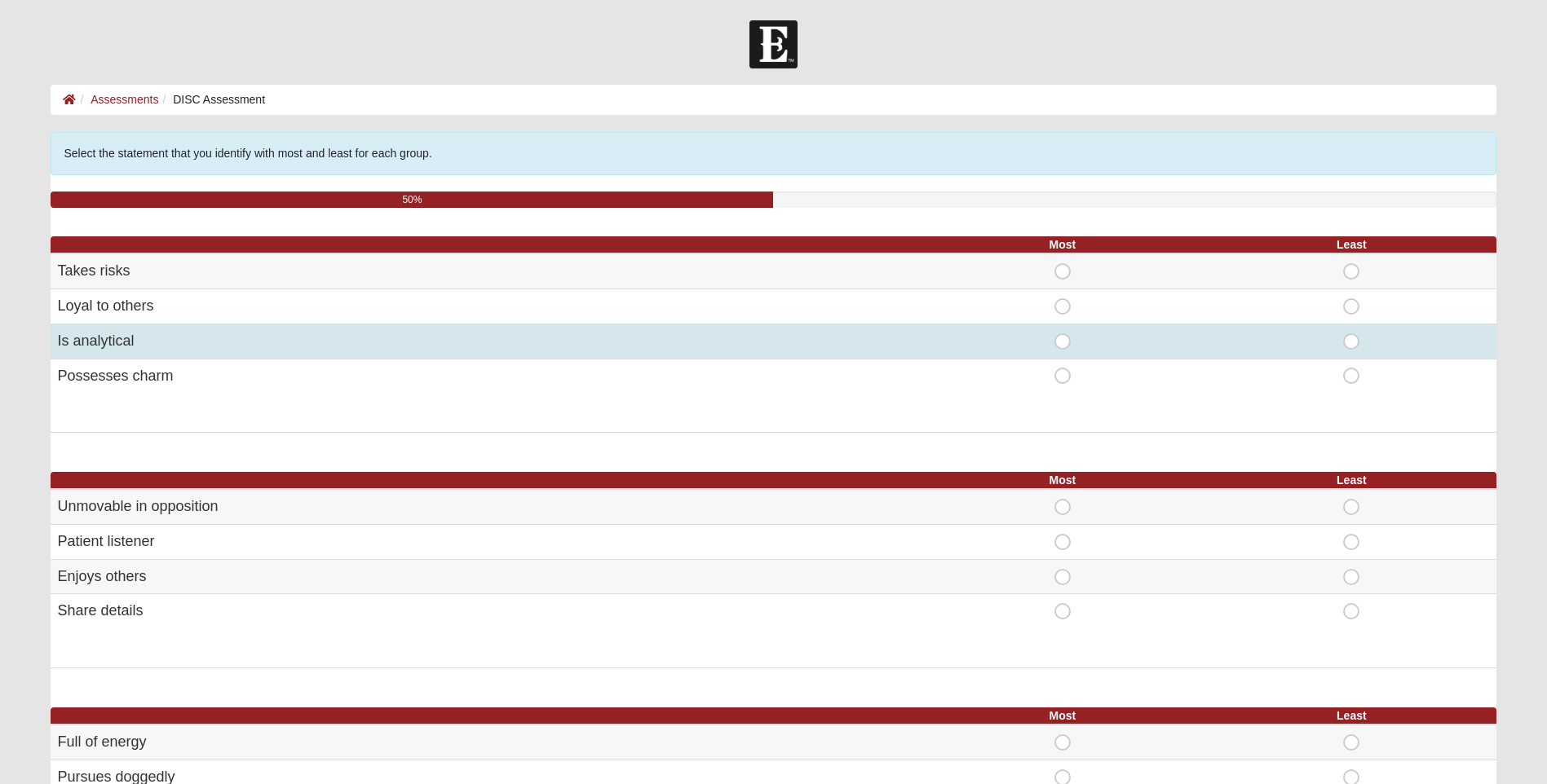
click at [1063, 334] on span "Most" at bounding box center [1063, 334] width 0 height 0
click at [1063, 341] on input "Most" at bounding box center [1067, 341] width 11 height 16
radio input "true"
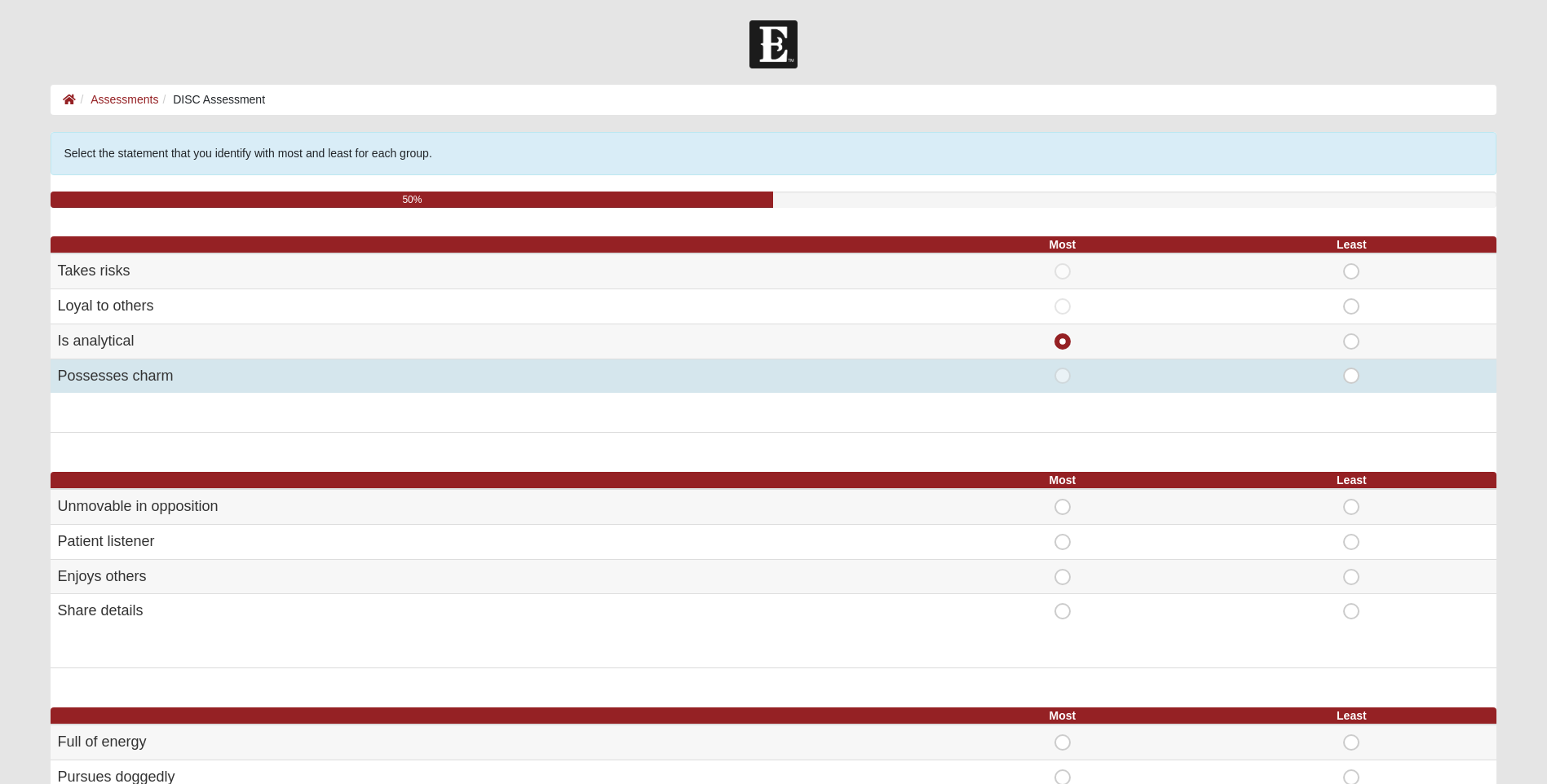
click at [1351, 367] on span "Least" at bounding box center [1351, 367] width 0 height 0
click at [1351, 374] on input "Least" at bounding box center [1356, 375] width 11 height 16
radio input "true"
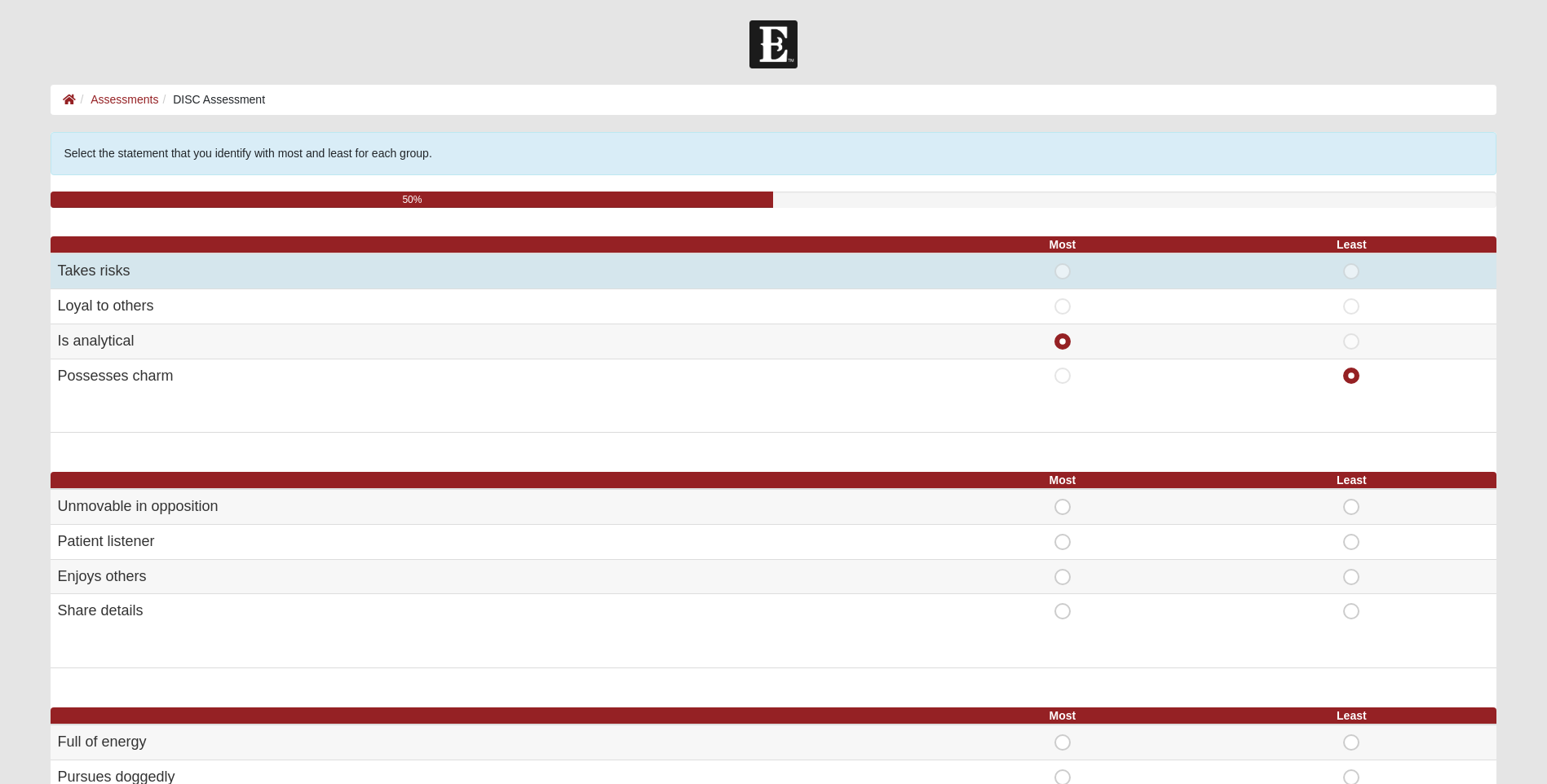
click at [1351, 263] on span "Least" at bounding box center [1351, 263] width 0 height 0
click at [1352, 270] on input "Least" at bounding box center [1356, 271] width 11 height 16
radio input "true"
radio input "false"
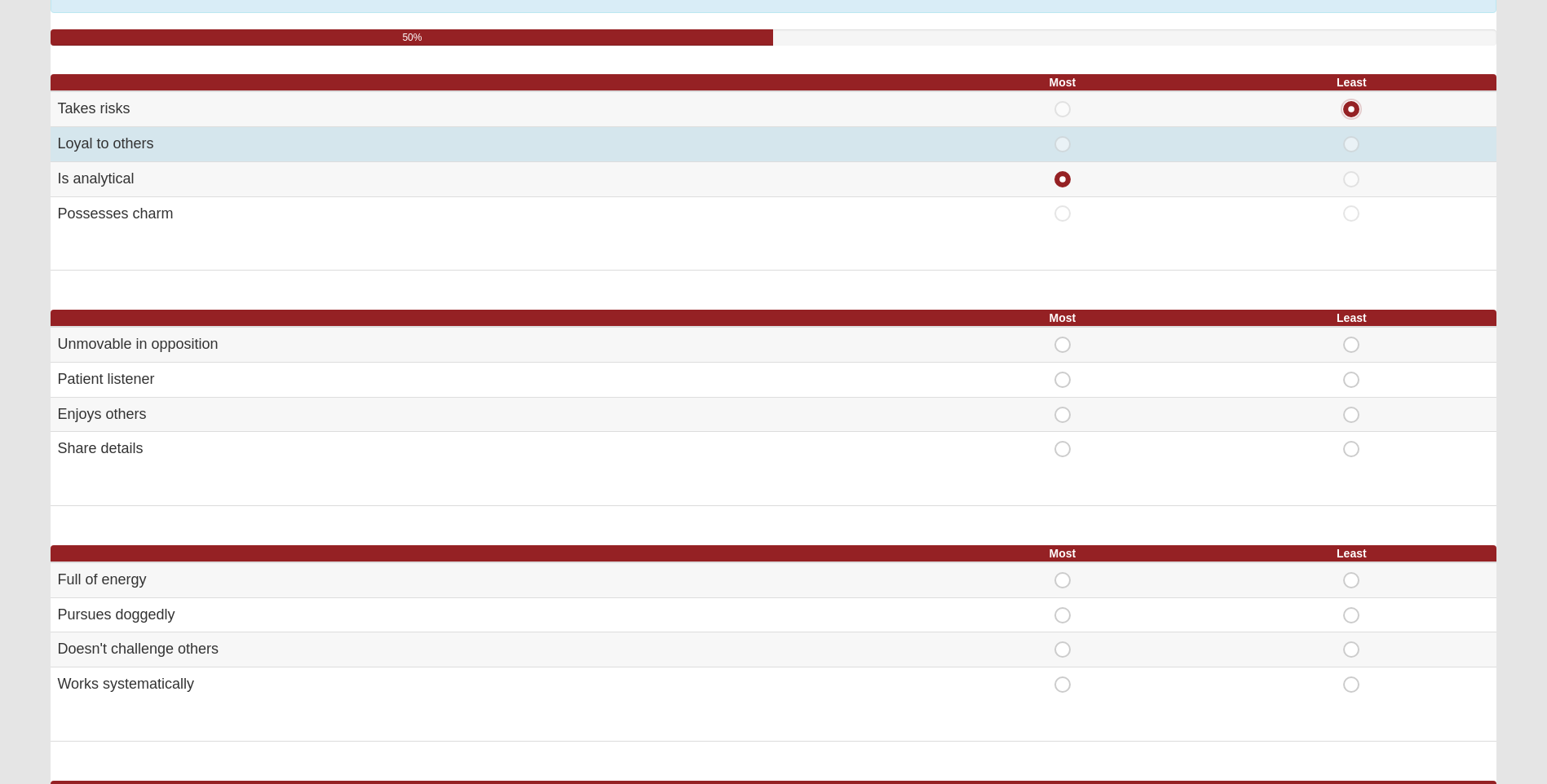
scroll to position [163, 0]
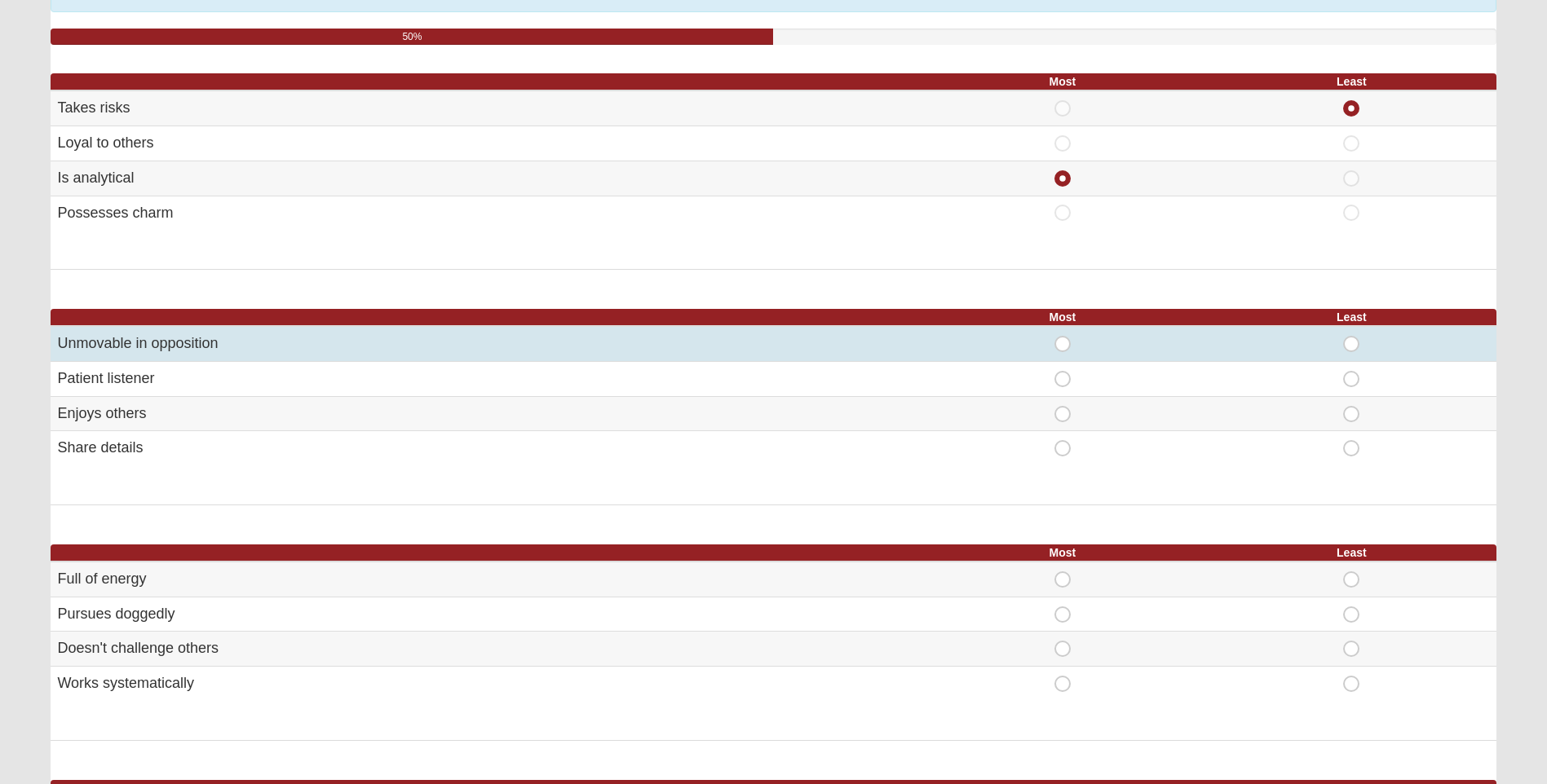
click at [1063, 335] on span "Most" at bounding box center [1063, 335] width 0 height 0
click at [1065, 344] on input "Most" at bounding box center [1067, 343] width 11 height 16
radio input "true"
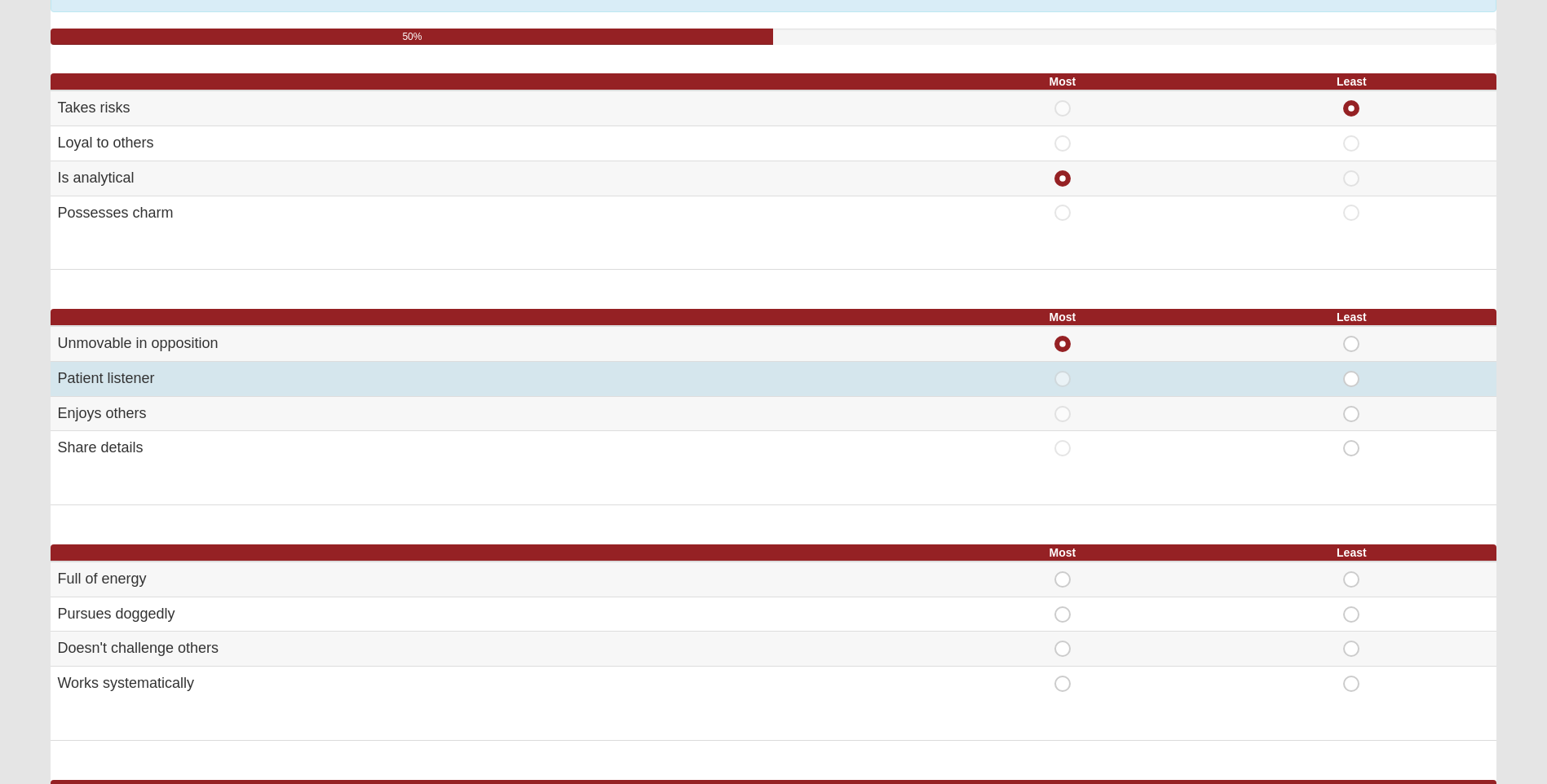
click at [1351, 371] on span "Least" at bounding box center [1351, 371] width 0 height 0
click at [1351, 378] on input "Least" at bounding box center [1356, 379] width 11 height 16
radio input "true"
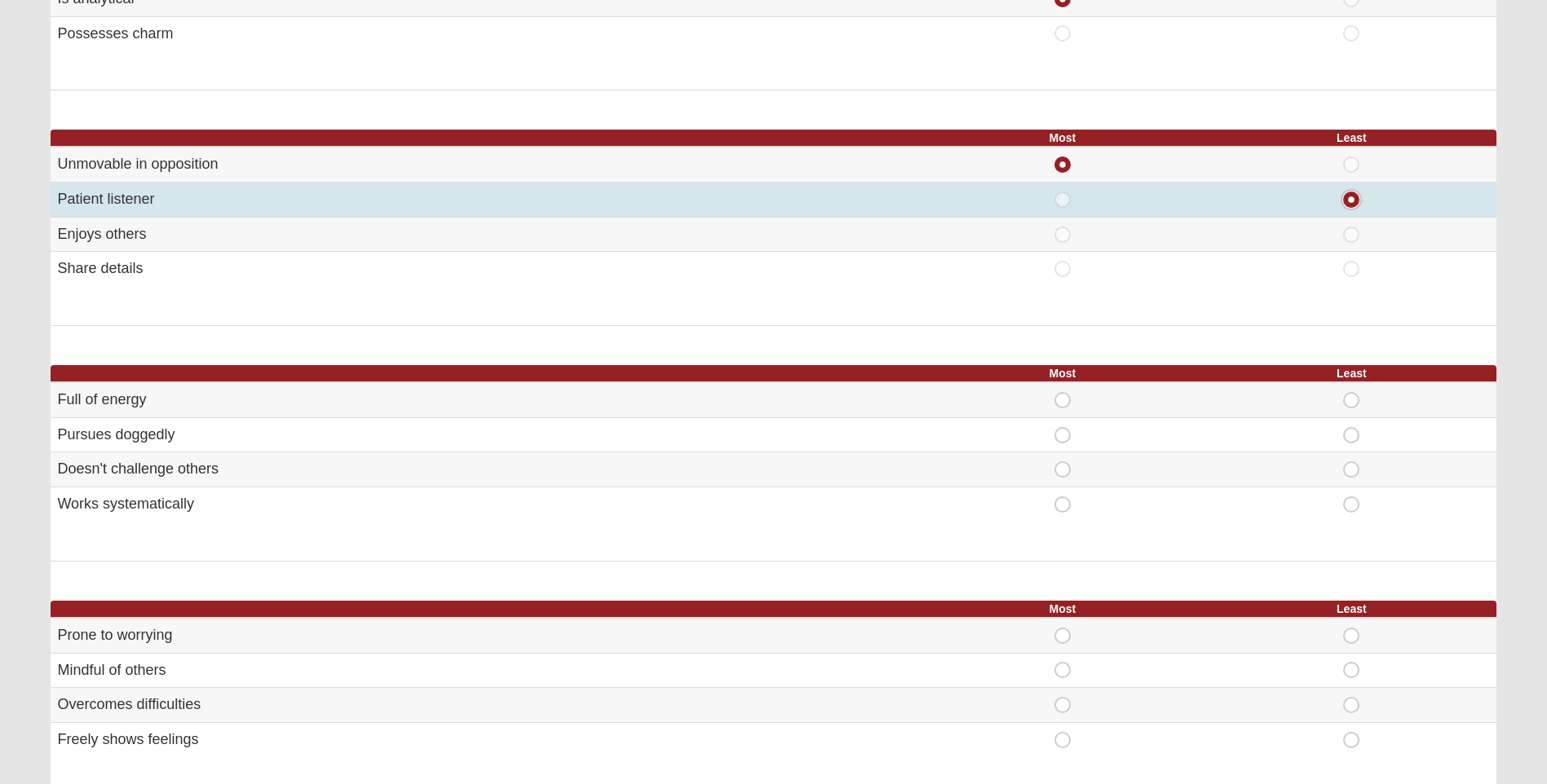
scroll to position [408, 0]
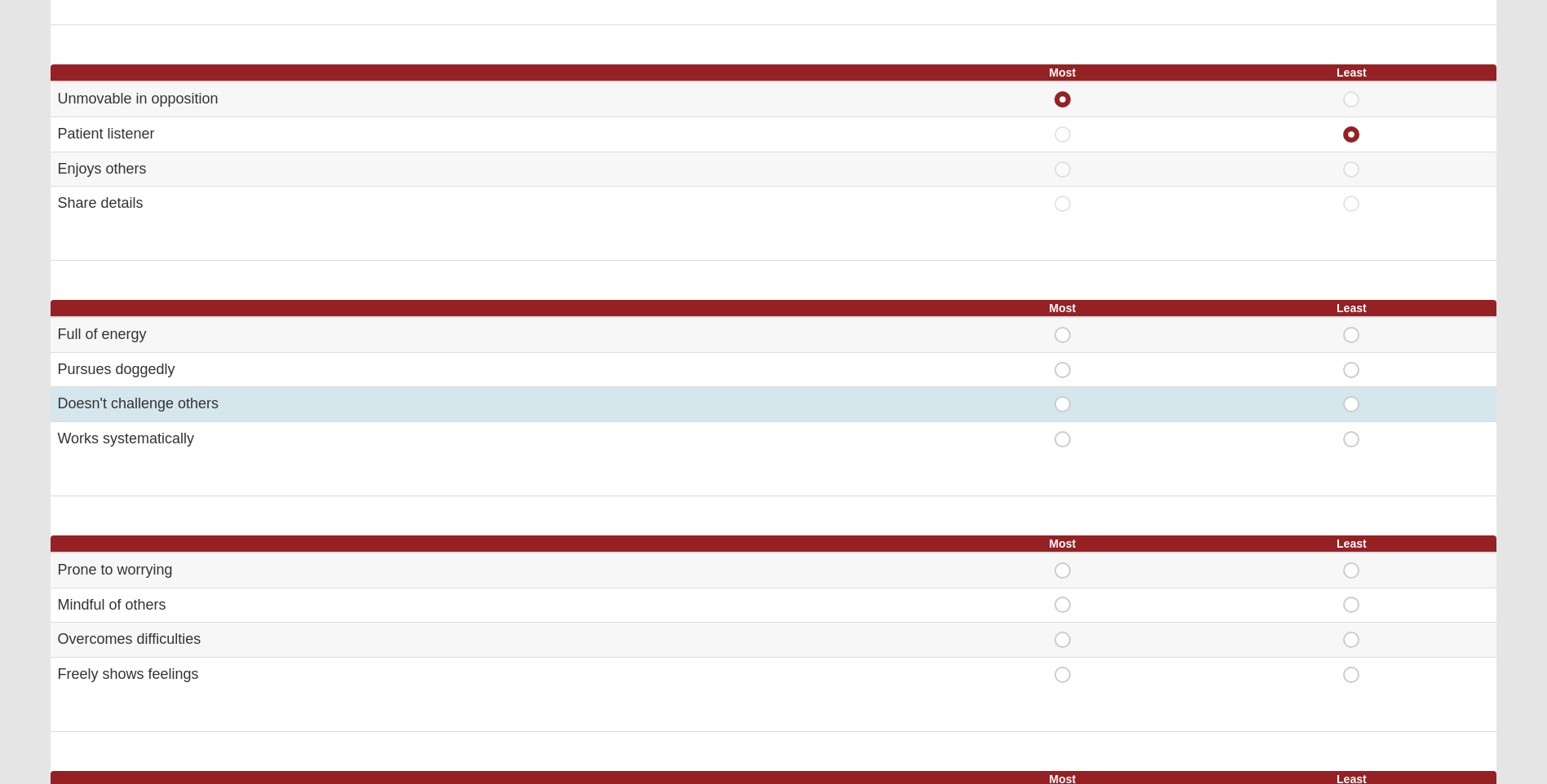
click at [1351, 396] on span "Least" at bounding box center [1351, 396] width 0 height 0
click at [1351, 409] on input "Least" at bounding box center [1356, 404] width 11 height 16
radio input "true"
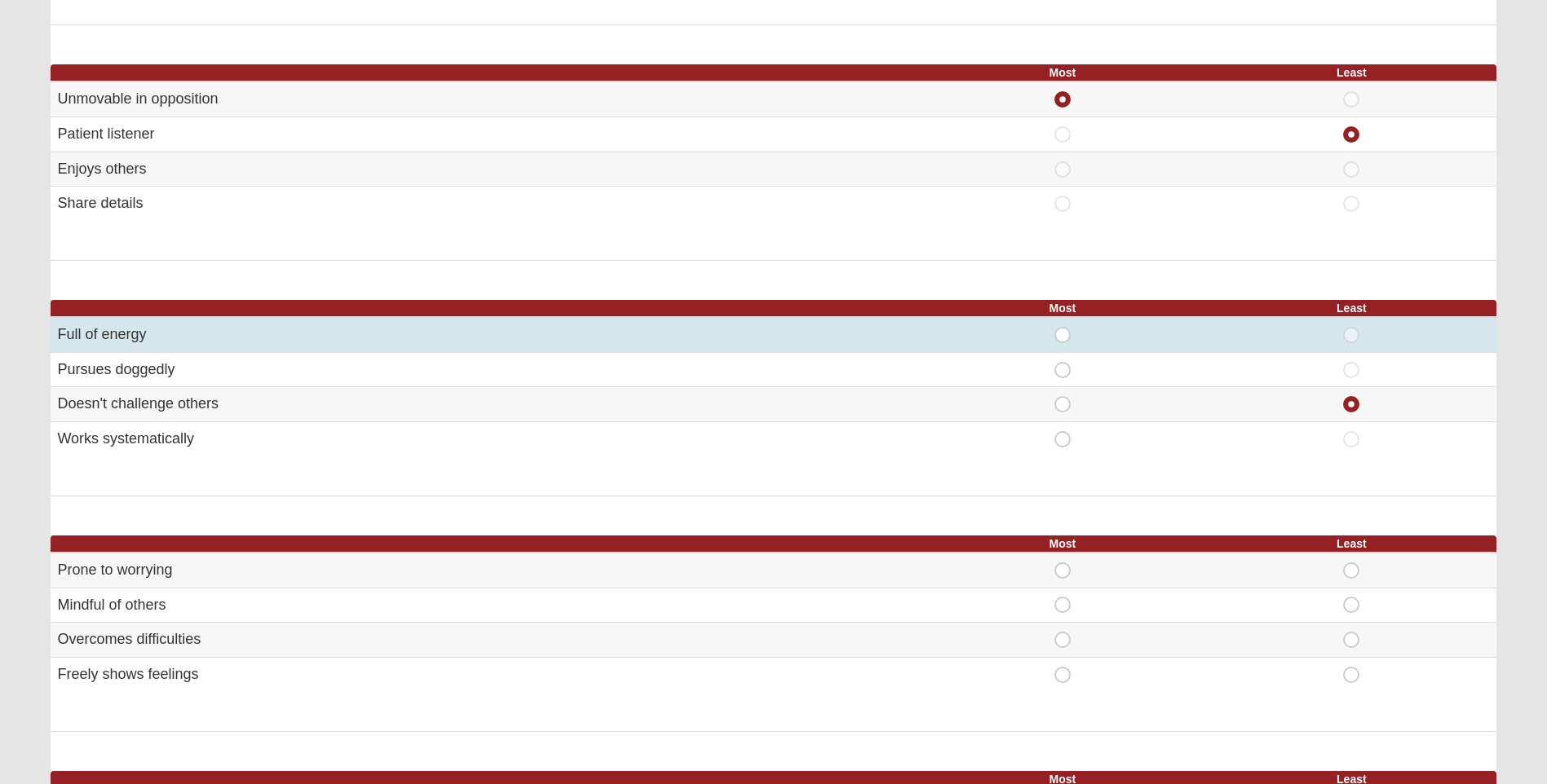
click at [1063, 327] on span "Most" at bounding box center [1063, 327] width 0 height 0
click at [1063, 340] on input "Most" at bounding box center [1067, 334] width 11 height 16
radio input "true"
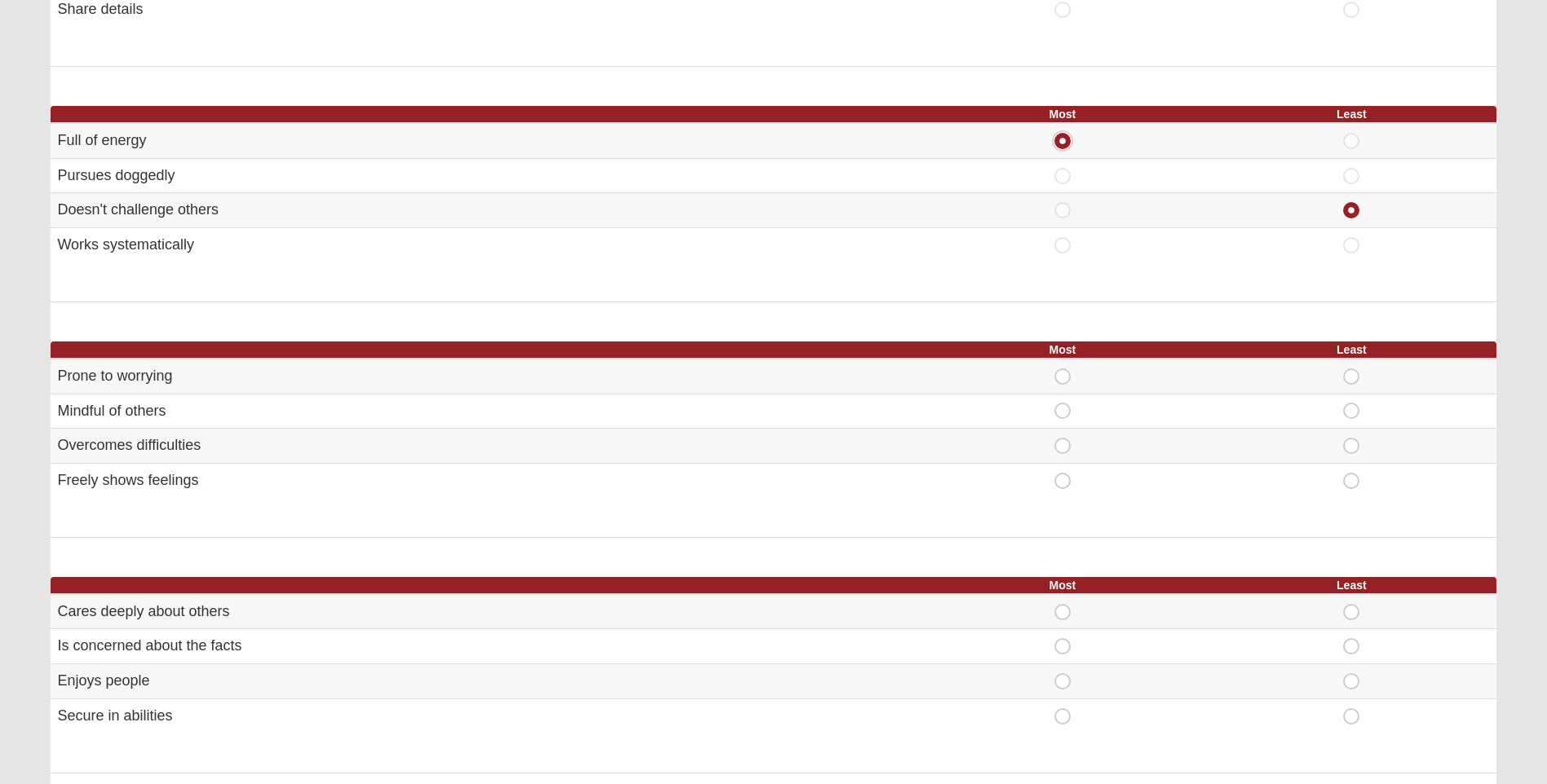
scroll to position [653, 0]
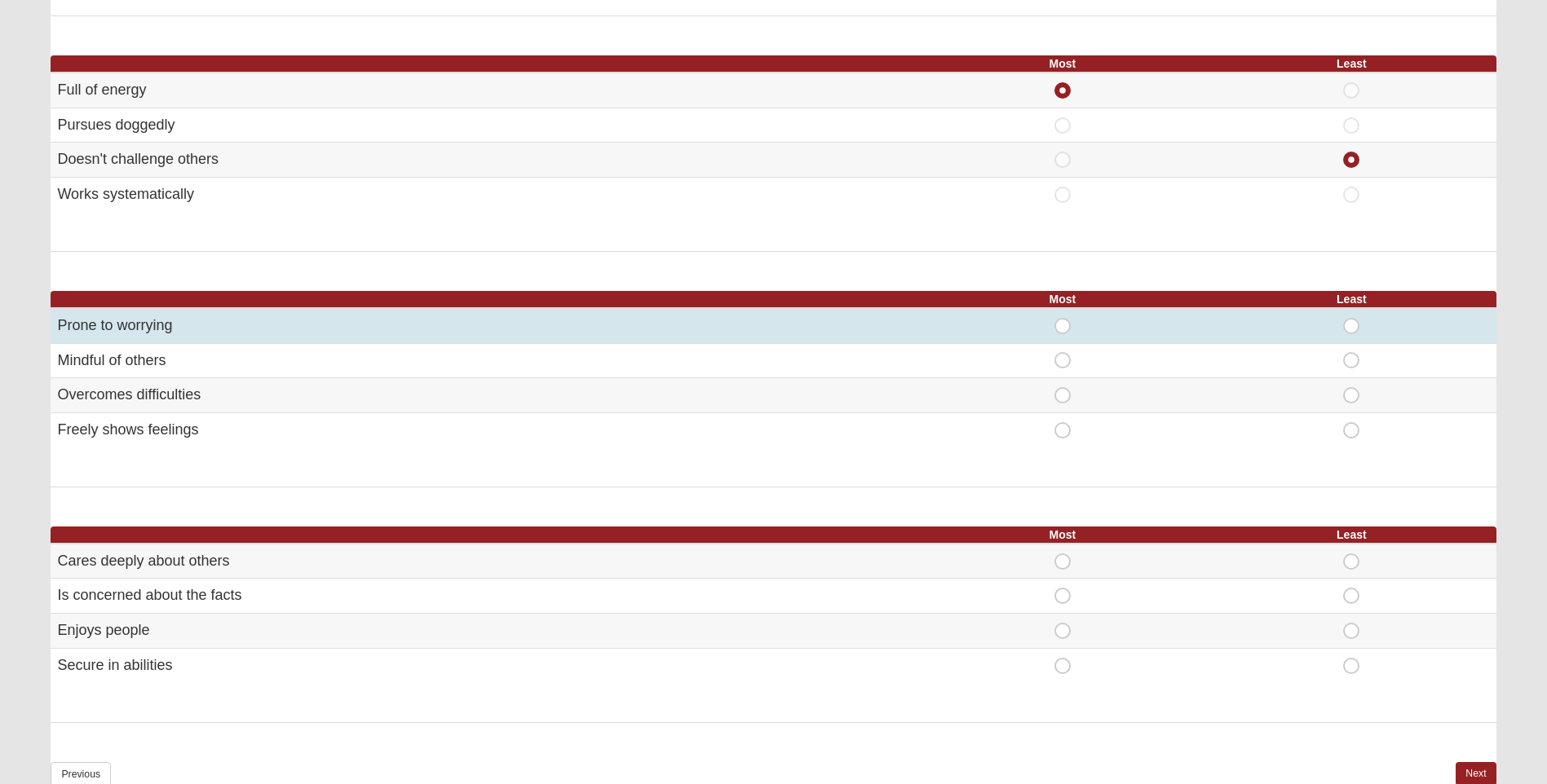
click at [1063, 318] on span "Most" at bounding box center [1063, 318] width 0 height 0
click at [1066, 329] on input "Most" at bounding box center [1067, 326] width 11 height 16
radio input "true"
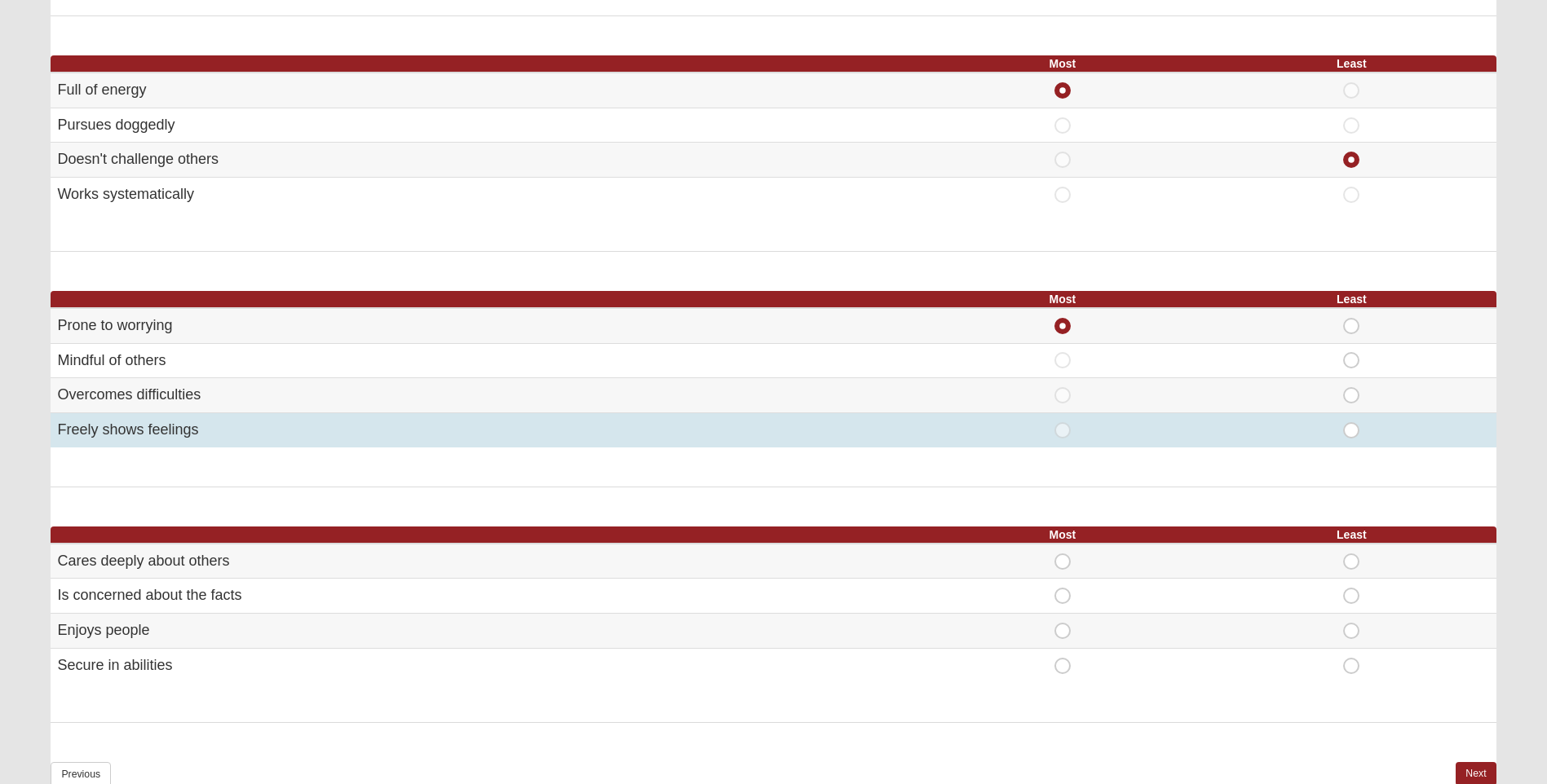
click at [1351, 422] on span "Least" at bounding box center [1351, 422] width 0 height 0
click at [1351, 432] on input "Least" at bounding box center [1356, 430] width 11 height 16
radio input "true"
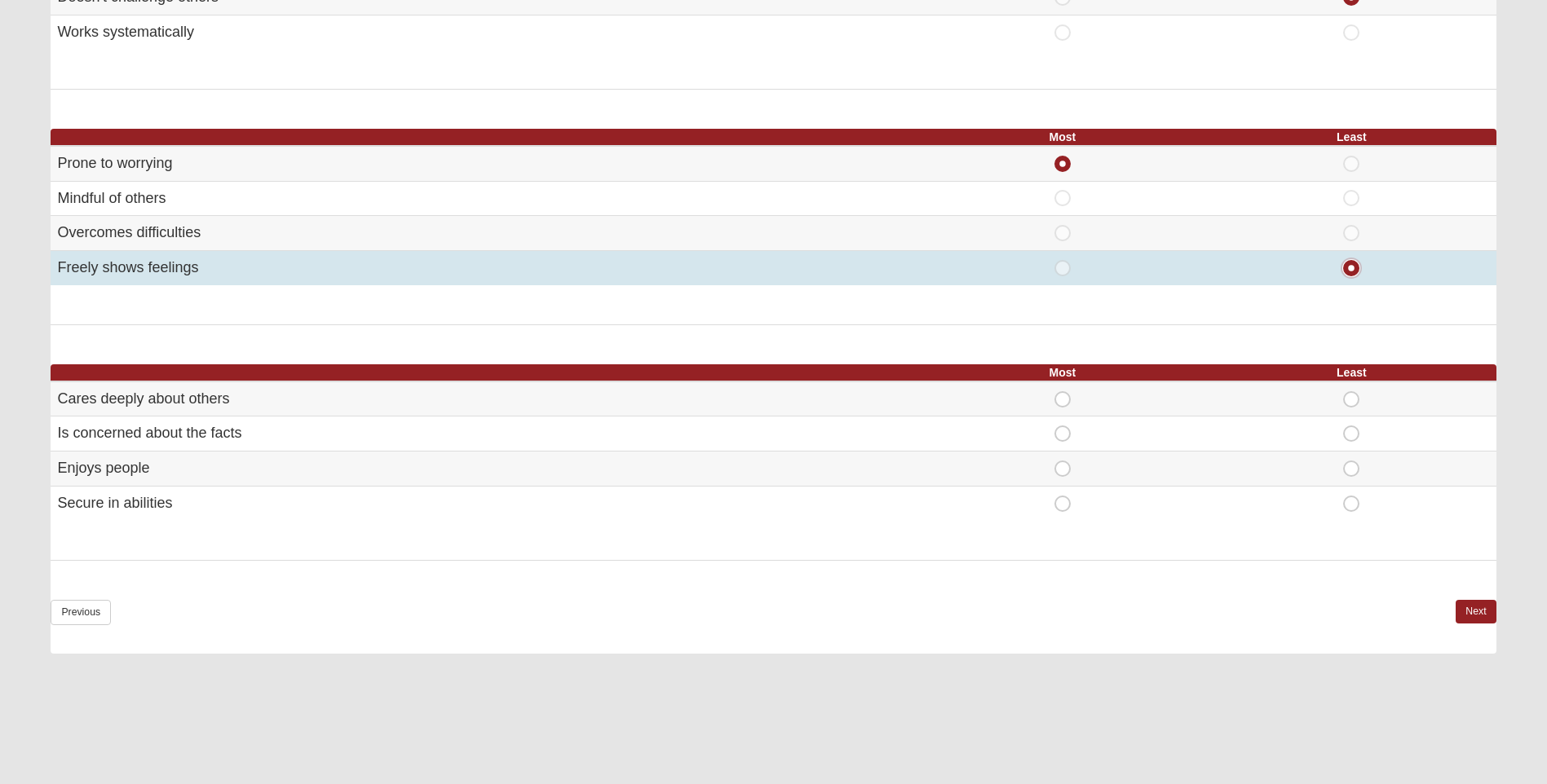
scroll to position [897, 0]
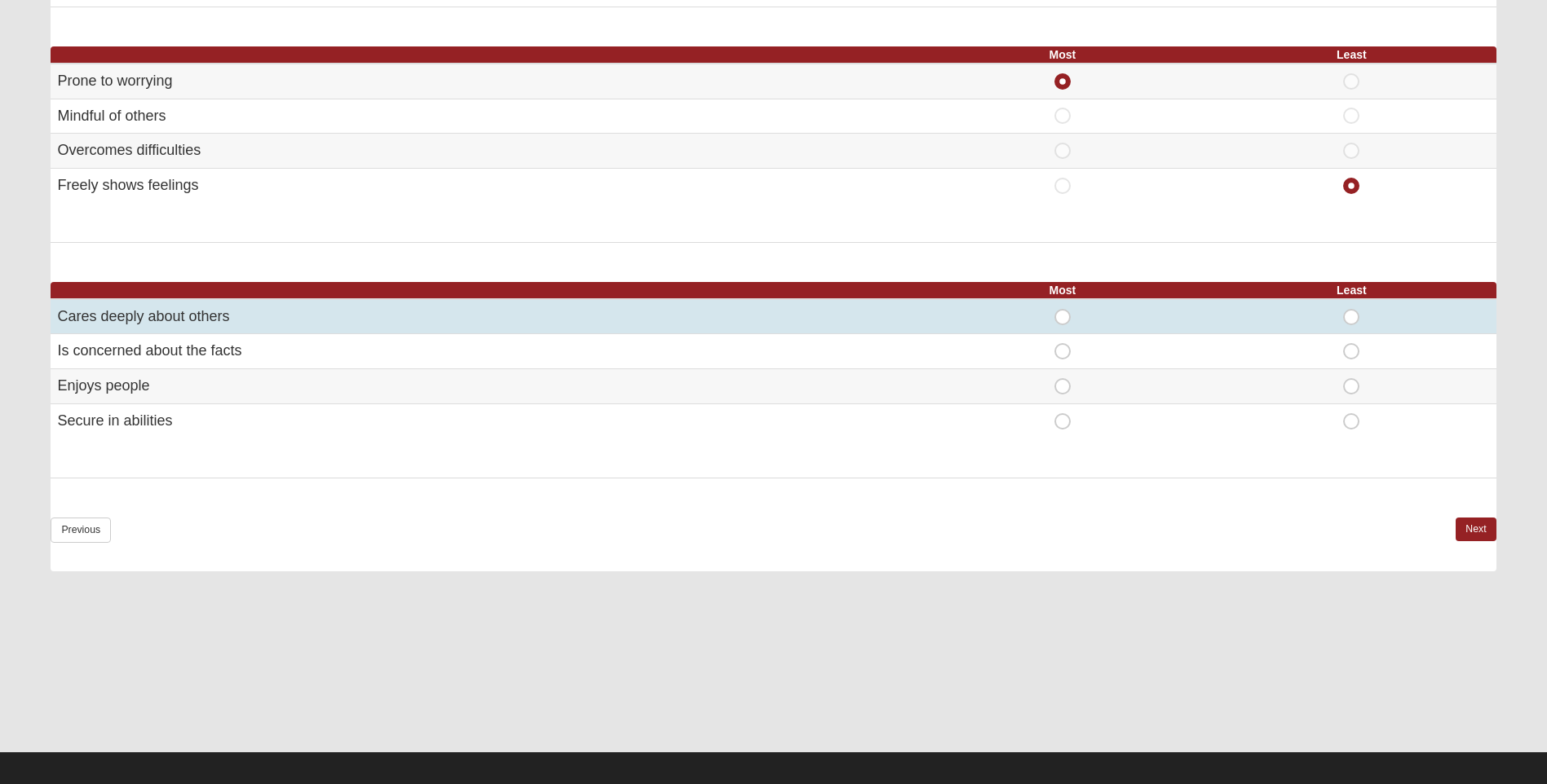
click at [1063, 309] on span "Most" at bounding box center [1063, 309] width 0 height 0
click at [1065, 319] on input "Most" at bounding box center [1067, 317] width 11 height 16
radio input "true"
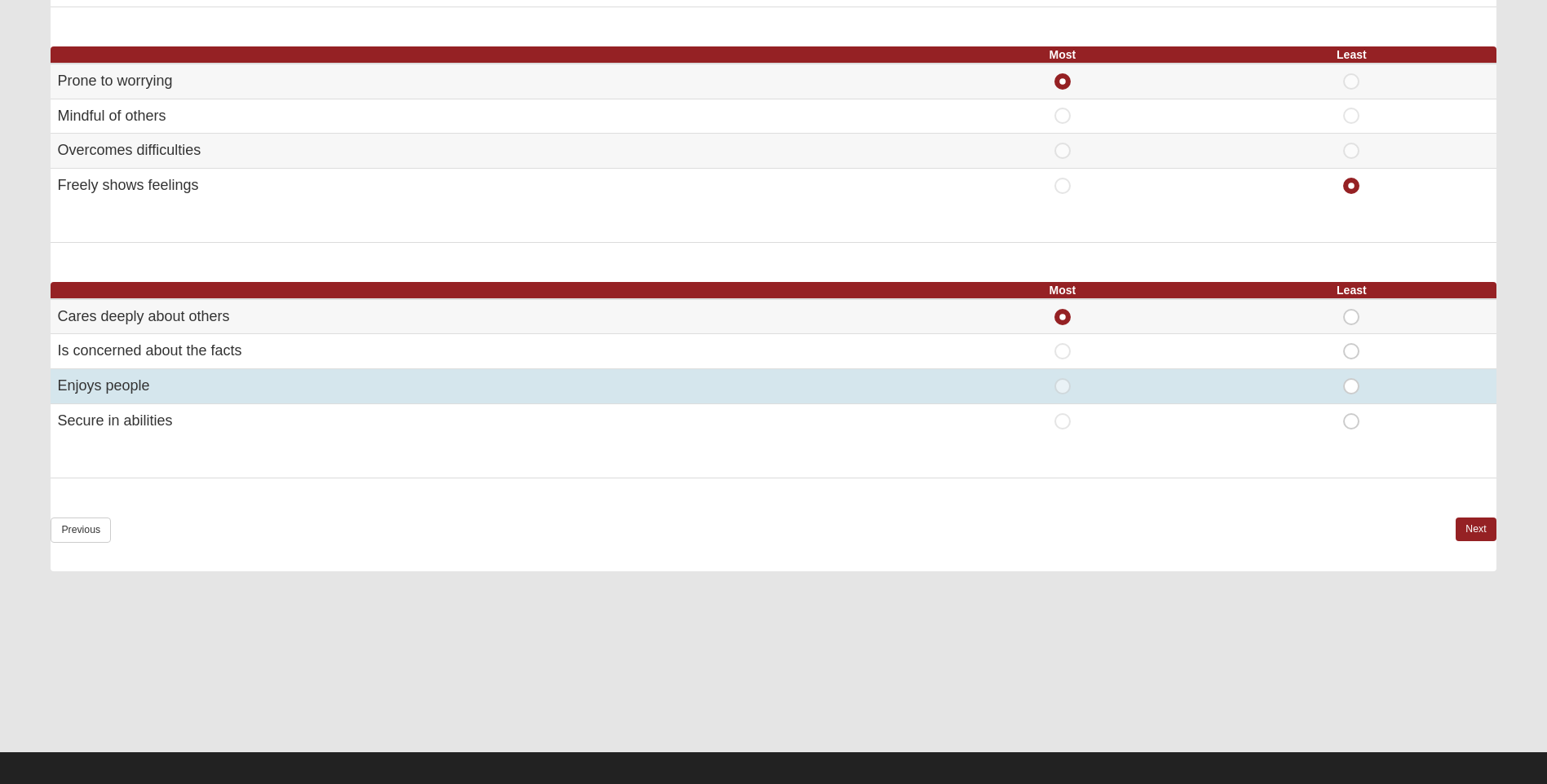
click at [1063, 378] on span "Most" at bounding box center [1063, 378] width 0 height 0
click at [1065, 383] on input "Most" at bounding box center [1067, 386] width 11 height 16
radio input "true"
radio input "false"
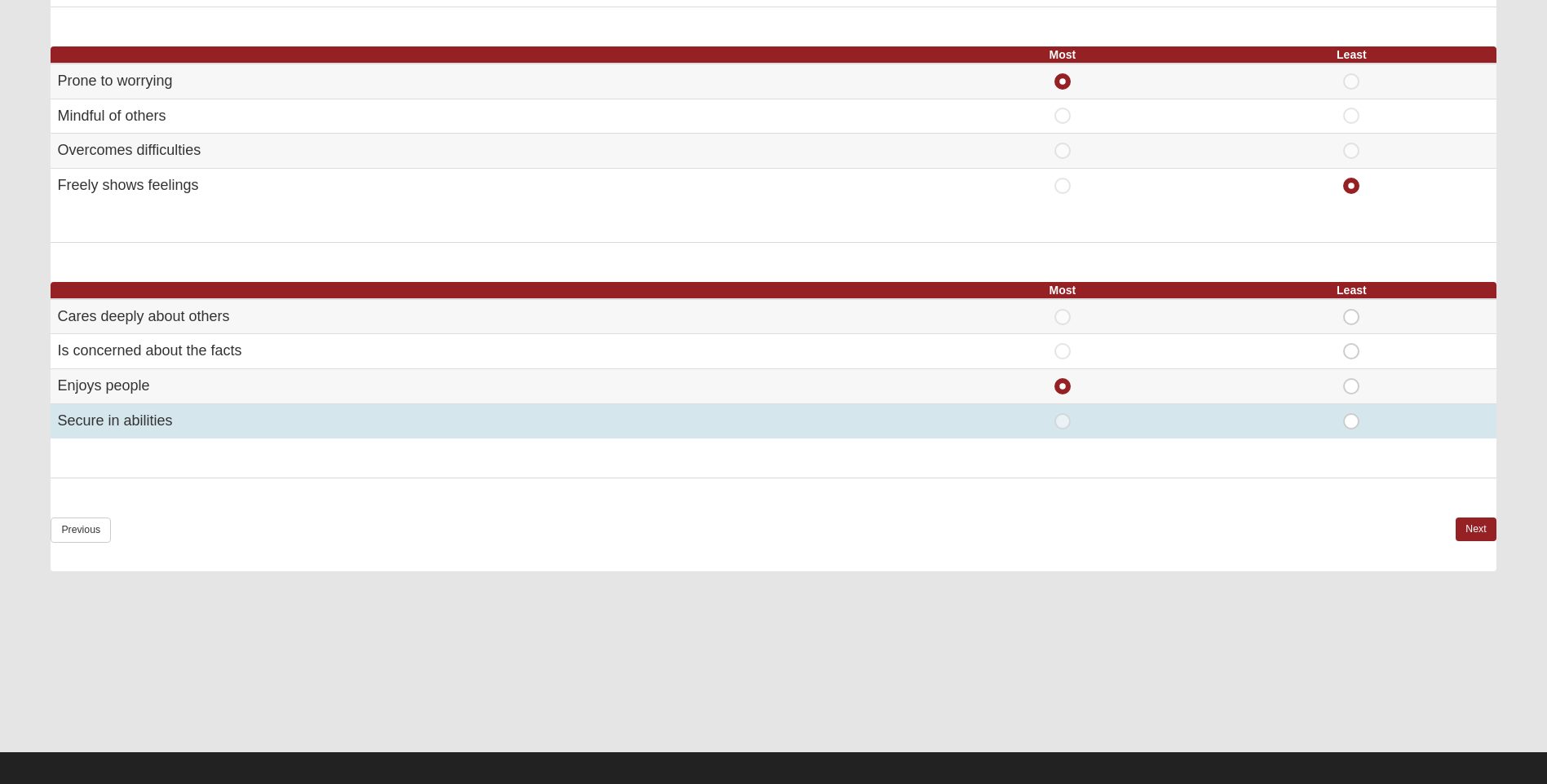
click at [1351, 414] on span "Least" at bounding box center [1351, 414] width 0 height 0
click at [1353, 423] on input "Least" at bounding box center [1356, 421] width 11 height 16
radio input "true"
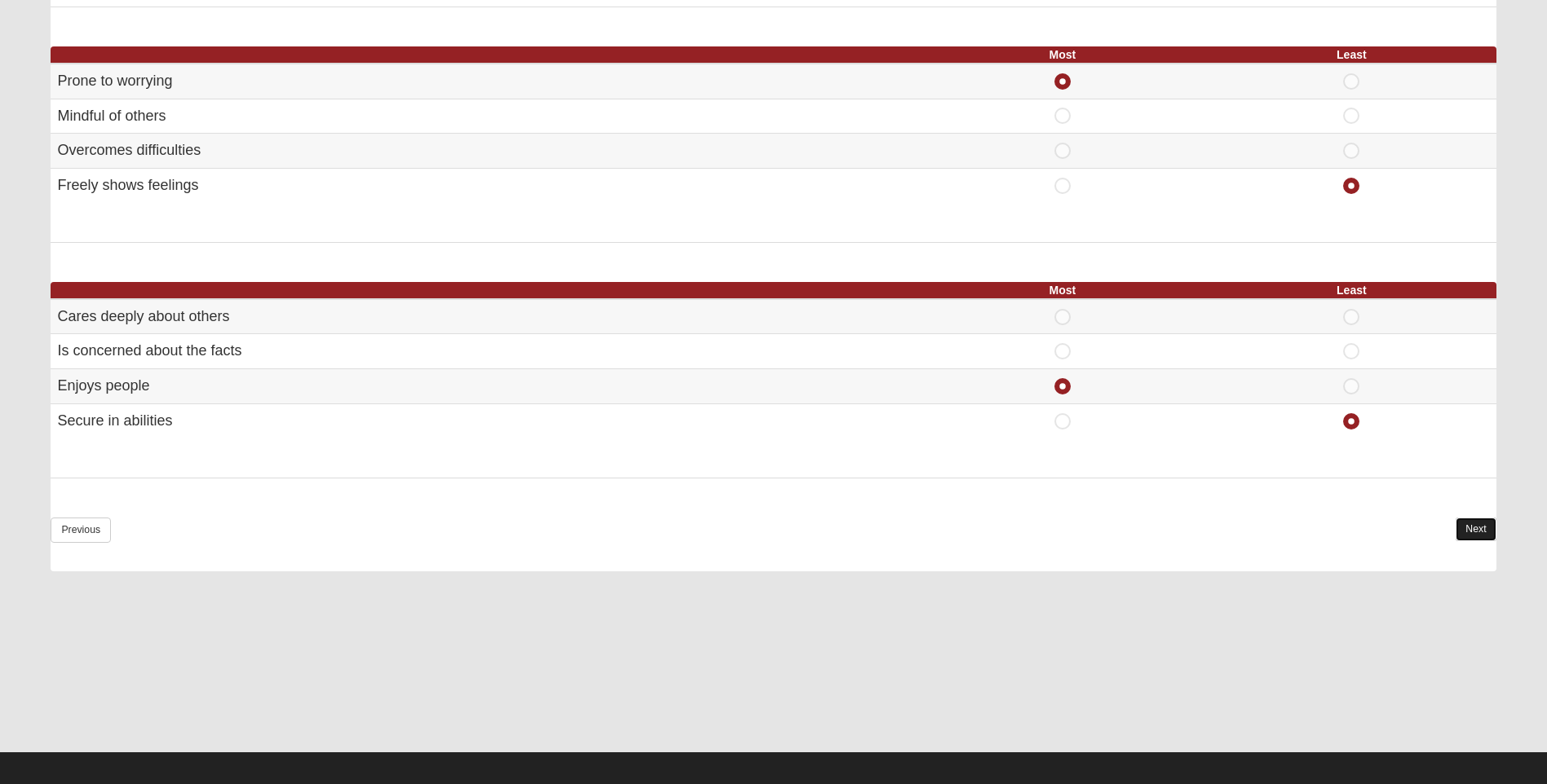
click at [1468, 528] on link "Next" at bounding box center [1474, 530] width 40 height 23
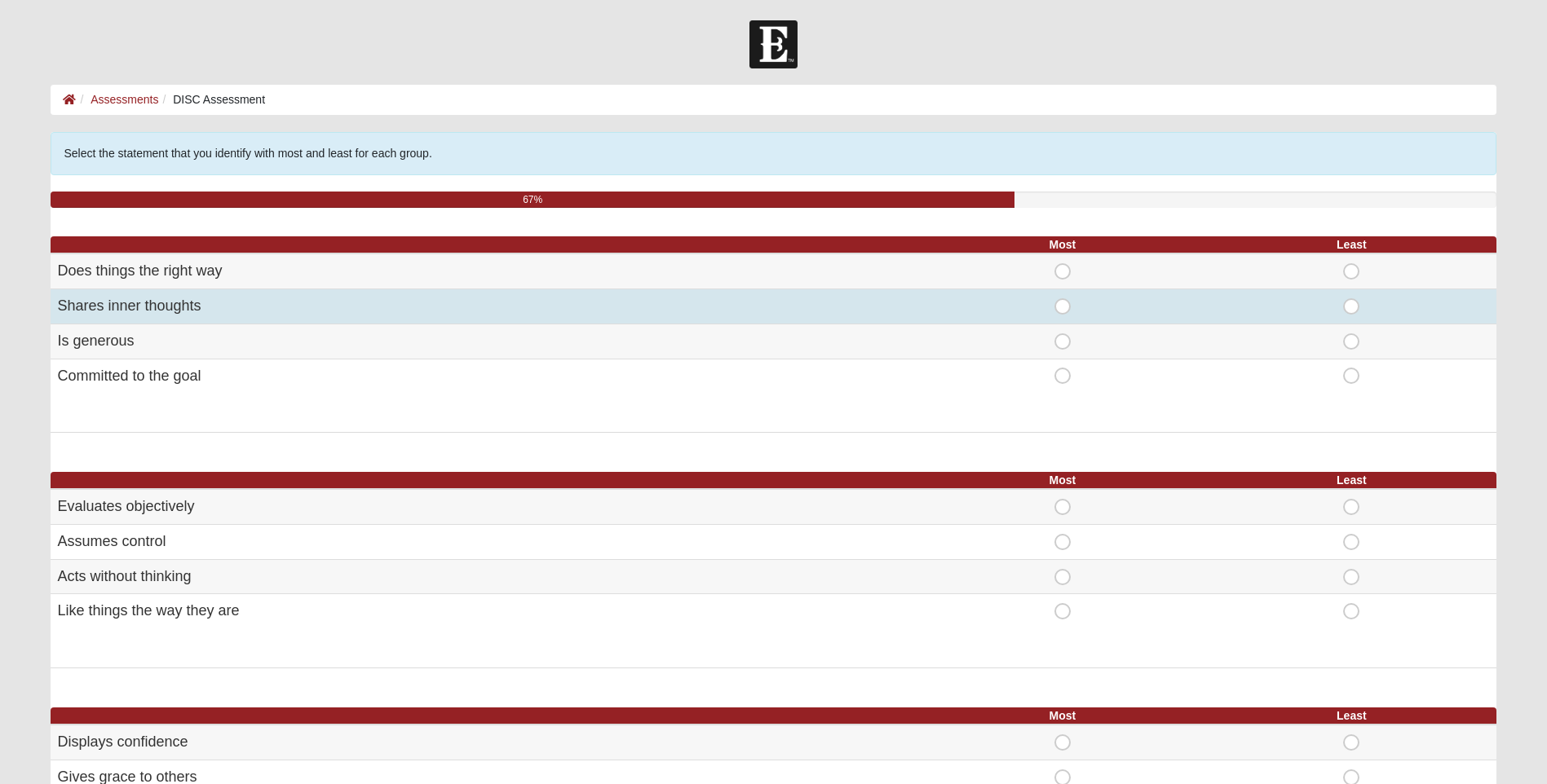
click at [1063, 299] on span "Most" at bounding box center [1063, 299] width 0 height 0
click at [1063, 307] on input "Most" at bounding box center [1067, 306] width 11 height 16
radio input "true"
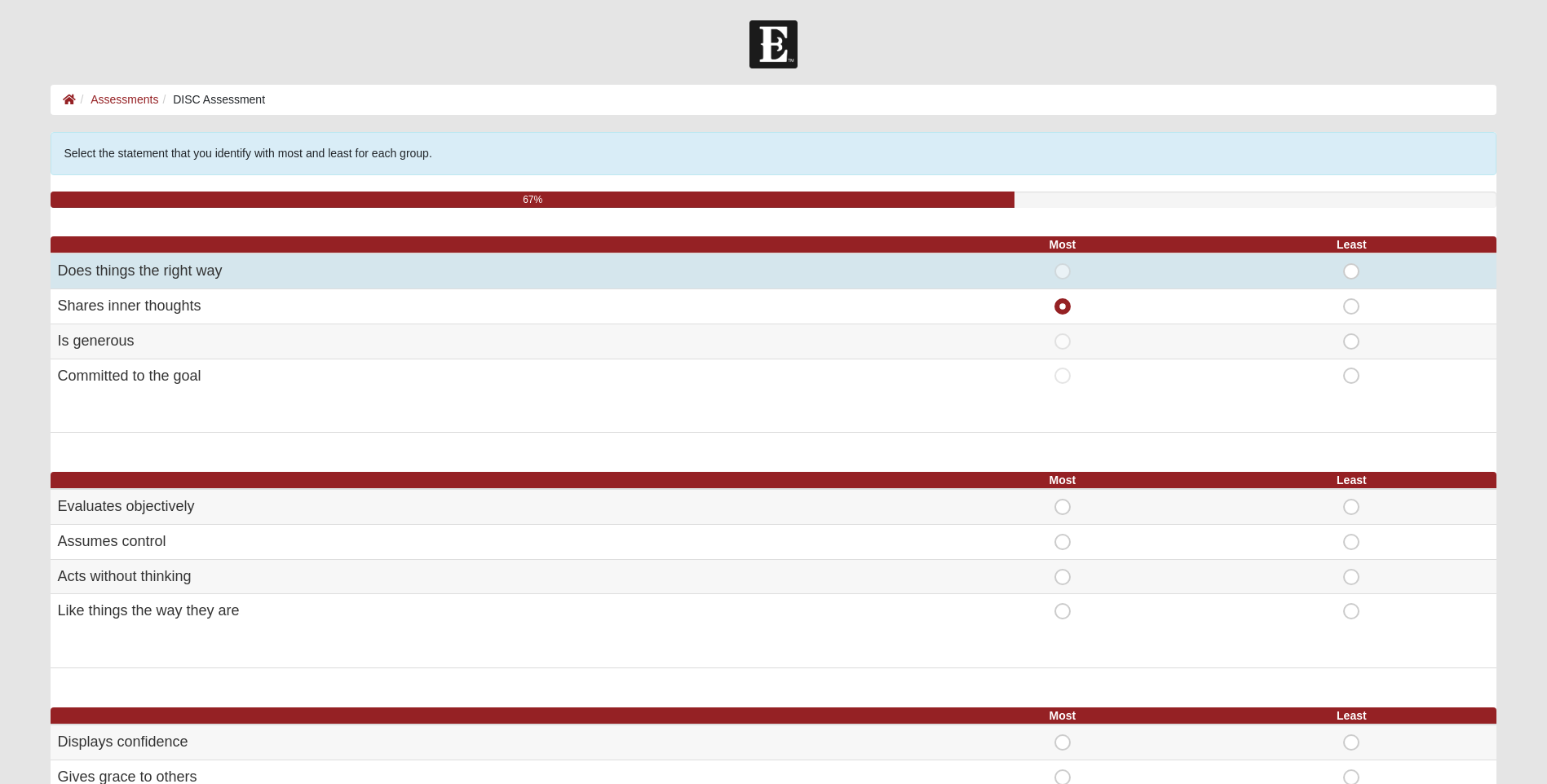
click at [1351, 263] on span "Least" at bounding box center [1351, 263] width 0 height 0
click at [1351, 271] on input "Least" at bounding box center [1356, 271] width 11 height 16
radio input "true"
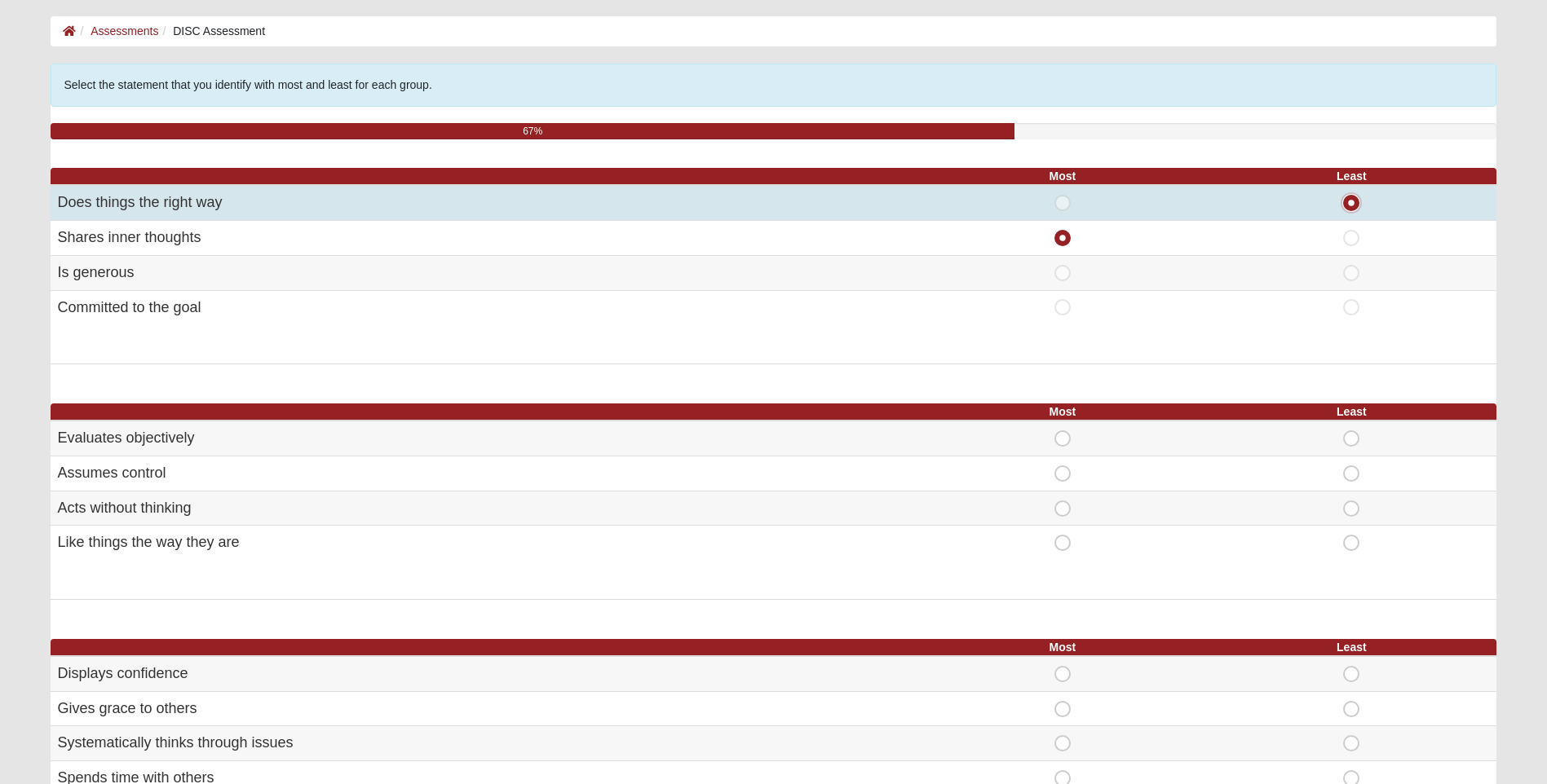
scroll to position [163, 0]
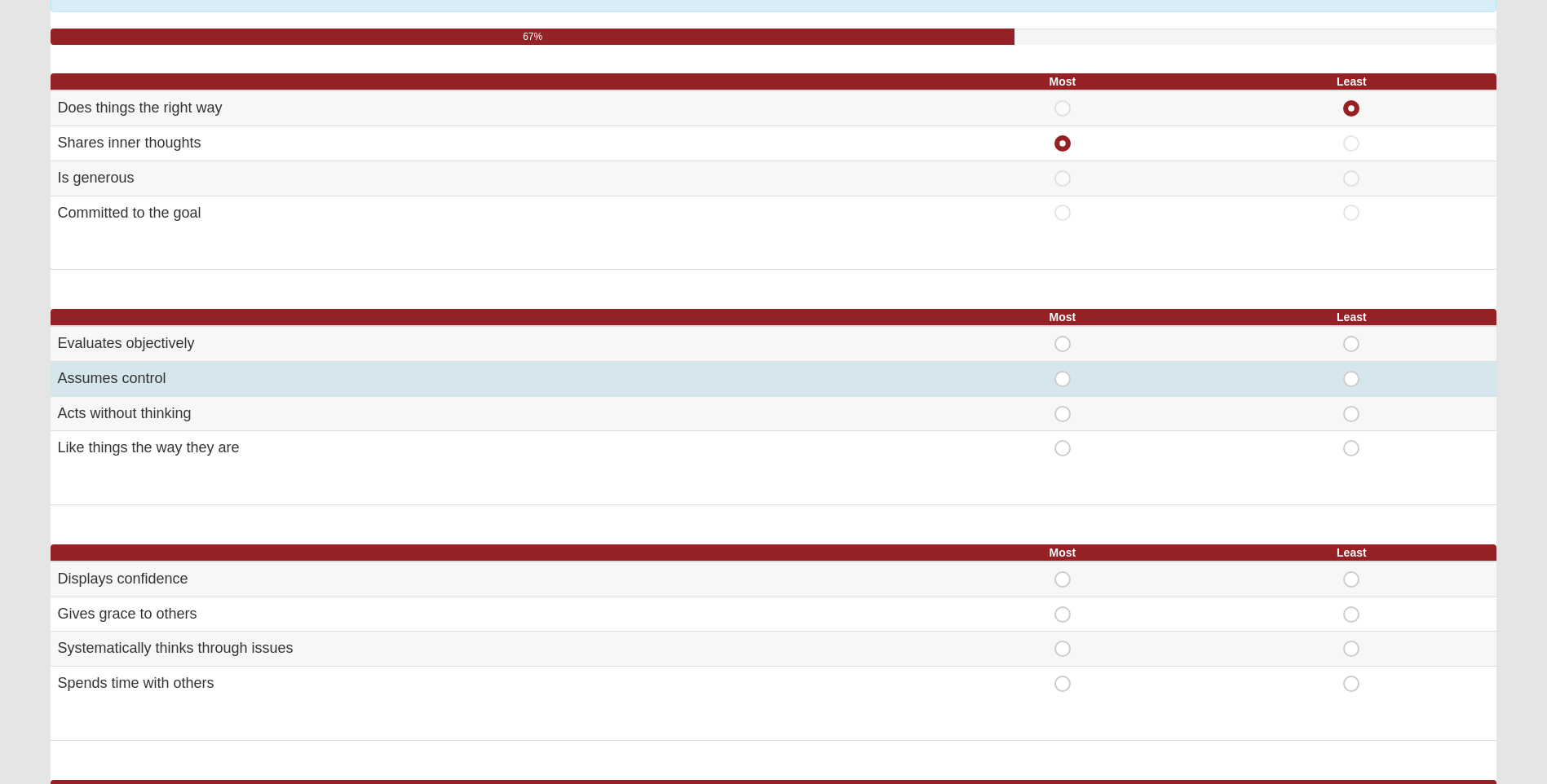
click at [1063, 371] on span "Most" at bounding box center [1063, 371] width 0 height 0
click at [1063, 377] on input "Most" at bounding box center [1067, 379] width 11 height 16
radio input "true"
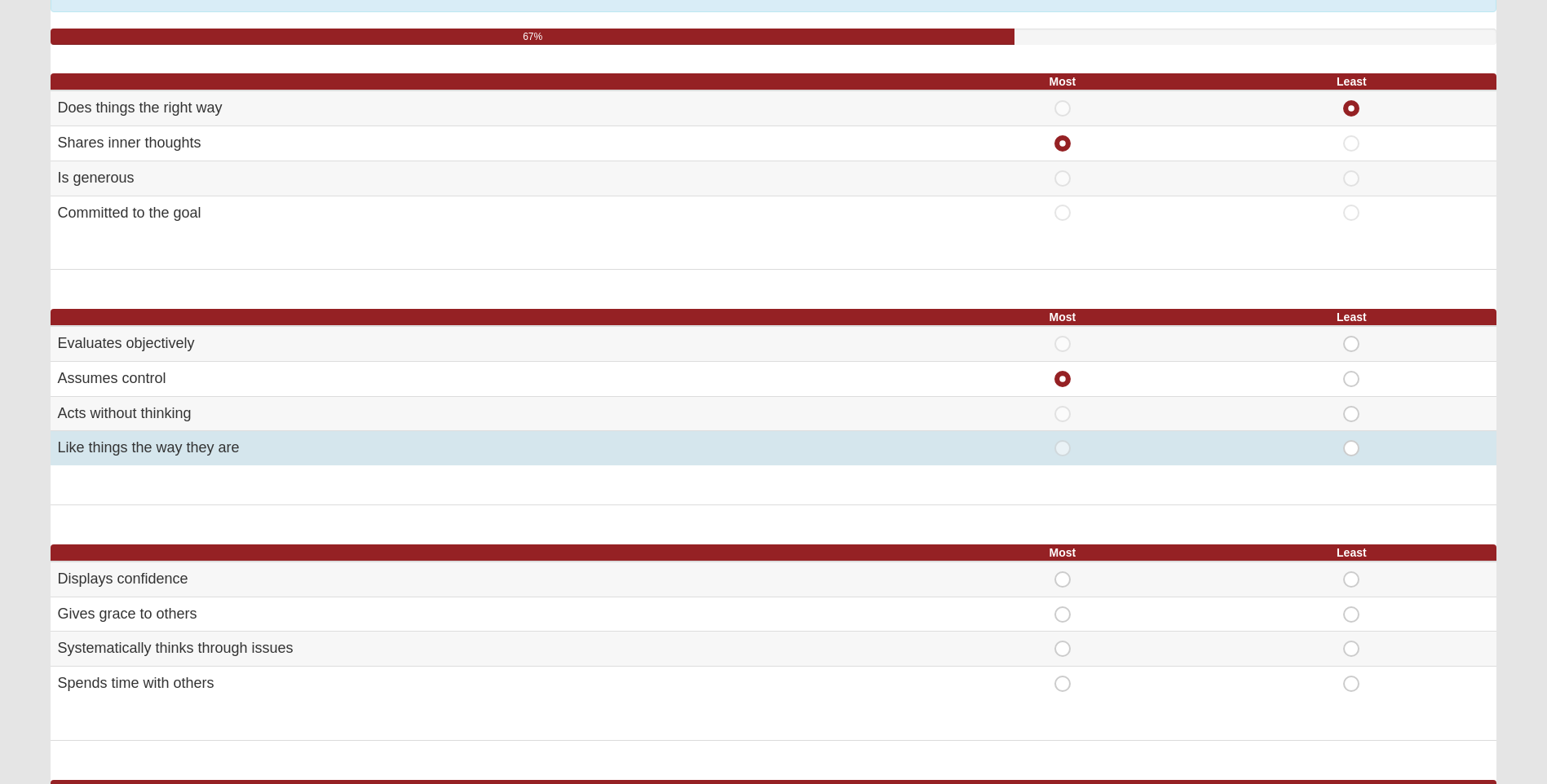
click at [1351, 440] on span "Least" at bounding box center [1351, 440] width 0 height 0
click at [1352, 450] on input "Least" at bounding box center [1356, 448] width 11 height 16
radio input "true"
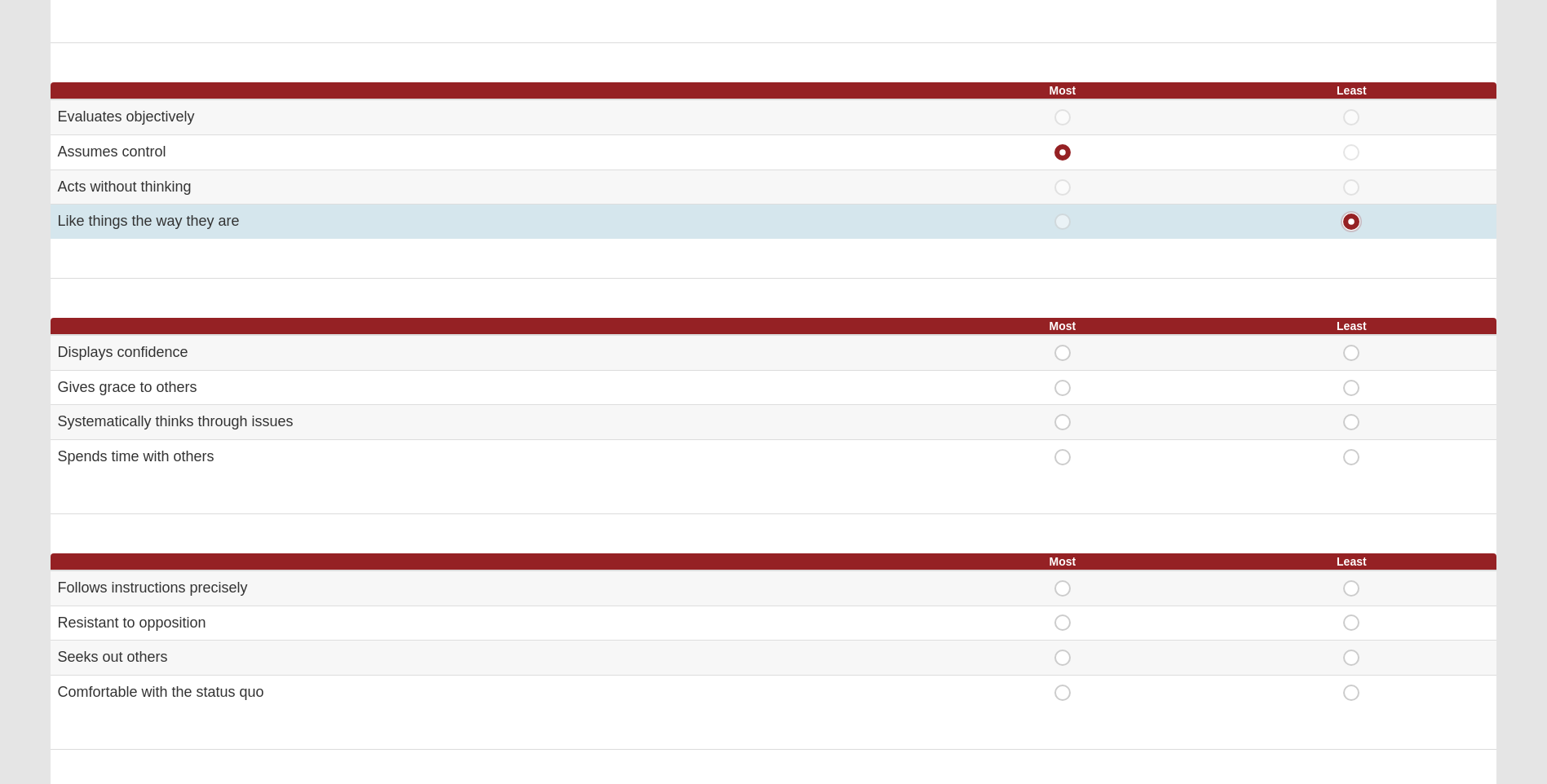
scroll to position [408, 0]
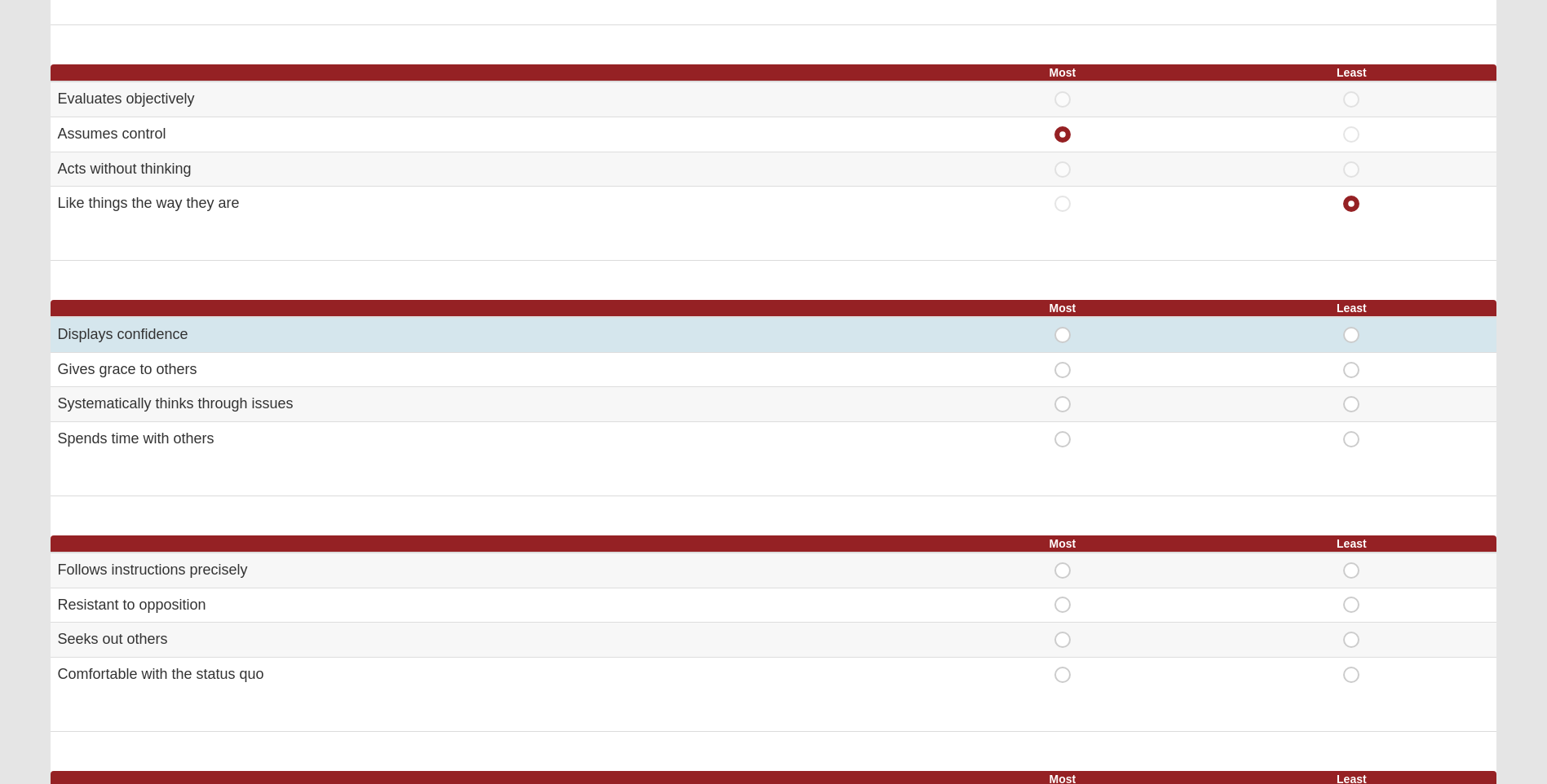
click at [1063, 327] on span "Most" at bounding box center [1063, 327] width 0 height 0
click at [1063, 334] on input "Most" at bounding box center [1067, 334] width 11 height 16
radio input "true"
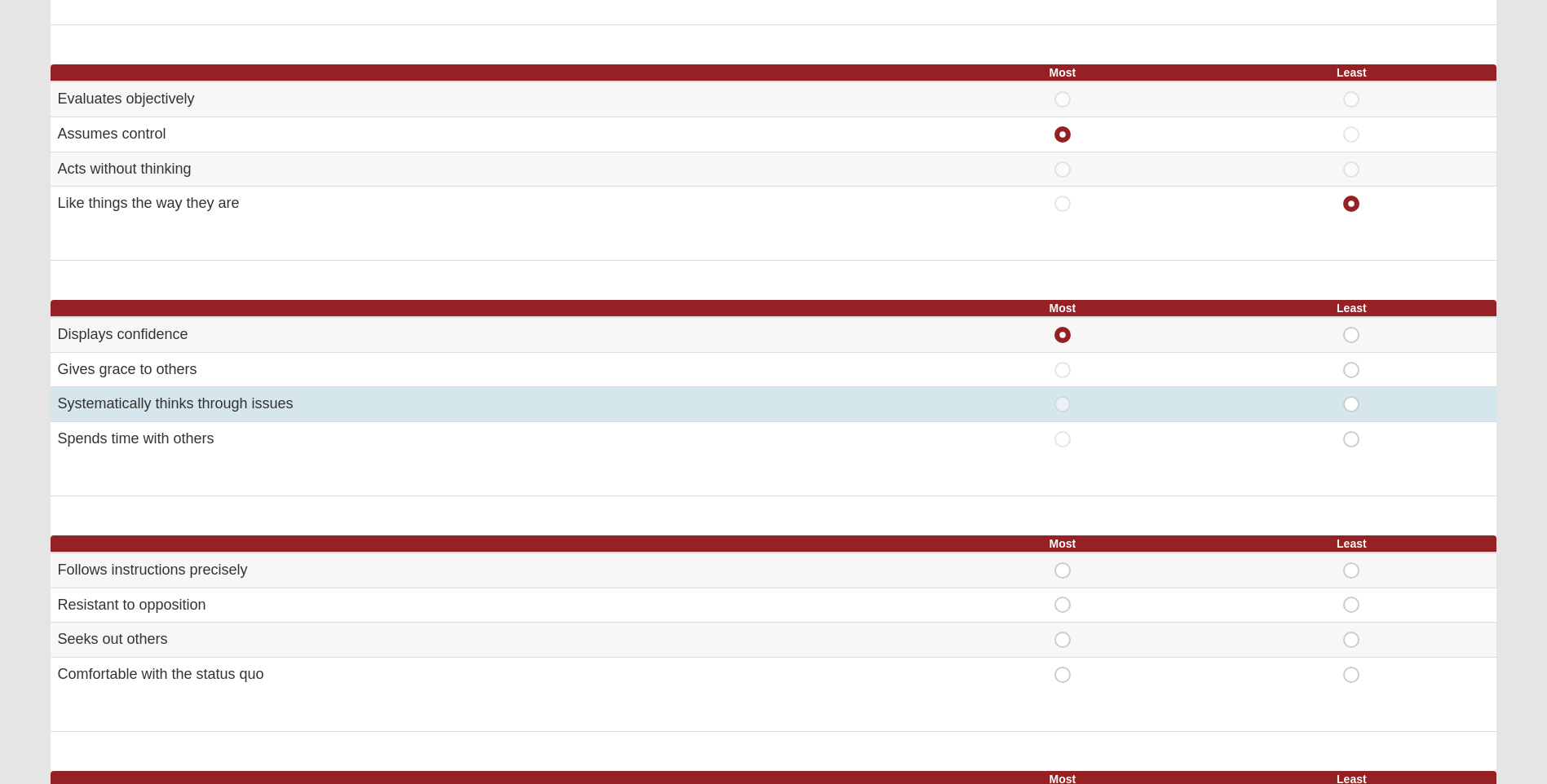
click at [1351, 396] on span "Least" at bounding box center [1351, 396] width 0 height 0
click at [1357, 404] on input "Least" at bounding box center [1356, 404] width 11 height 16
radio input "true"
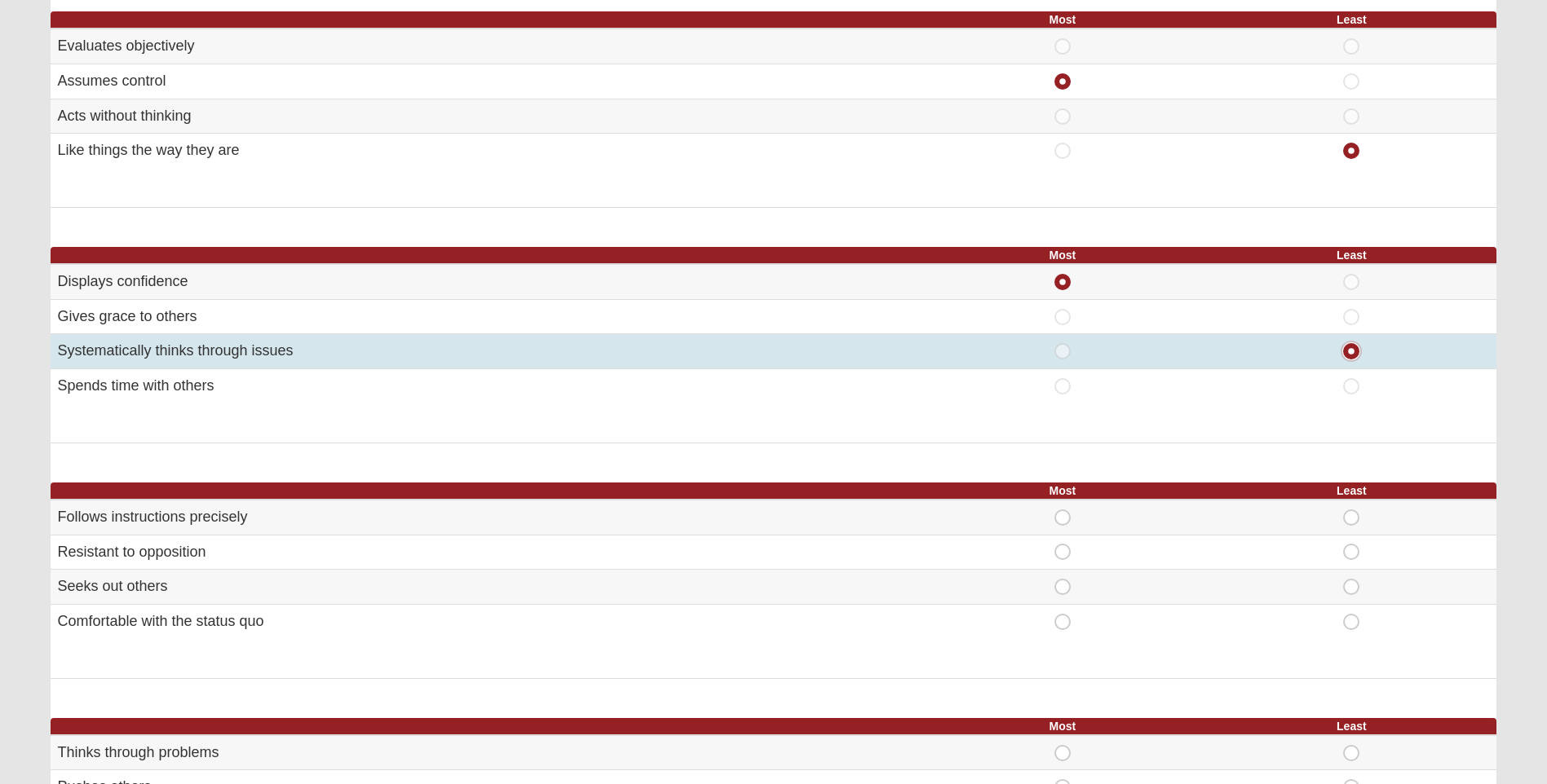
scroll to position [489, 0]
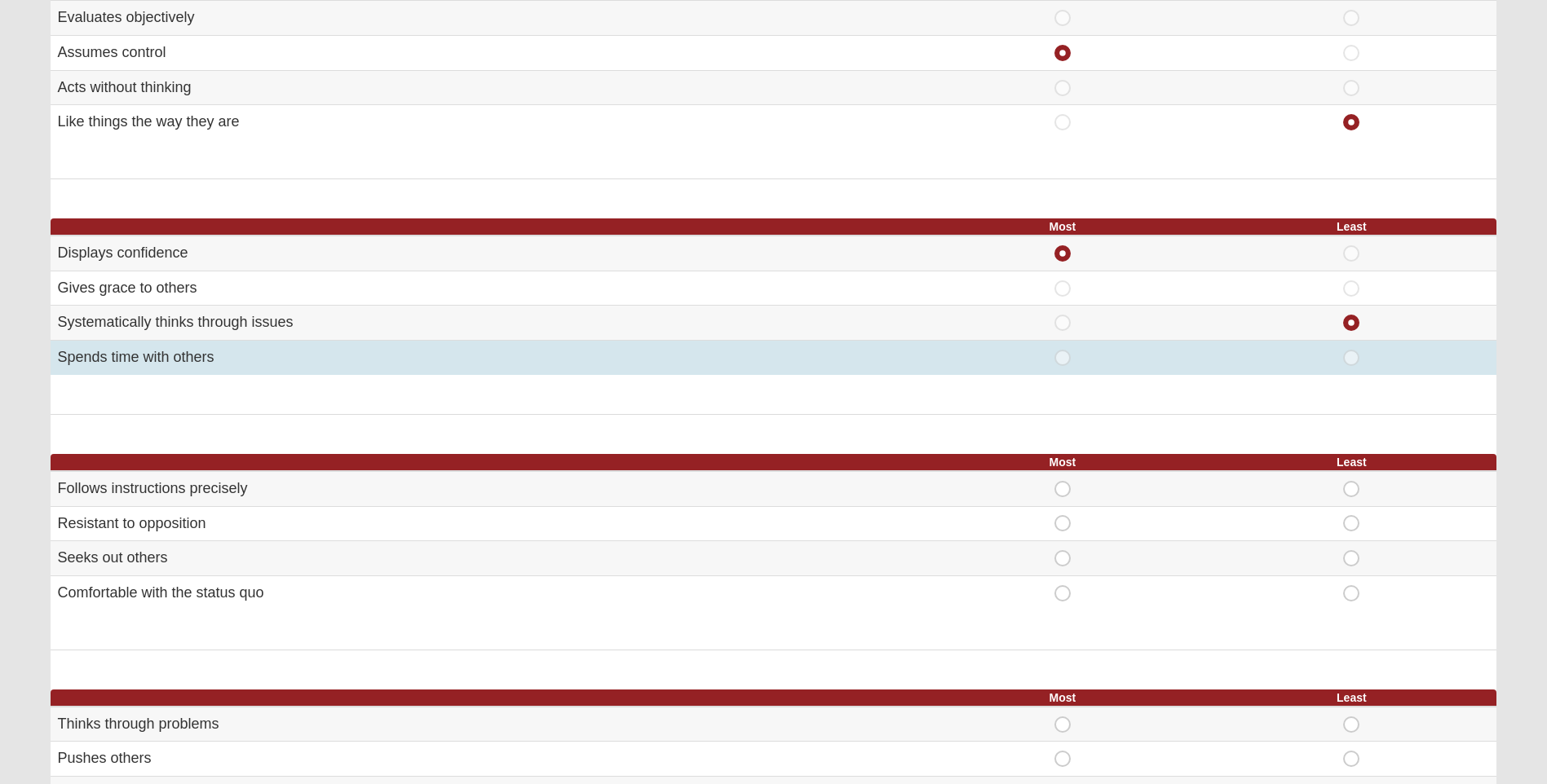
click at [1351, 350] on span "Least" at bounding box center [1351, 350] width 0 height 0
click at [1351, 362] on input "Least" at bounding box center [1356, 358] width 11 height 16
radio input "true"
radio input "false"
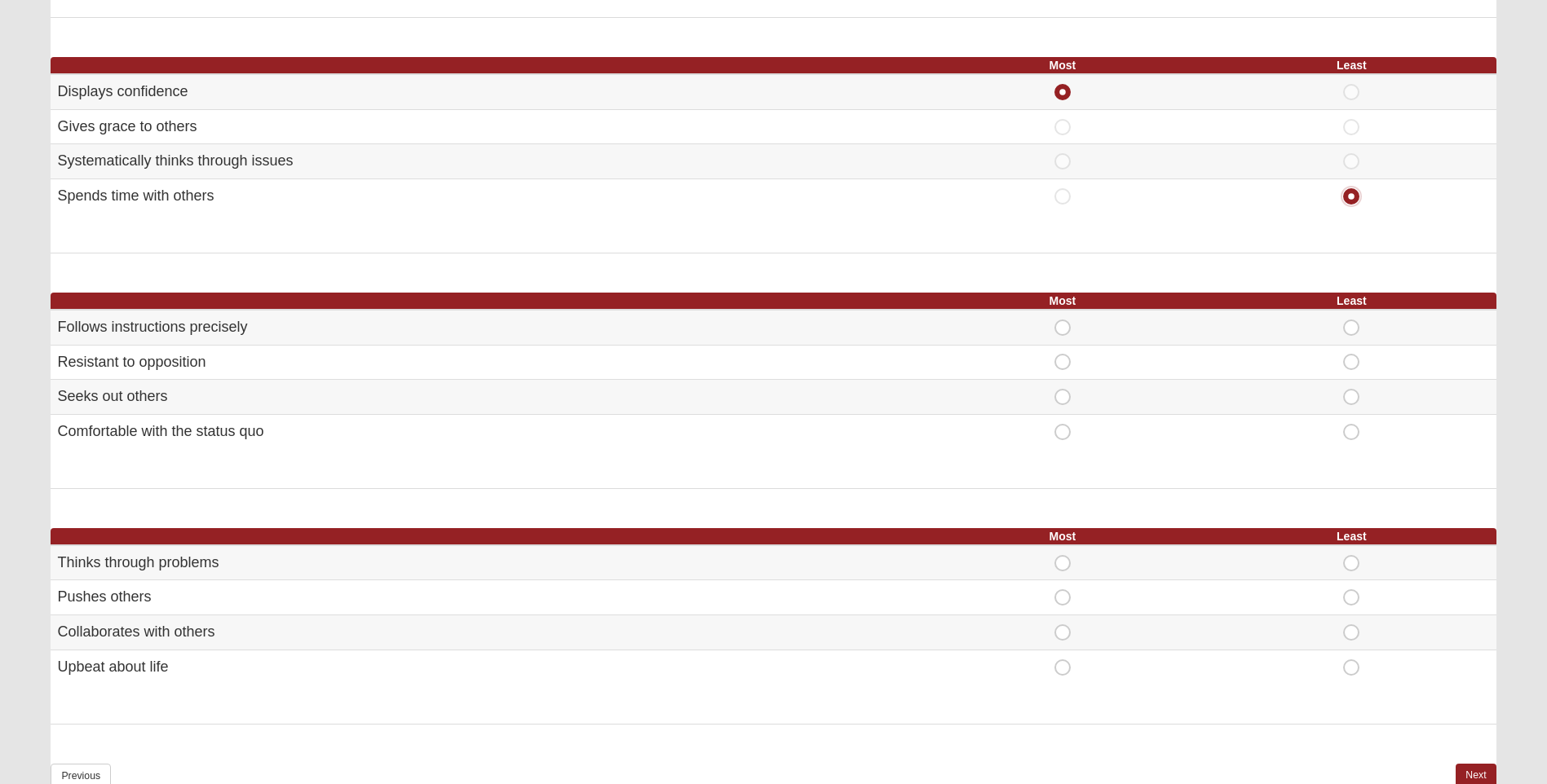
scroll to position [653, 0]
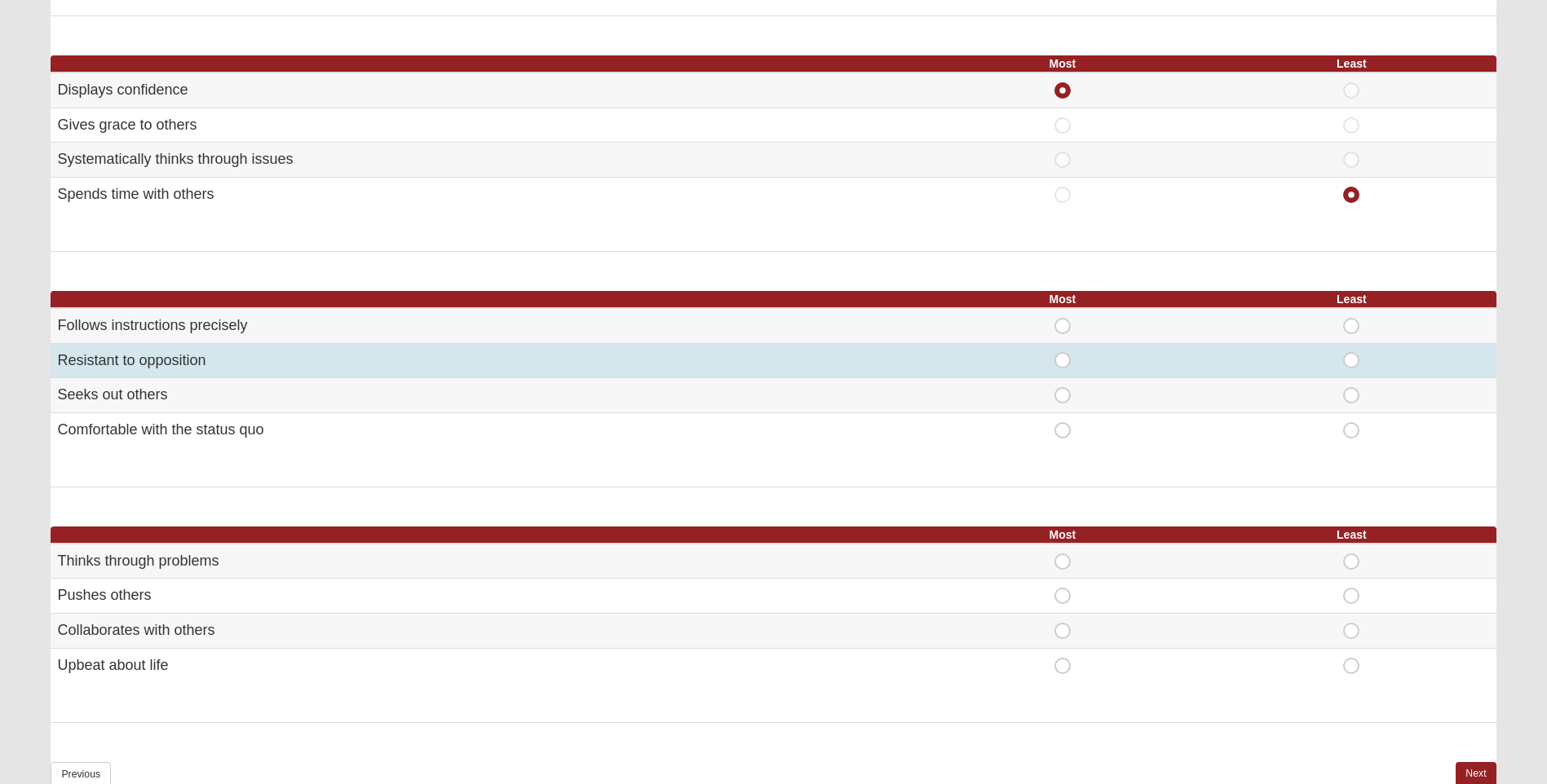
click at [1063, 352] on span "Most" at bounding box center [1063, 352] width 0 height 0
click at [1063, 367] on input "Most" at bounding box center [1067, 360] width 11 height 16
radio input "true"
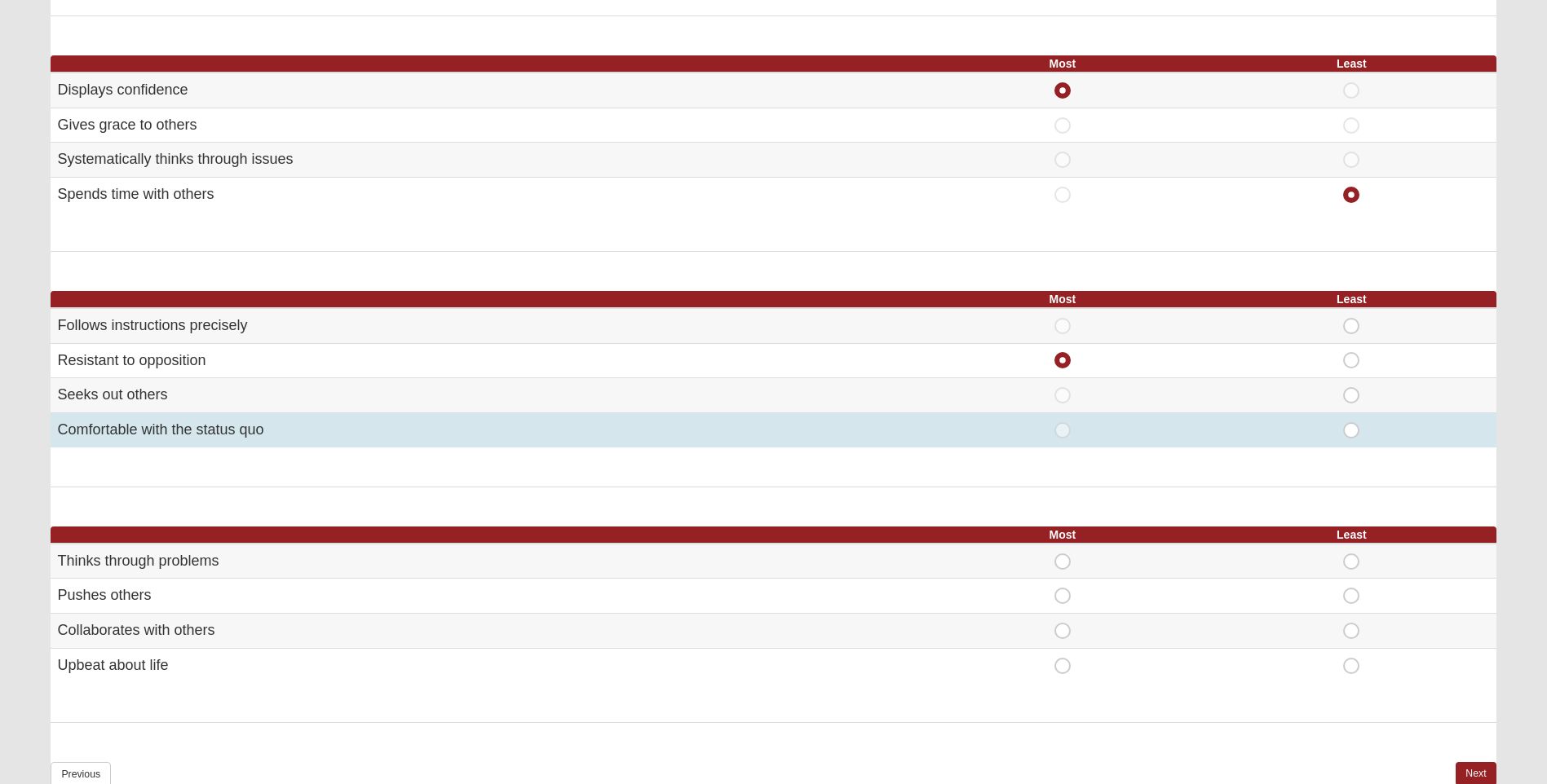
click at [1351, 422] on span "Least" at bounding box center [1351, 422] width 0 height 0
click at [1351, 428] on input "Least" at bounding box center [1356, 430] width 11 height 16
radio input "true"
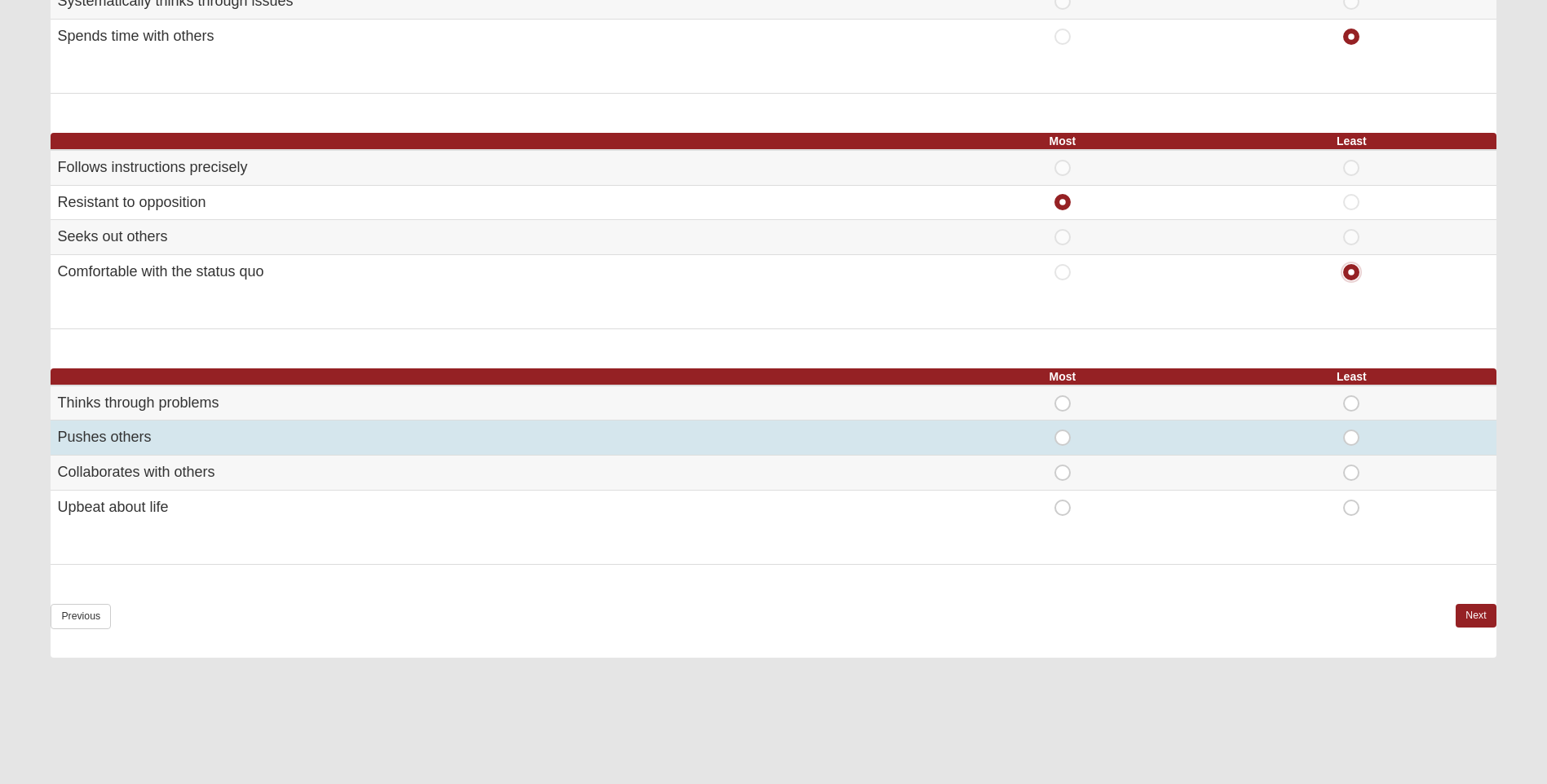
scroll to position [815, 0]
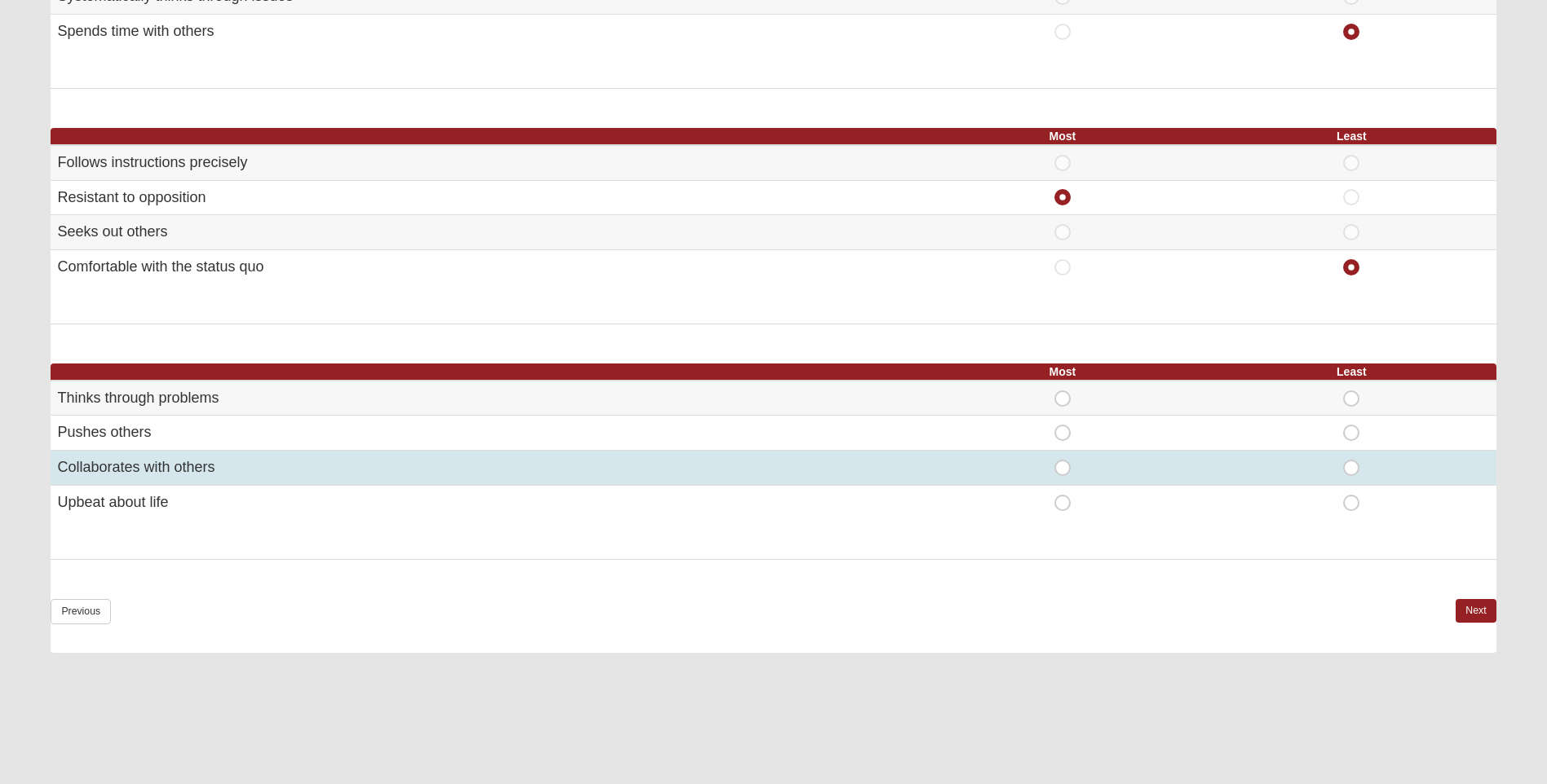
click at [1063, 460] on span "Most" at bounding box center [1063, 460] width 0 height 0
click at [1066, 466] on input "Most" at bounding box center [1067, 468] width 11 height 16
radio input "true"
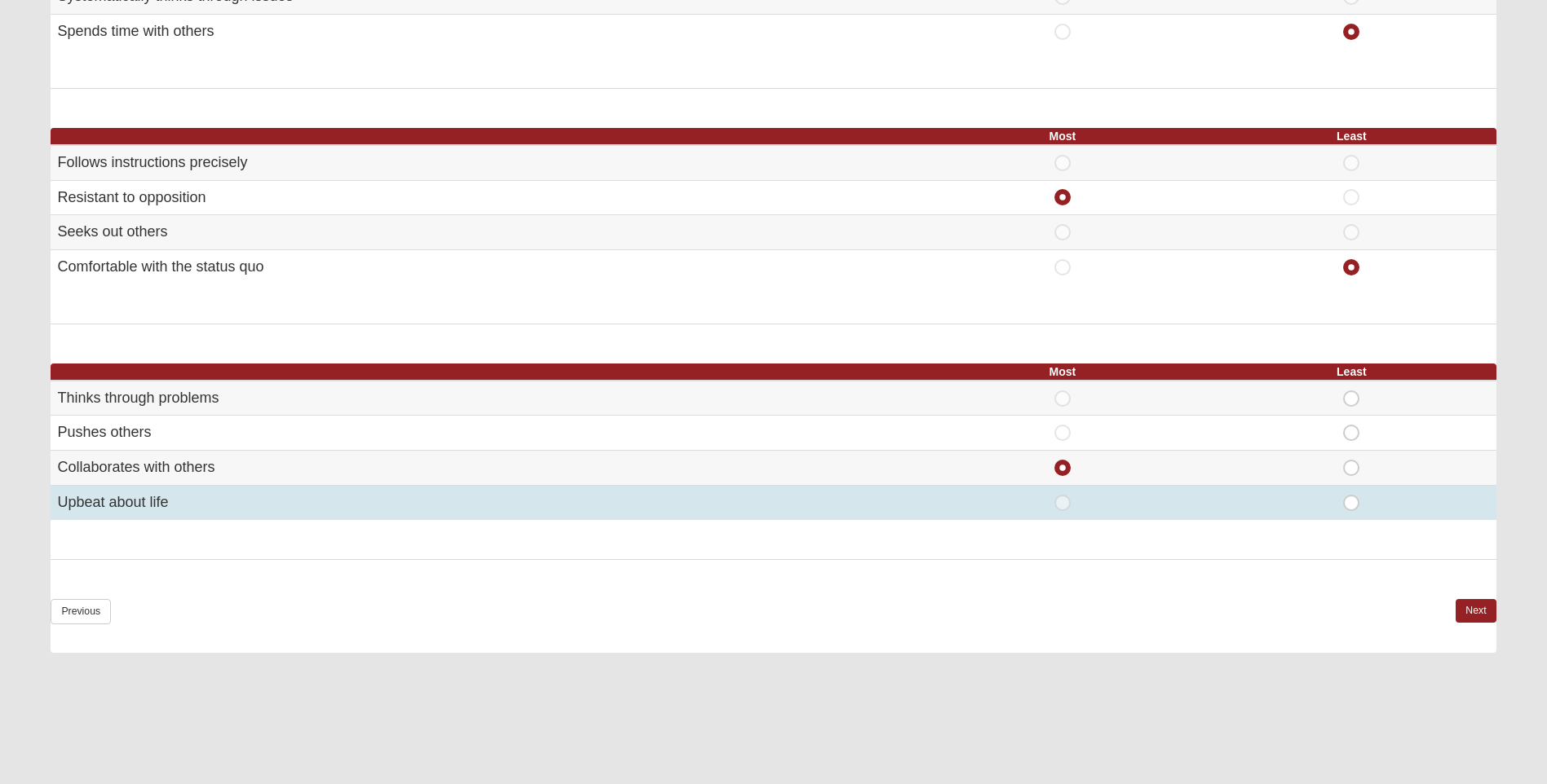
click at [1351, 495] on span "Least" at bounding box center [1351, 495] width 0 height 0
click at [1351, 499] on input "Least" at bounding box center [1356, 503] width 11 height 16
radio input "true"
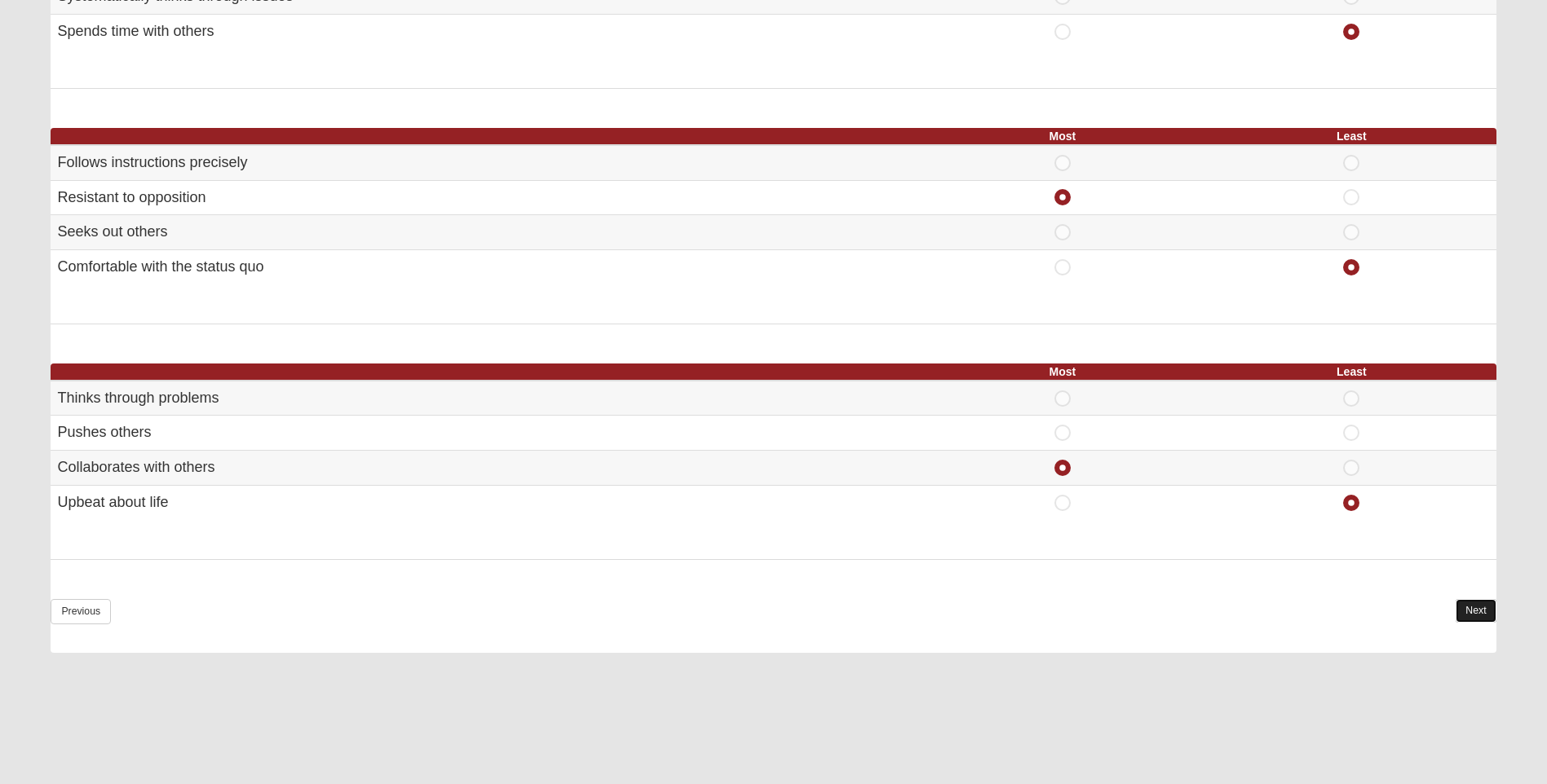
click at [1471, 605] on link "Next" at bounding box center [1474, 611] width 40 height 23
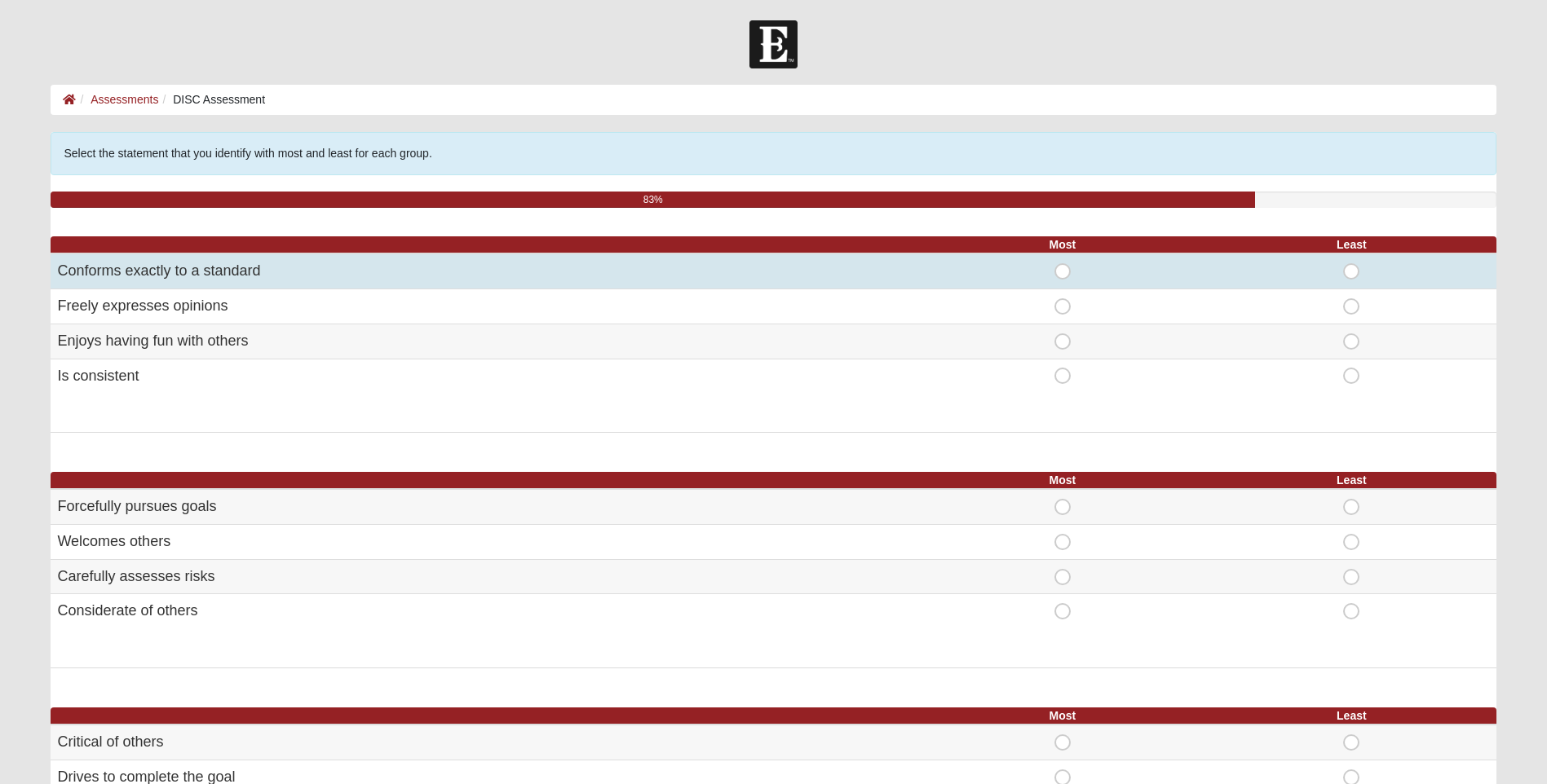
click at [1351, 263] on span "Least" at bounding box center [1351, 263] width 0 height 0
click at [1354, 268] on input "Least" at bounding box center [1356, 271] width 11 height 16
radio input "true"
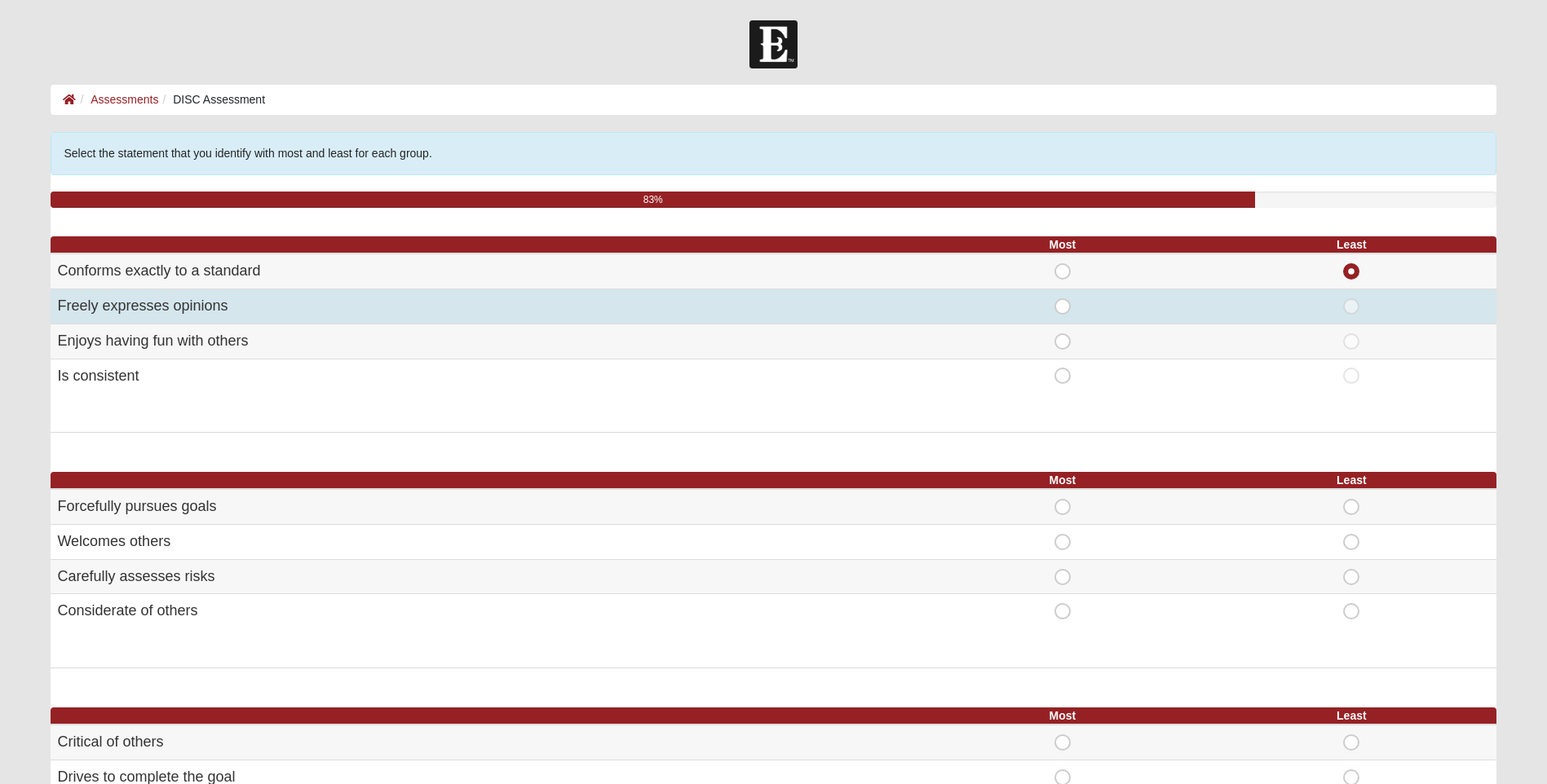
click at [1063, 299] on span "Most" at bounding box center [1063, 299] width 0 height 0
click at [1063, 301] on input "Most" at bounding box center [1067, 306] width 11 height 16
radio input "true"
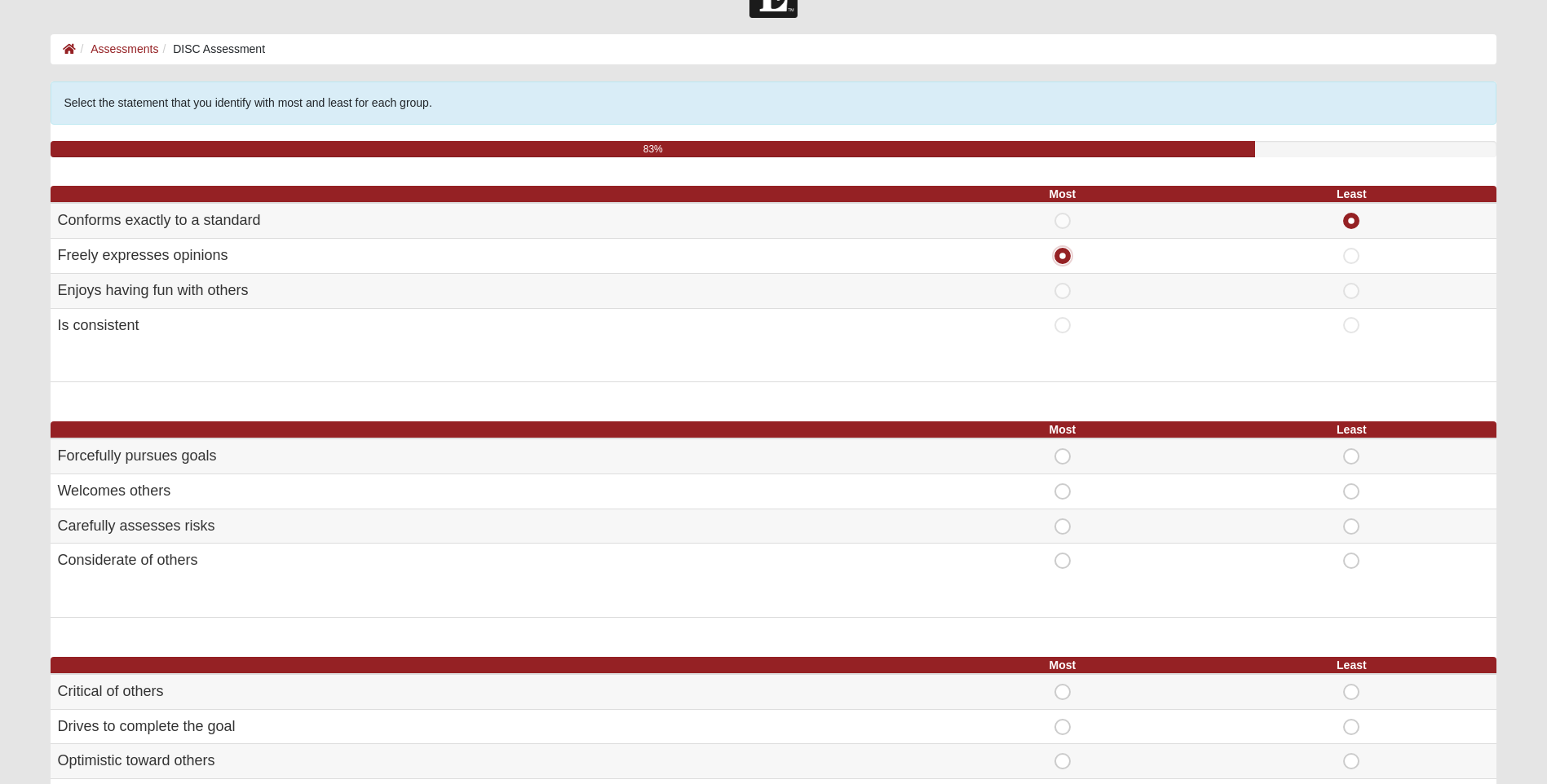
scroll to position [163, 0]
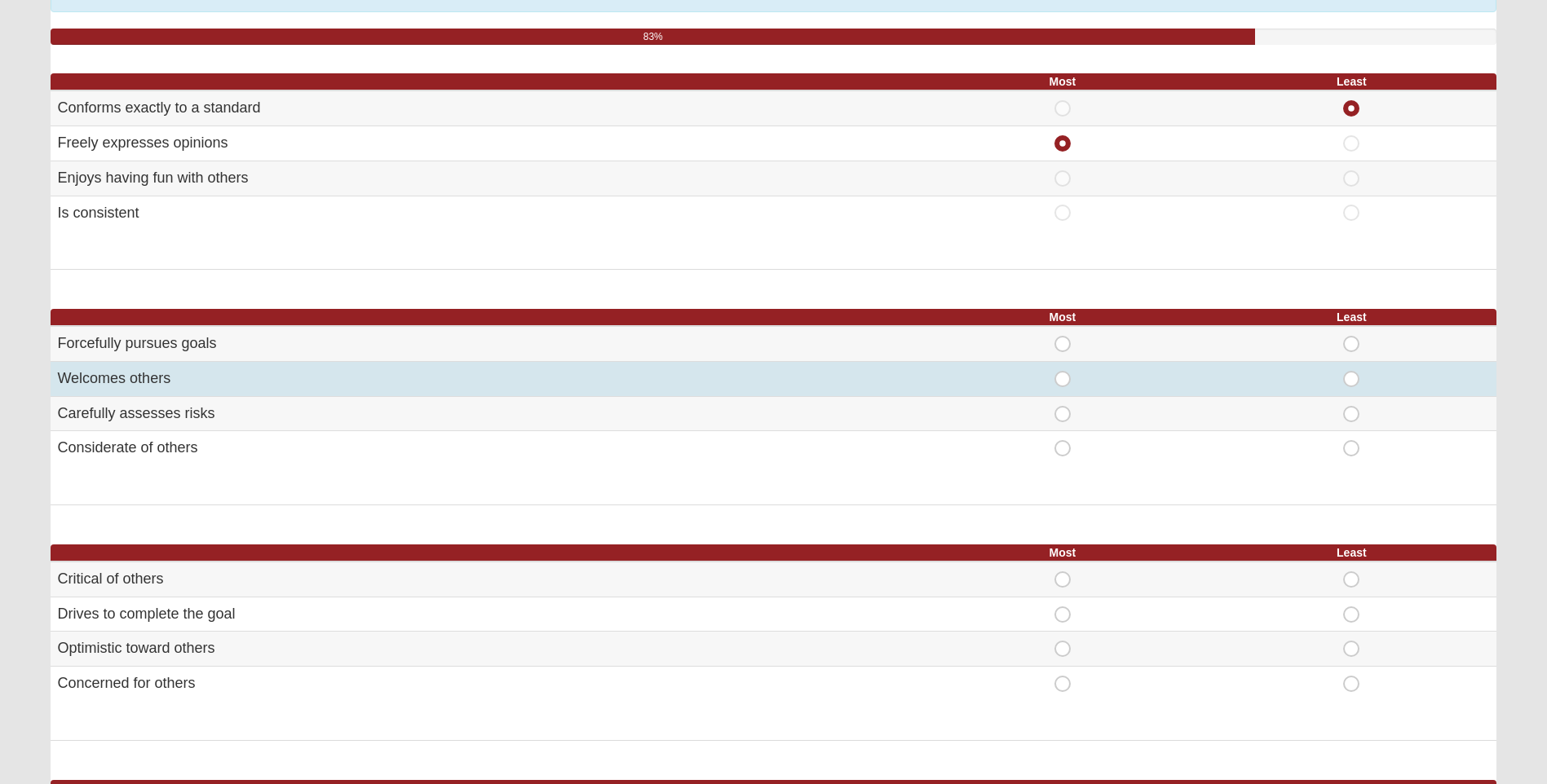
click at [1063, 371] on span "Most" at bounding box center [1063, 371] width 0 height 0
click at [1063, 383] on input "Most" at bounding box center [1067, 379] width 11 height 16
radio input "true"
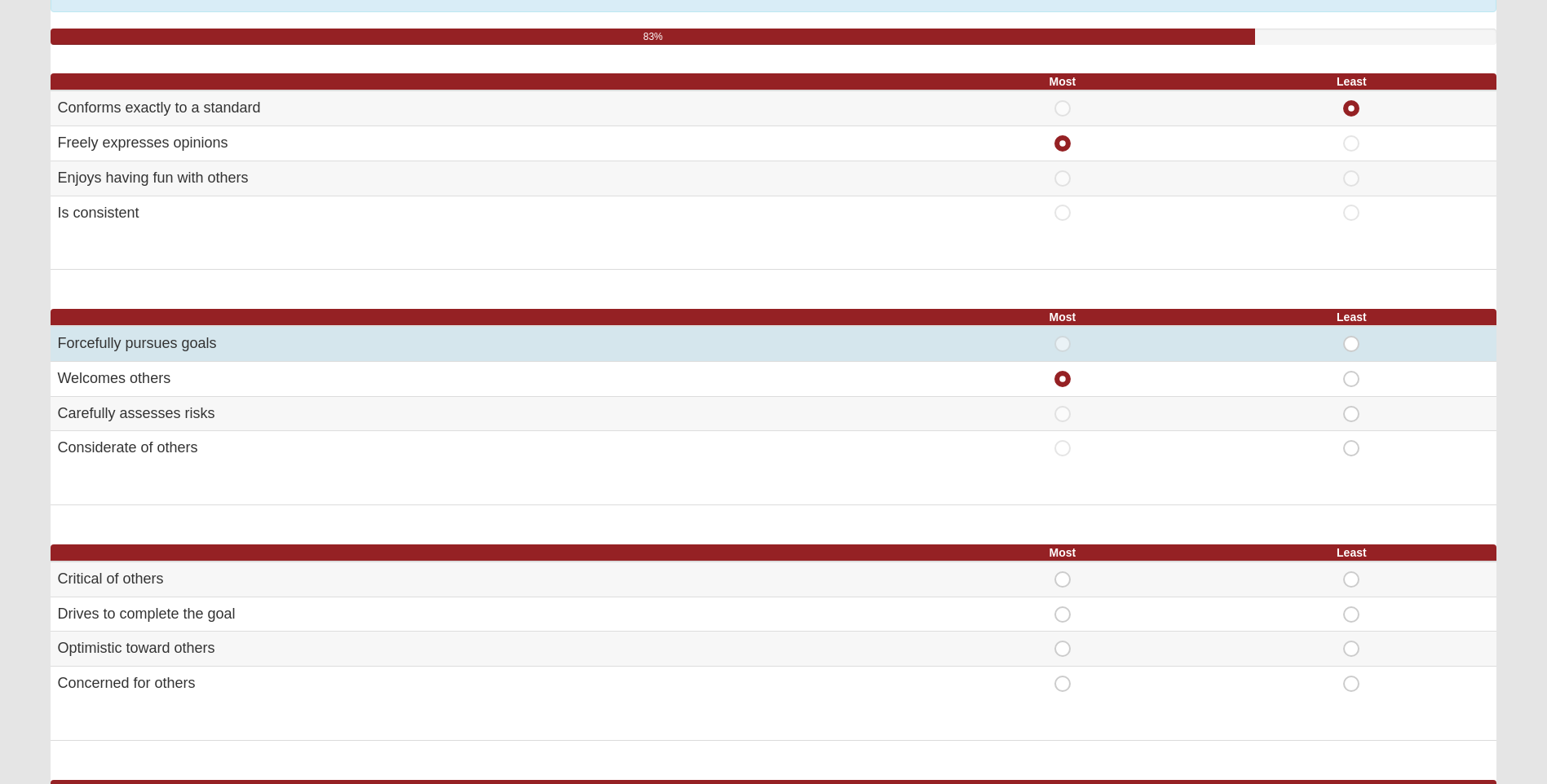
click at [1351, 335] on span "Least" at bounding box center [1351, 335] width 0 height 0
click at [1352, 343] on input "Least" at bounding box center [1356, 343] width 11 height 16
radio input "true"
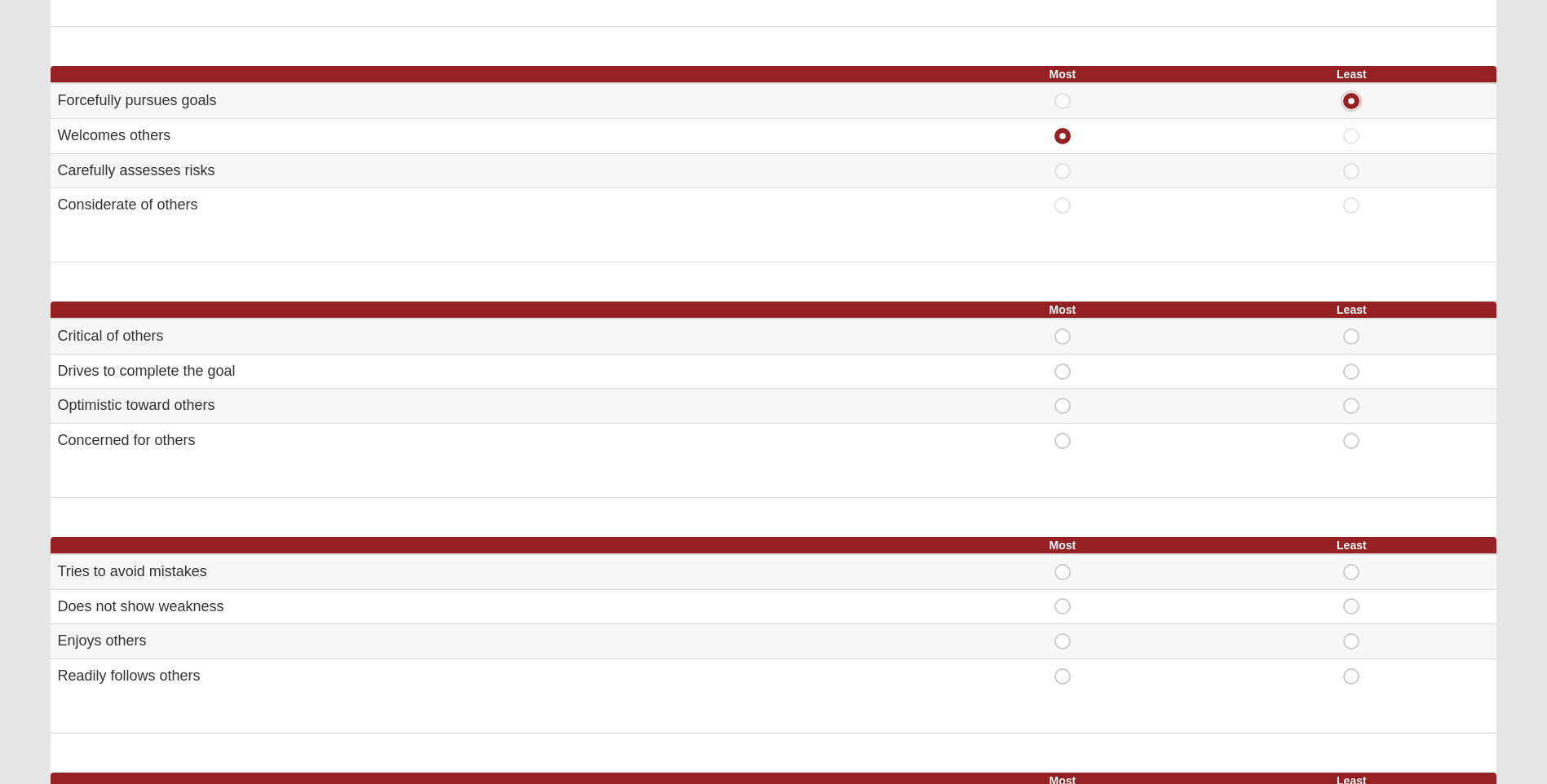
scroll to position [408, 0]
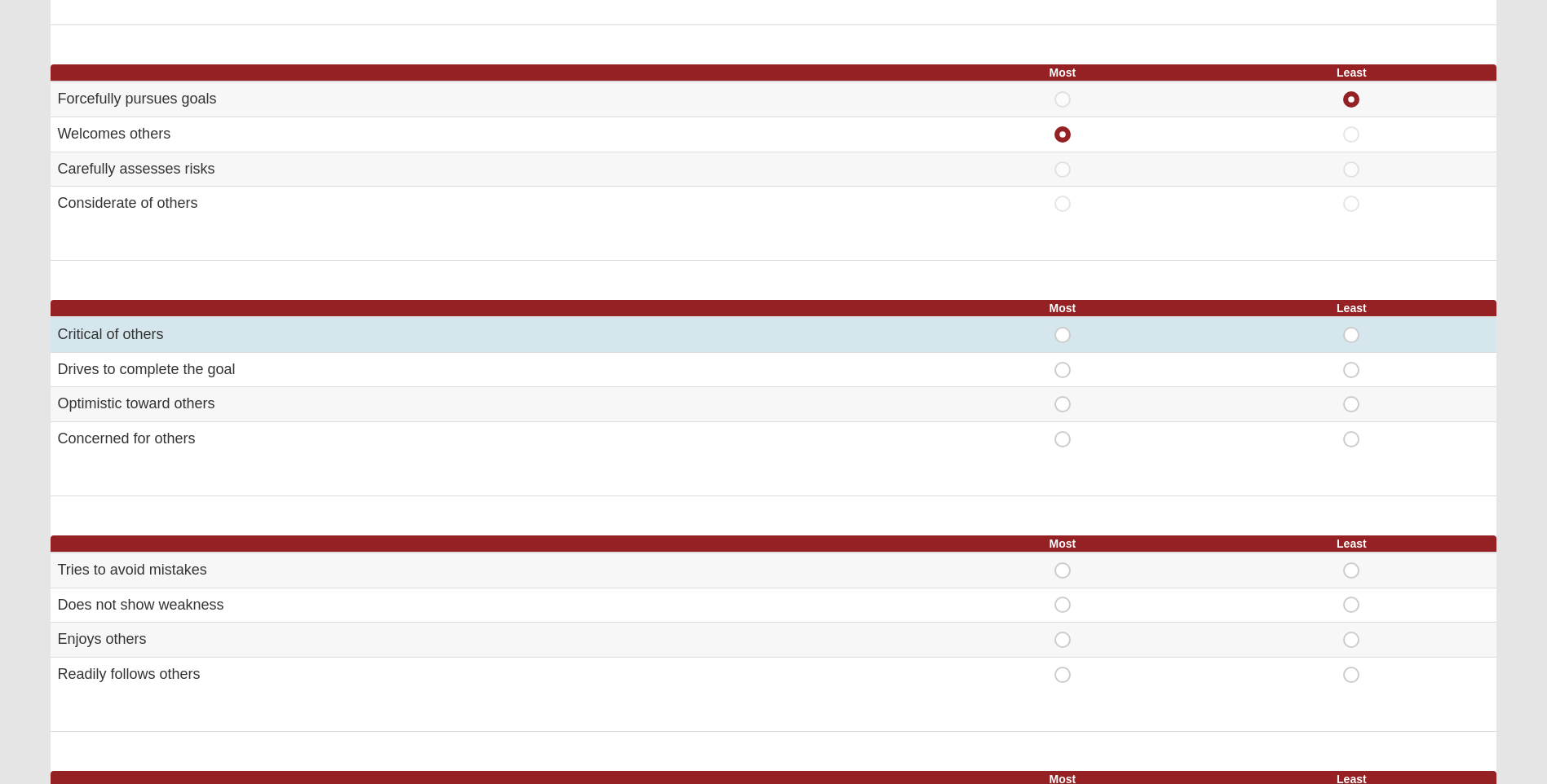
click at [1351, 327] on span "Least" at bounding box center [1351, 327] width 0 height 0
click at [1351, 338] on input "Least" at bounding box center [1356, 334] width 11 height 16
radio input "true"
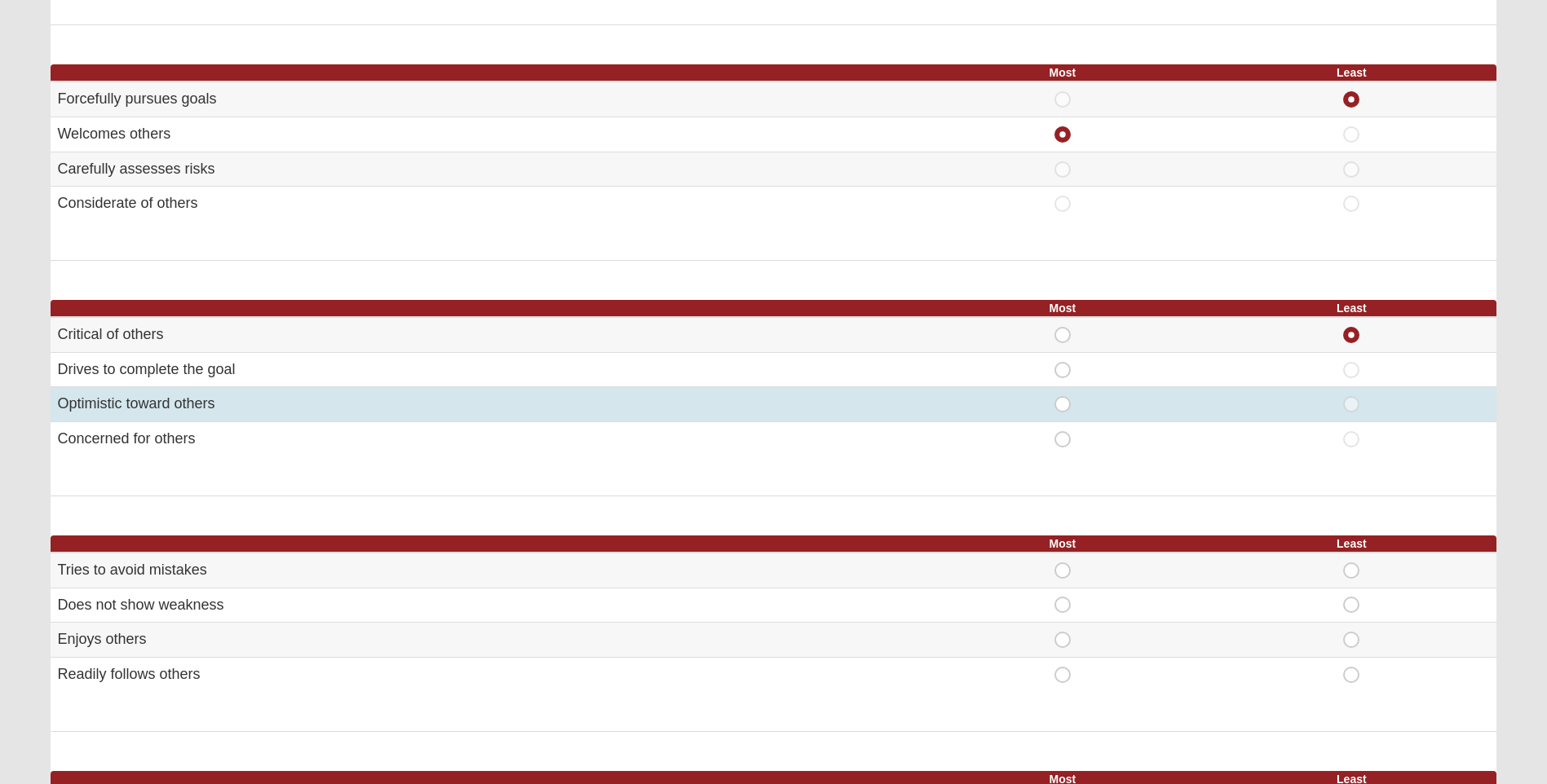
click at [1063, 396] on span "Most" at bounding box center [1063, 396] width 0 height 0
click at [1063, 403] on input "Most" at bounding box center [1067, 404] width 11 height 16
radio input "true"
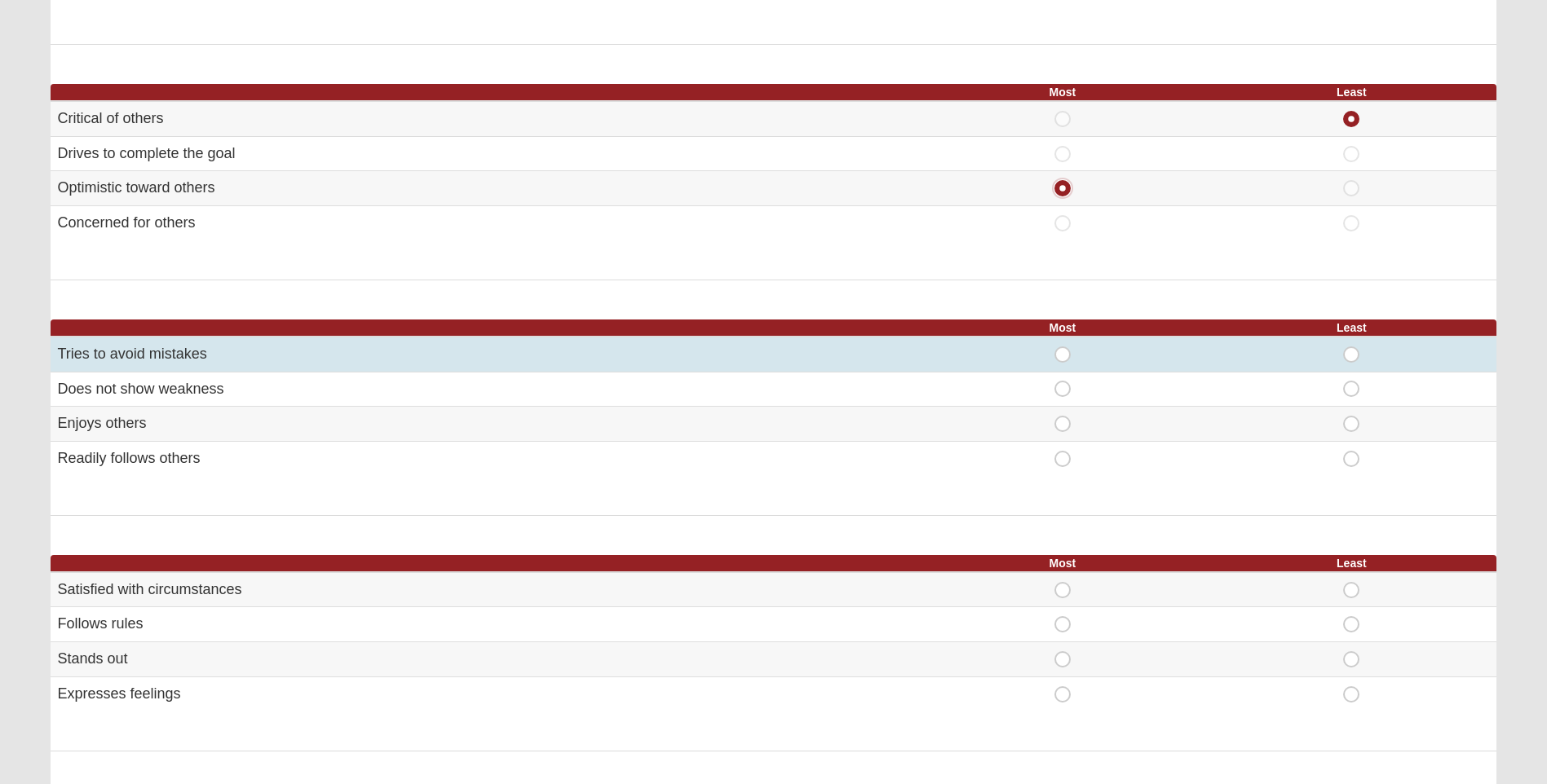
scroll to position [653, 0]
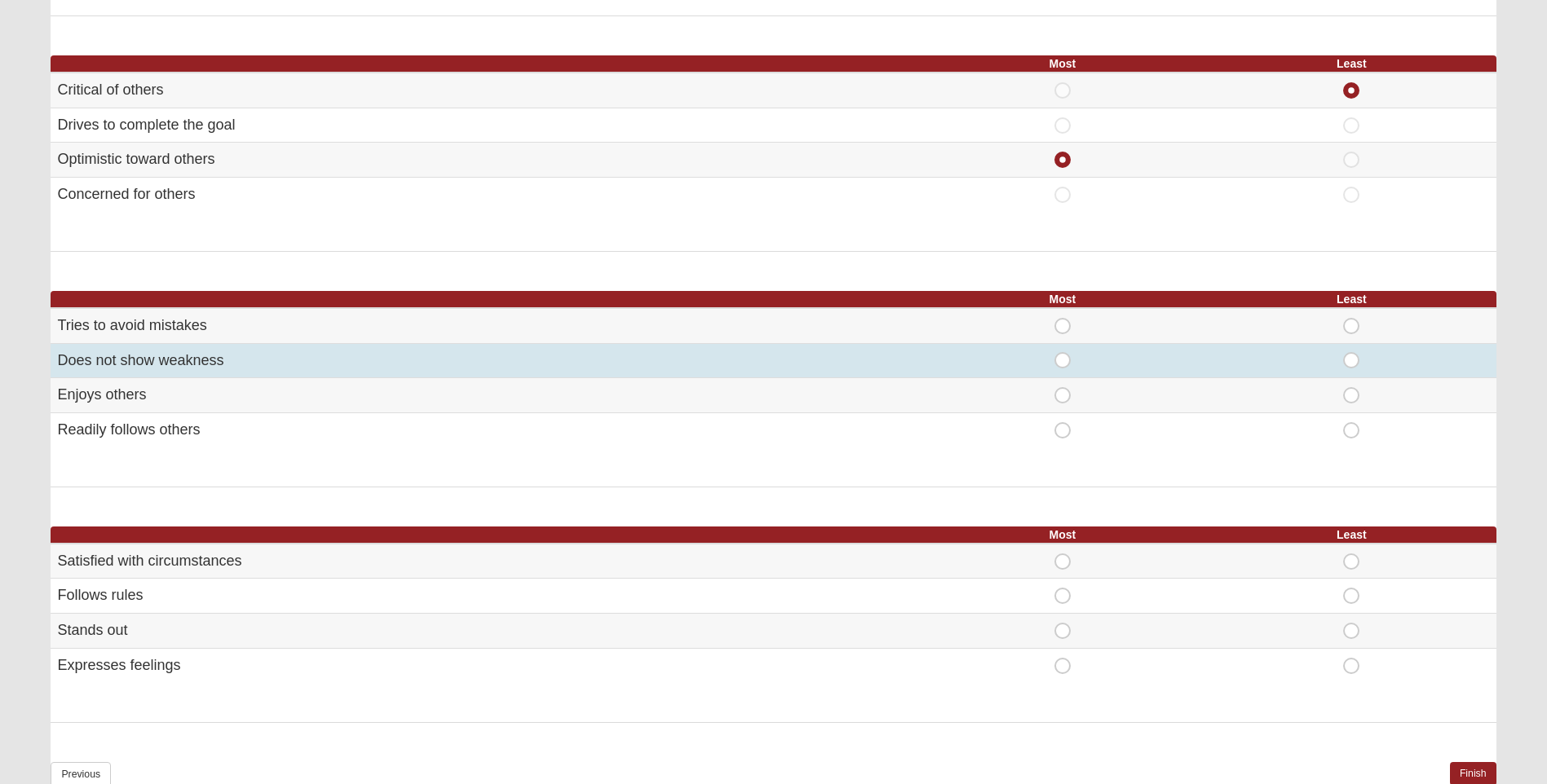
click at [1063, 352] on span "Most" at bounding box center [1063, 352] width 0 height 0
click at [1063, 360] on input "Most" at bounding box center [1067, 360] width 11 height 16
radio input "true"
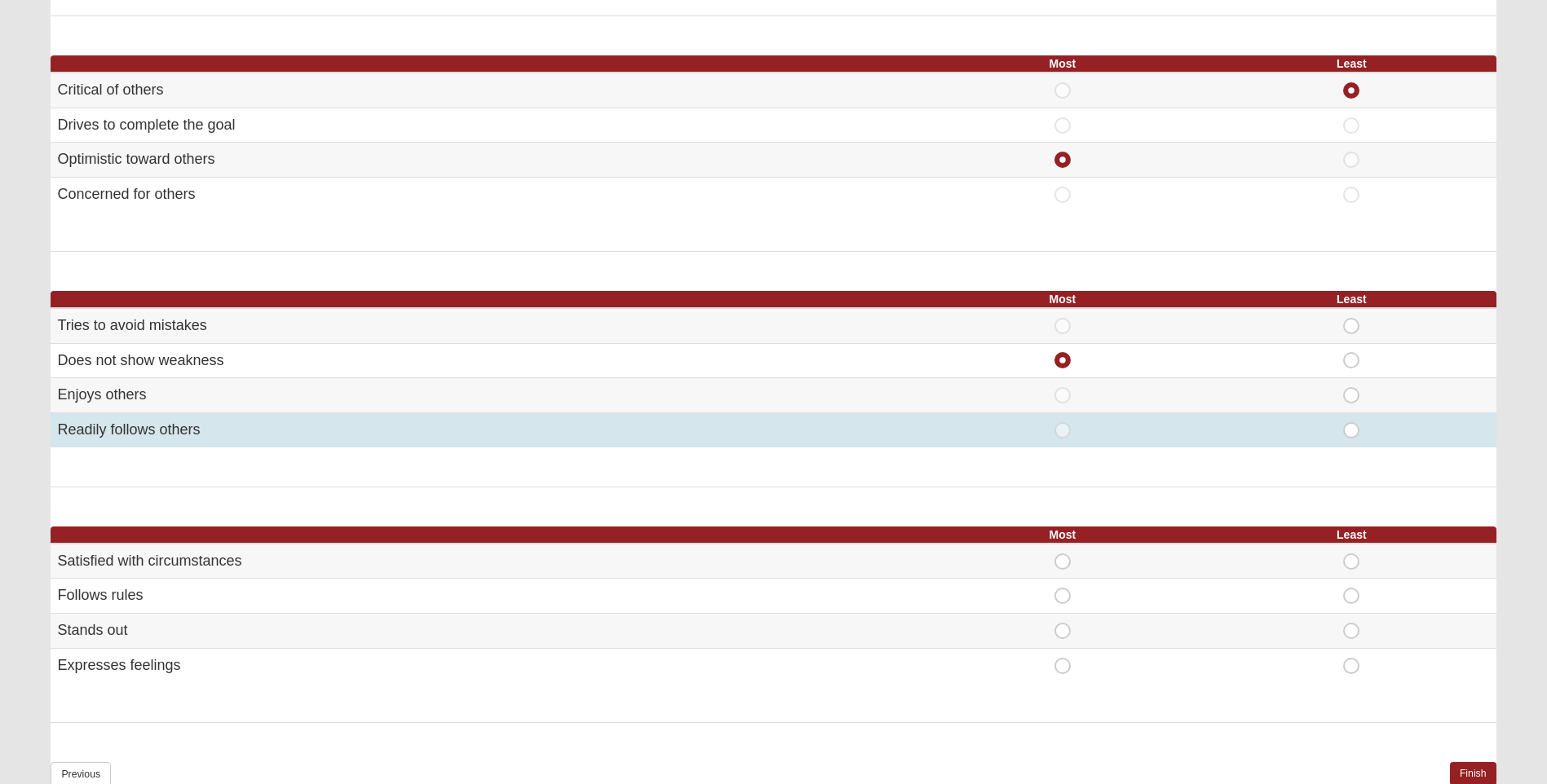
click at [1342, 427] on div "Least" at bounding box center [1351, 430] width 269 height 16
click at [1351, 422] on span "Least" at bounding box center [1351, 422] width 0 height 0
click at [1352, 427] on input "Least" at bounding box center [1356, 430] width 11 height 16
radio input "true"
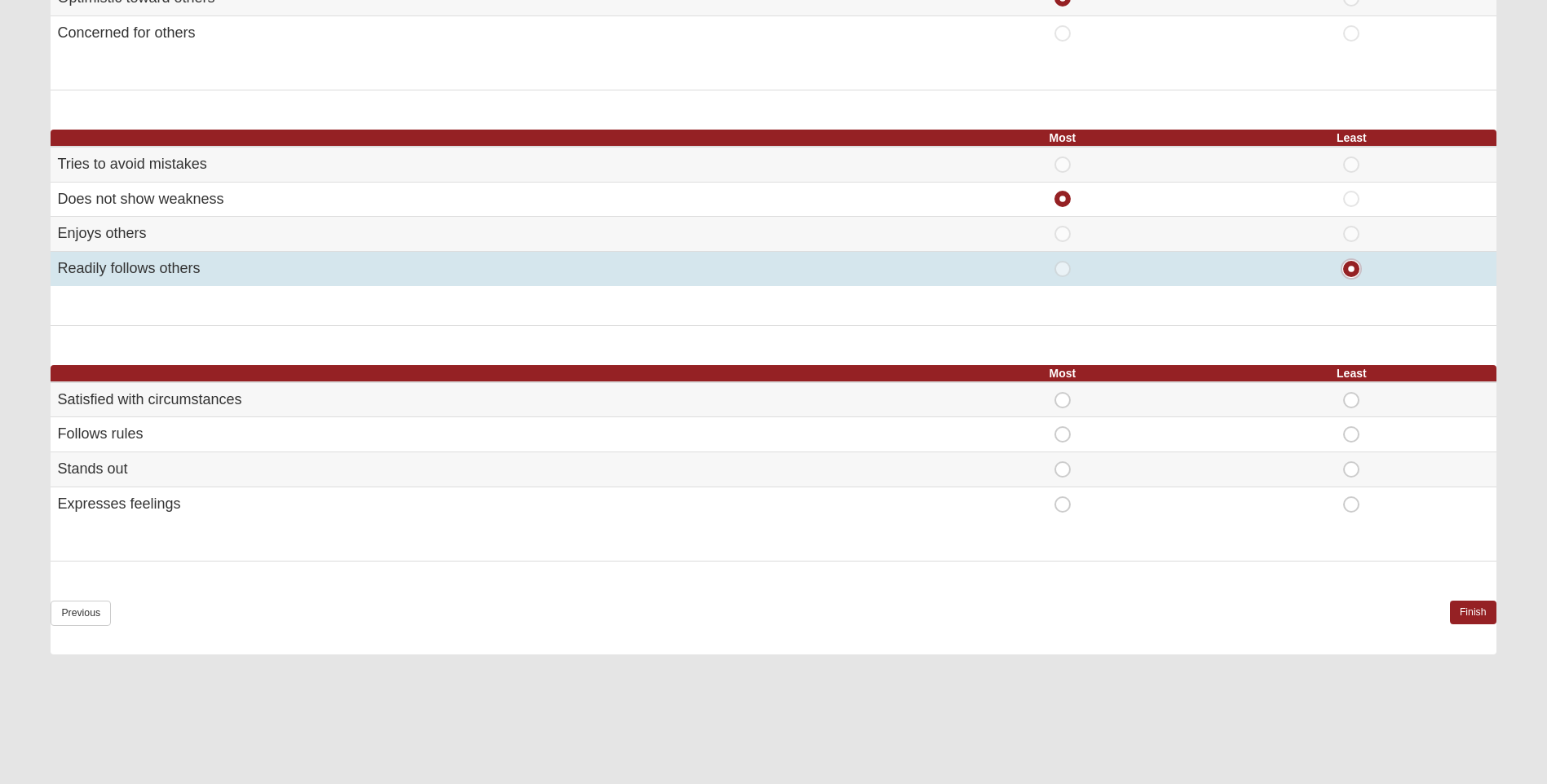
scroll to position [815, 0]
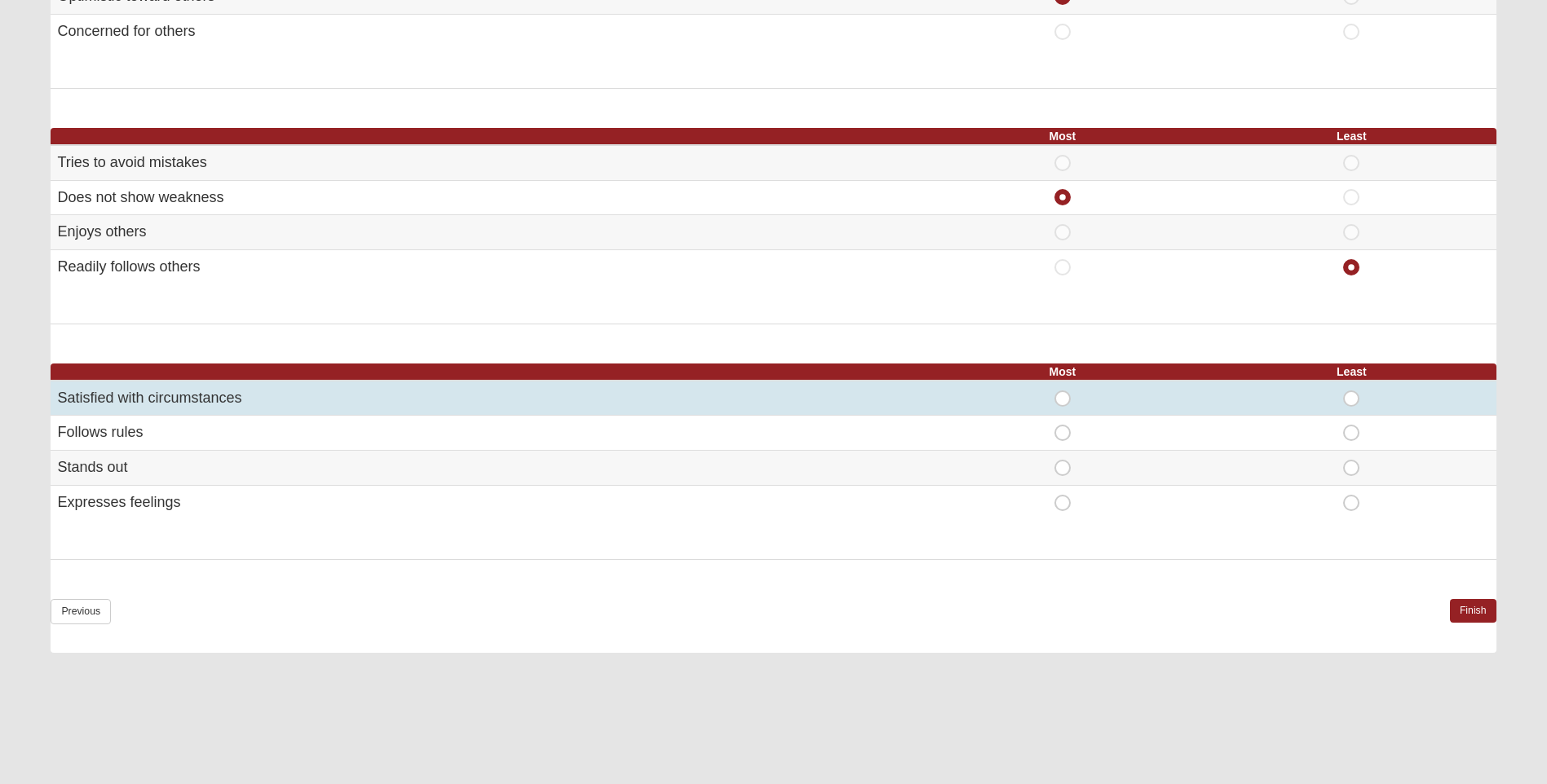
click at [1351, 391] on span "Least" at bounding box center [1351, 391] width 0 height 0
click at [1351, 396] on input "Least" at bounding box center [1356, 398] width 11 height 16
radio input "true"
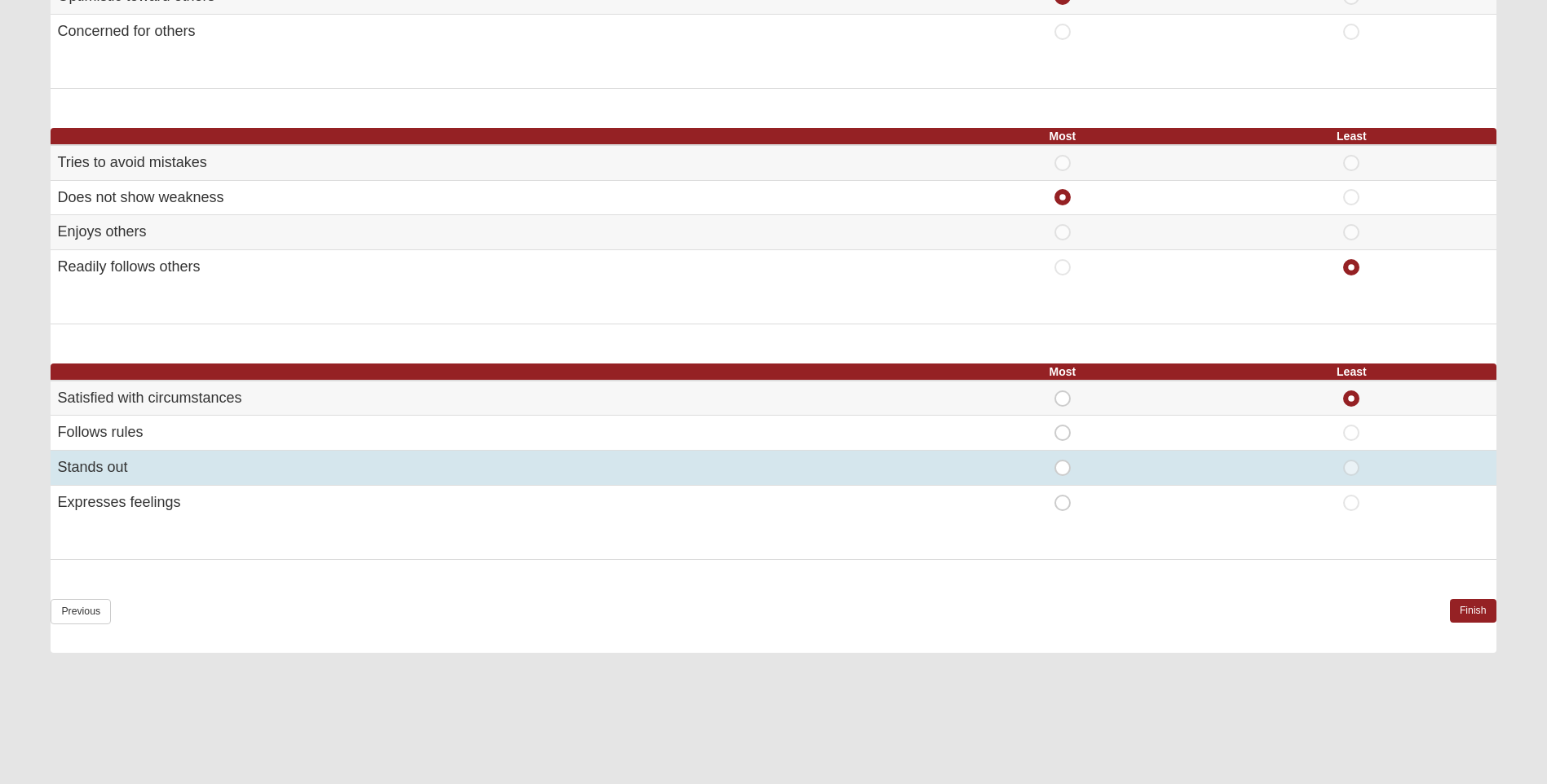
click at [1063, 460] on span "Most" at bounding box center [1063, 460] width 0 height 0
click at [1067, 469] on input "Most" at bounding box center [1067, 468] width 11 height 16
radio input "true"
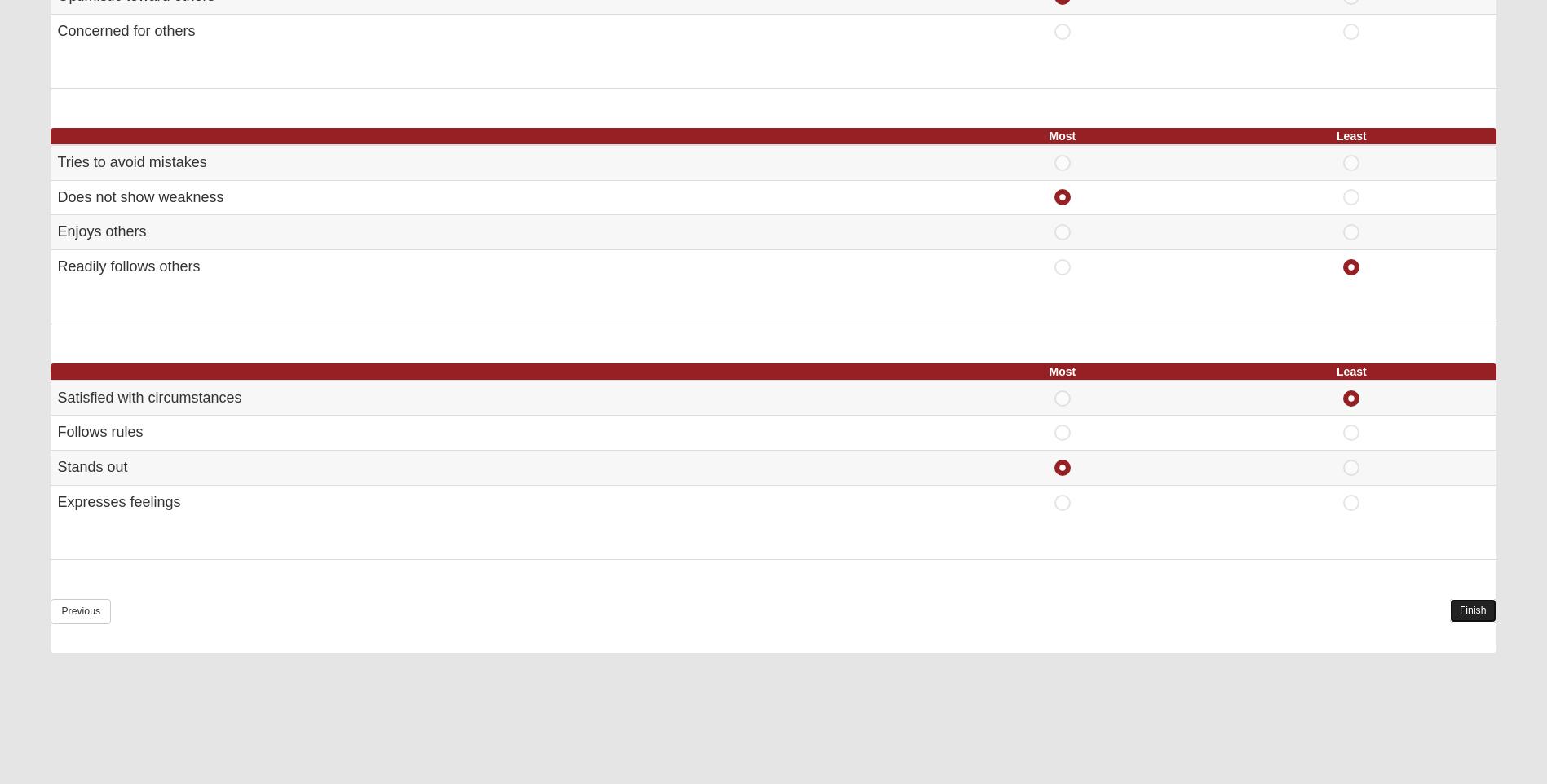
click at [1481, 612] on link "Finish" at bounding box center [1473, 611] width 46 height 23
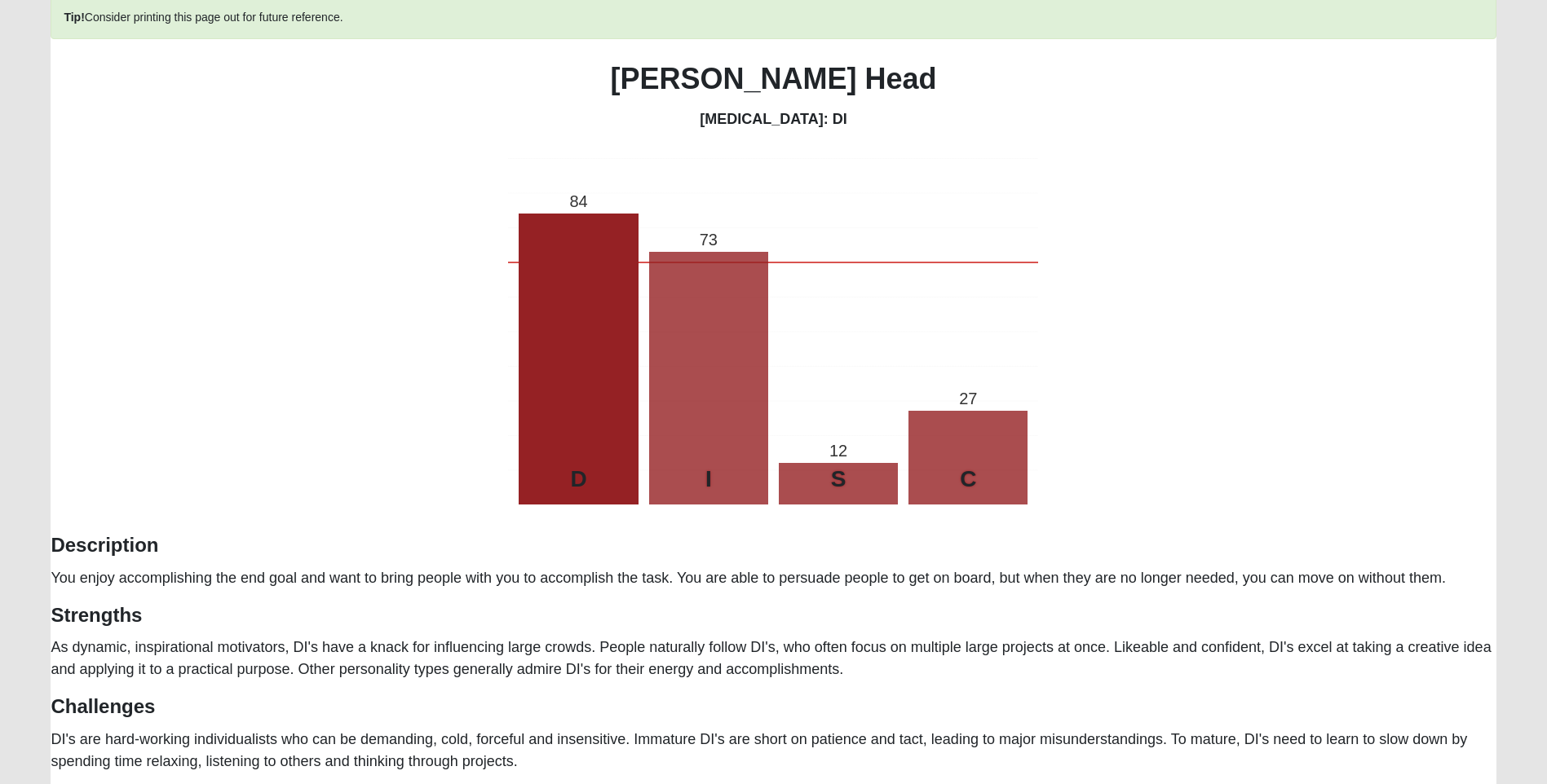
scroll to position [0, 0]
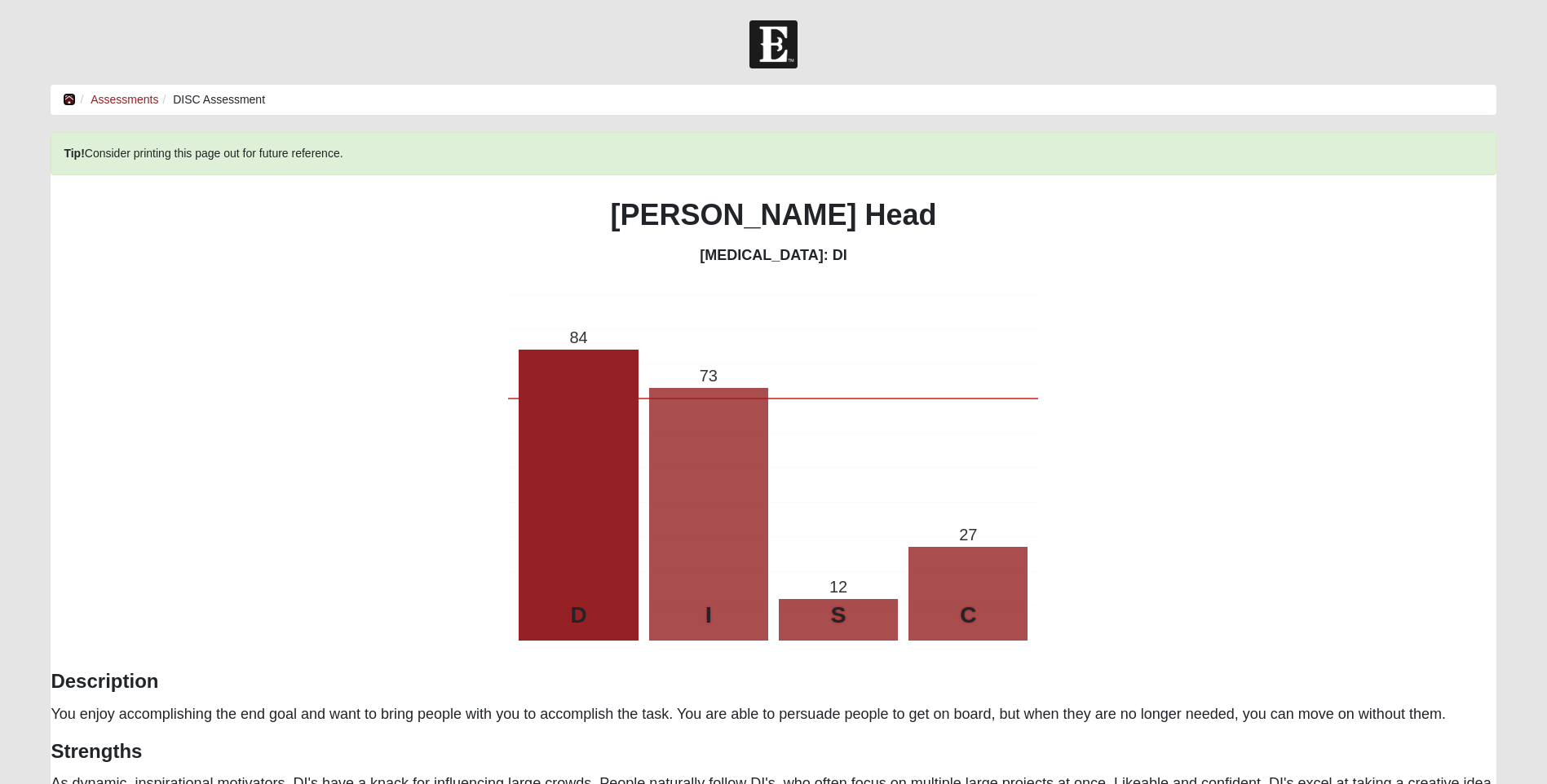
click at [73, 98] on icon at bounding box center [69, 100] width 13 height 12
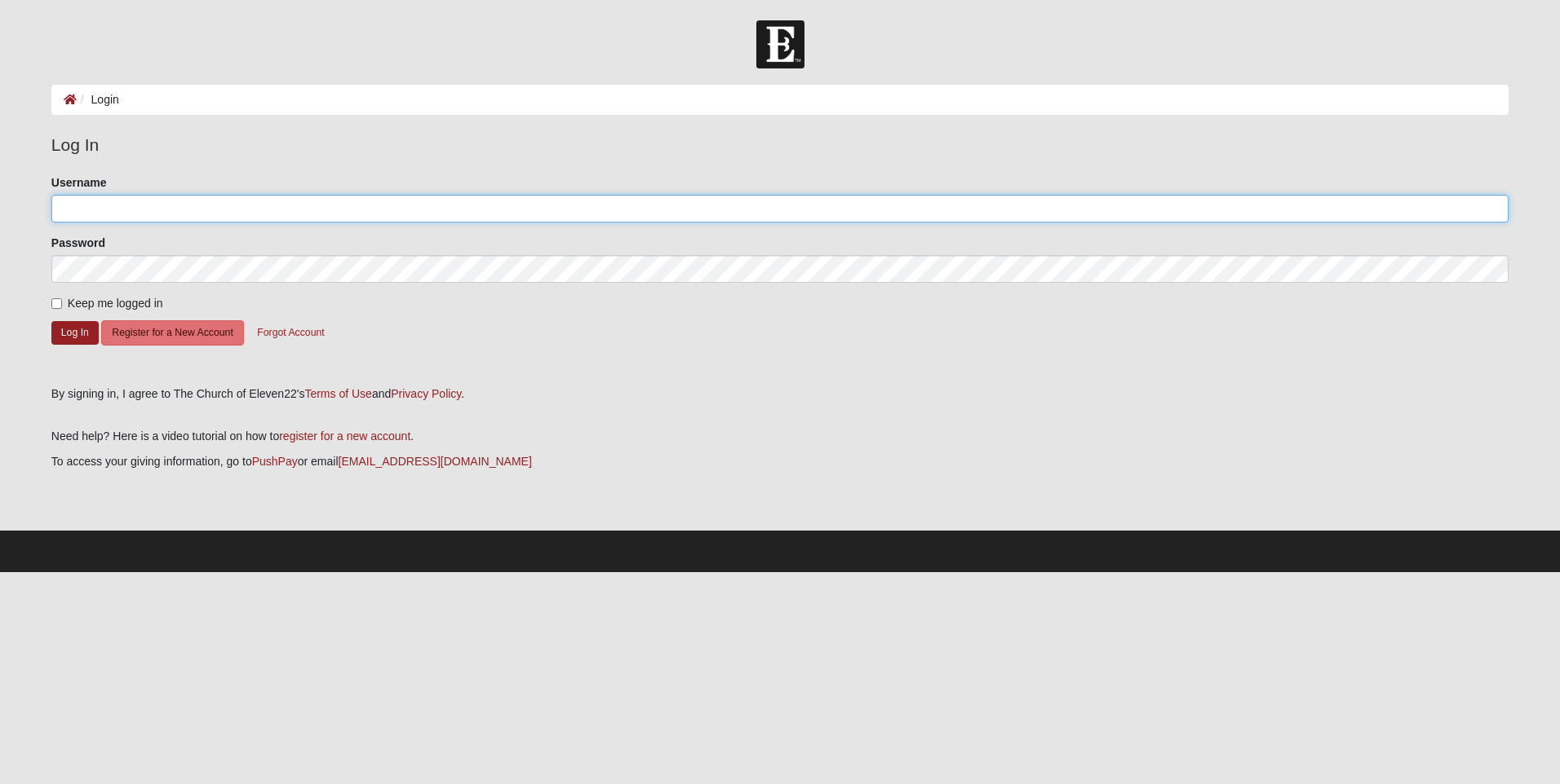
click at [211, 204] on input "Username" at bounding box center [780, 209] width 1457 height 28
type input "LeahHead00"
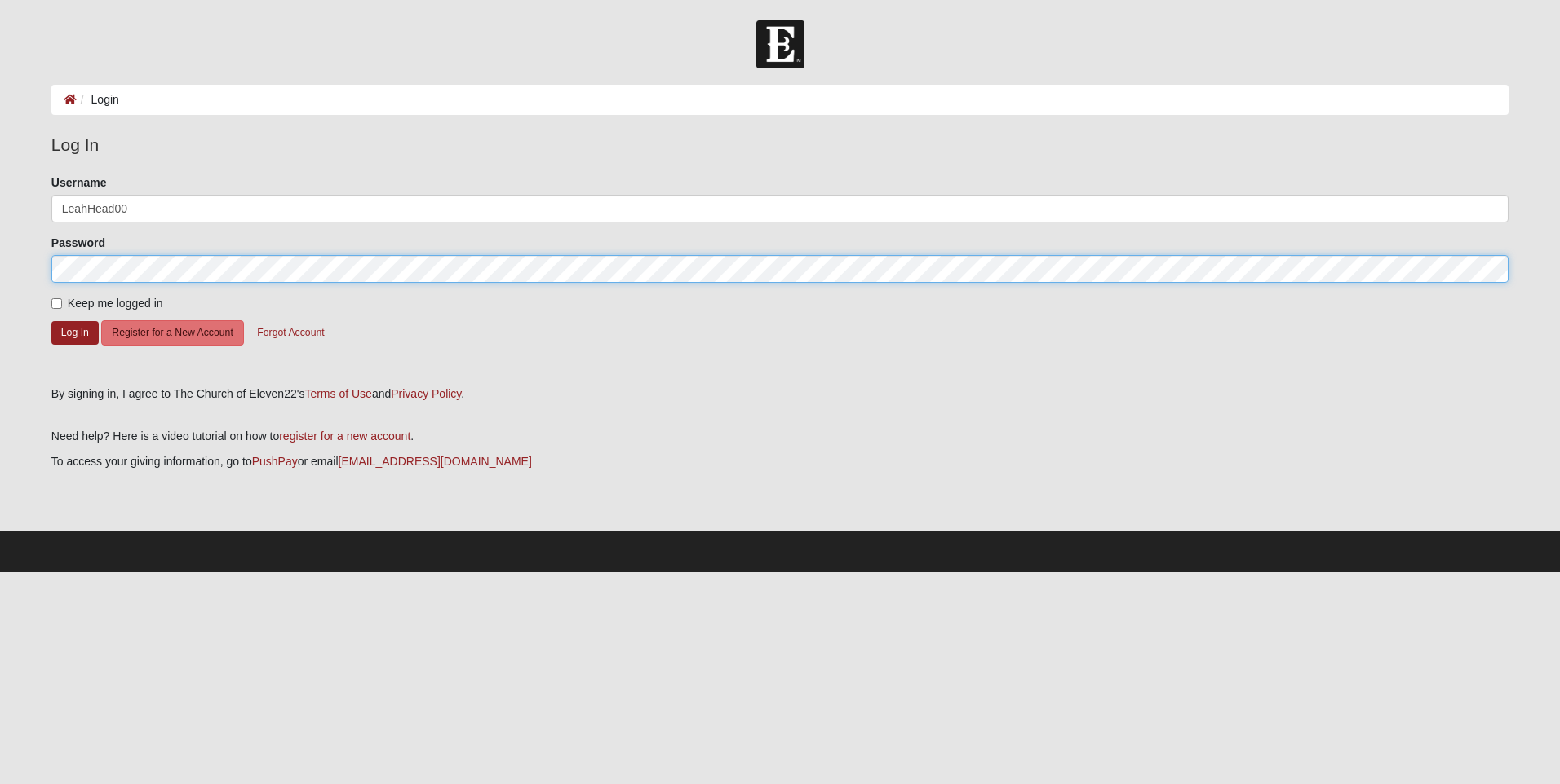
click at [51, 321] on button "Log In" at bounding box center [74, 333] width 47 height 23
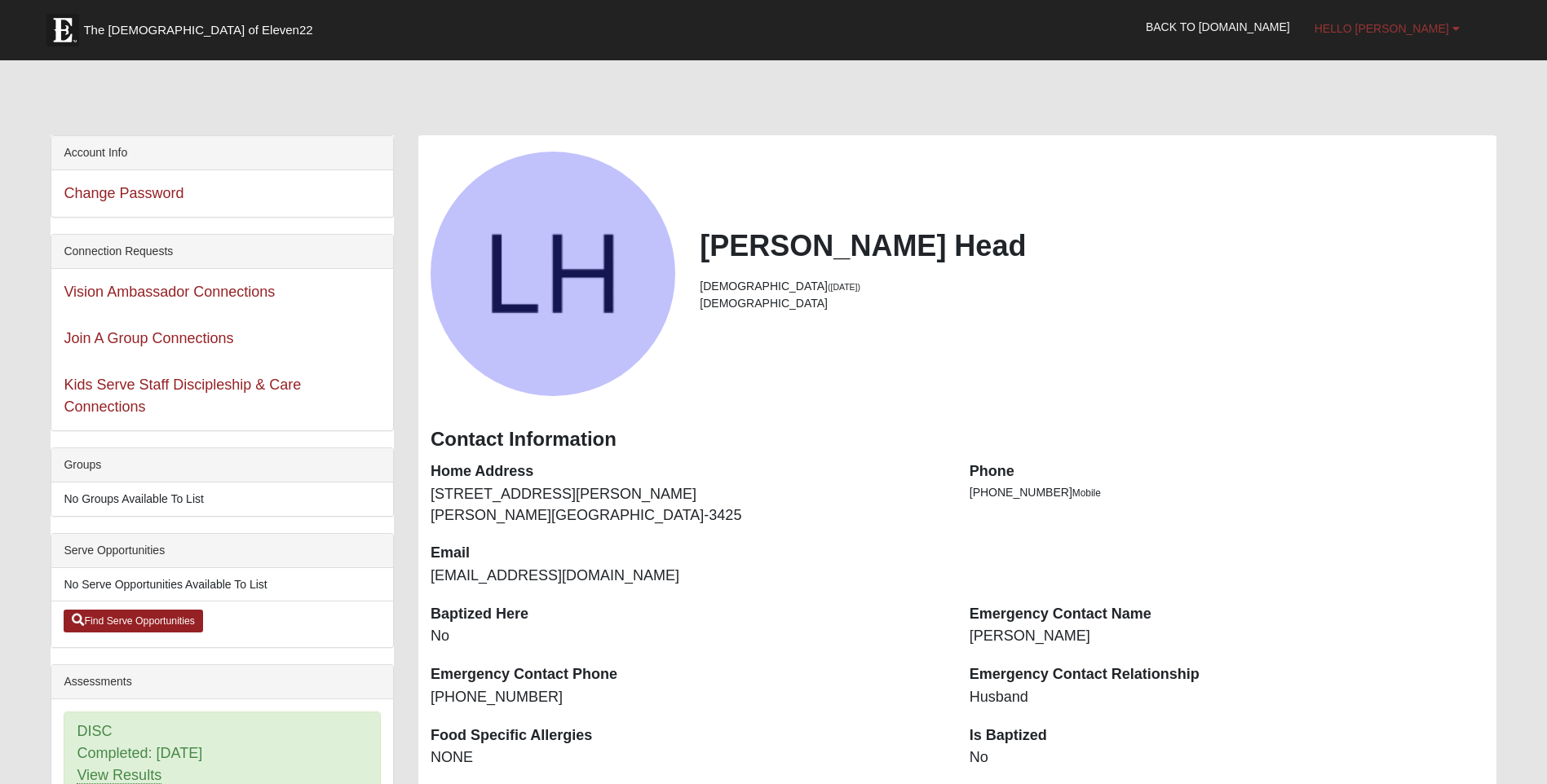
click at [1413, 31] on span "Hello [PERSON_NAME]" at bounding box center [1382, 28] width 134 height 13
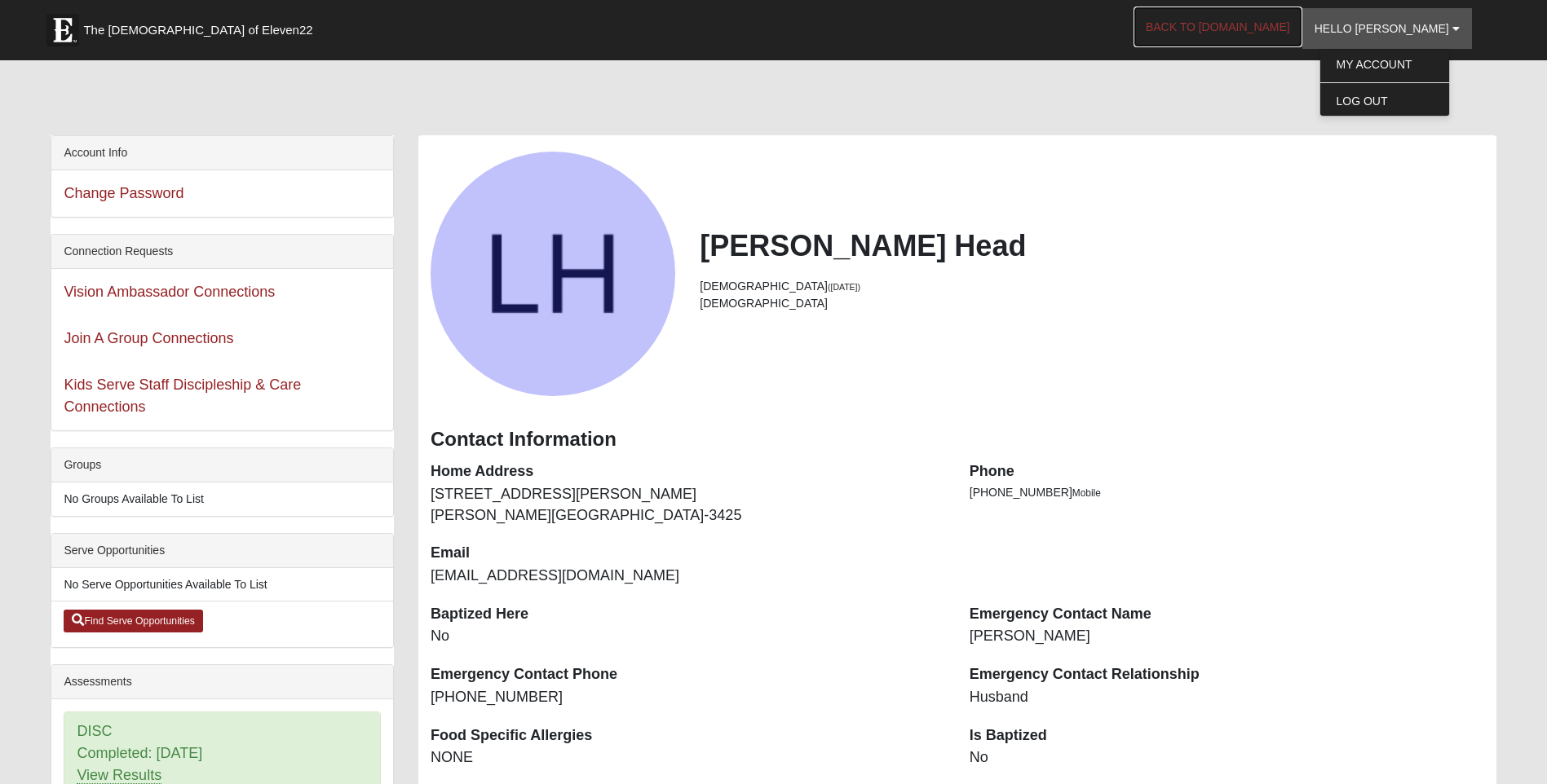
click at [1243, 31] on link "Back to [DOMAIN_NAME]" at bounding box center [1217, 27] width 169 height 41
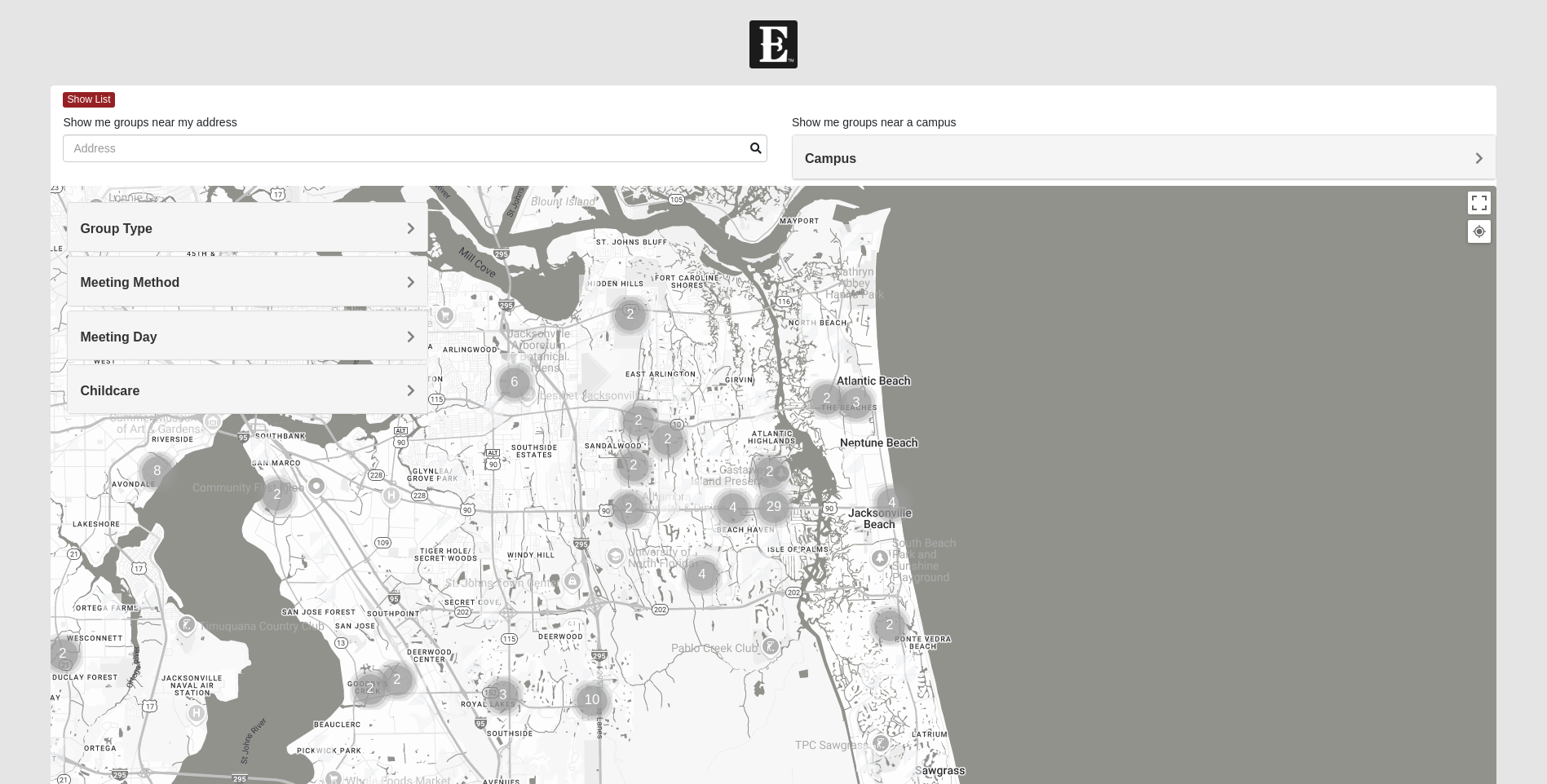
click at [270, 392] on h4 "Childcare" at bounding box center [248, 391] width 336 height 15
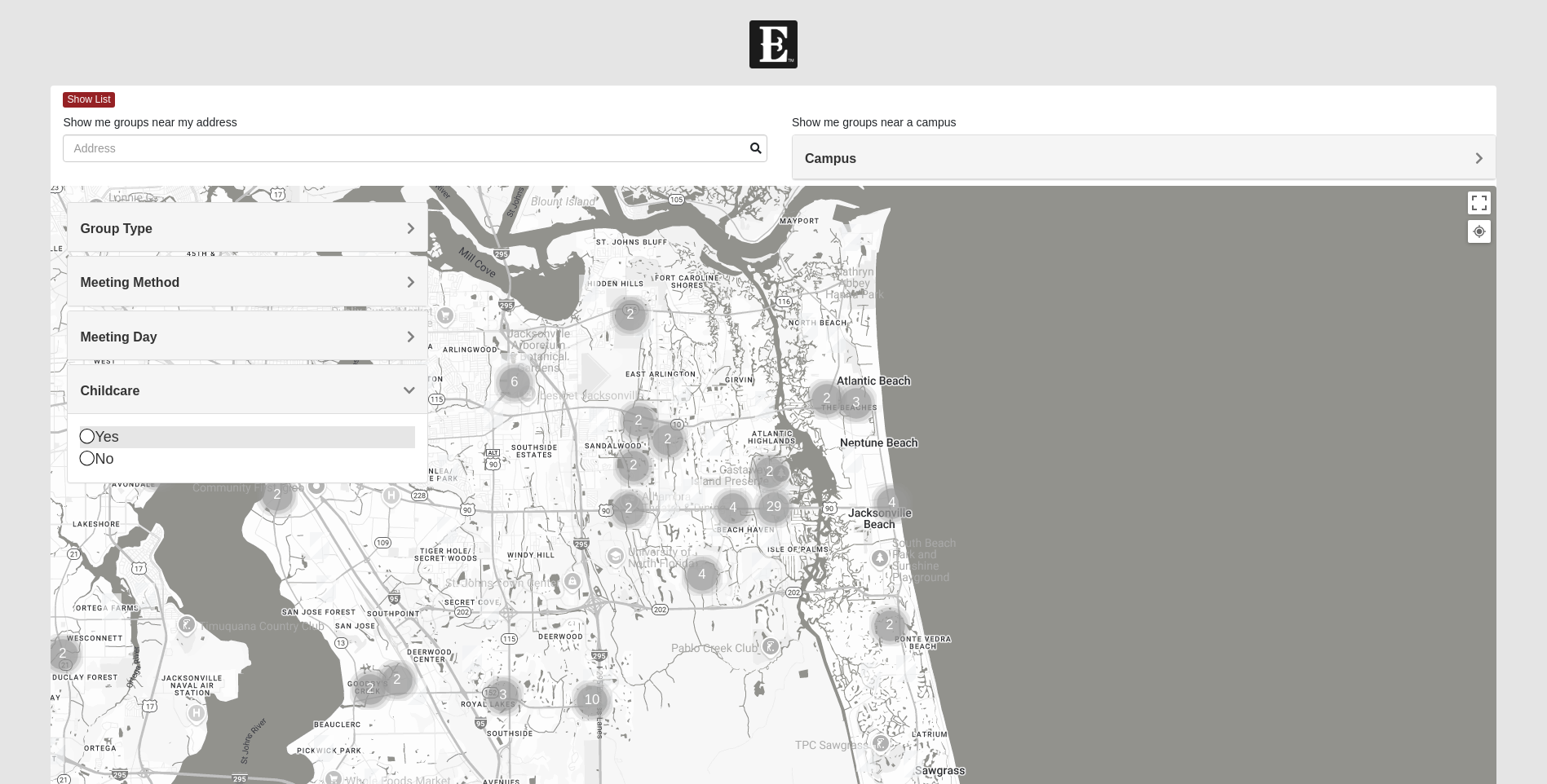
click at [103, 435] on div "Yes" at bounding box center [248, 437] width 336 height 22
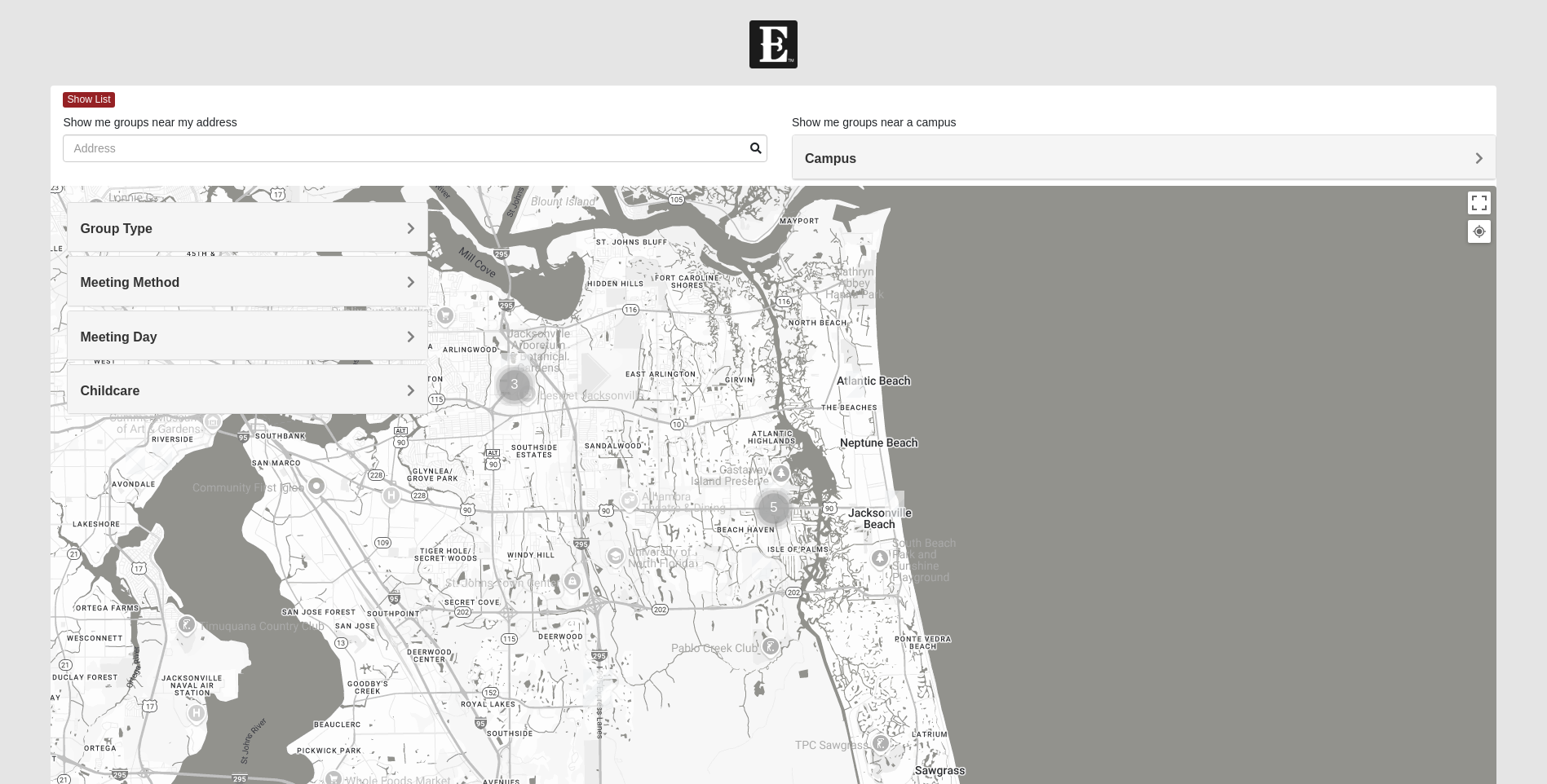
click at [186, 331] on h4 "Meeting Day" at bounding box center [248, 337] width 336 height 15
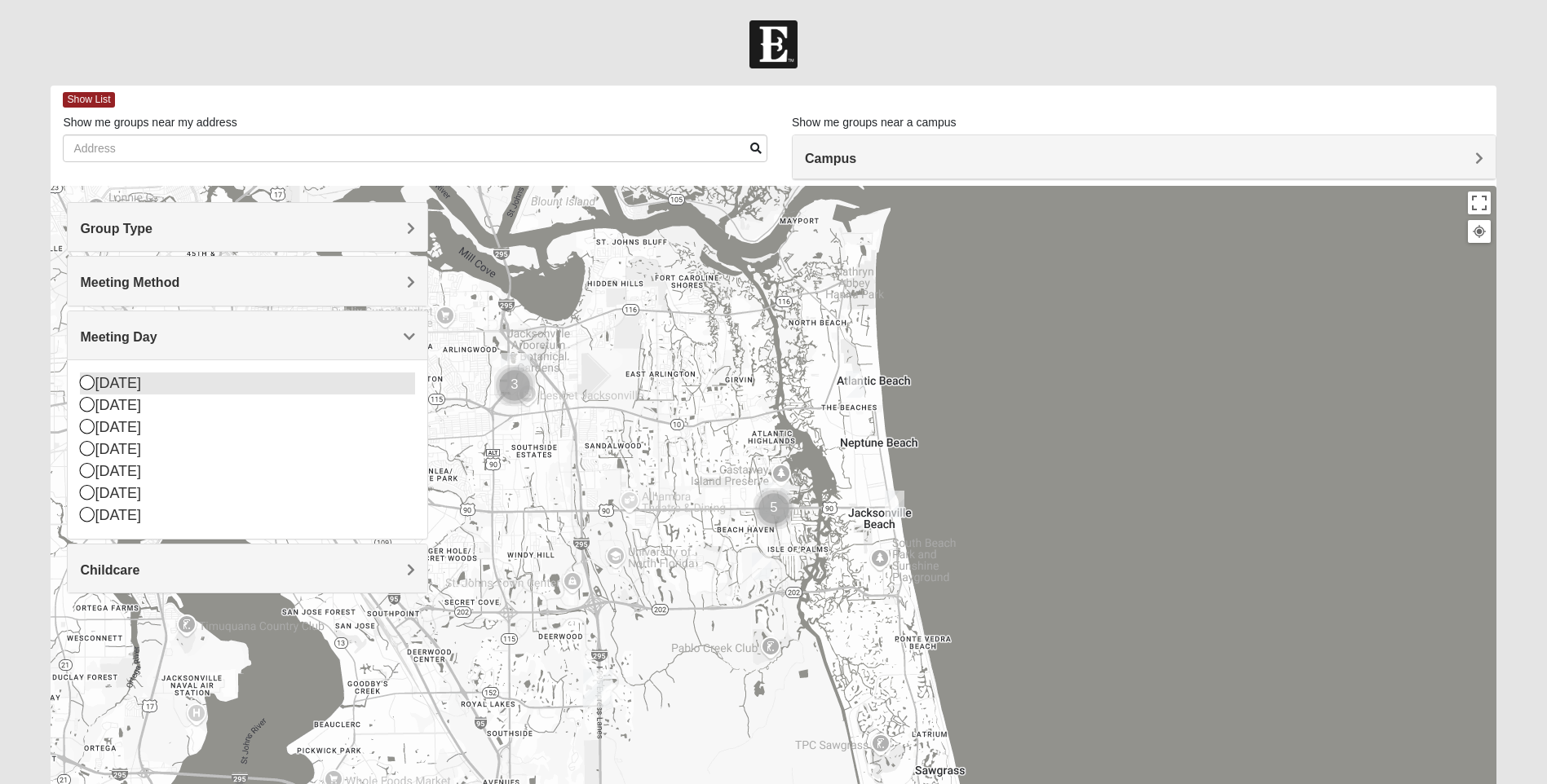
click at [87, 380] on icon at bounding box center [87, 382] width 15 height 15
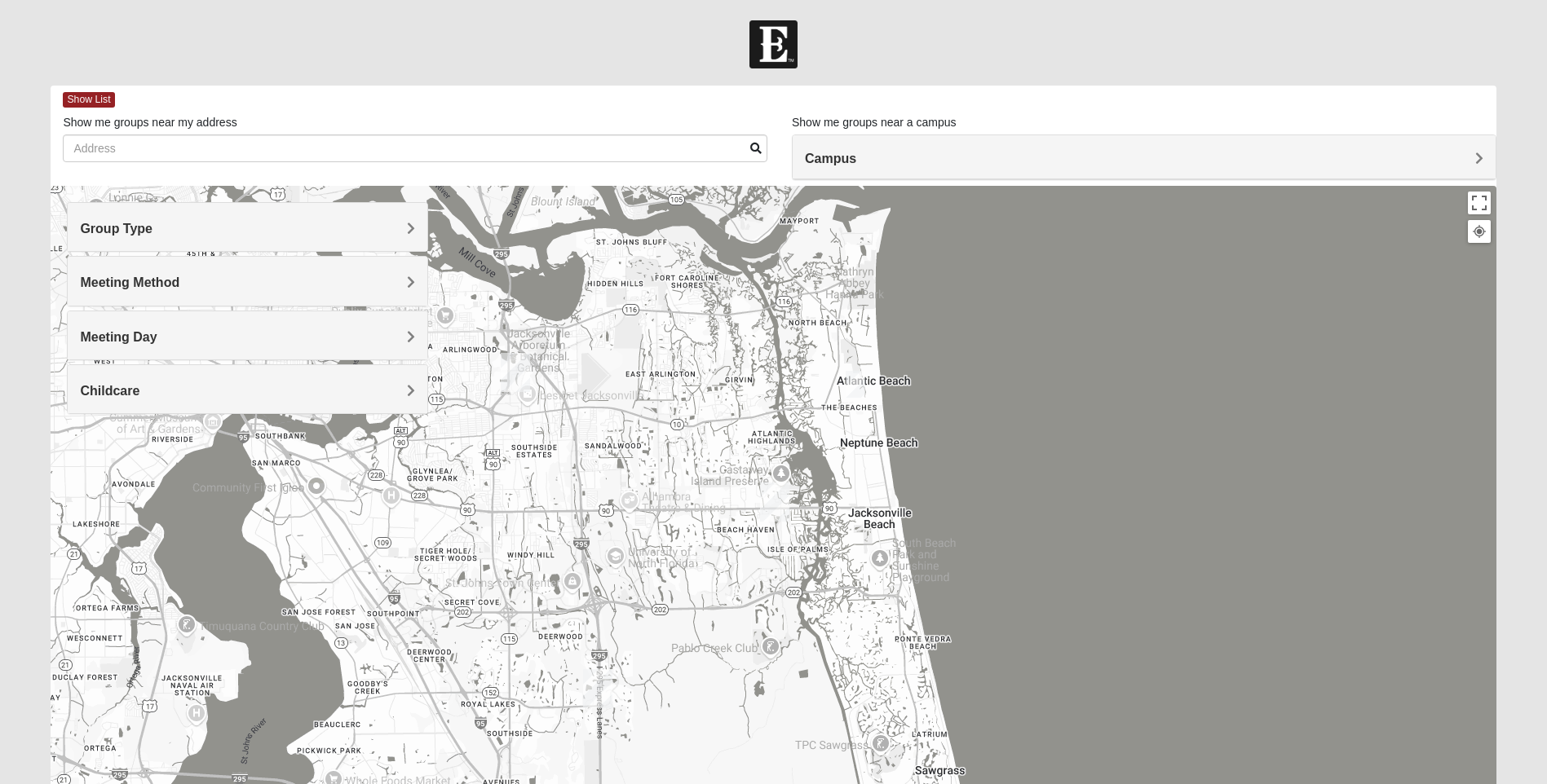
click at [220, 288] on h4 "Meeting Method" at bounding box center [248, 282] width 336 height 15
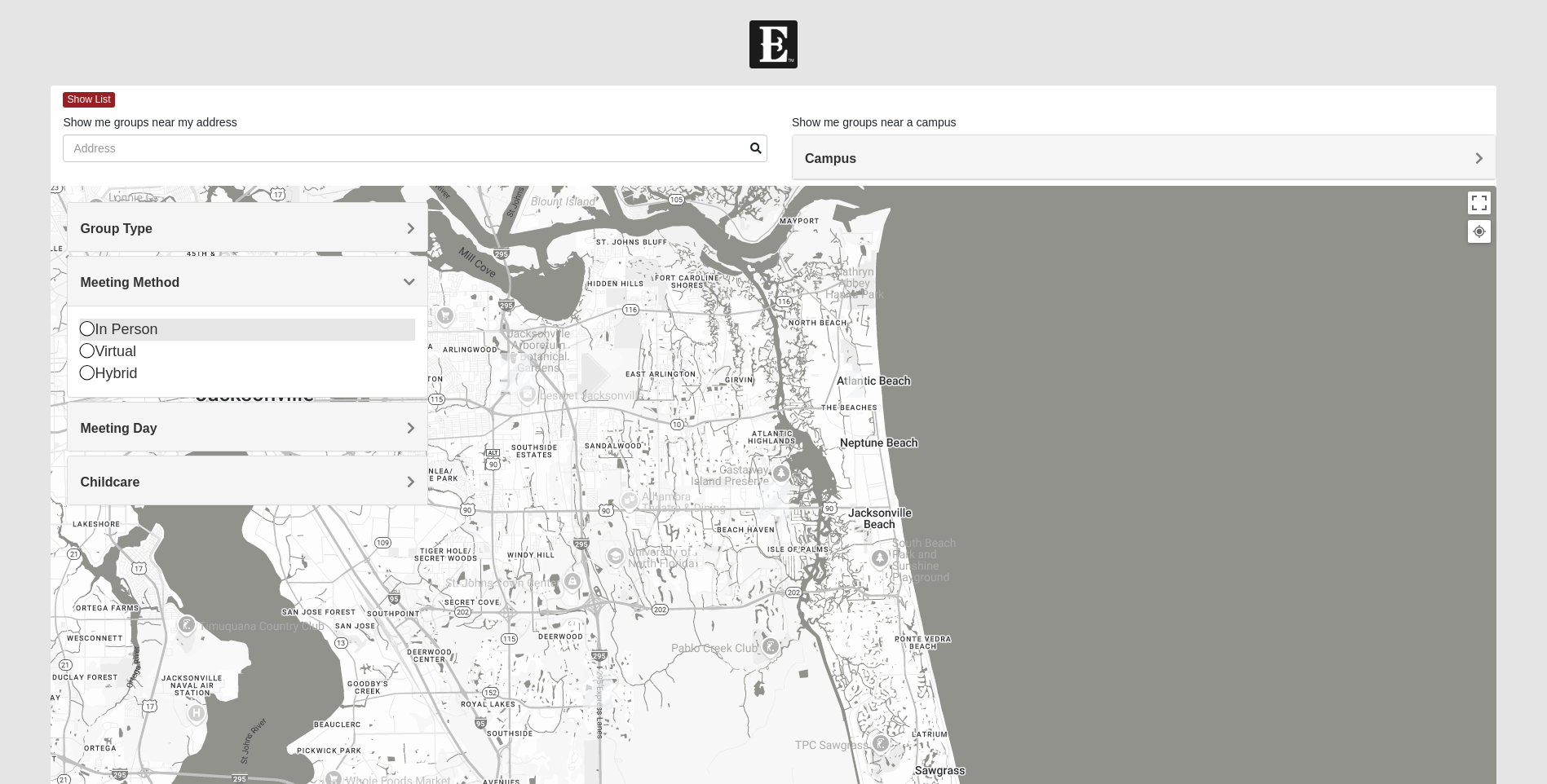
click at [90, 328] on icon at bounding box center [87, 328] width 15 height 15
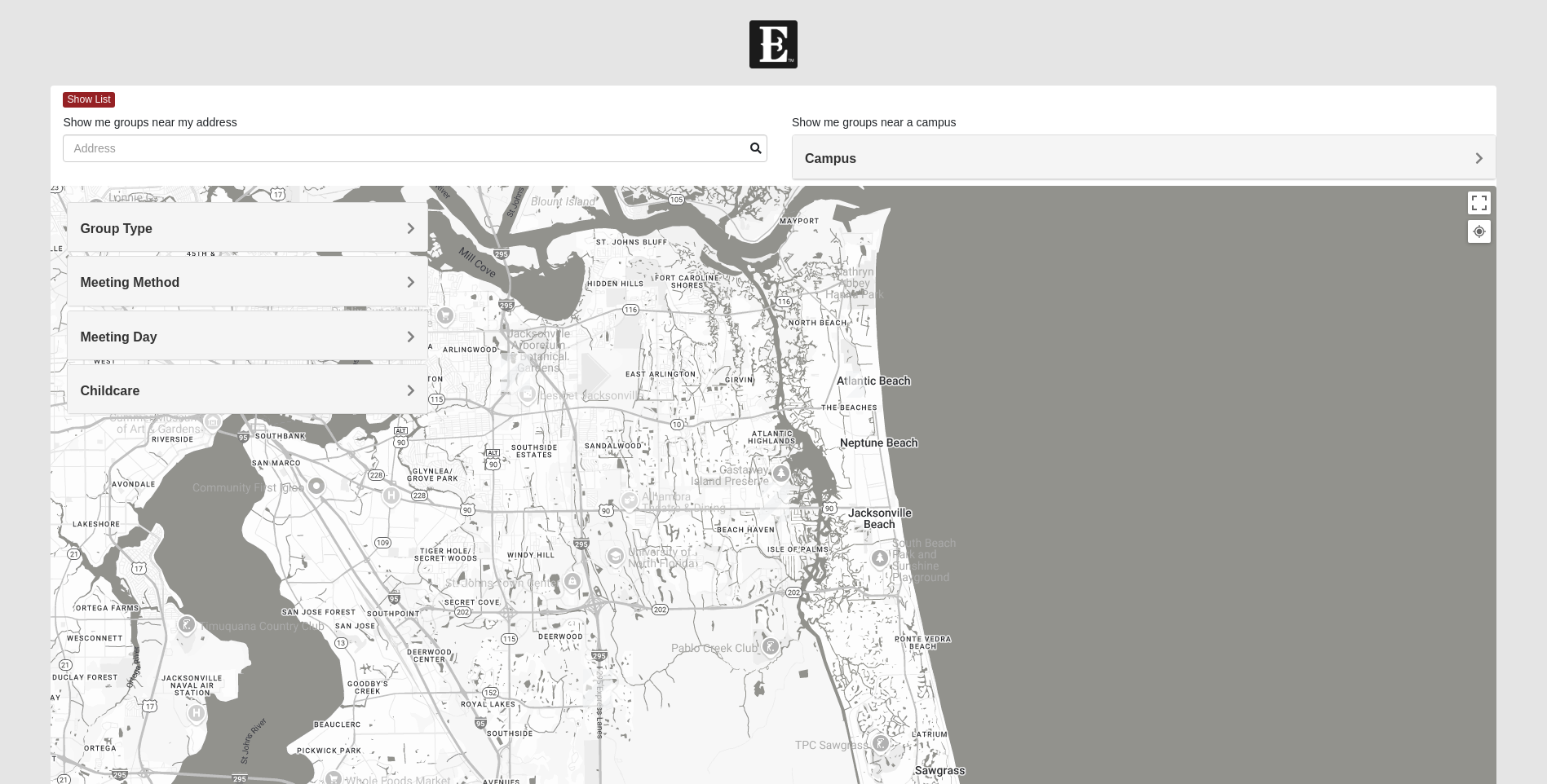
click at [211, 225] on h4 "Group Type" at bounding box center [248, 229] width 336 height 15
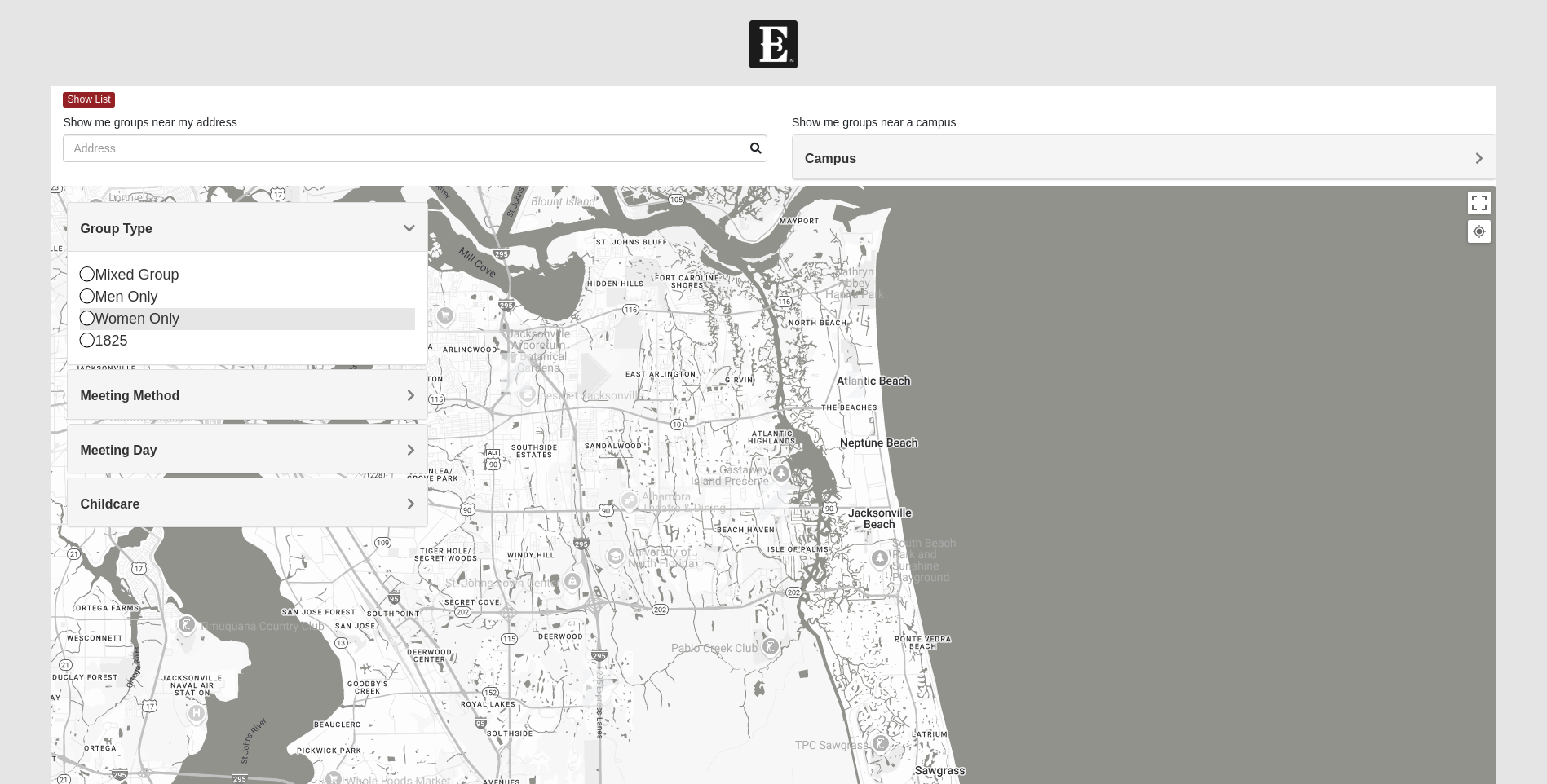
click at [80, 322] on icon at bounding box center [87, 317] width 15 height 15
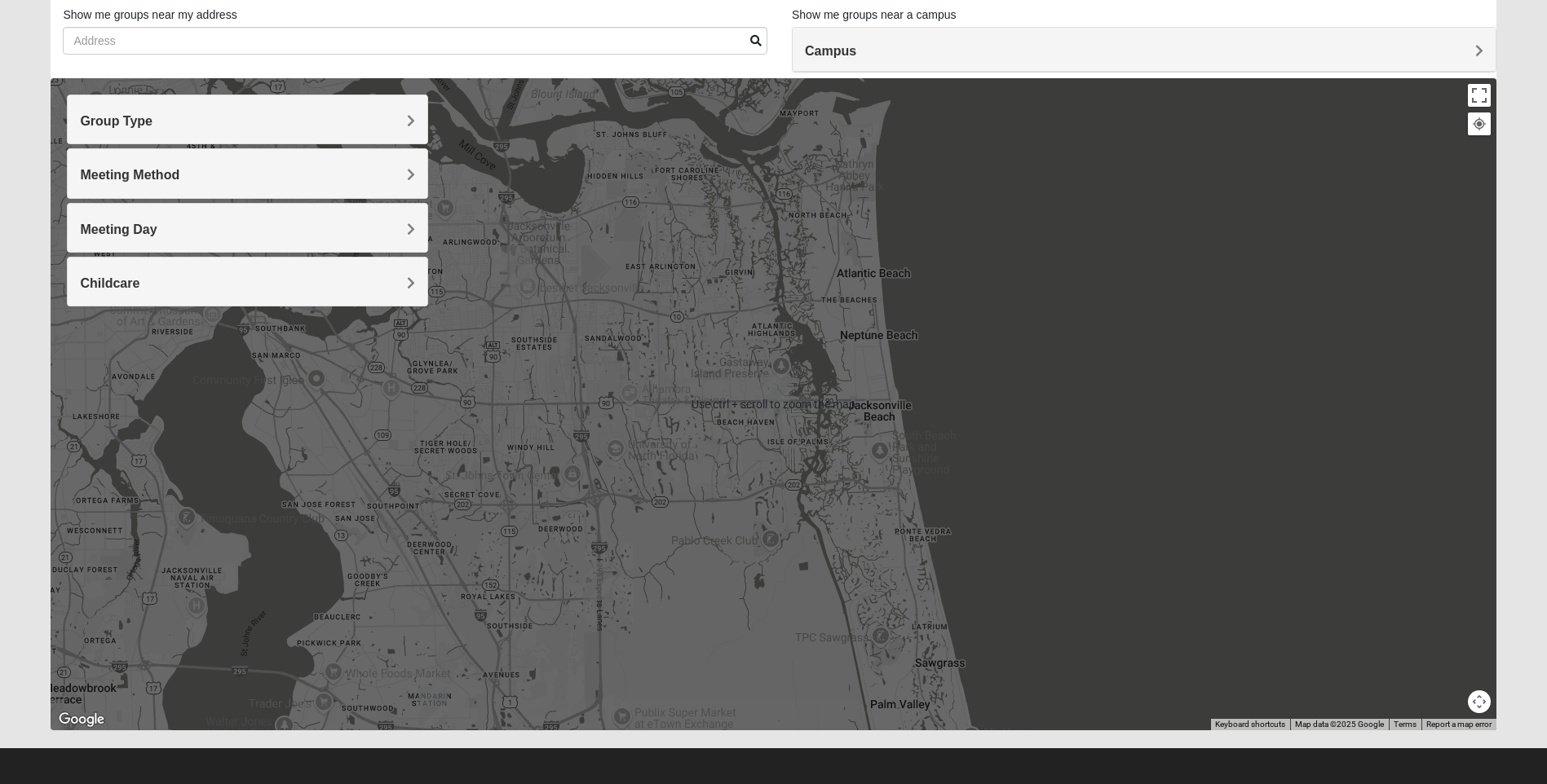
scroll to position [113, 0]
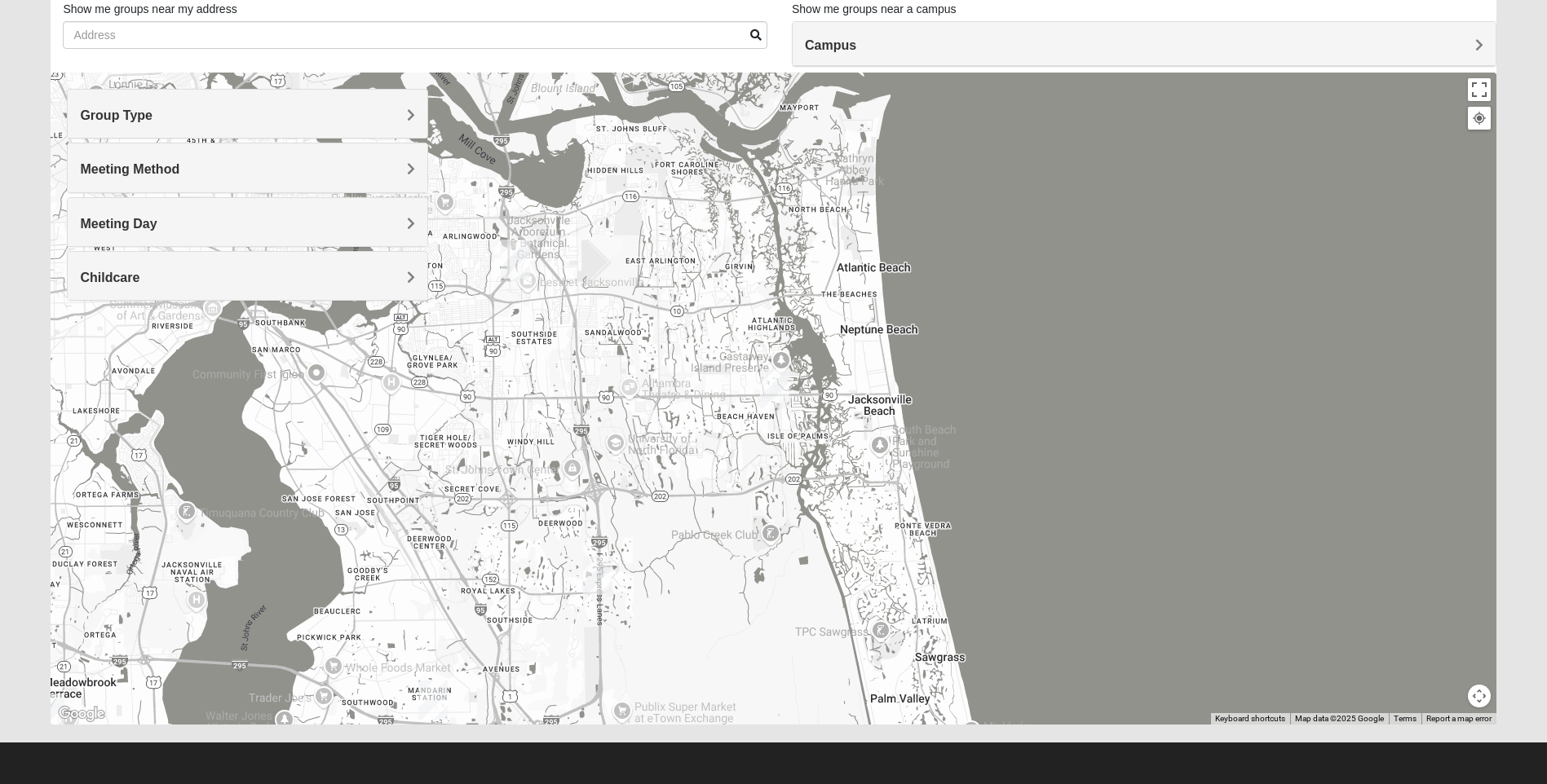
click at [1060, 44] on h4 "Campus" at bounding box center [1144, 45] width 679 height 15
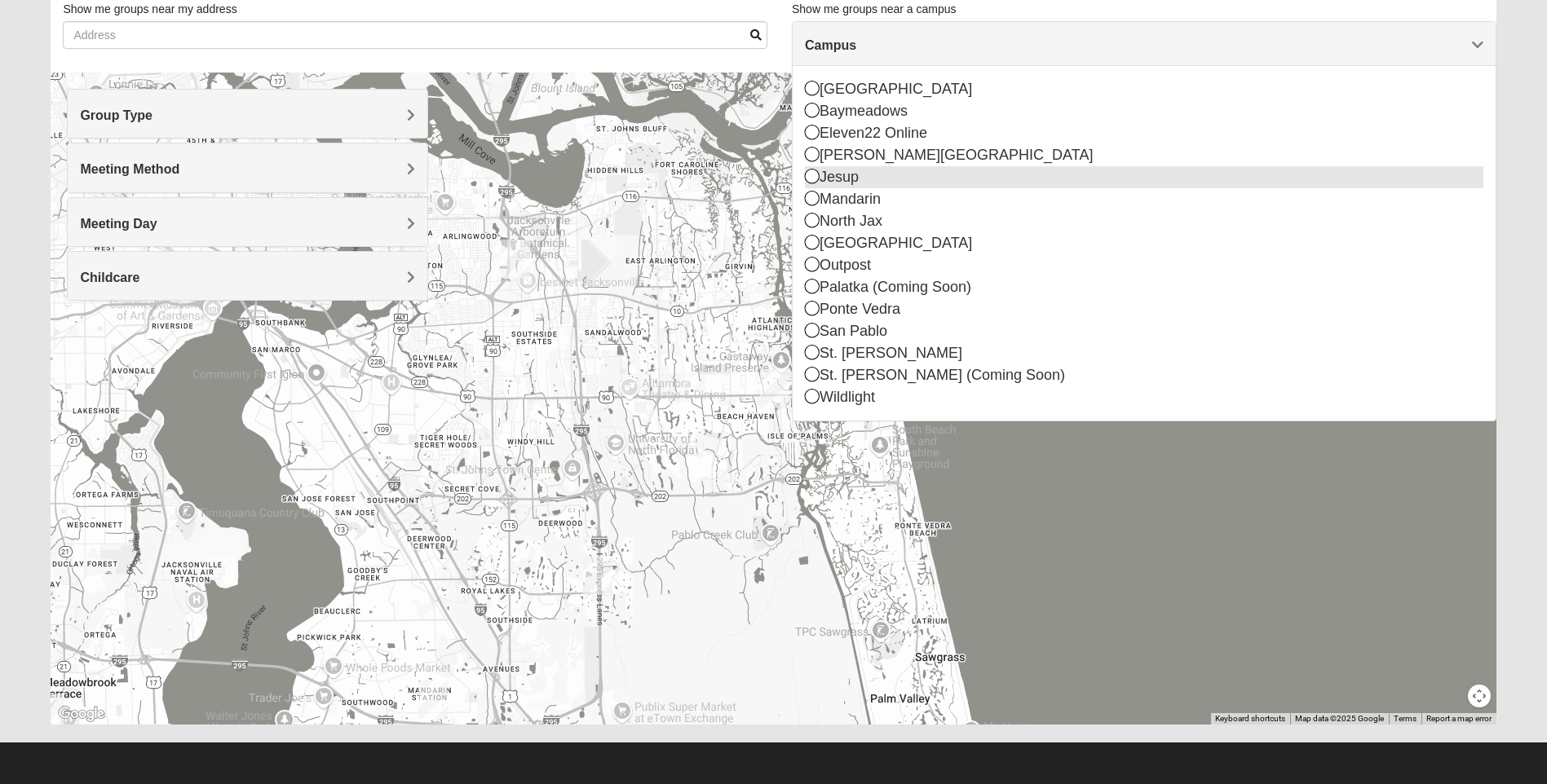
click at [812, 174] on icon at bounding box center [811, 176] width 15 height 15
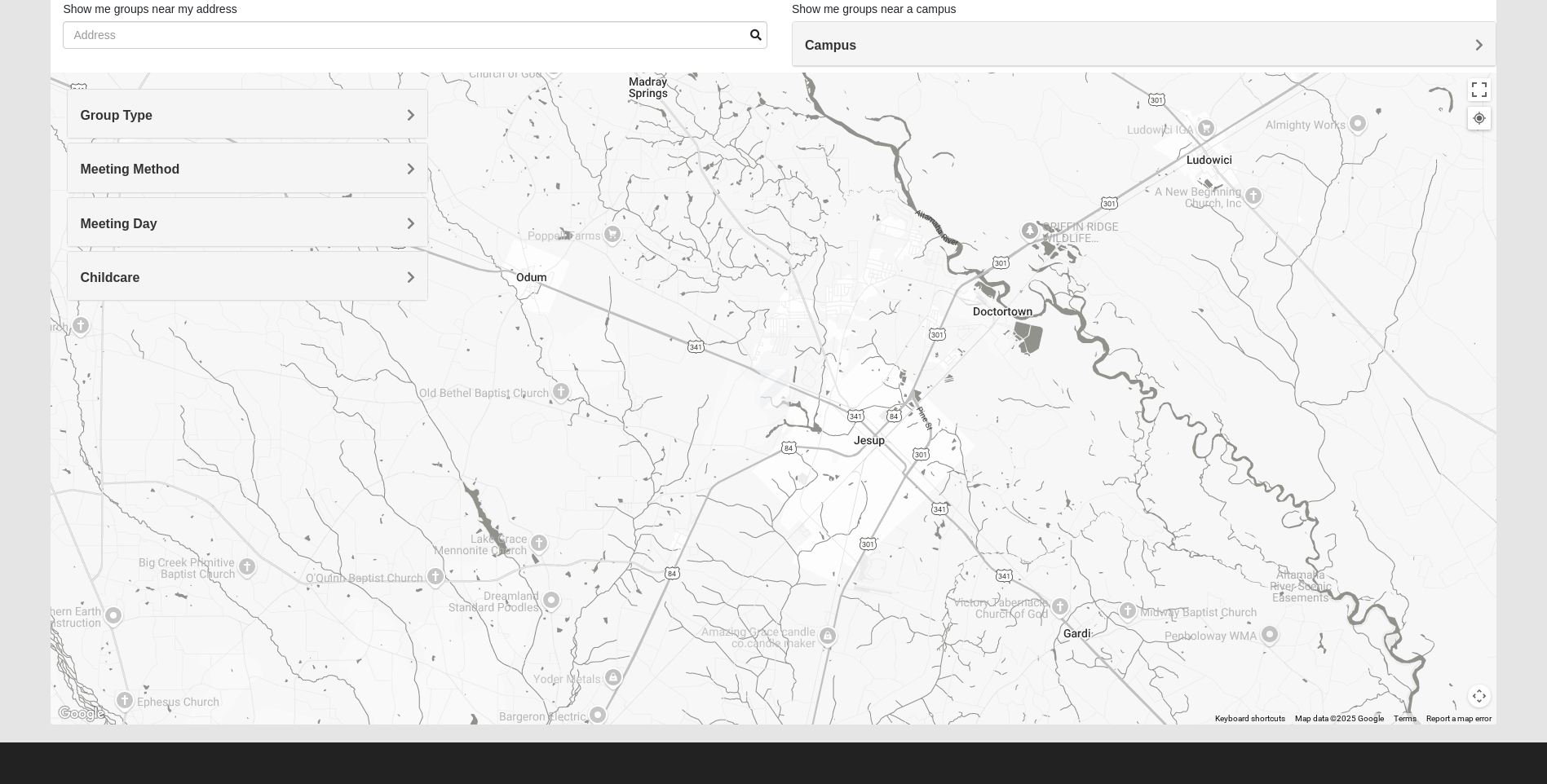
click at [778, 385] on img "Jesup" at bounding box center [774, 389] width 29 height 39
click at [774, 379] on img "Jesup" at bounding box center [774, 389] width 29 height 39
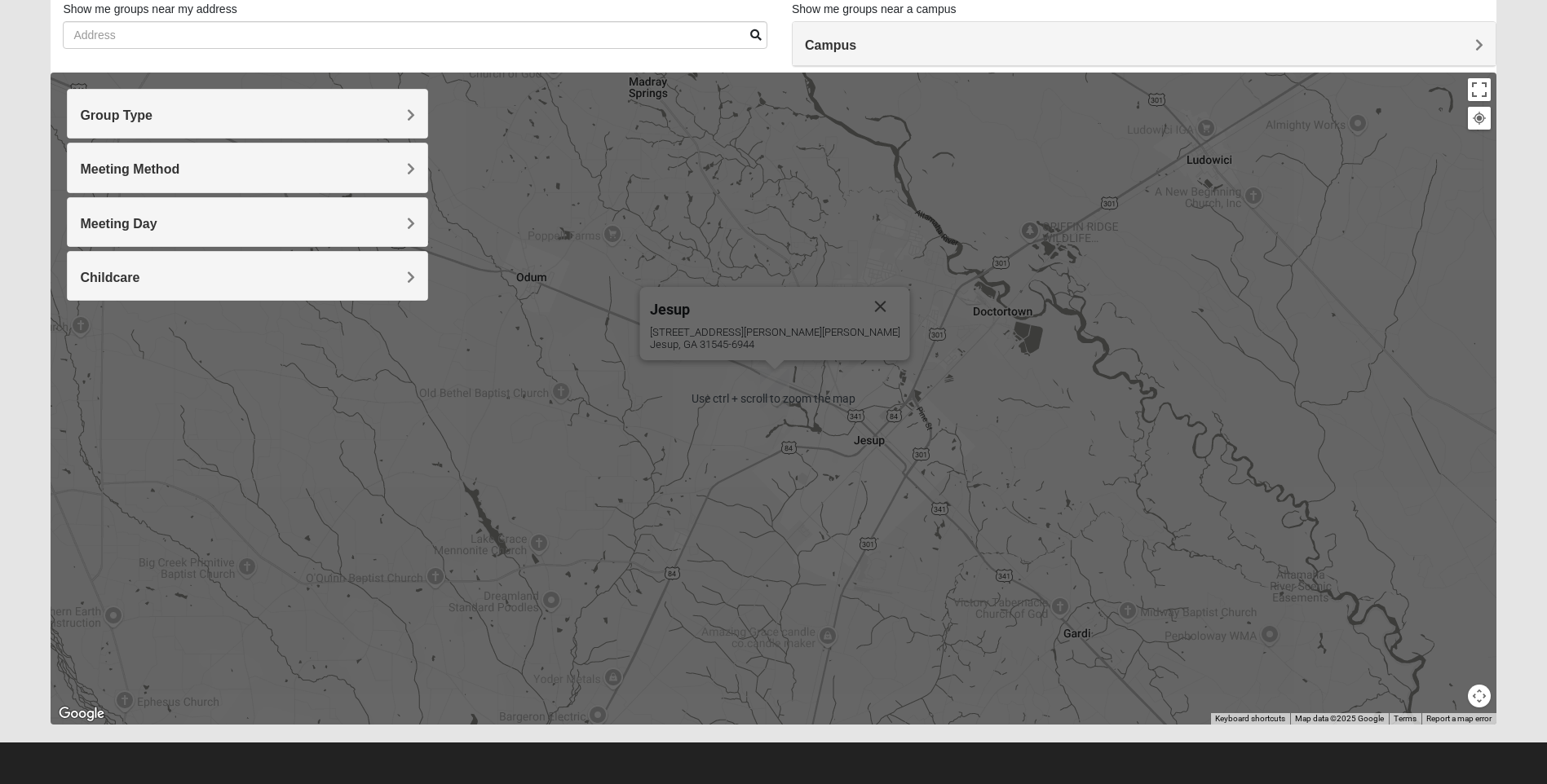
click at [775, 385] on img "Jesup" at bounding box center [774, 389] width 29 height 39
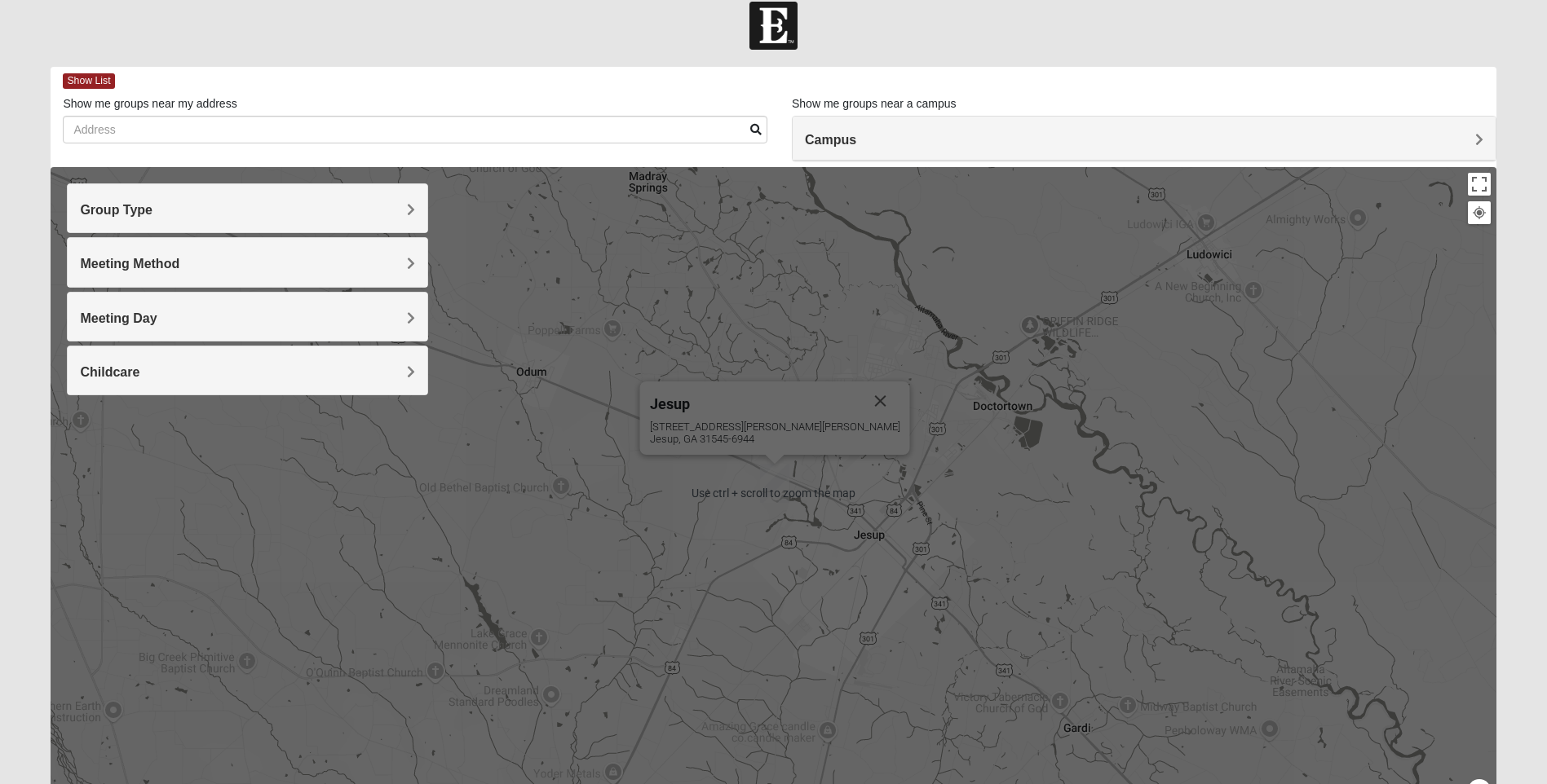
scroll to position [0, 0]
